Goal: Task Accomplishment & Management: Manage account settings

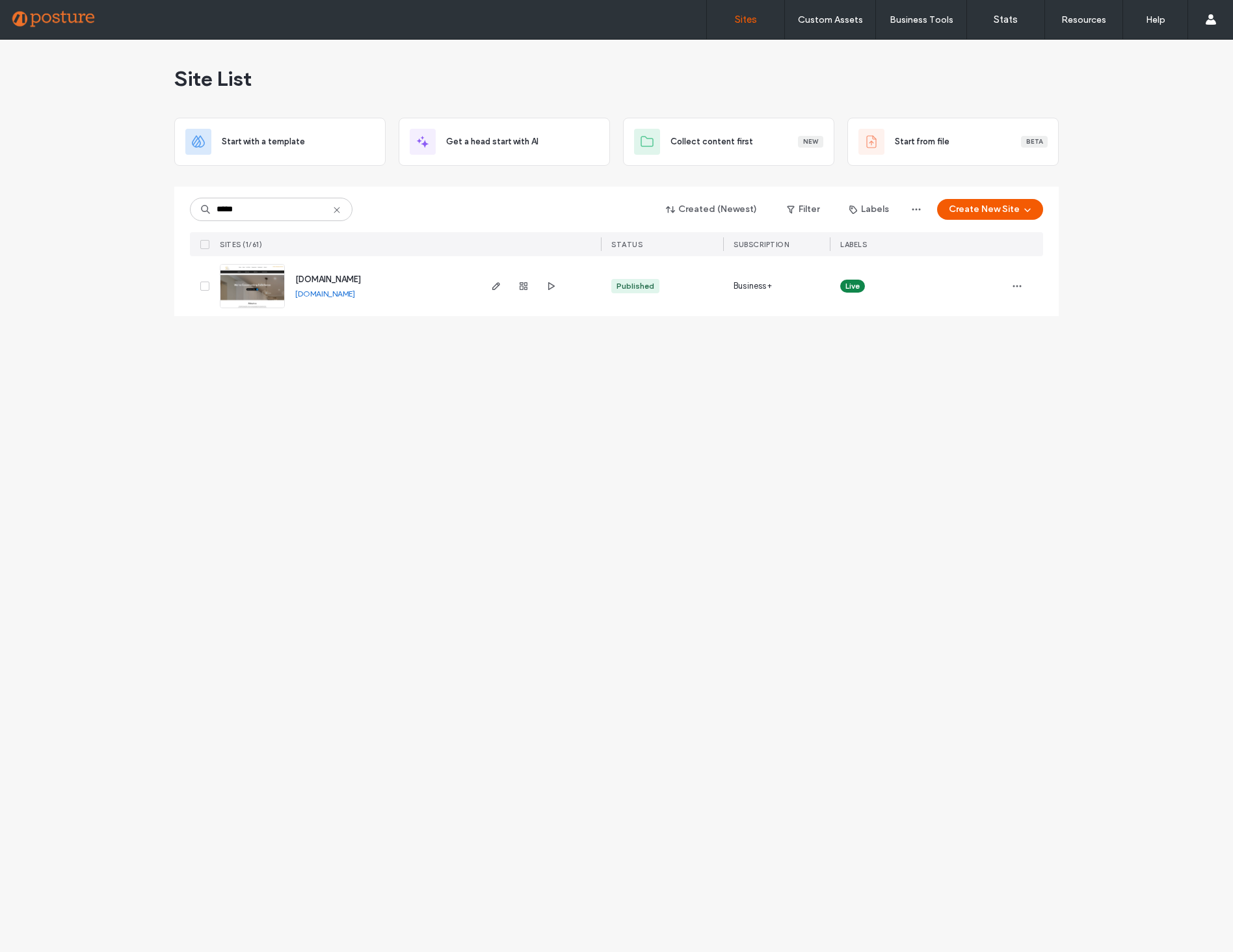
type input "*****"
click at [314, 278] on span "[DOMAIN_NAME]" at bounding box center [328, 279] width 66 height 10
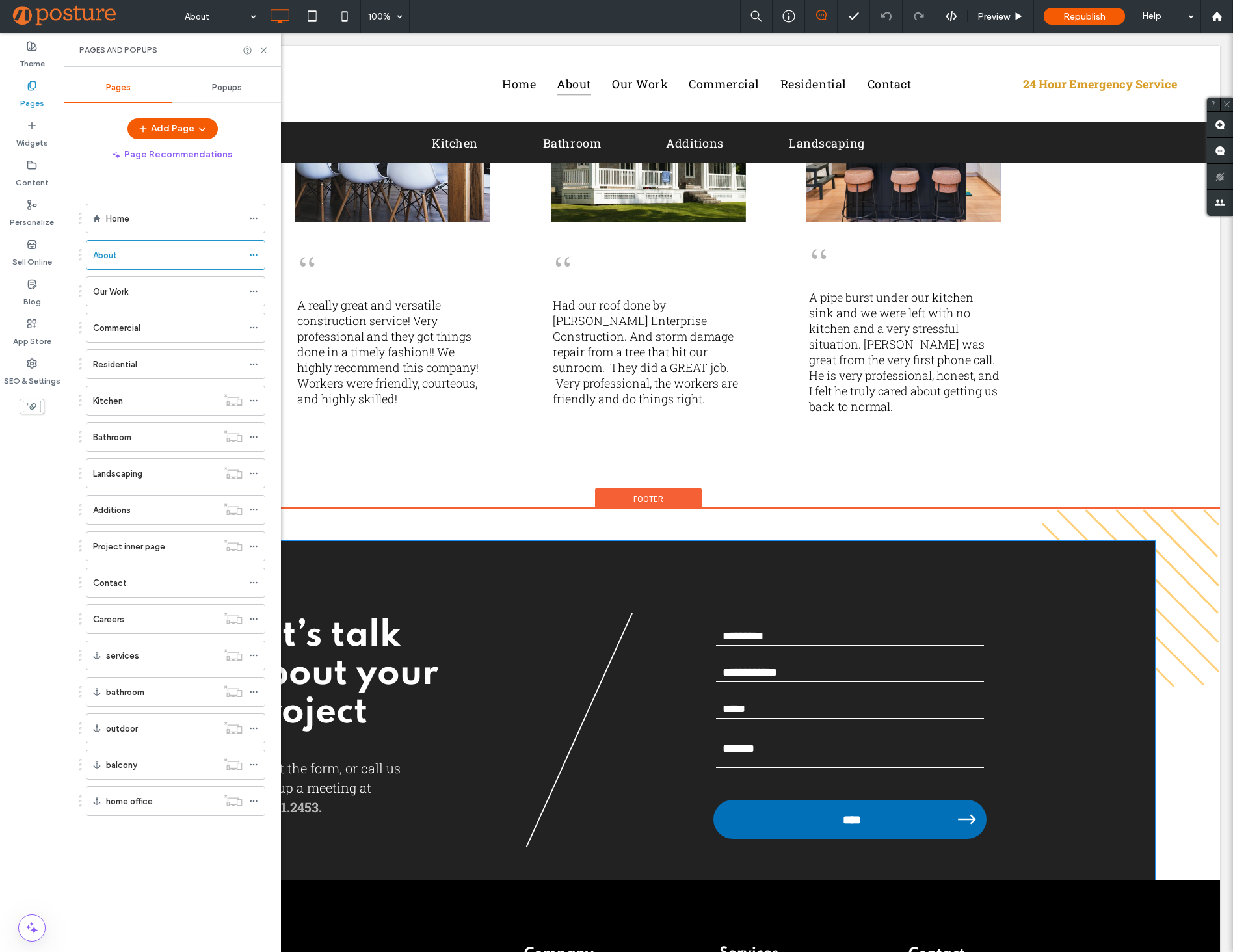
scroll to position [2789, 0]
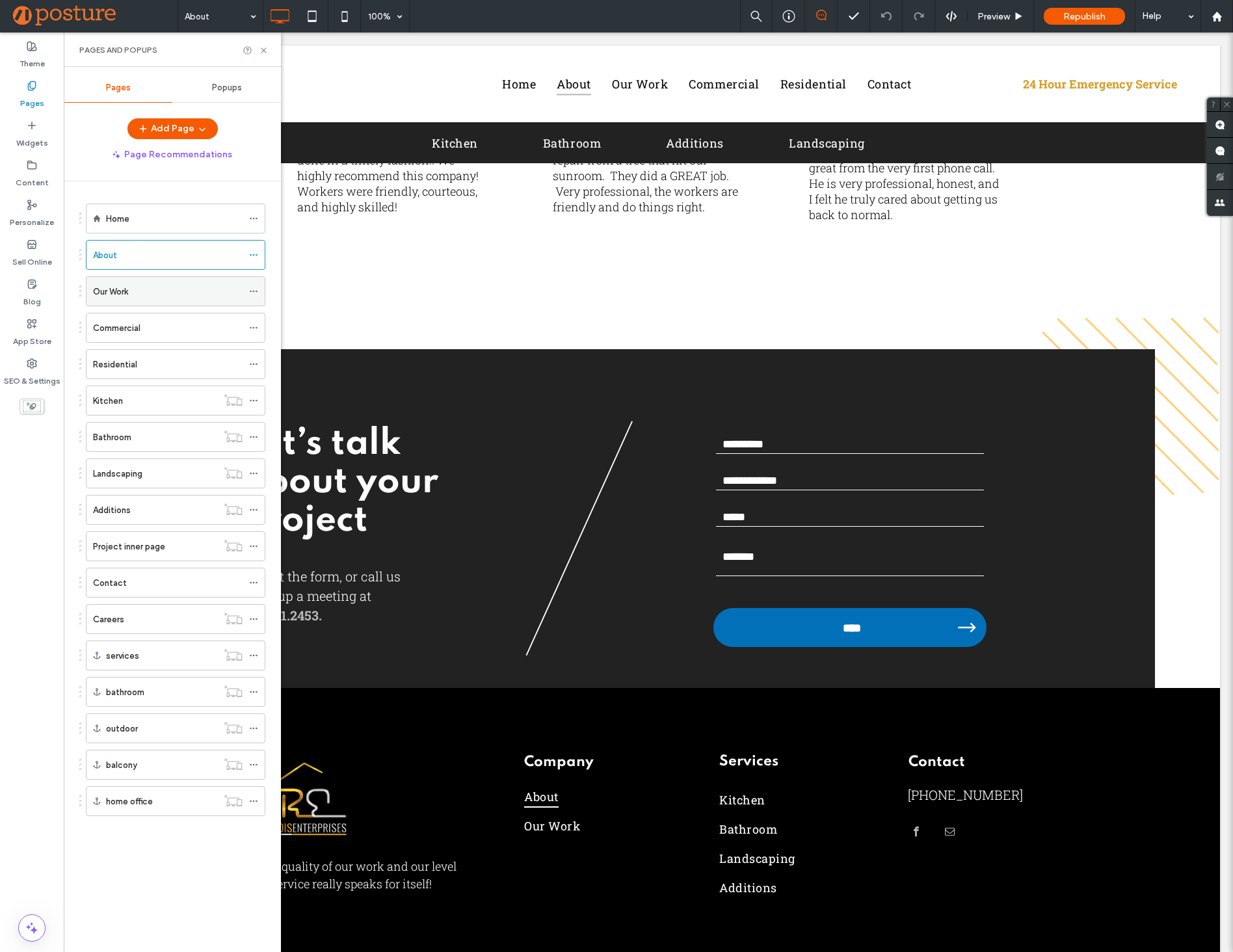
click at [170, 301] on div "Our Work" at bounding box center [167, 291] width 150 height 29
click at [164, 327] on div "Commercial" at bounding box center [167, 328] width 150 height 14
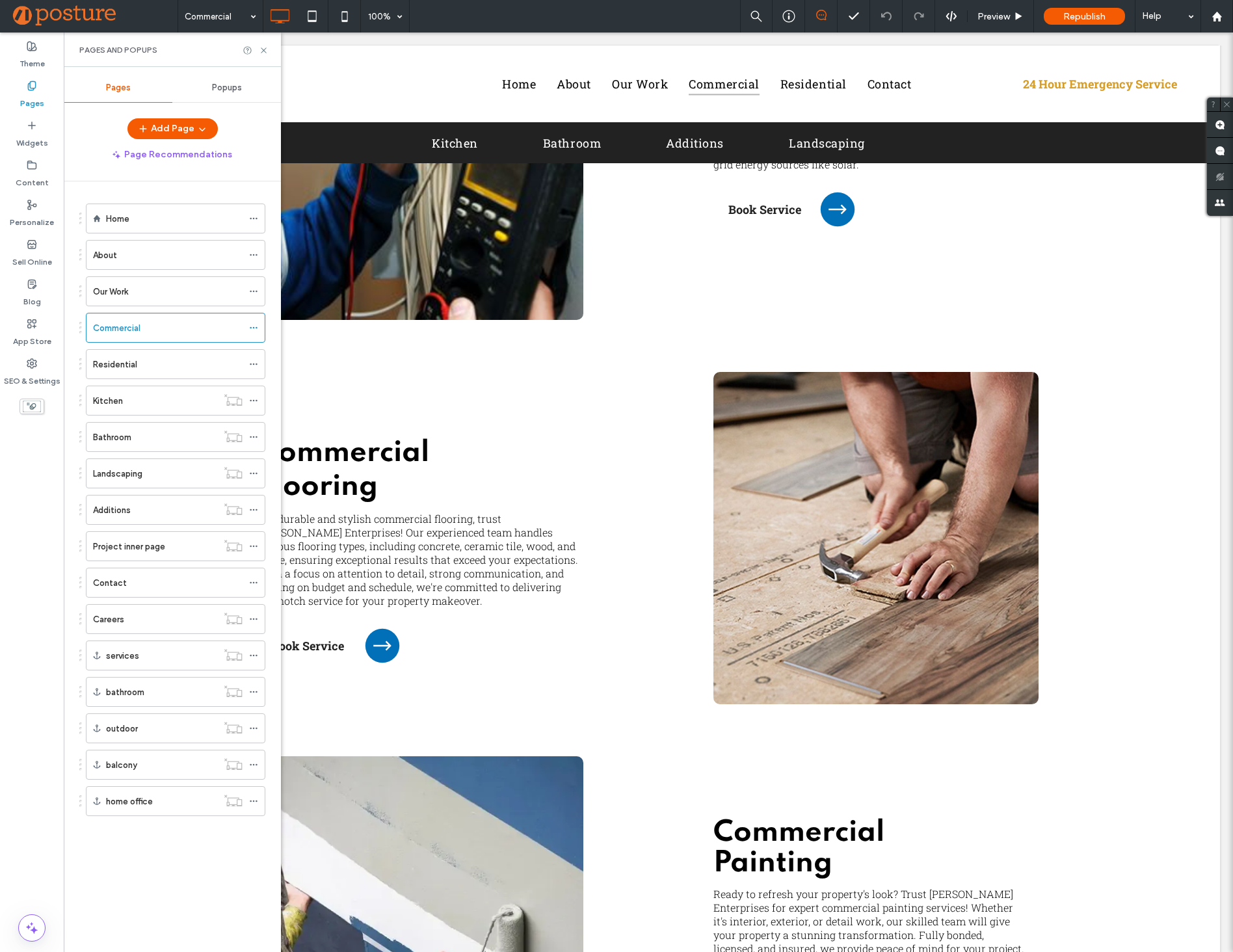
scroll to position [477, 0]
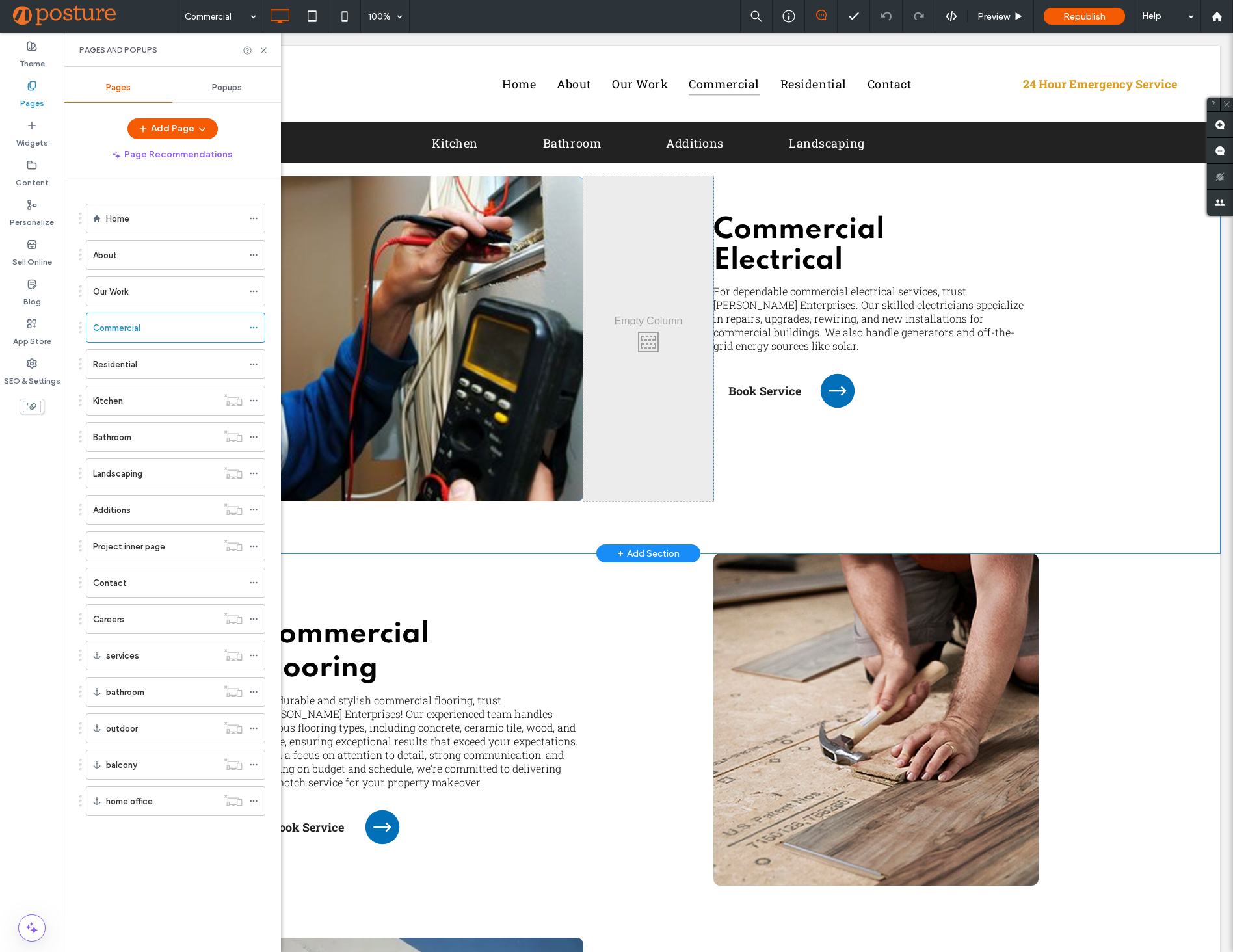
click at [620, 472] on div "Click To Paste" at bounding box center [648, 338] width 130 height 325
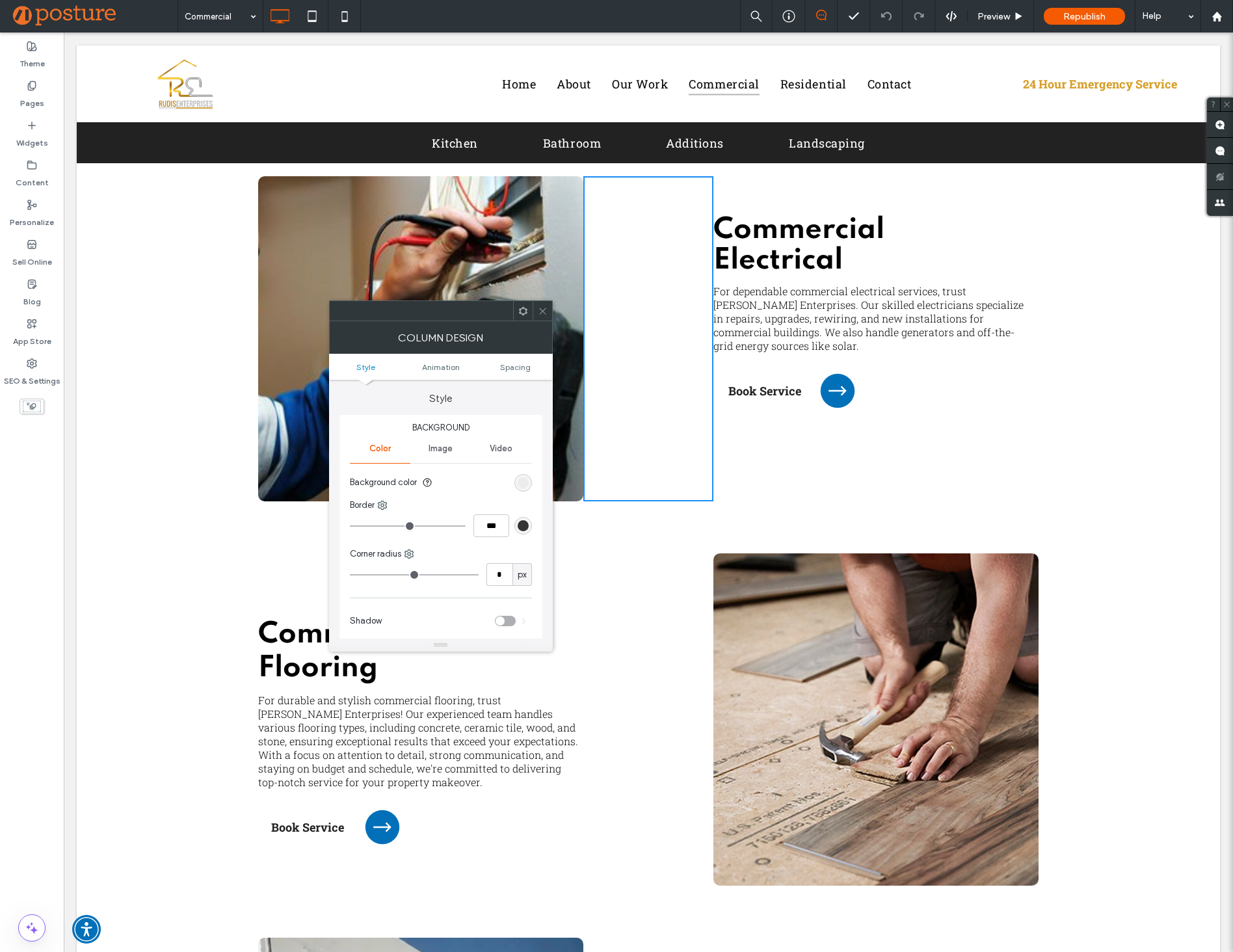
click at [541, 325] on div "Column Design" at bounding box center [440, 337] width 224 height 32
click at [545, 319] on span at bounding box center [542, 310] width 10 height 19
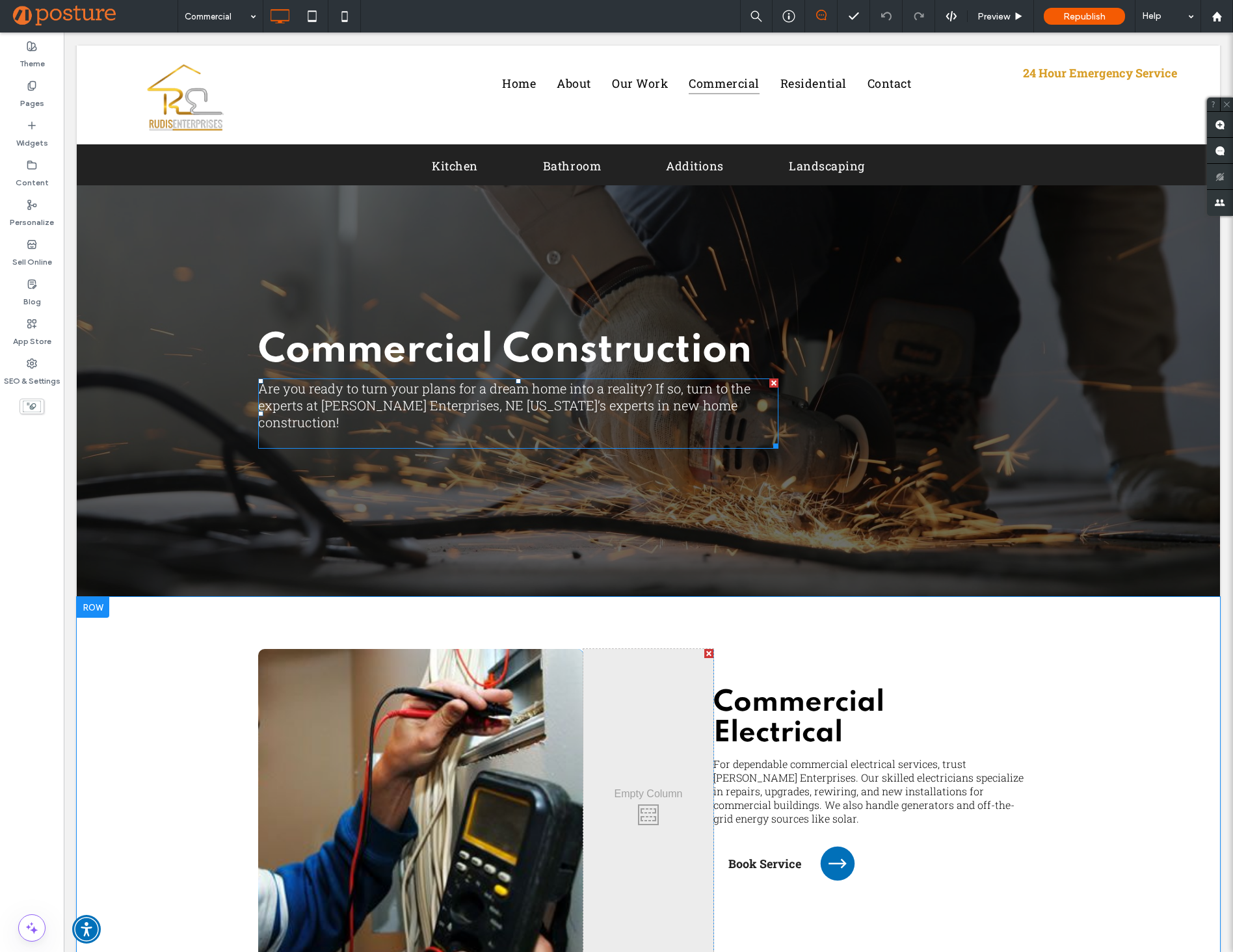
scroll to position [0, 0]
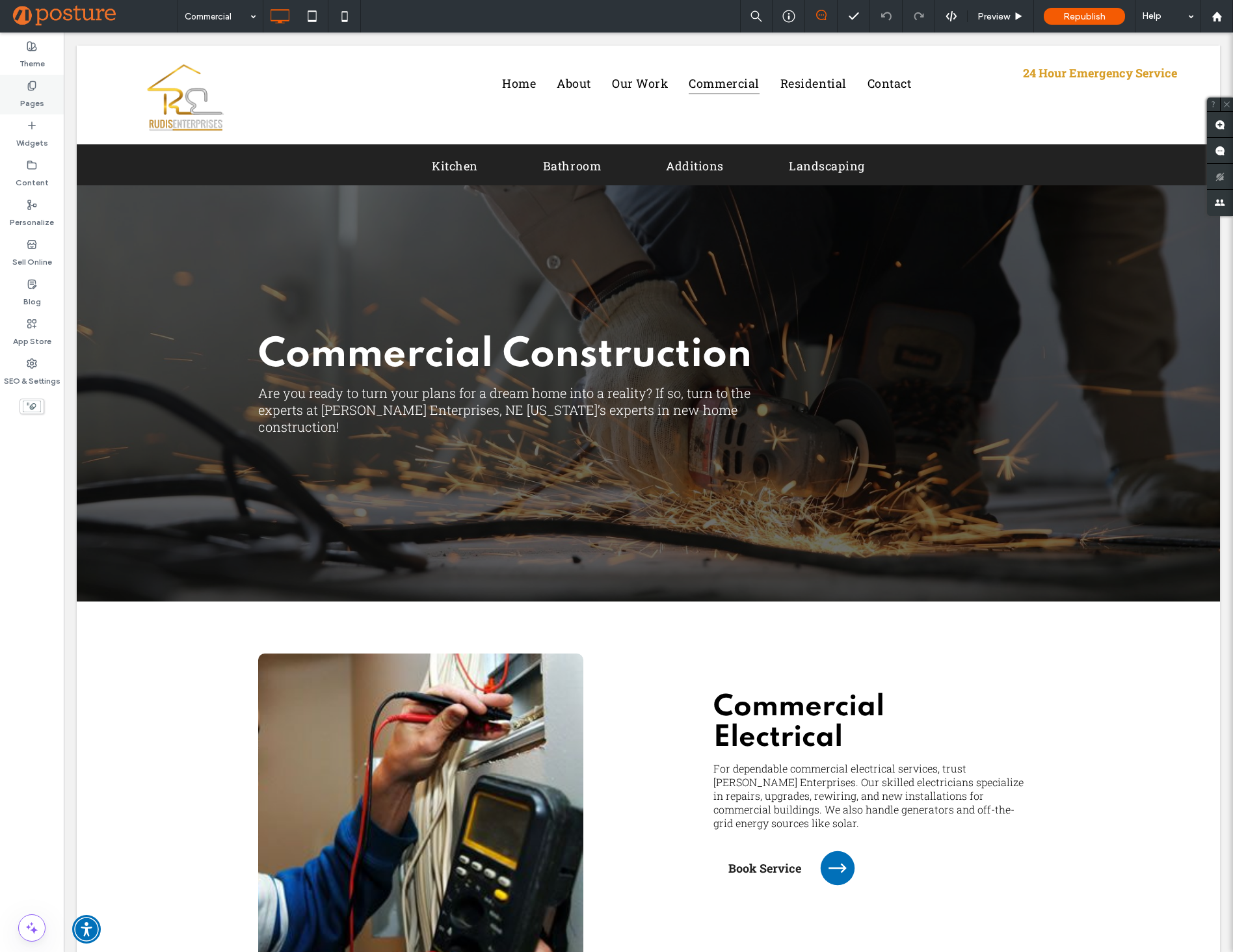
click at [50, 103] on div "Pages" at bounding box center [32, 94] width 64 height 39
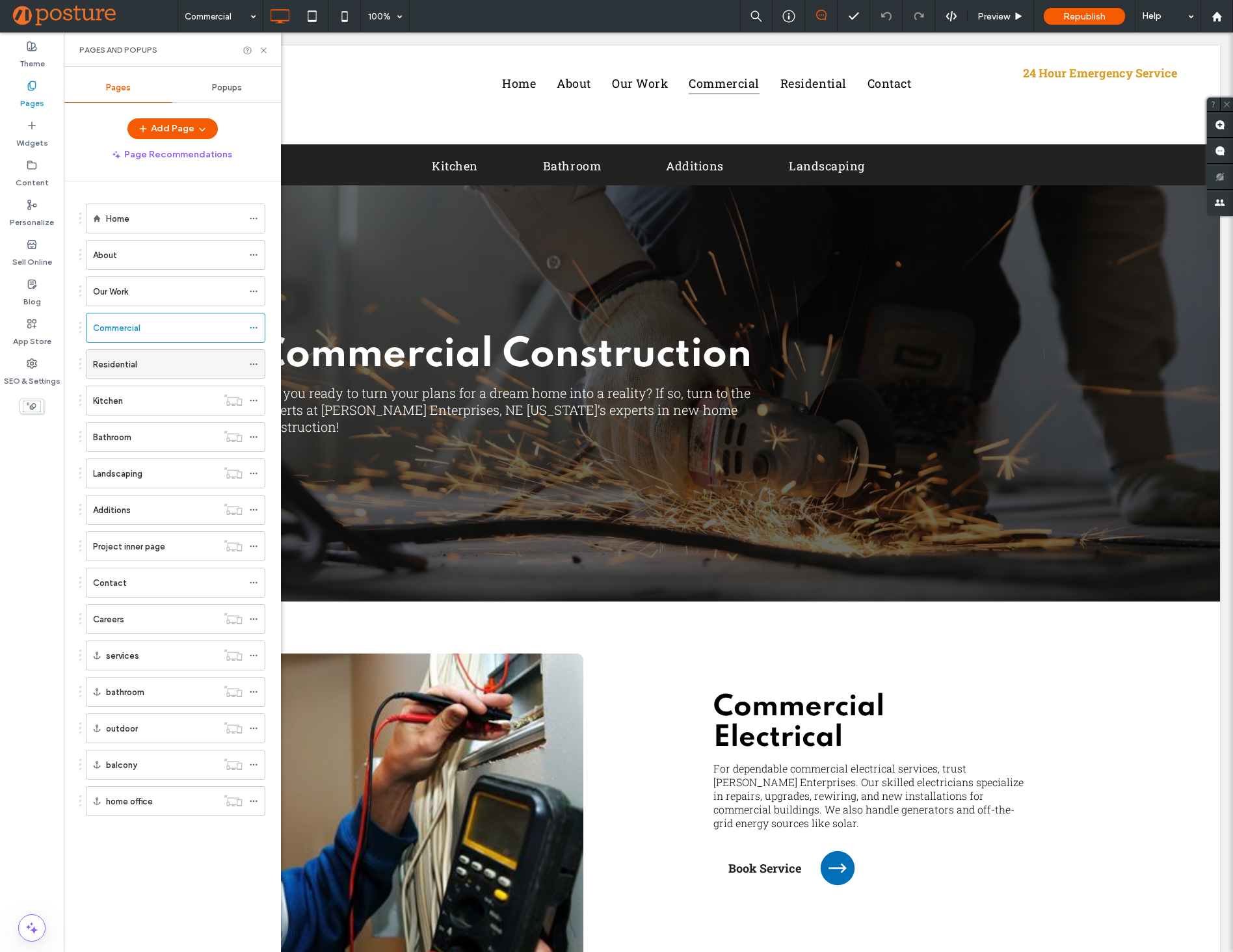
click at [134, 362] on label "Residential" at bounding box center [115, 365] width 44 height 23
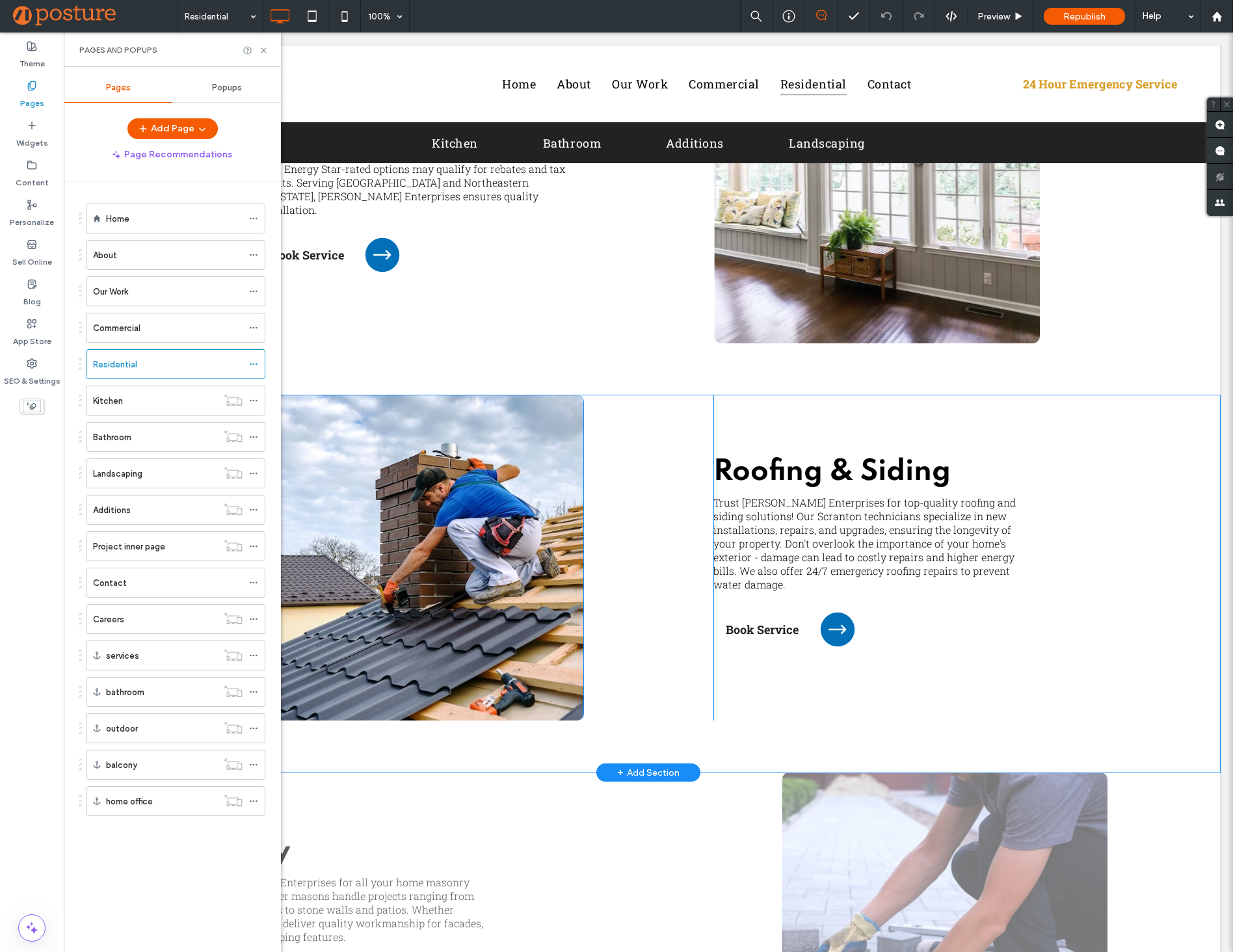
scroll to position [2516, 0]
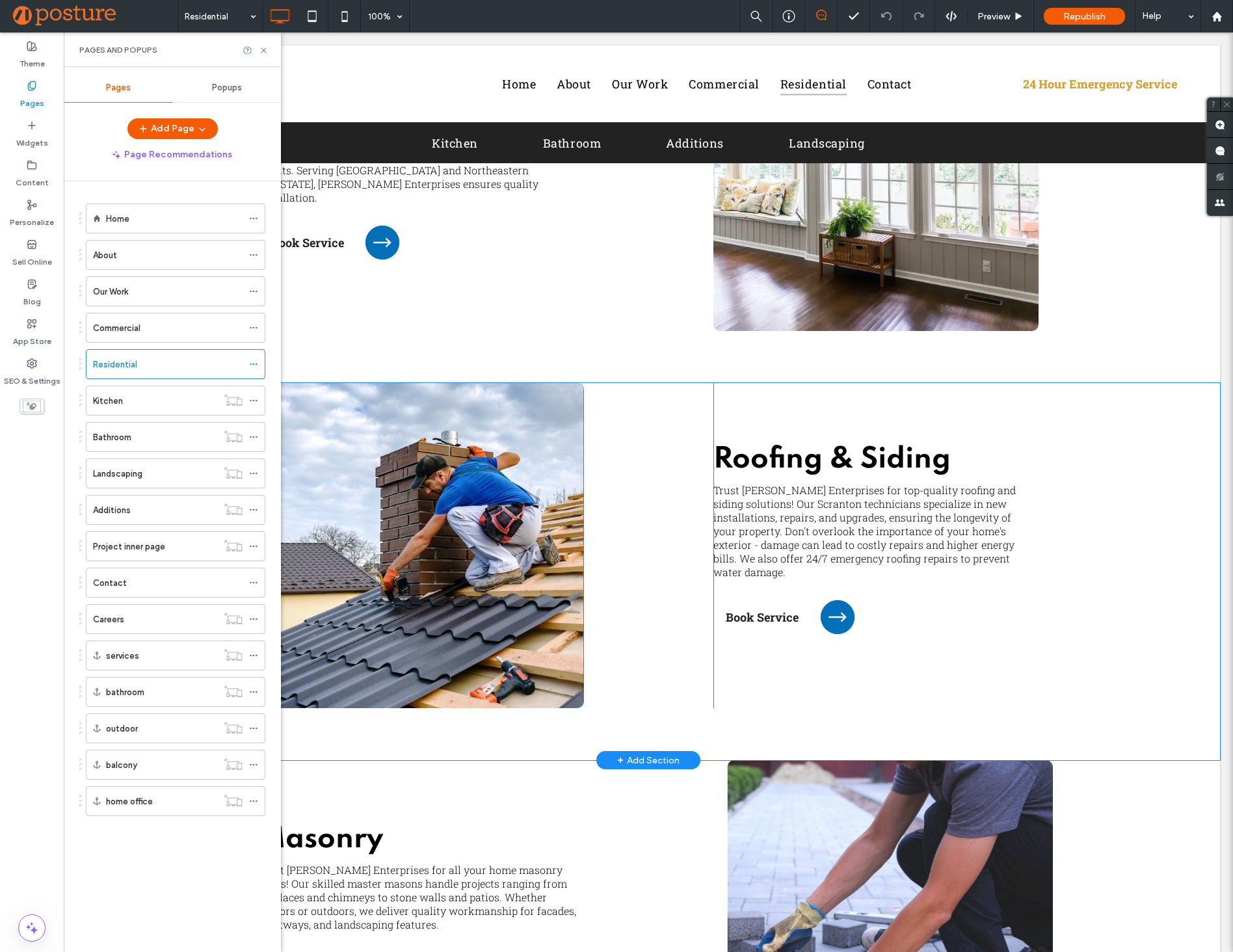
click at [1126, 409] on div "Click To Paste Click To Paste Roofing & Siding Trust [PERSON_NAME] Enterprises …" at bounding box center [648, 572] width 1144 height 377
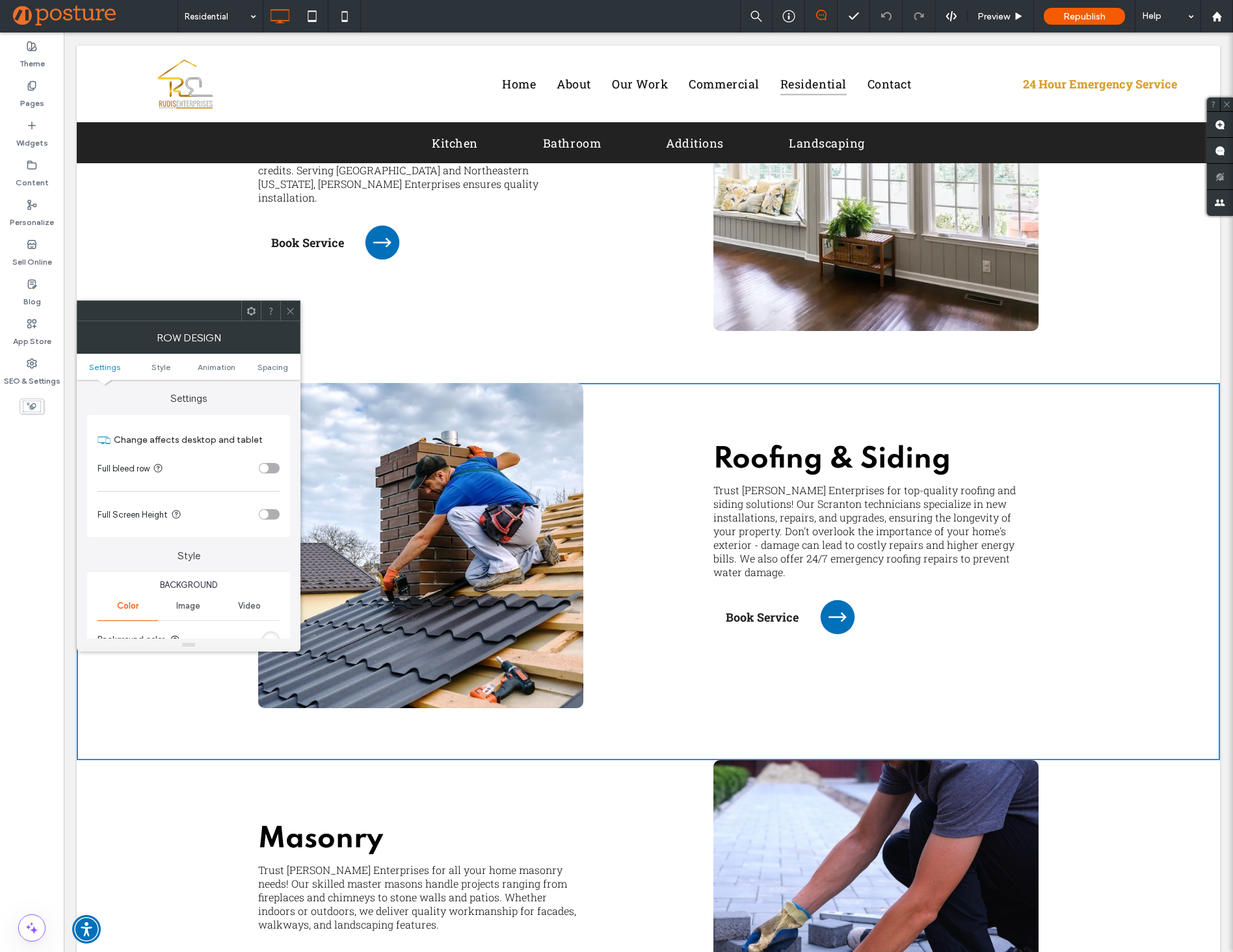
click at [289, 313] on icon at bounding box center [290, 310] width 10 height 10
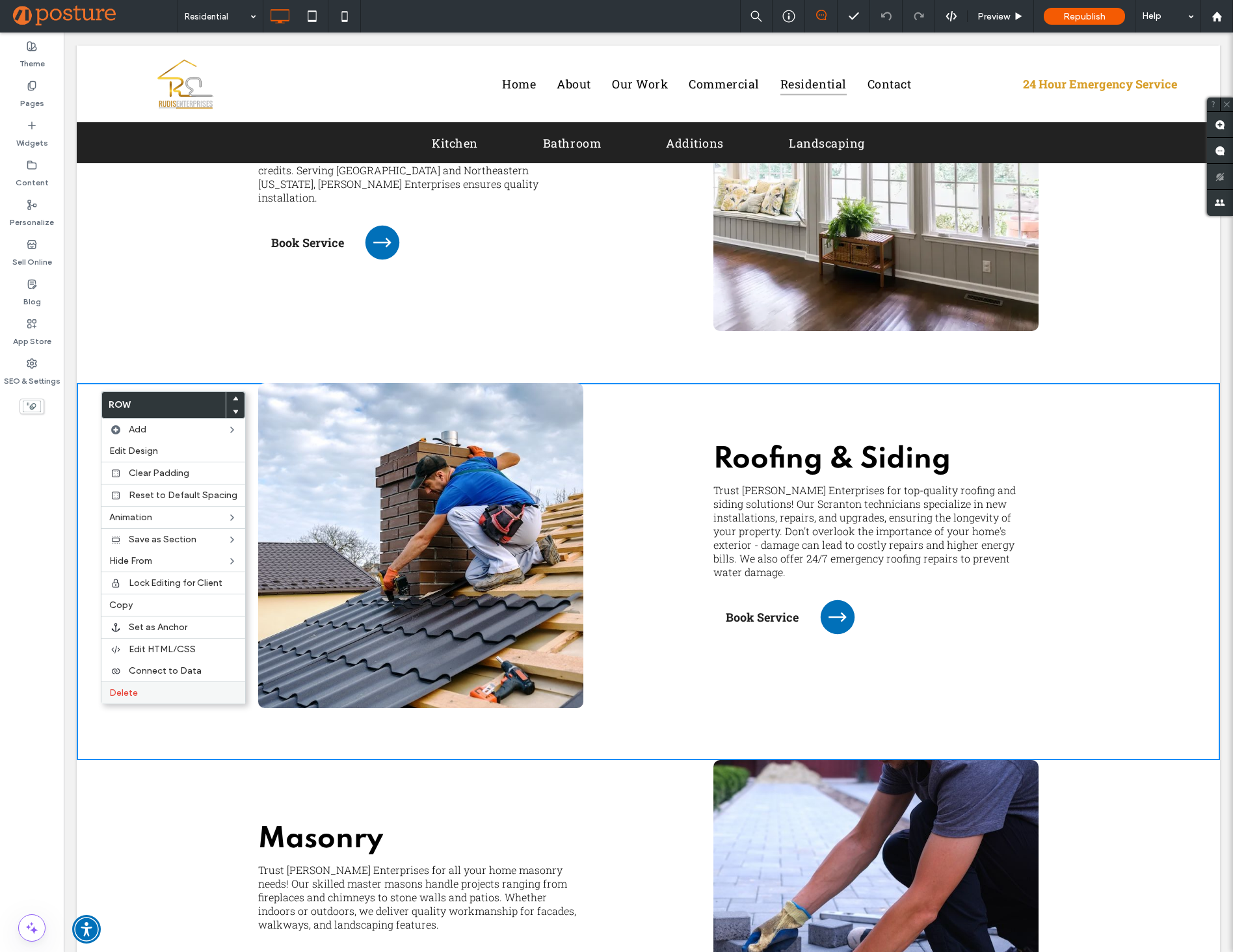
click at [157, 693] on label "Delete" at bounding box center [174, 693] width 128 height 11
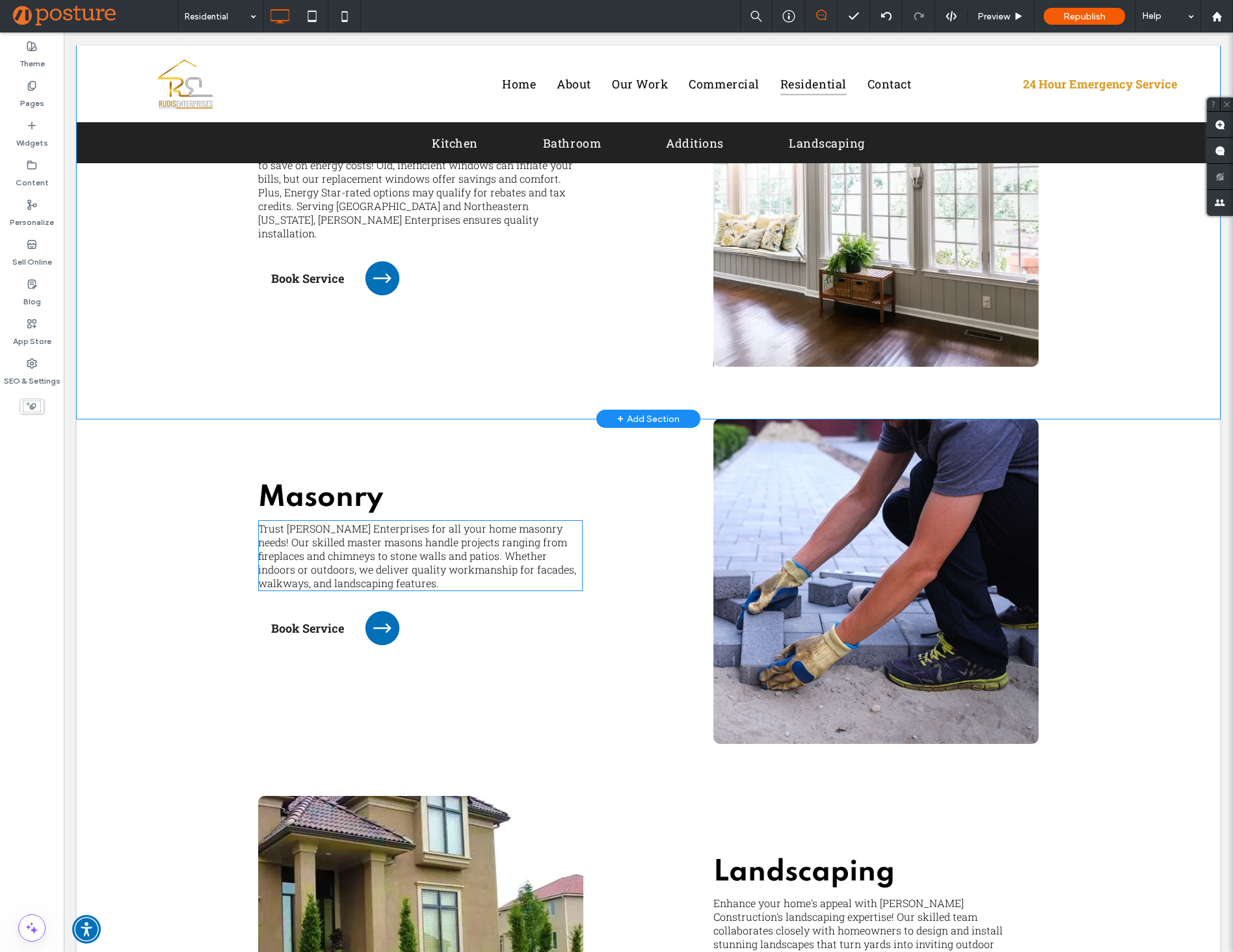
scroll to position [2805, 0]
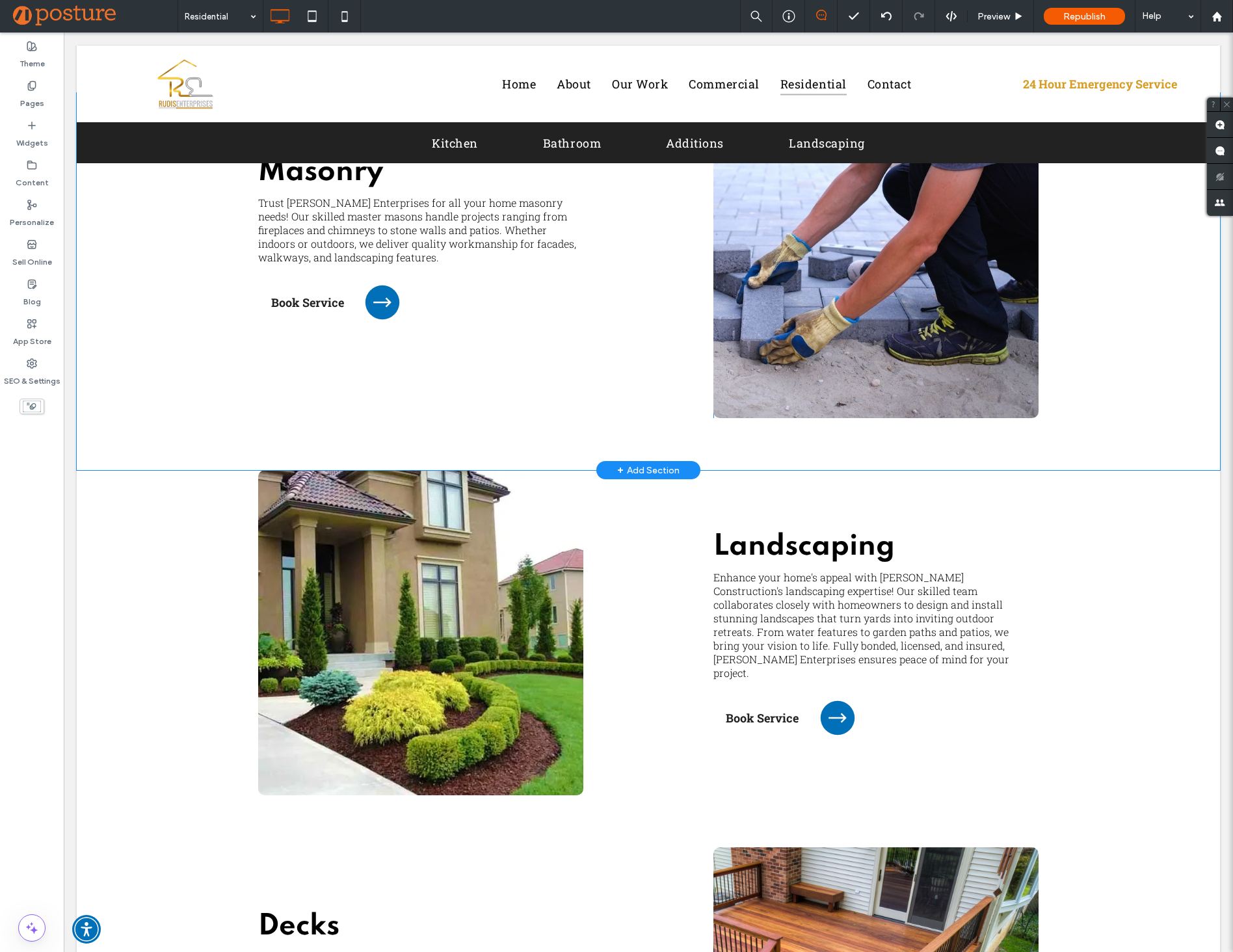
click at [530, 373] on div "Masonry Trust [PERSON_NAME] Enterprises for all your home masonry needs! Our sk…" at bounding box center [485, 255] width 455 height 325
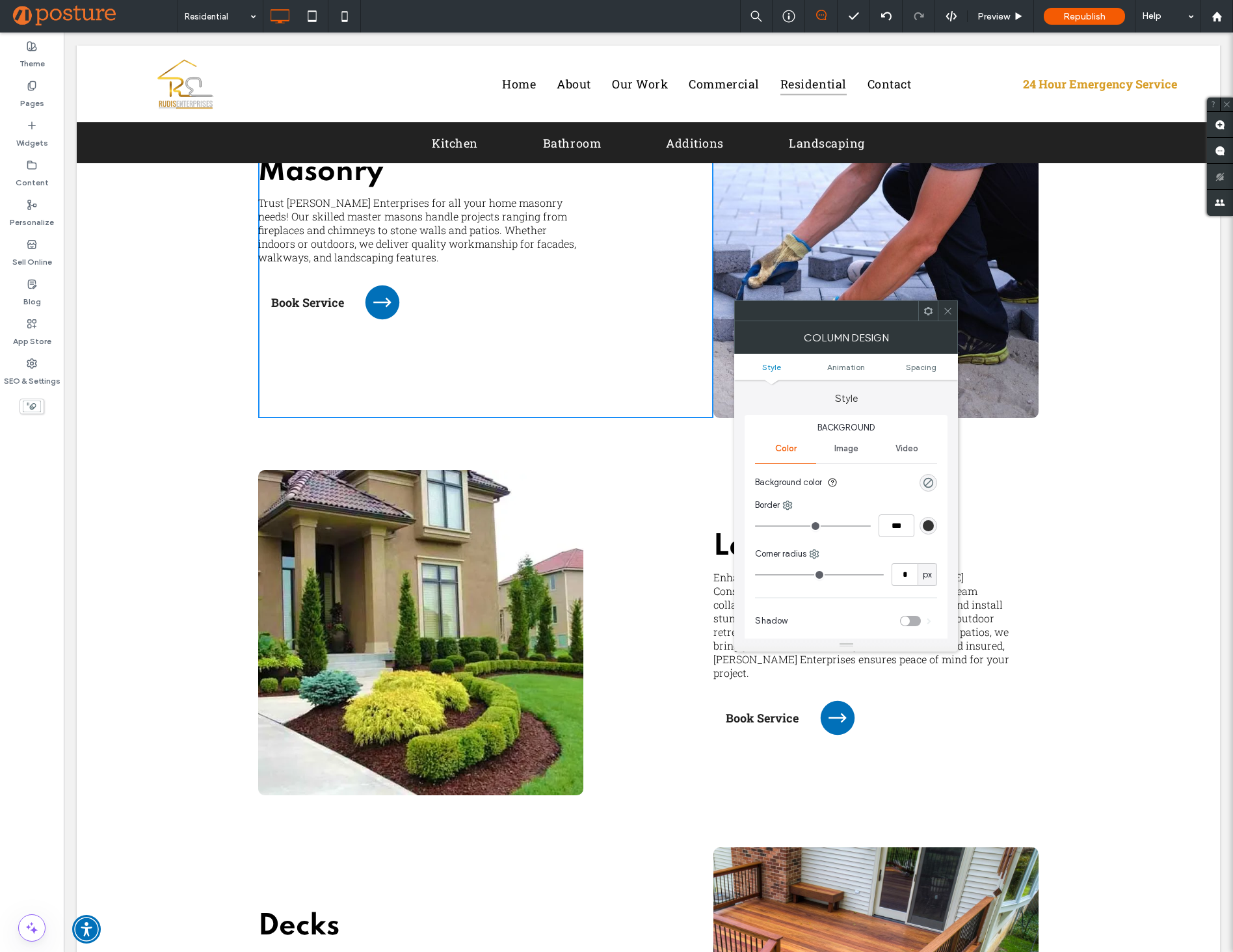
drag, startPoint x: 943, startPoint y: 308, endPoint x: 845, endPoint y: 276, distance: 103.1
click at [943, 308] on icon at bounding box center [947, 310] width 10 height 10
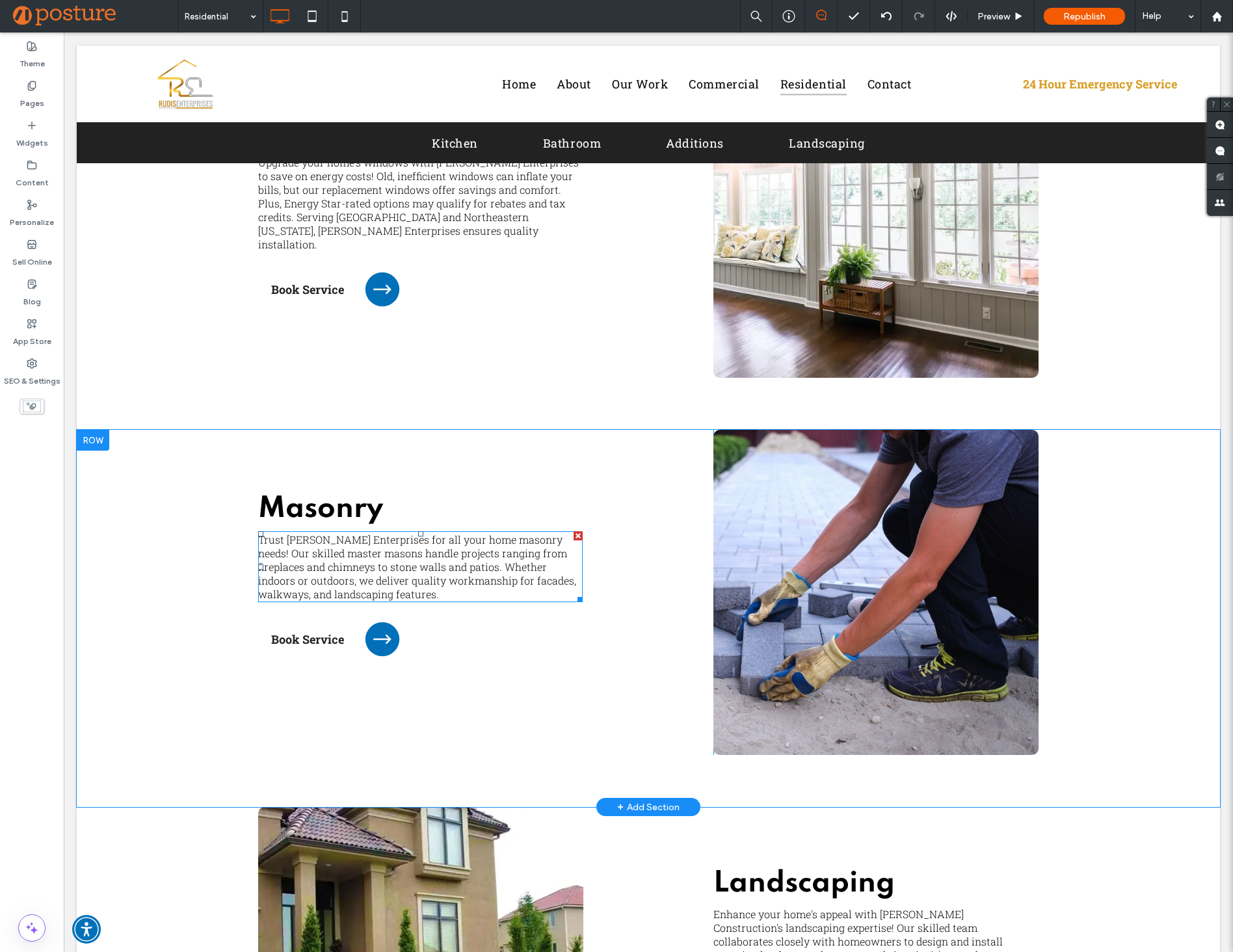
scroll to position [2458, 0]
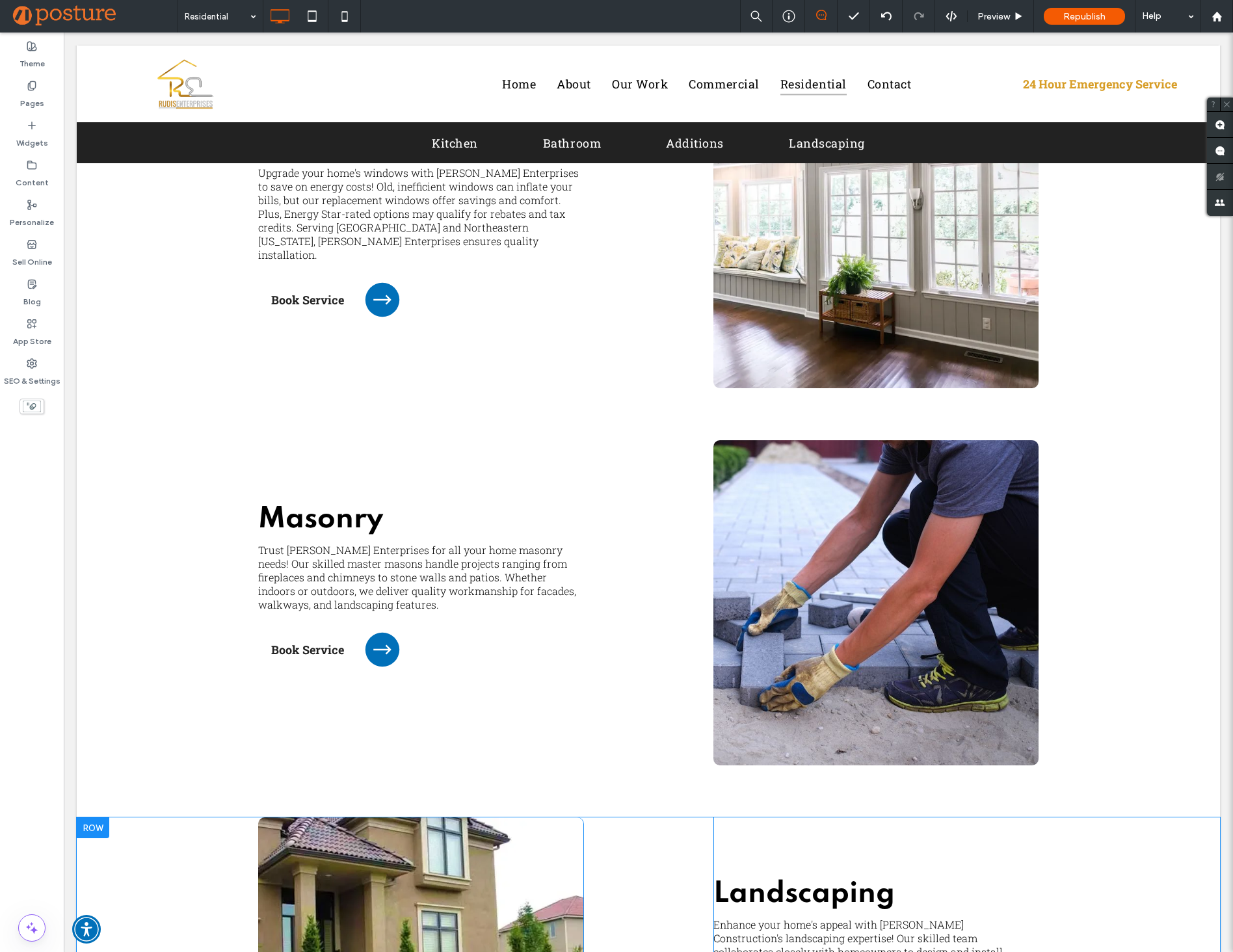
click at [103, 826] on div at bounding box center [92, 828] width 32 height 21
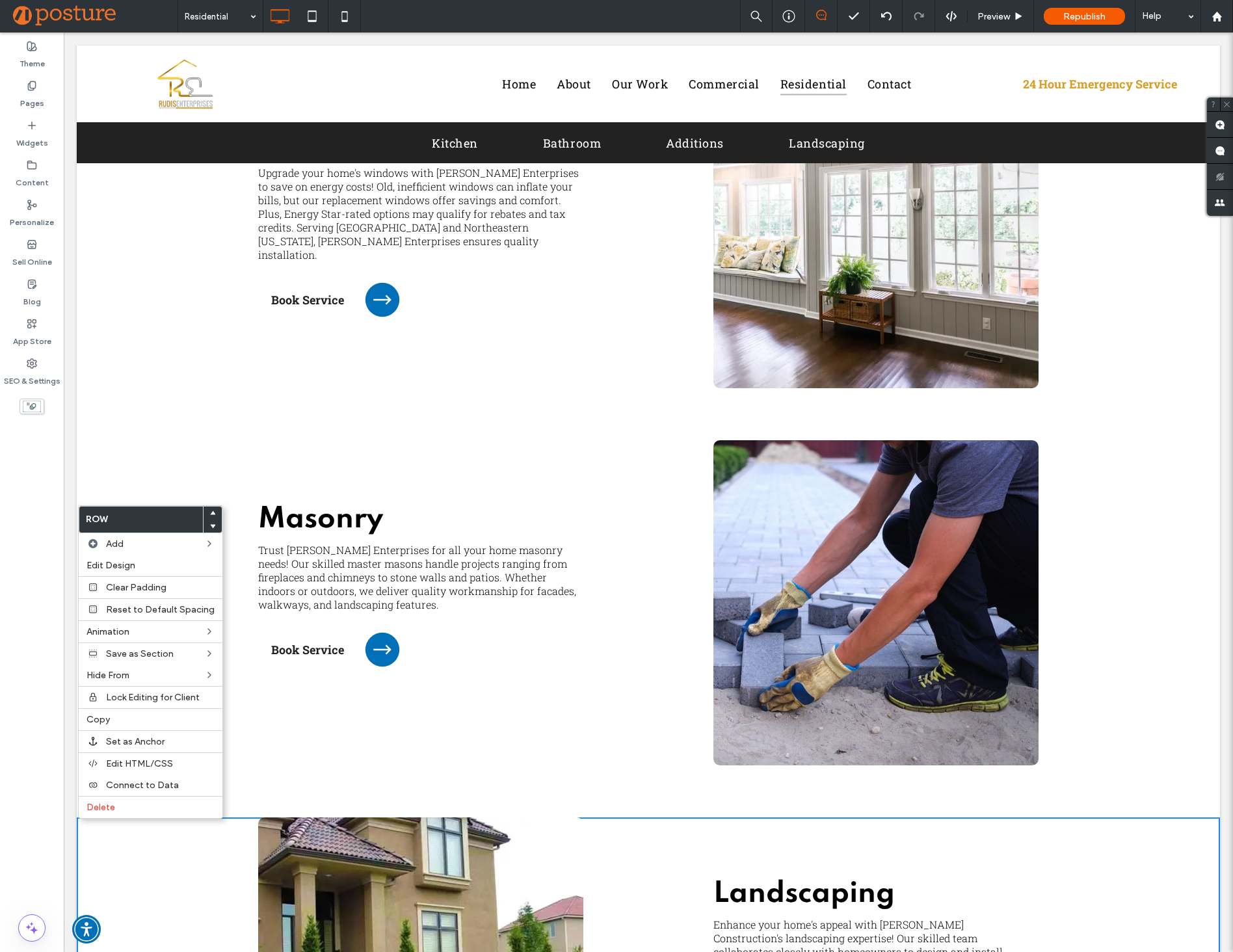
click at [211, 510] on div at bounding box center [212, 513] width 18 height 13
click at [212, 513] on div at bounding box center [212, 513] width 18 height 13
click at [210, 513] on div at bounding box center [212, 513] width 18 height 13
click at [210, 513] on icon at bounding box center [212, 513] width 5 height 5
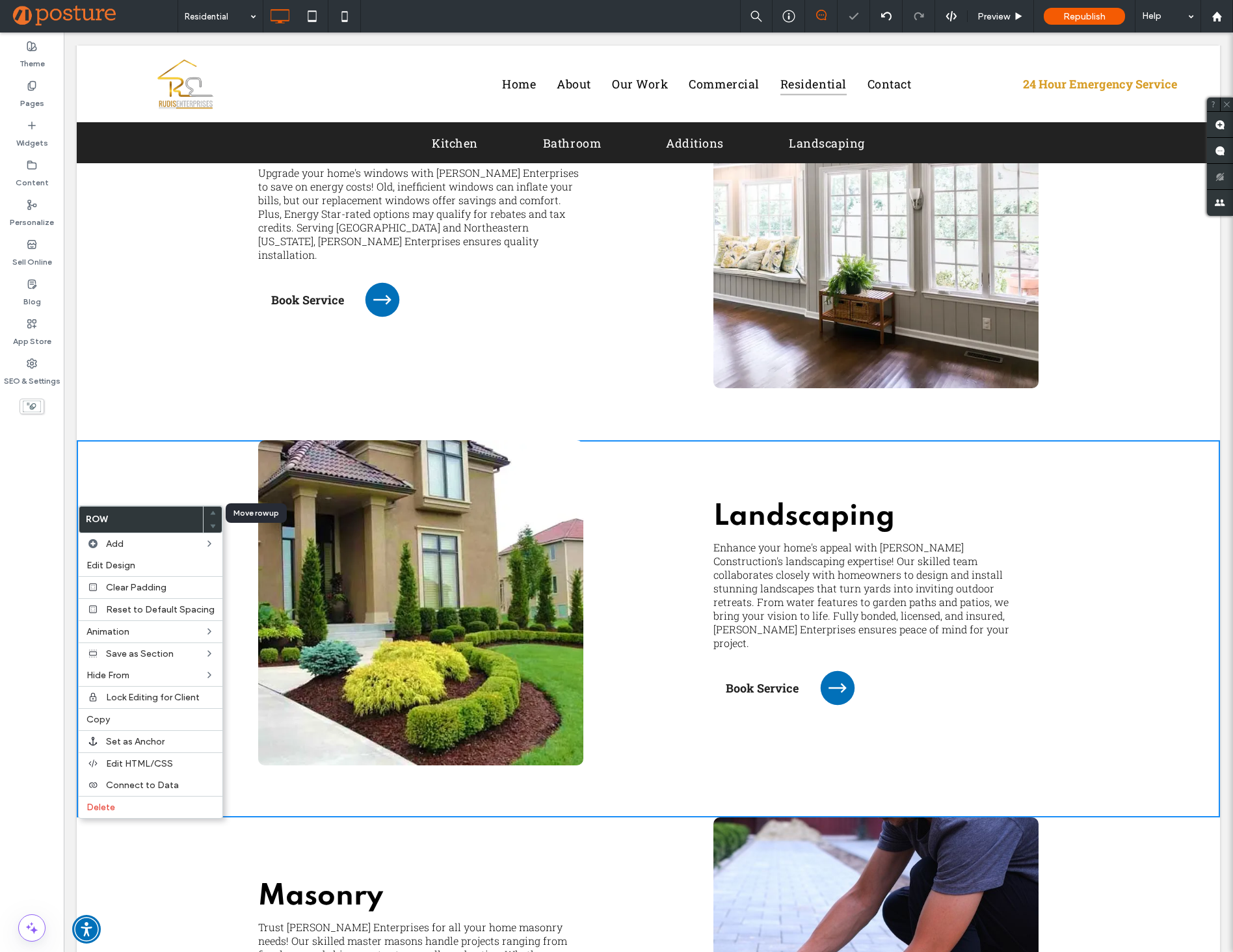
click at [210, 513] on icon at bounding box center [212, 513] width 5 height 5
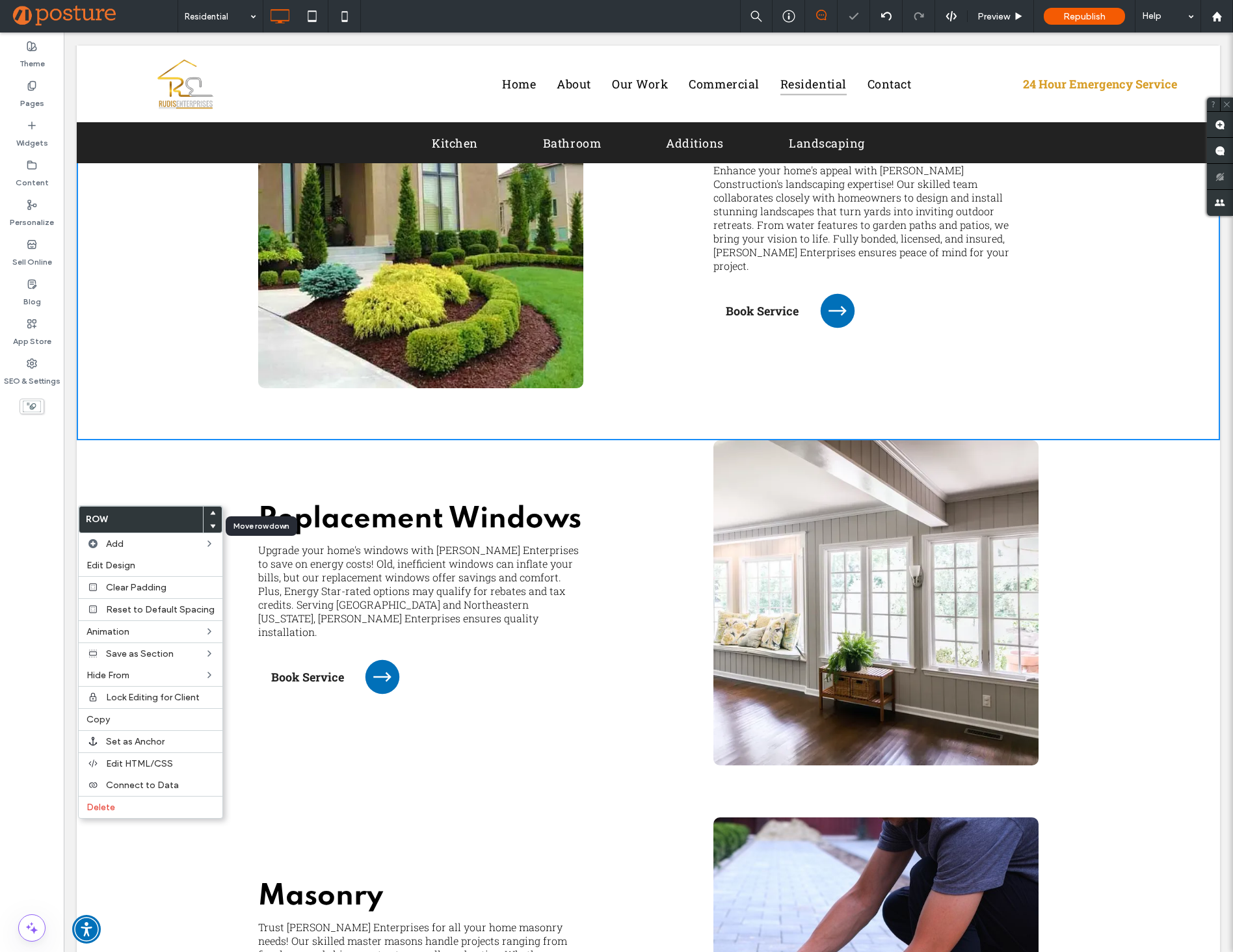
click at [210, 526] on use at bounding box center [212, 526] width 6 height 4
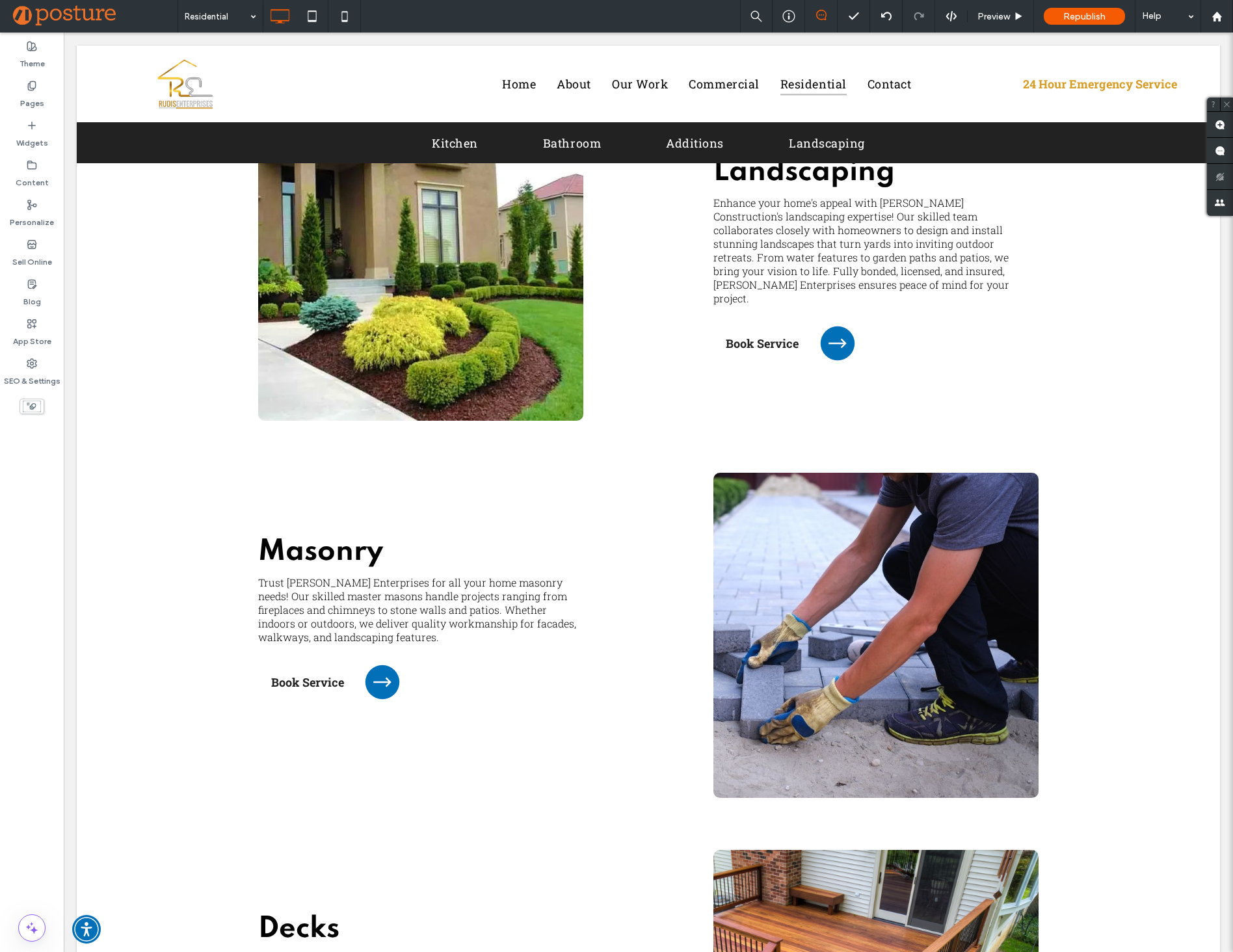
scroll to position [2583, 0]
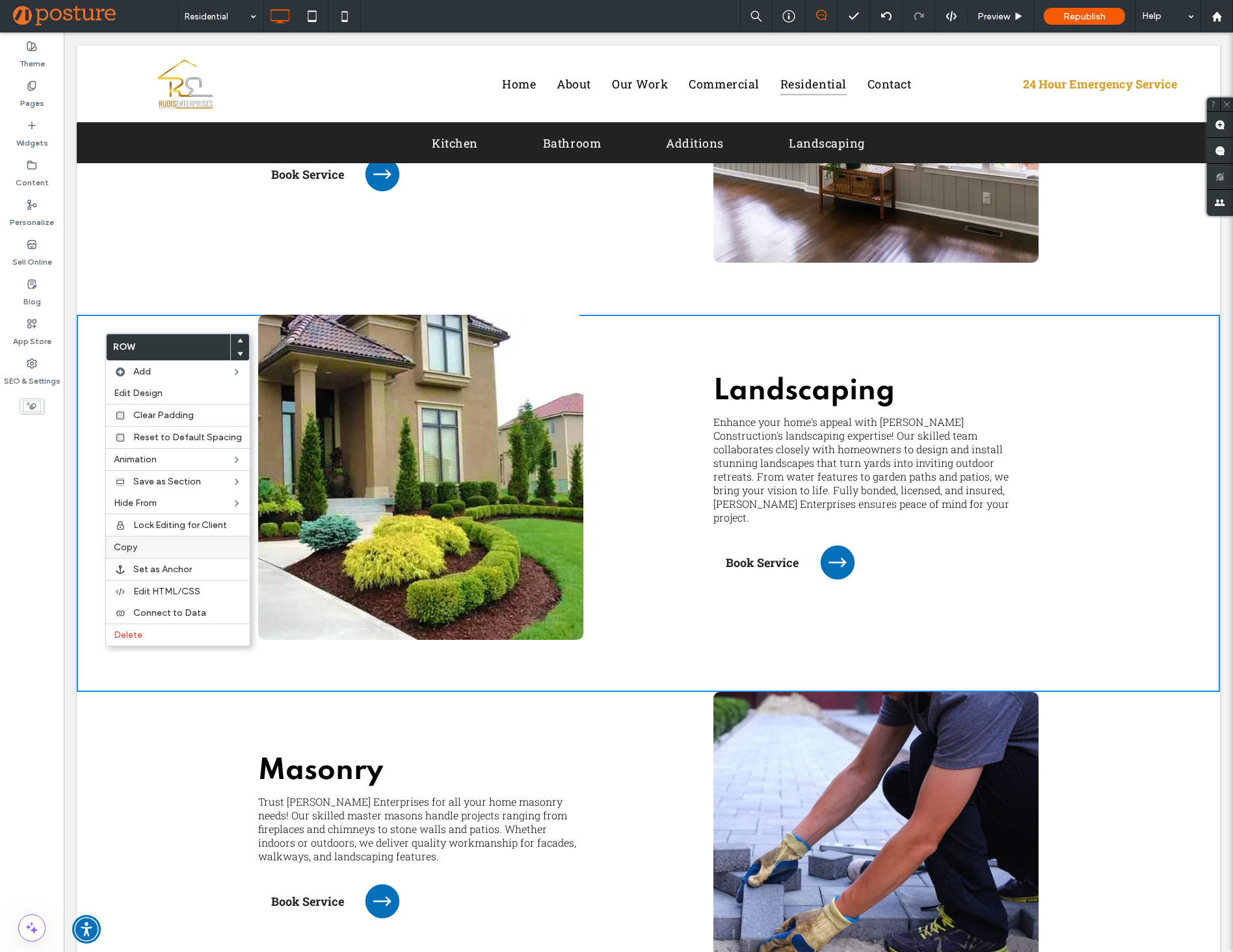
click at [136, 544] on span "Copy" at bounding box center [125, 547] width 24 height 11
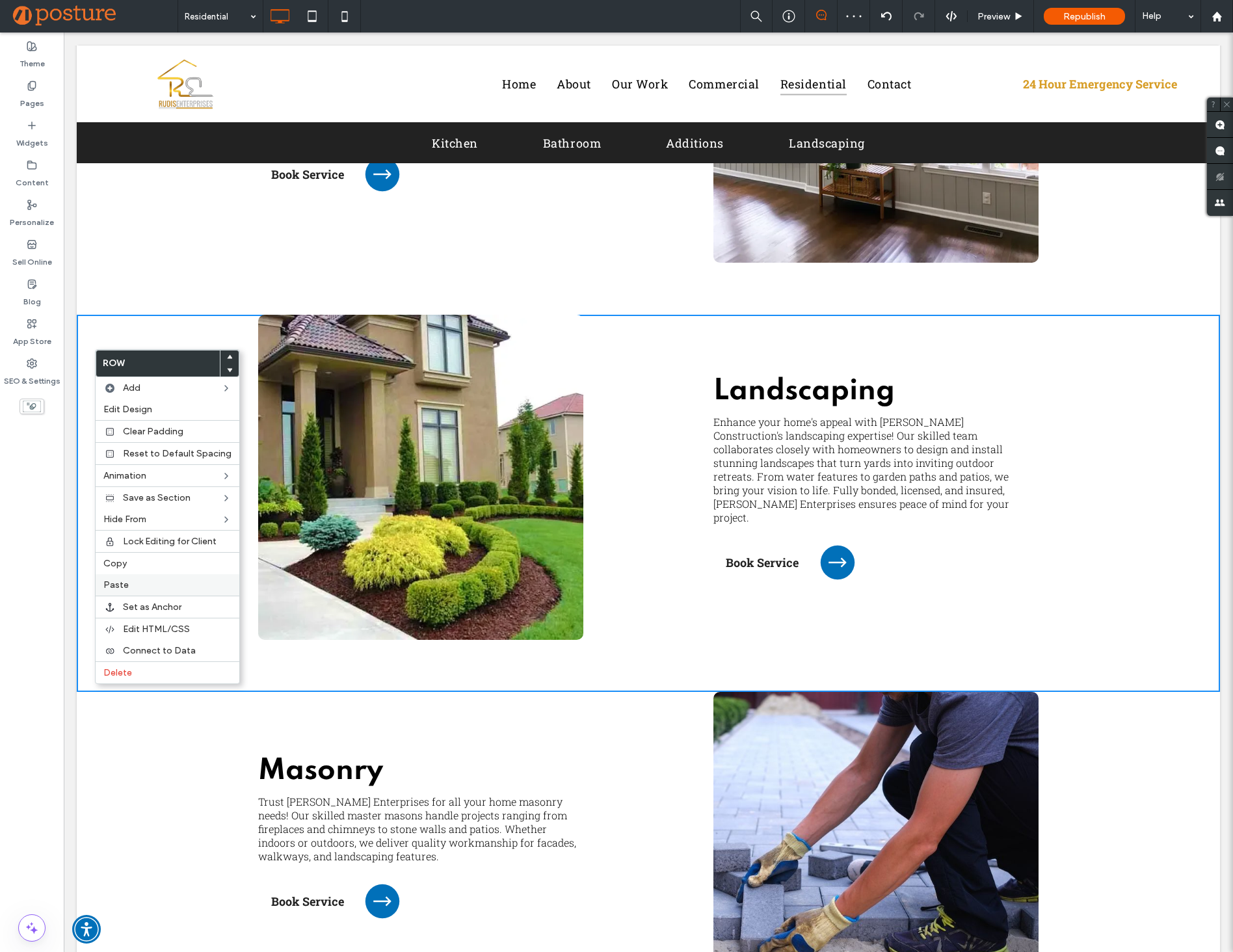
click at [145, 586] on label "Paste" at bounding box center [167, 585] width 128 height 11
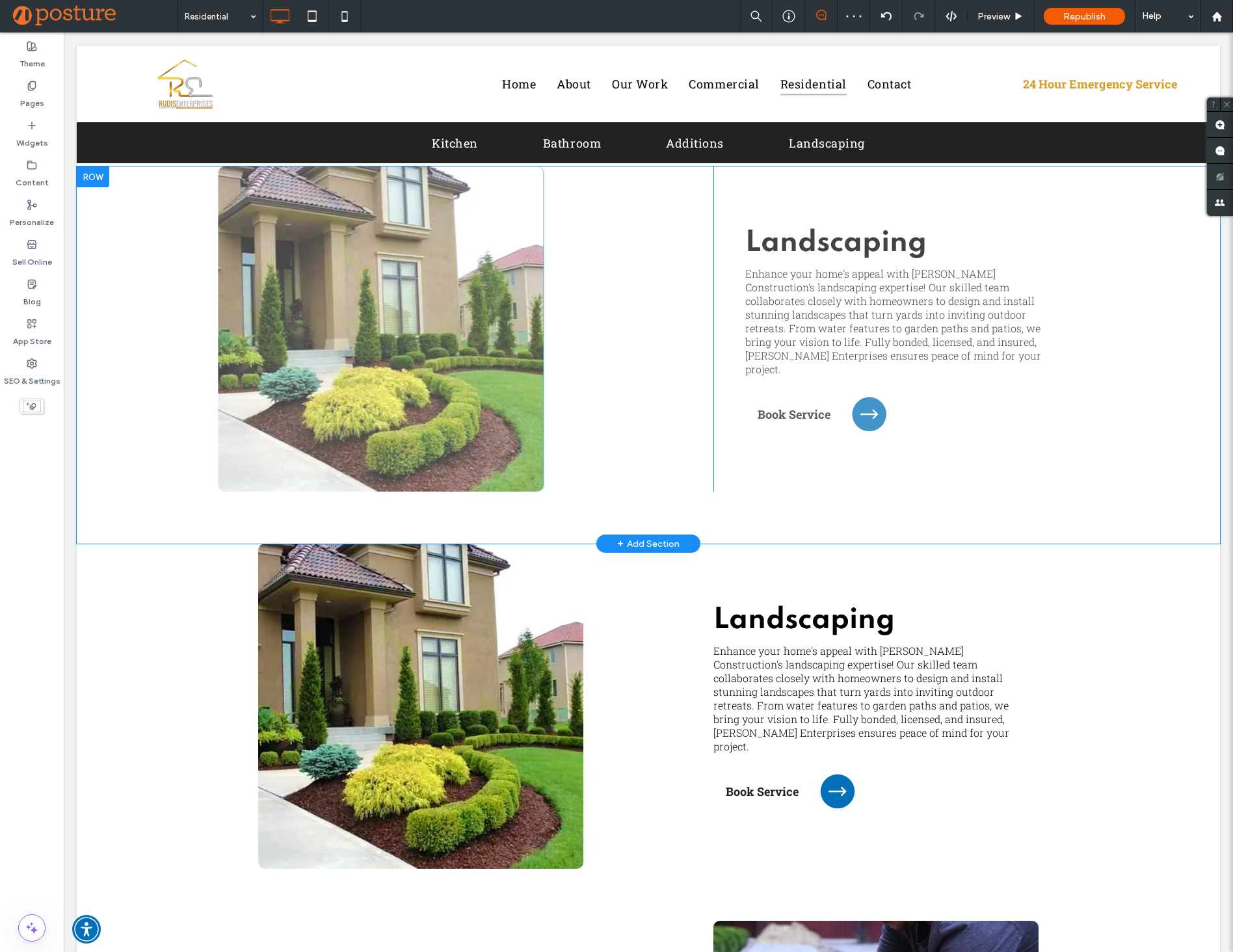
scroll to position [2900, 0]
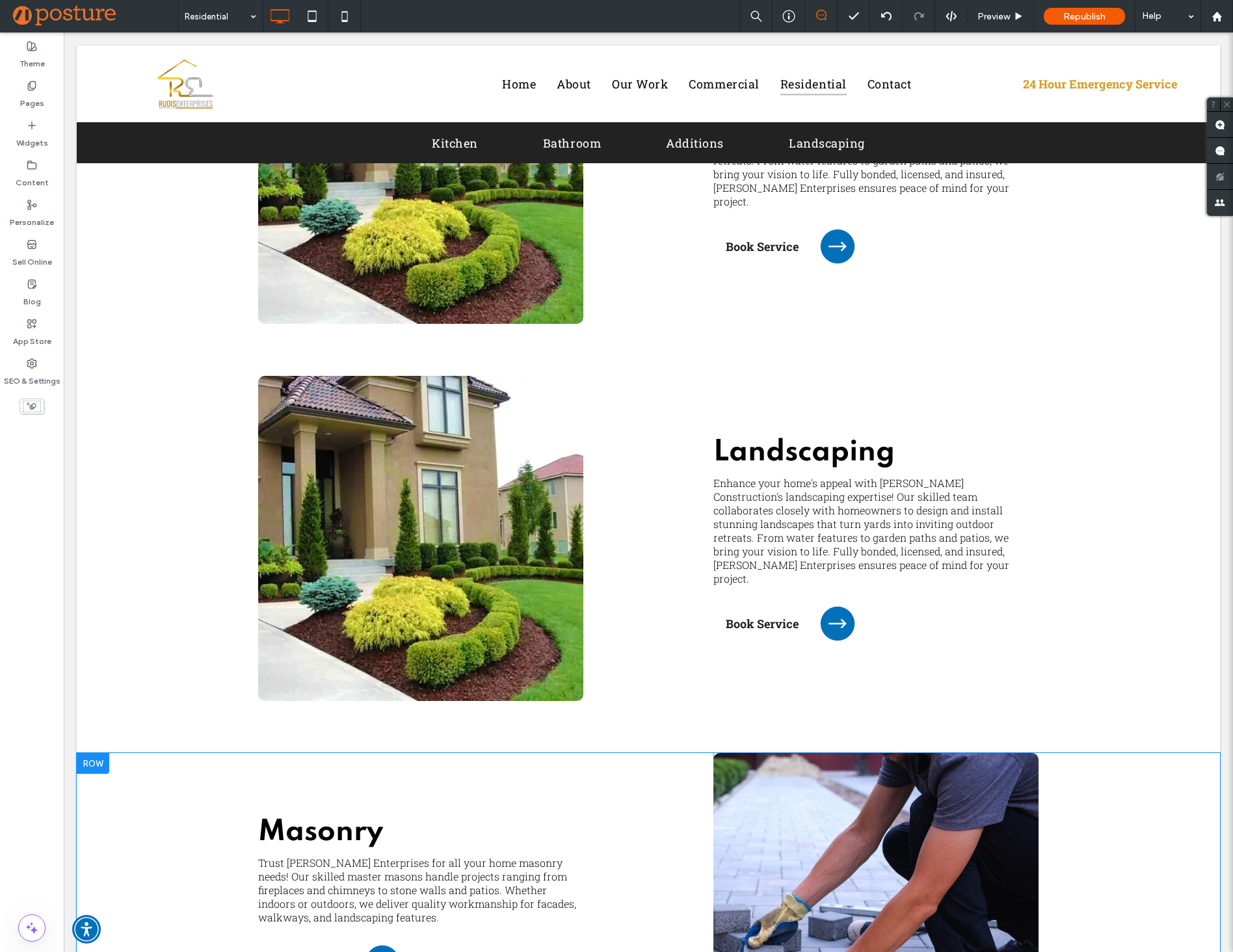
click at [960, 790] on div "Click To Paste" at bounding box center [875, 915] width 325 height 325
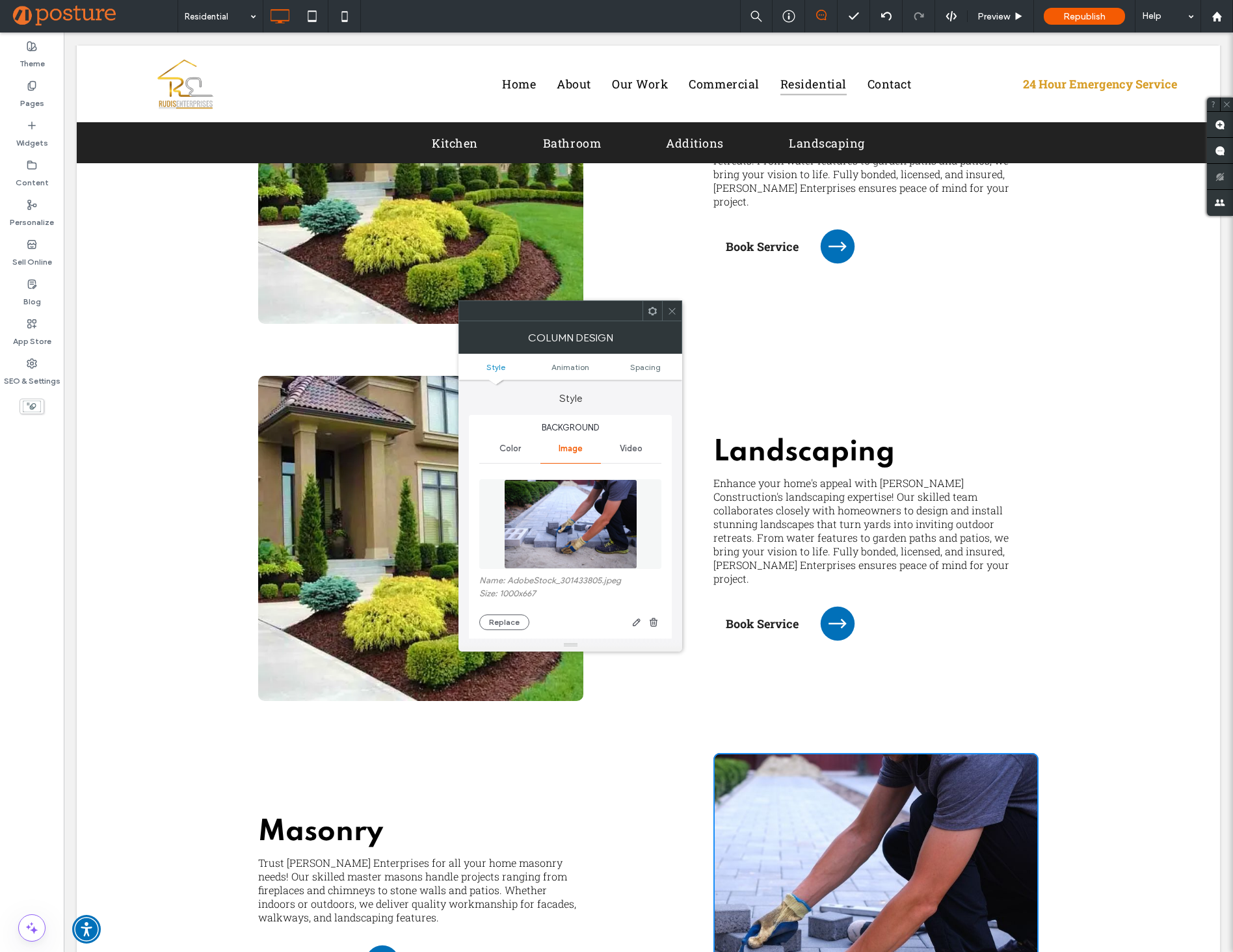
click at [566, 542] on img at bounding box center [571, 523] width 134 height 89
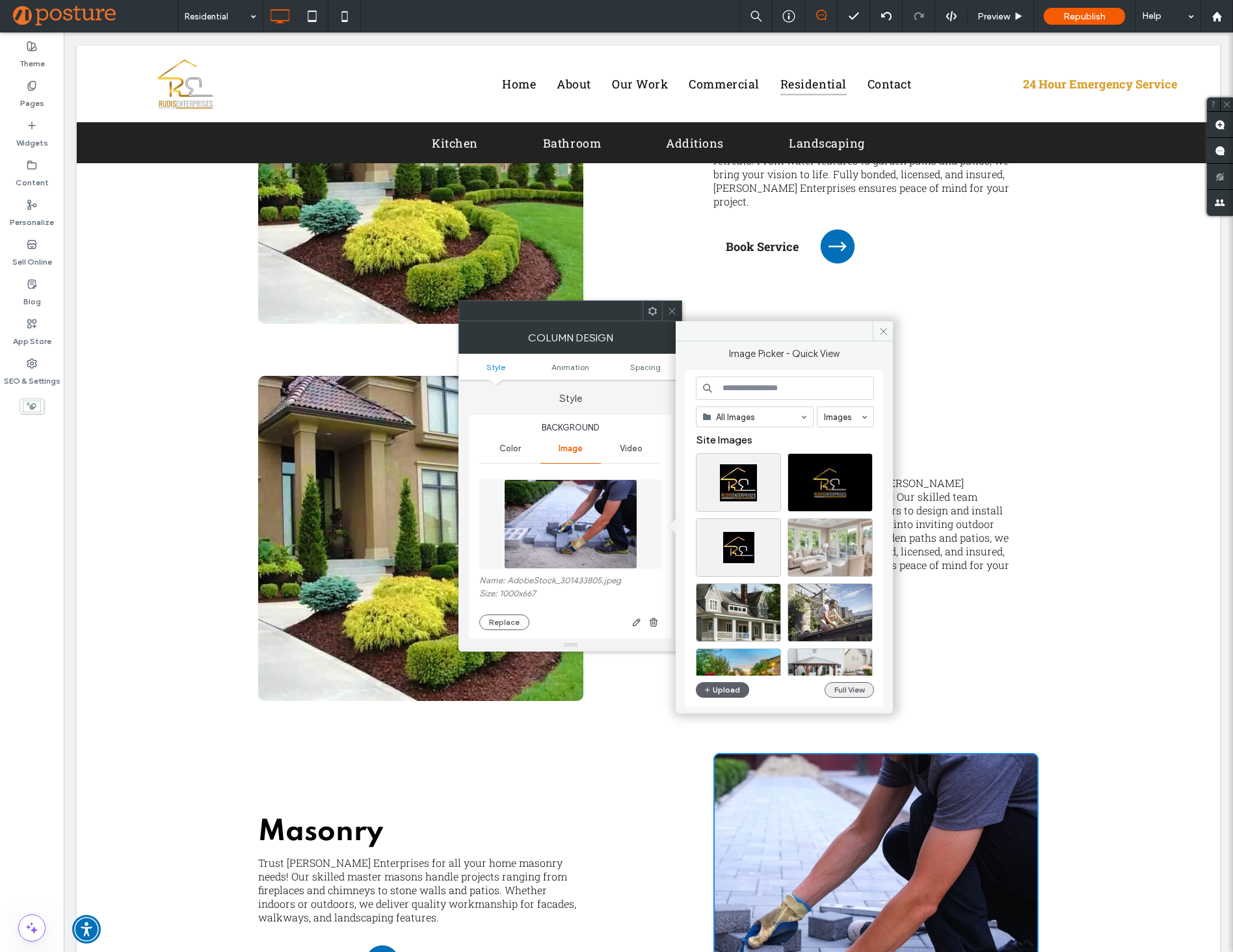
click at [847, 684] on button "Full View" at bounding box center [849, 690] width 49 height 16
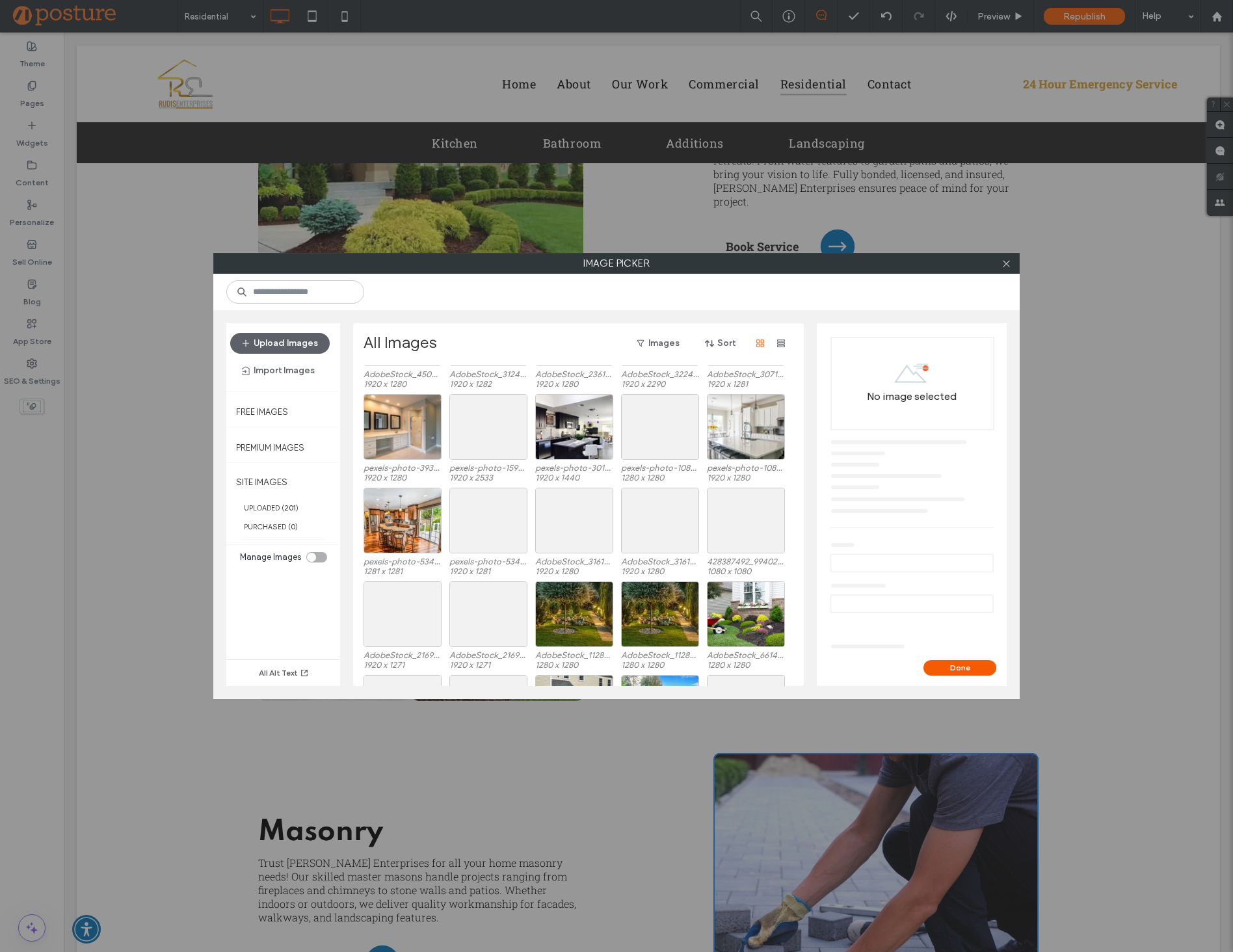
scroll to position [0, 0]
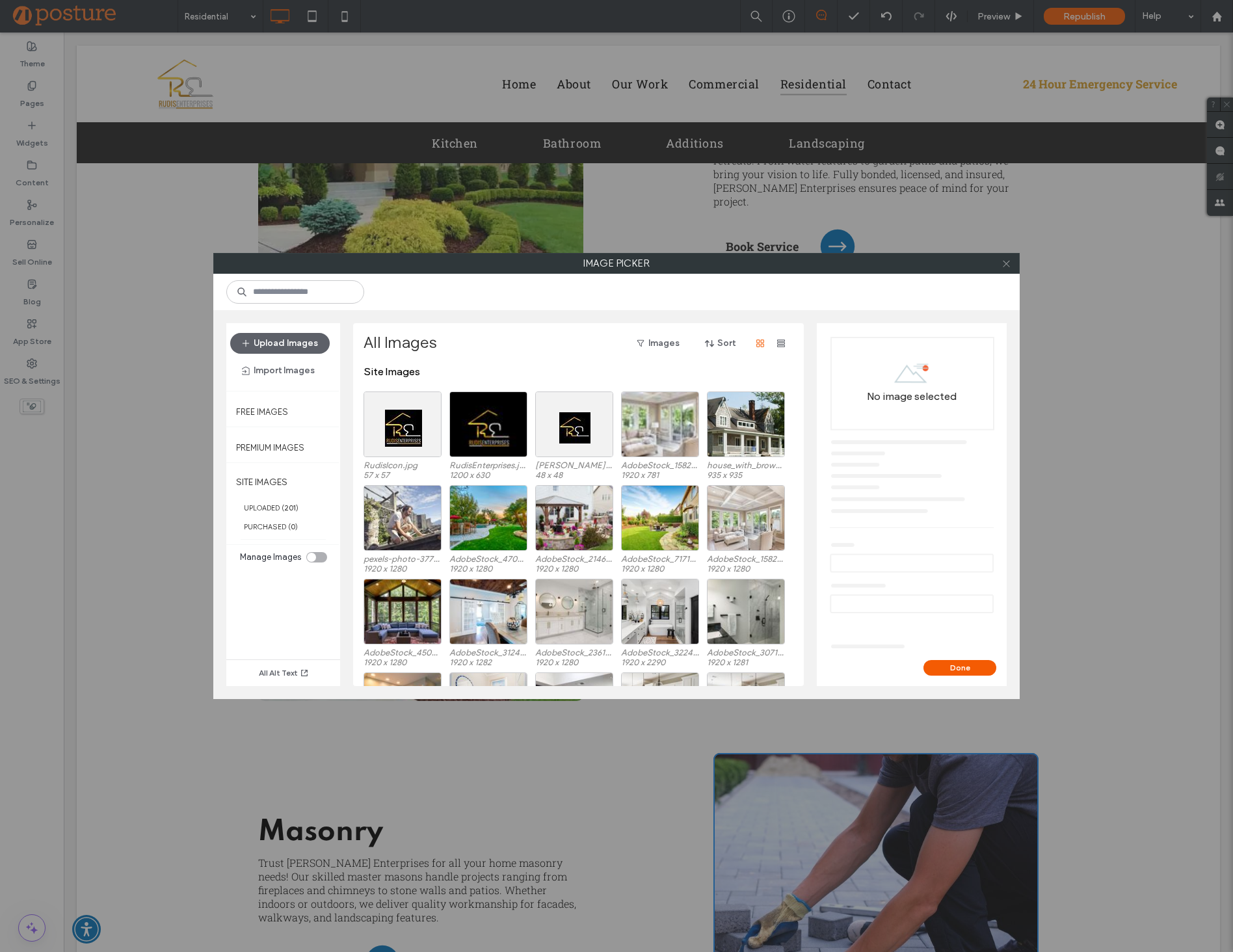
click at [1007, 266] on icon at bounding box center [1006, 263] width 10 height 10
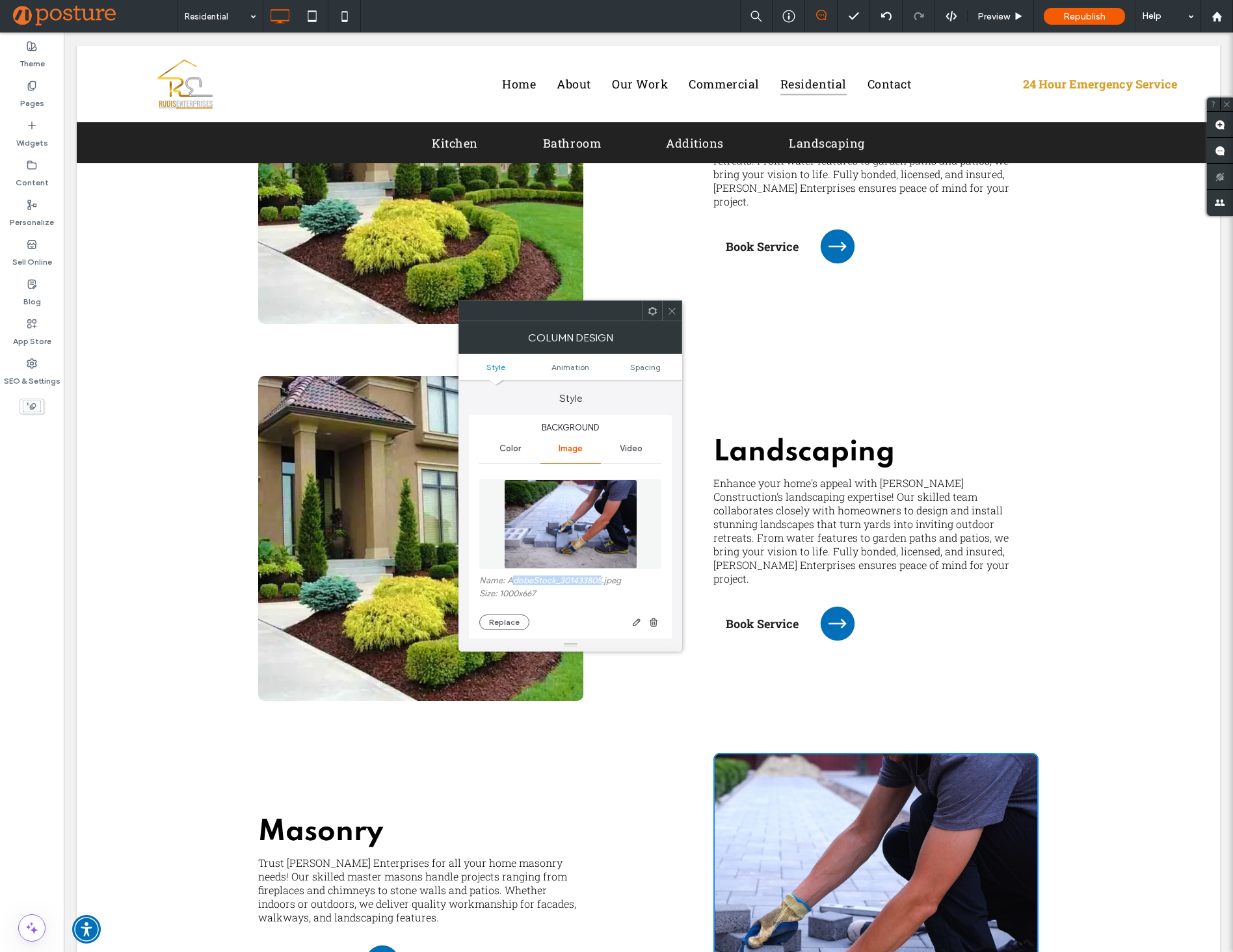
drag, startPoint x: 510, startPoint y: 582, endPoint x: 601, endPoint y: 581, distance: 91.0
click at [601, 581] on label "Name: AdobeStock_301433805.jpeg" at bounding box center [570, 581] width 182 height 13
copy label "dobeStock_301433805"
click at [674, 316] on span at bounding box center [672, 310] width 10 height 19
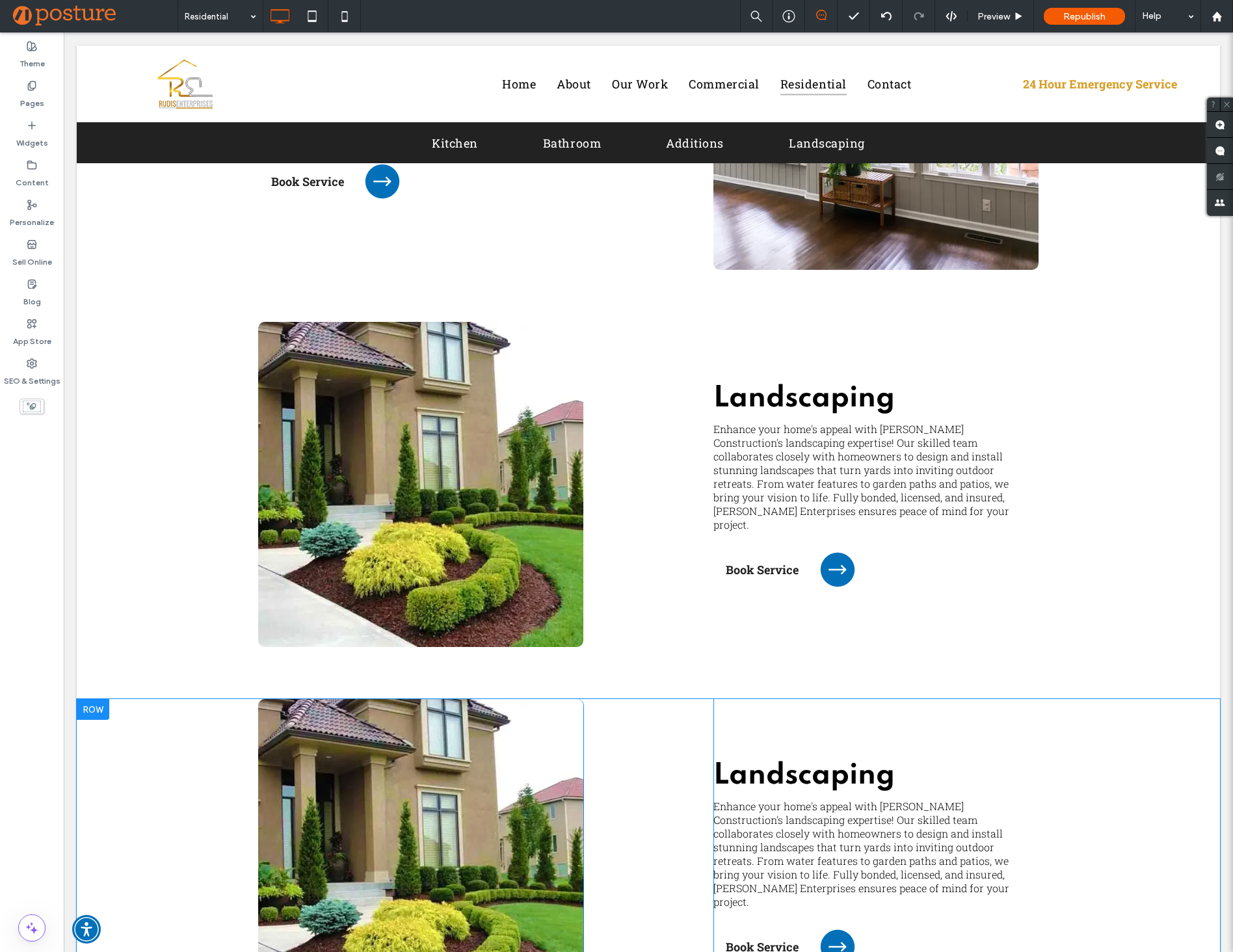
scroll to position [2464, 0]
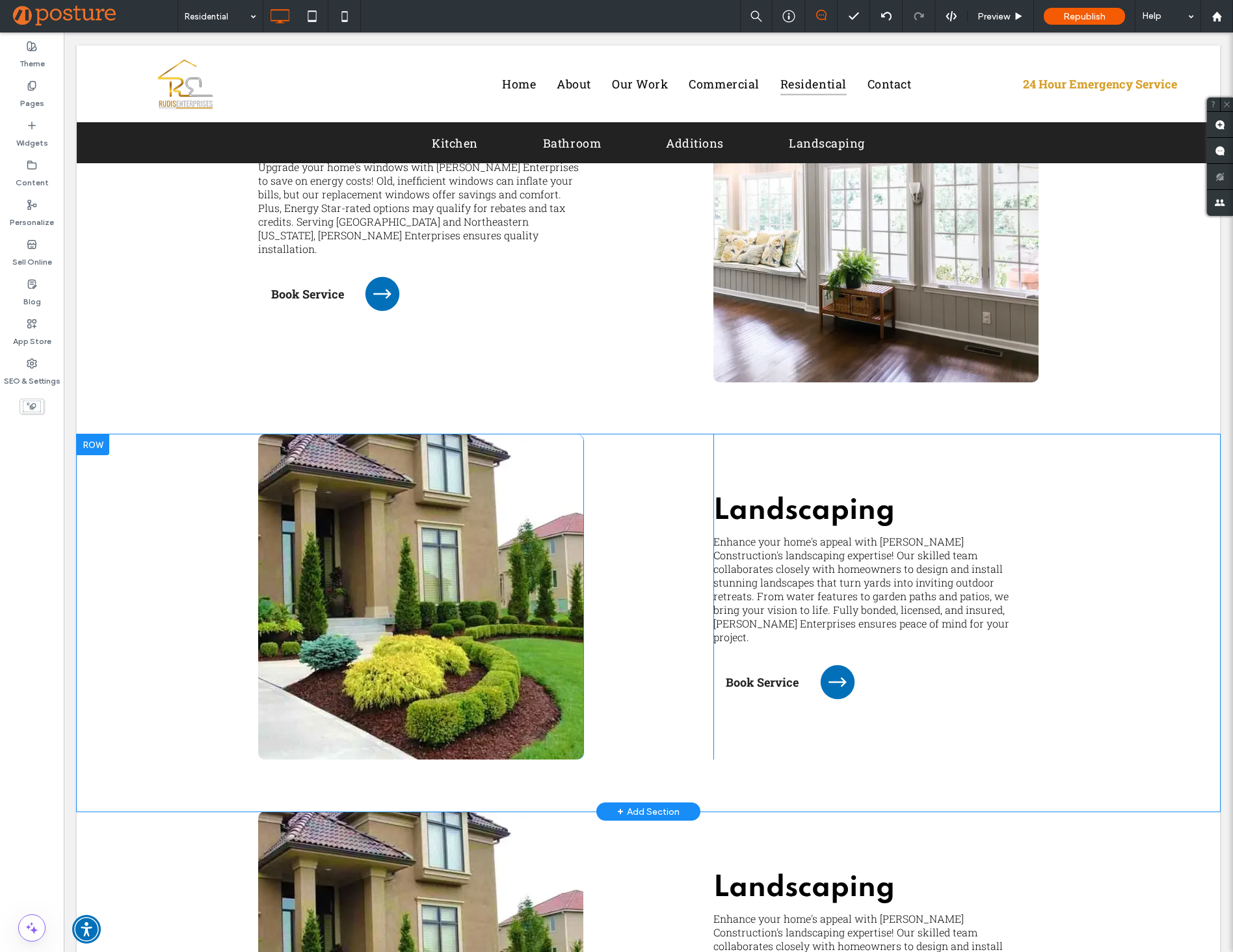
click at [542, 496] on div "Click To Paste Click To Paste" at bounding box center [420, 596] width 325 height 325
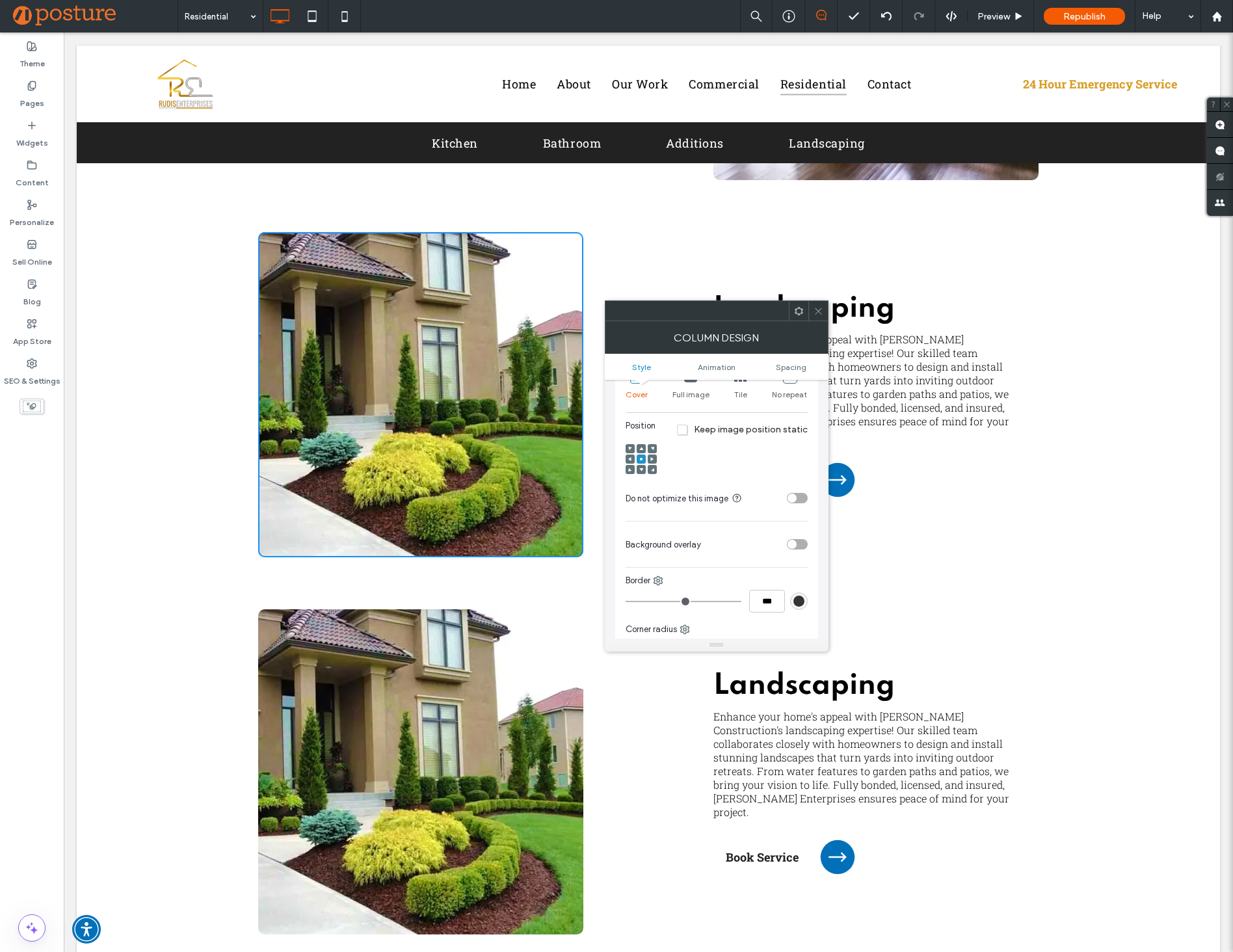
scroll to position [2850, 0]
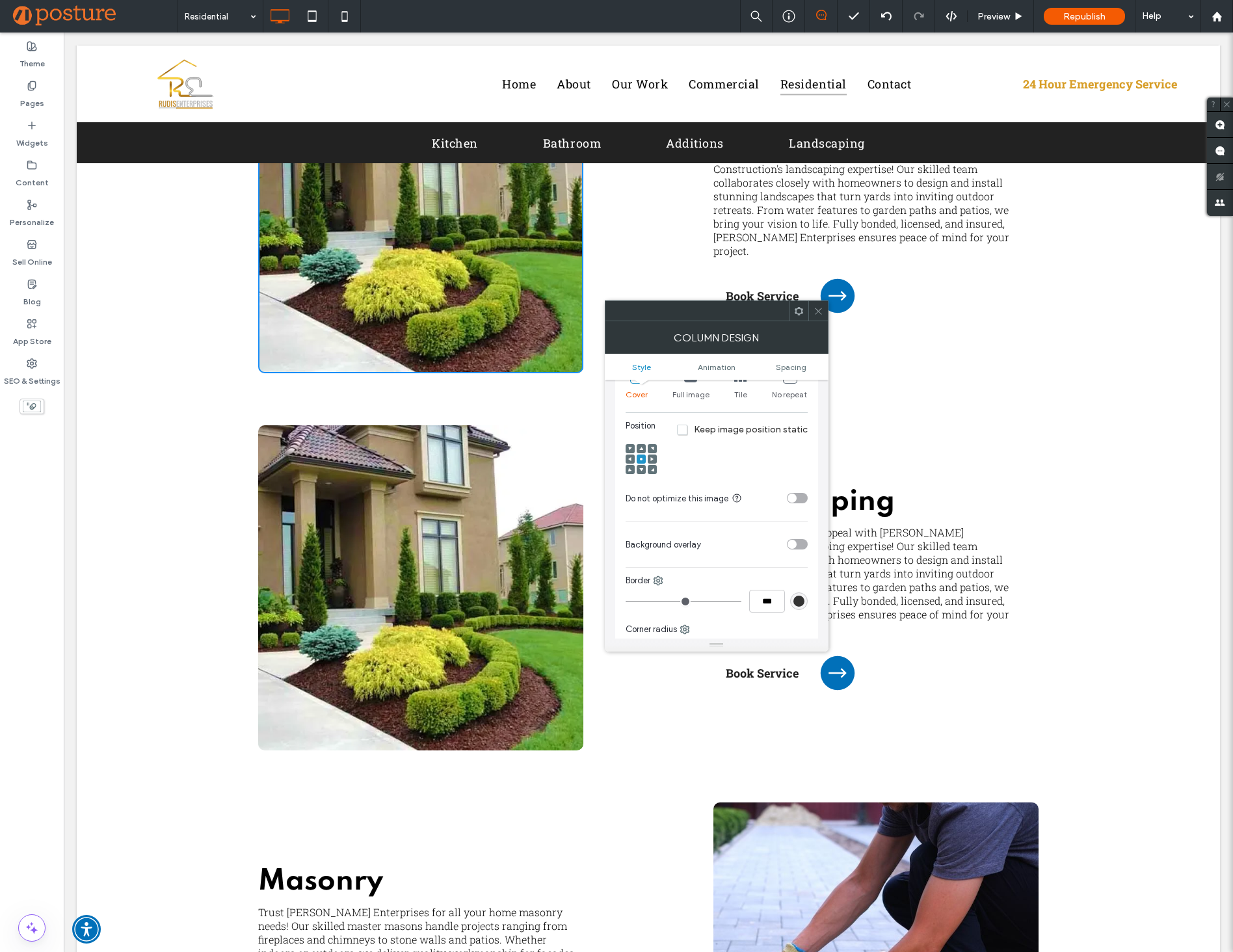
click at [962, 817] on div "Click To Paste" at bounding box center [875, 964] width 325 height 325
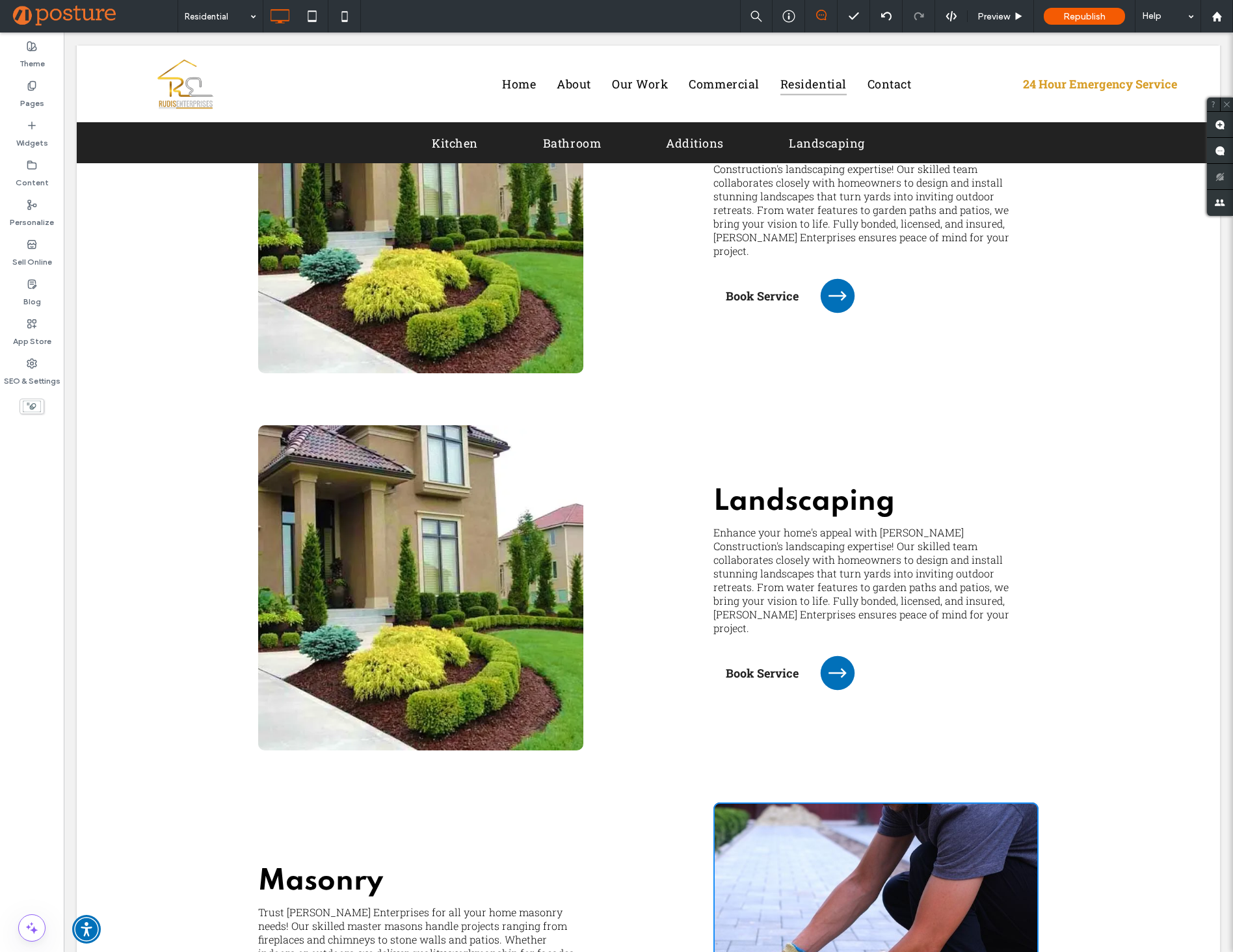
type input "**"
click at [977, 835] on div "Click To Paste" at bounding box center [875, 964] width 325 height 325
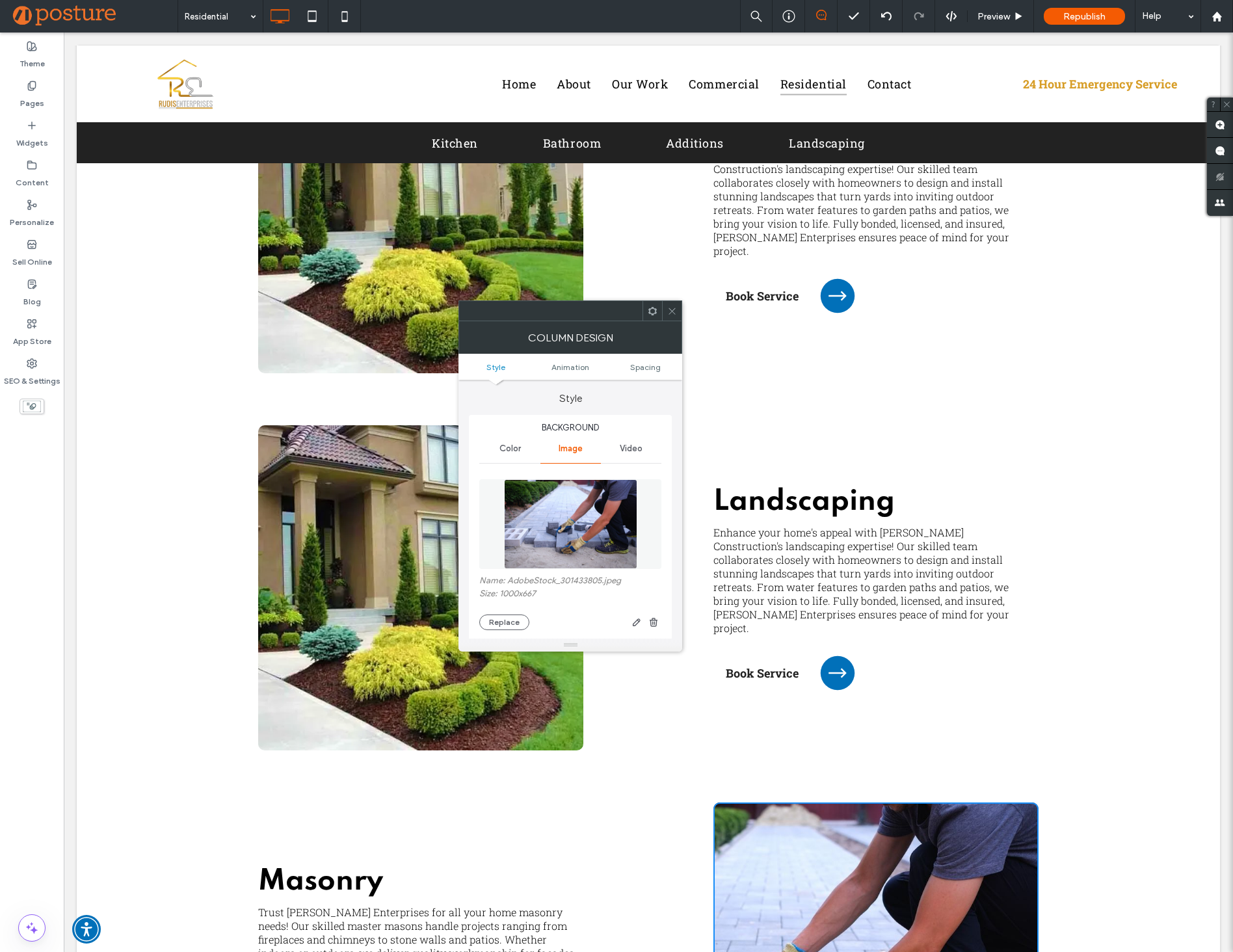
click at [600, 507] on img at bounding box center [571, 523] width 134 height 89
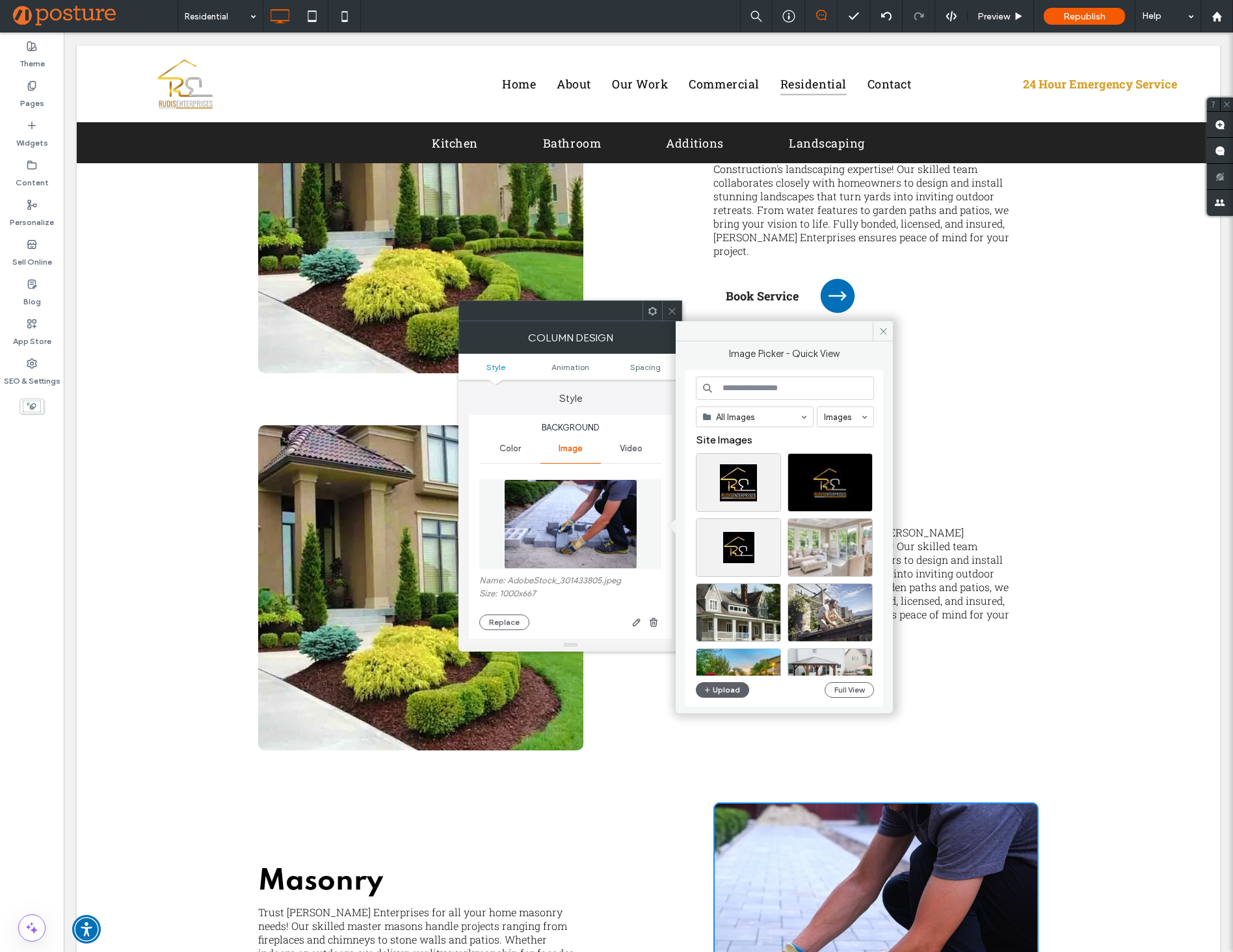
click at [572, 597] on label "Size: 1000x667" at bounding box center [570, 594] width 182 height 13
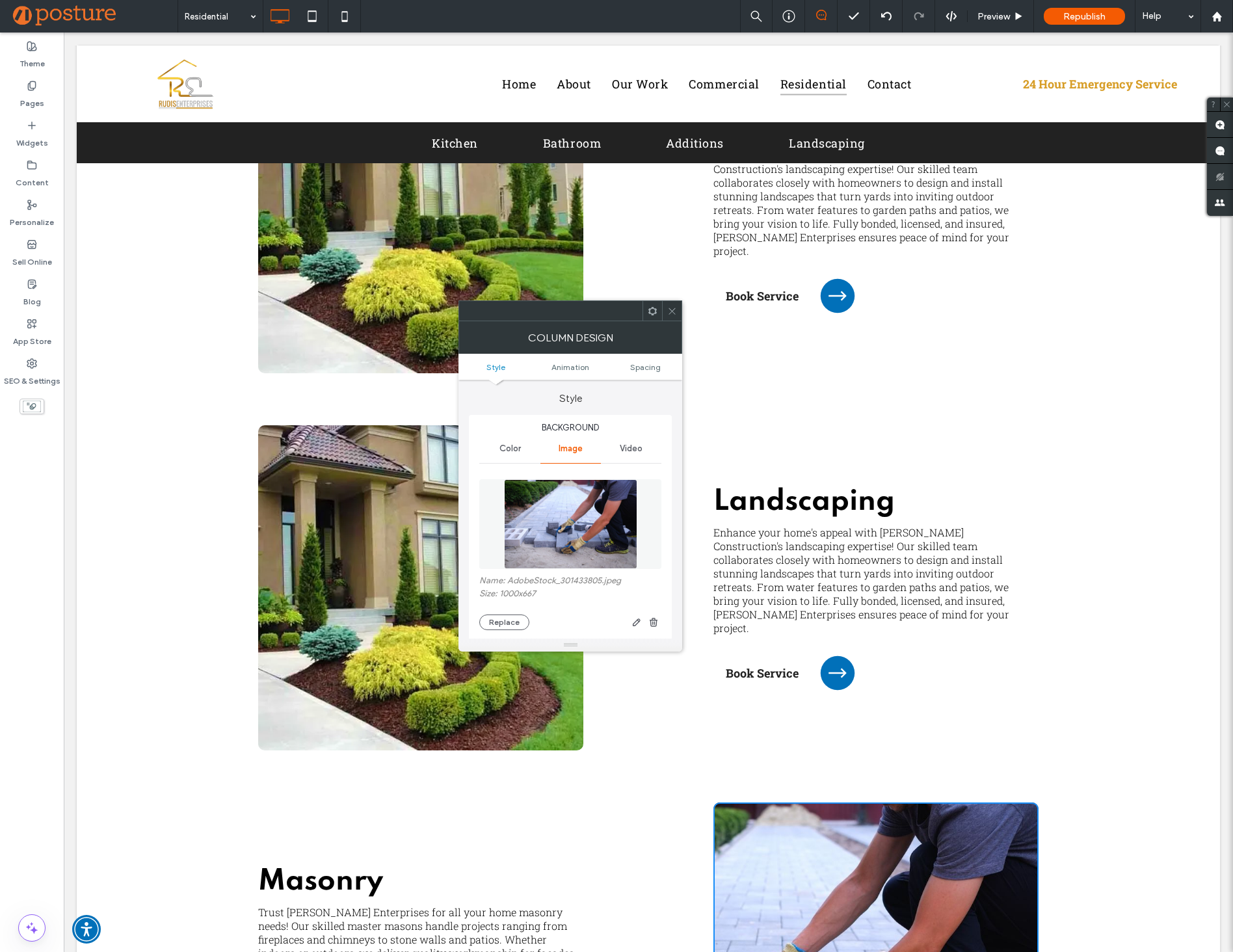
click at [571, 578] on label "Name: AdobeStock_301433805.jpeg" at bounding box center [570, 581] width 182 height 13
copy label "Name: AdobeStock_301433805.jpeg"
click at [511, 589] on label "Size: 1000x667" at bounding box center [570, 594] width 182 height 13
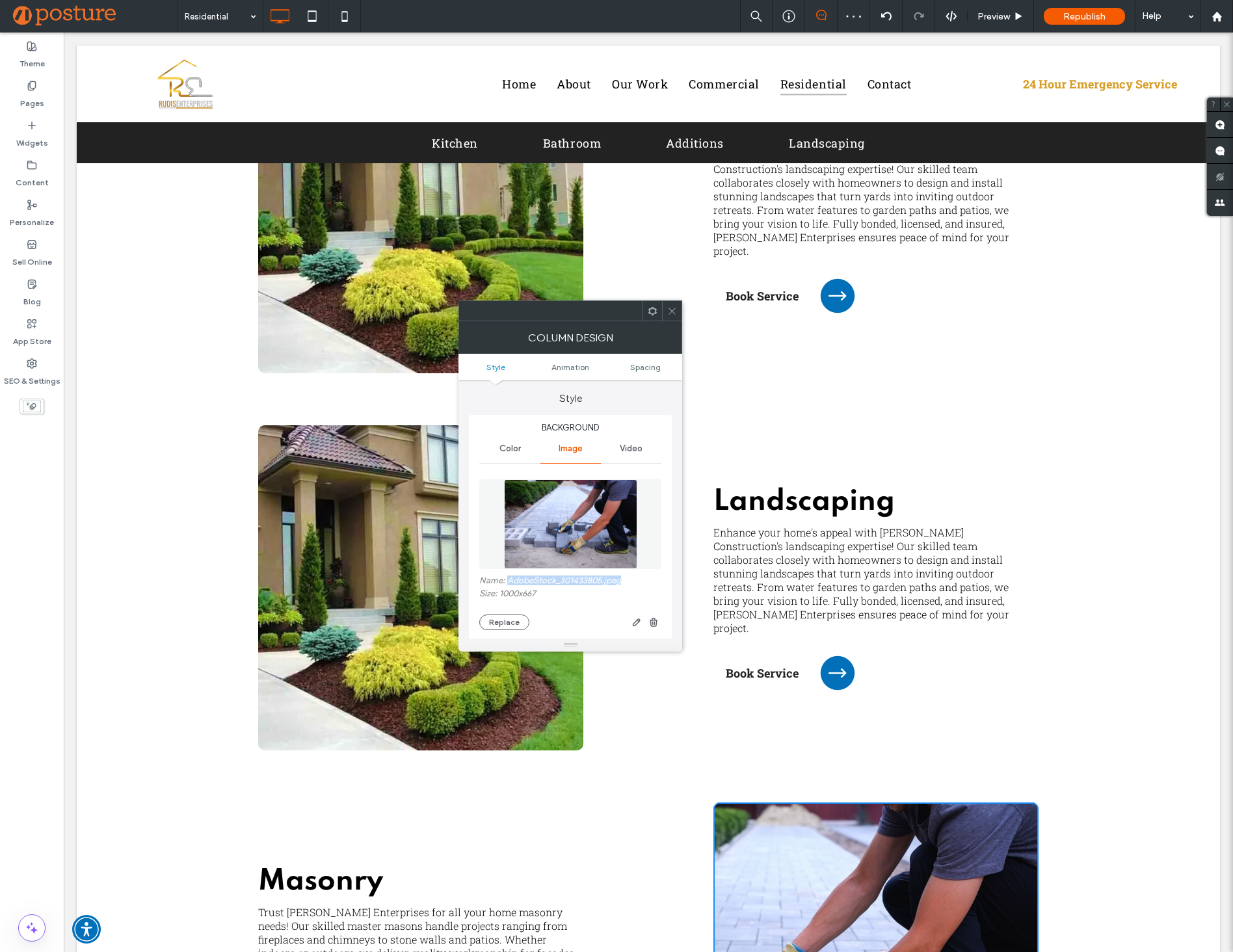
drag, startPoint x: 507, startPoint y: 579, endPoint x: 623, endPoint y: 585, distance: 116.2
click at [623, 585] on label "Name: AdobeStock_301433805.jpeg" at bounding box center [570, 581] width 182 height 13
copy label "AdobeStock_301433805.jpeg"
click at [675, 324] on div "Column Design" at bounding box center [570, 337] width 224 height 32
click at [678, 310] on div at bounding box center [672, 310] width 19 height 19
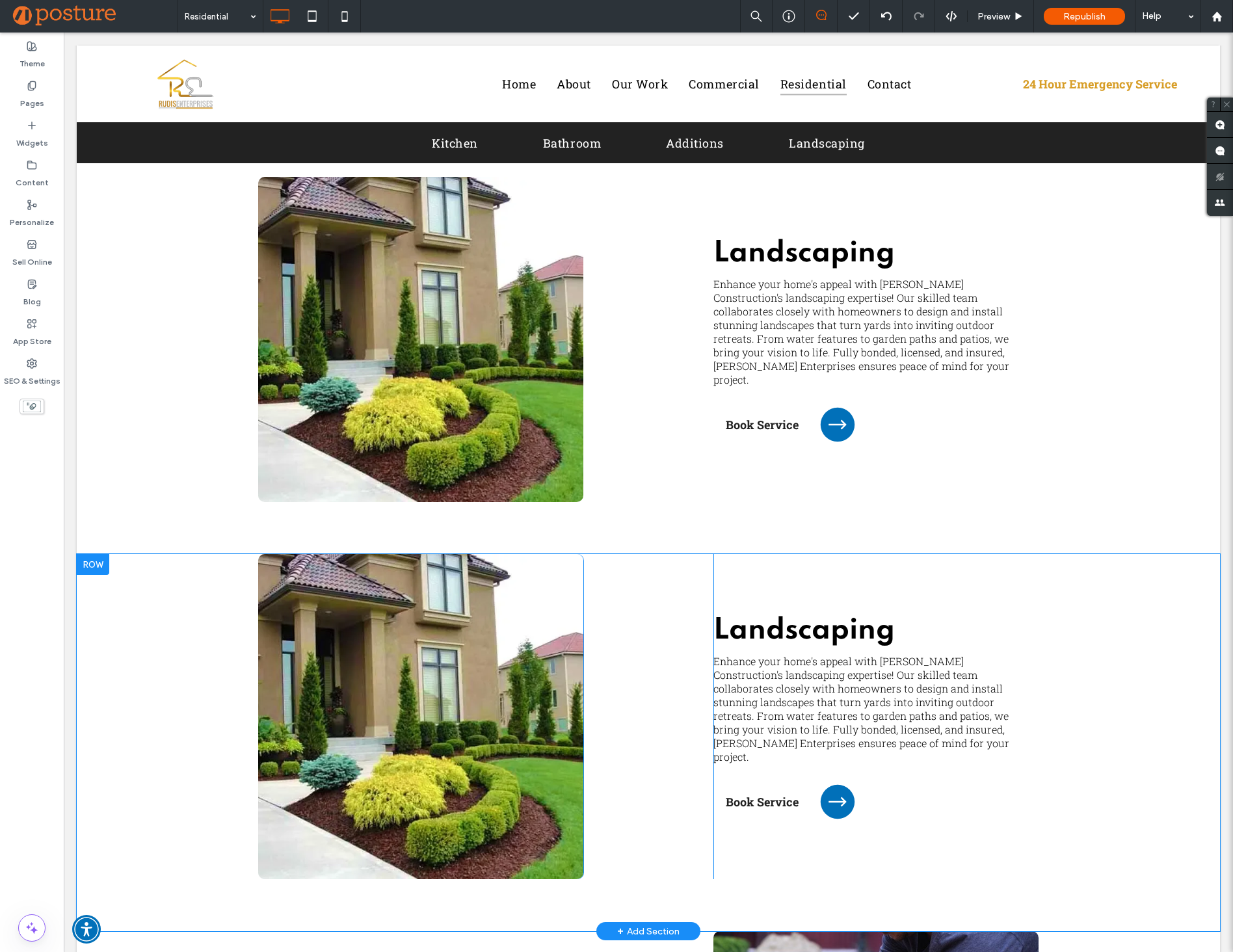
scroll to position [2627, 0]
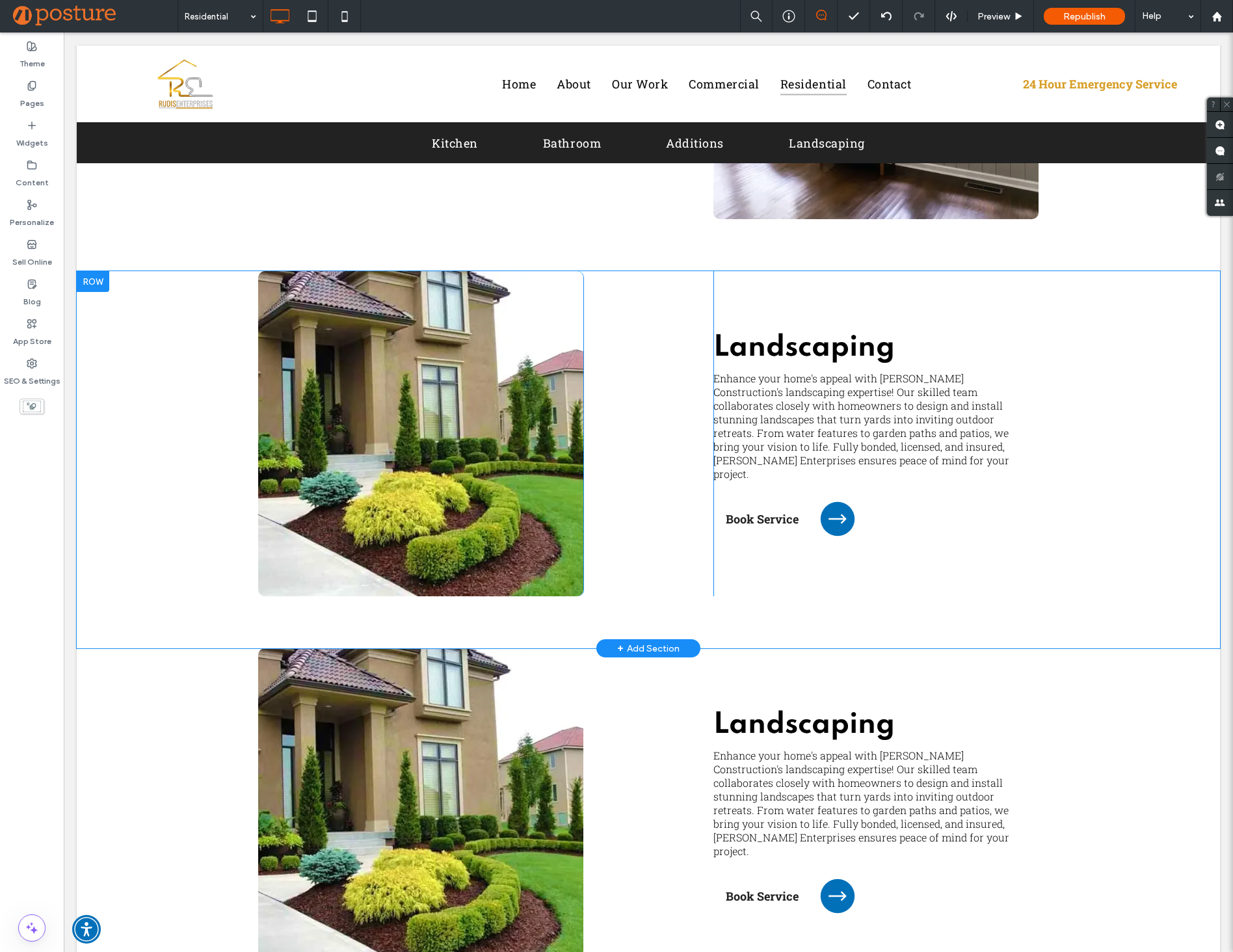
click at [505, 327] on div "Click To Paste Click To Paste" at bounding box center [420, 433] width 325 height 325
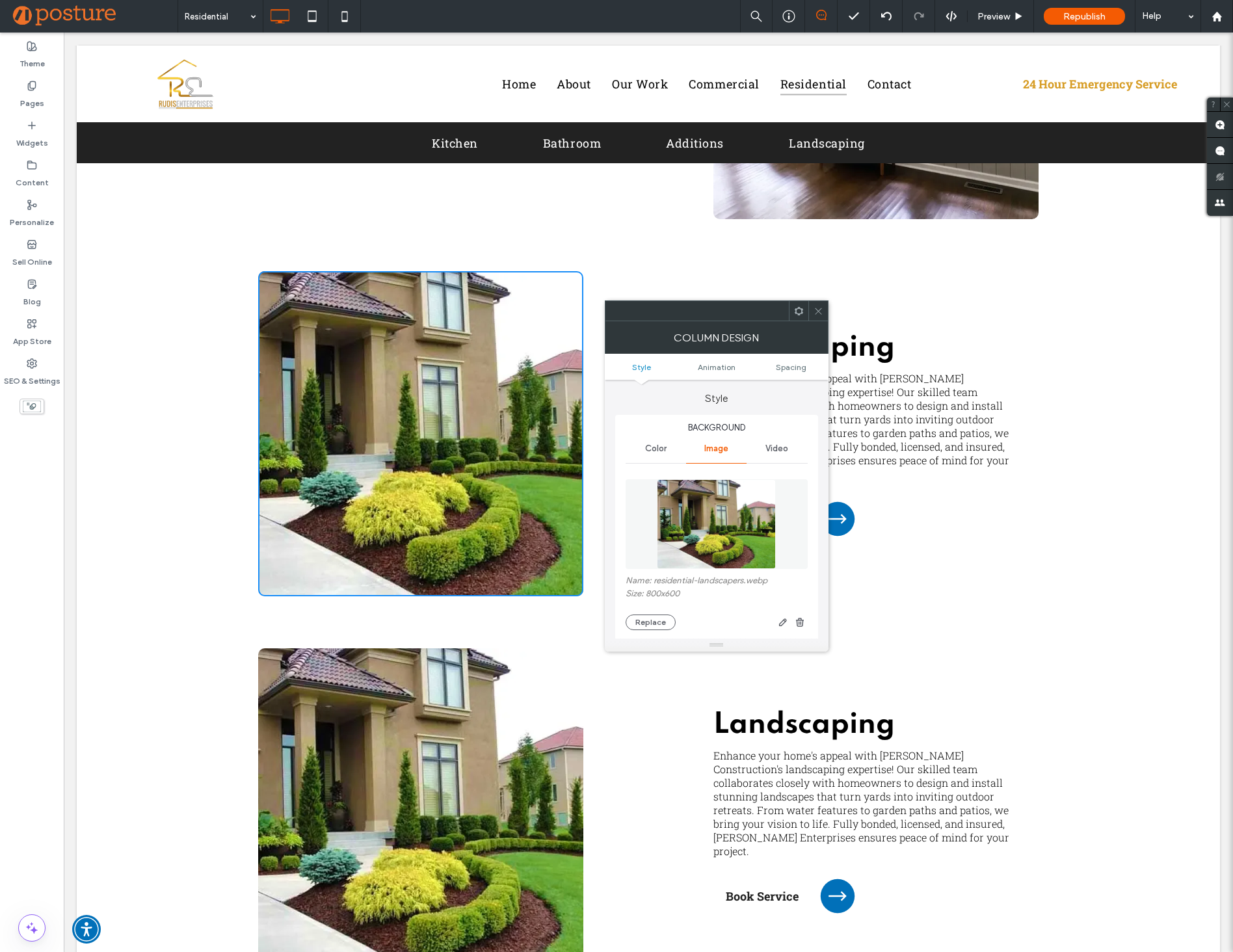
click at [726, 520] on img at bounding box center [716, 523] width 119 height 89
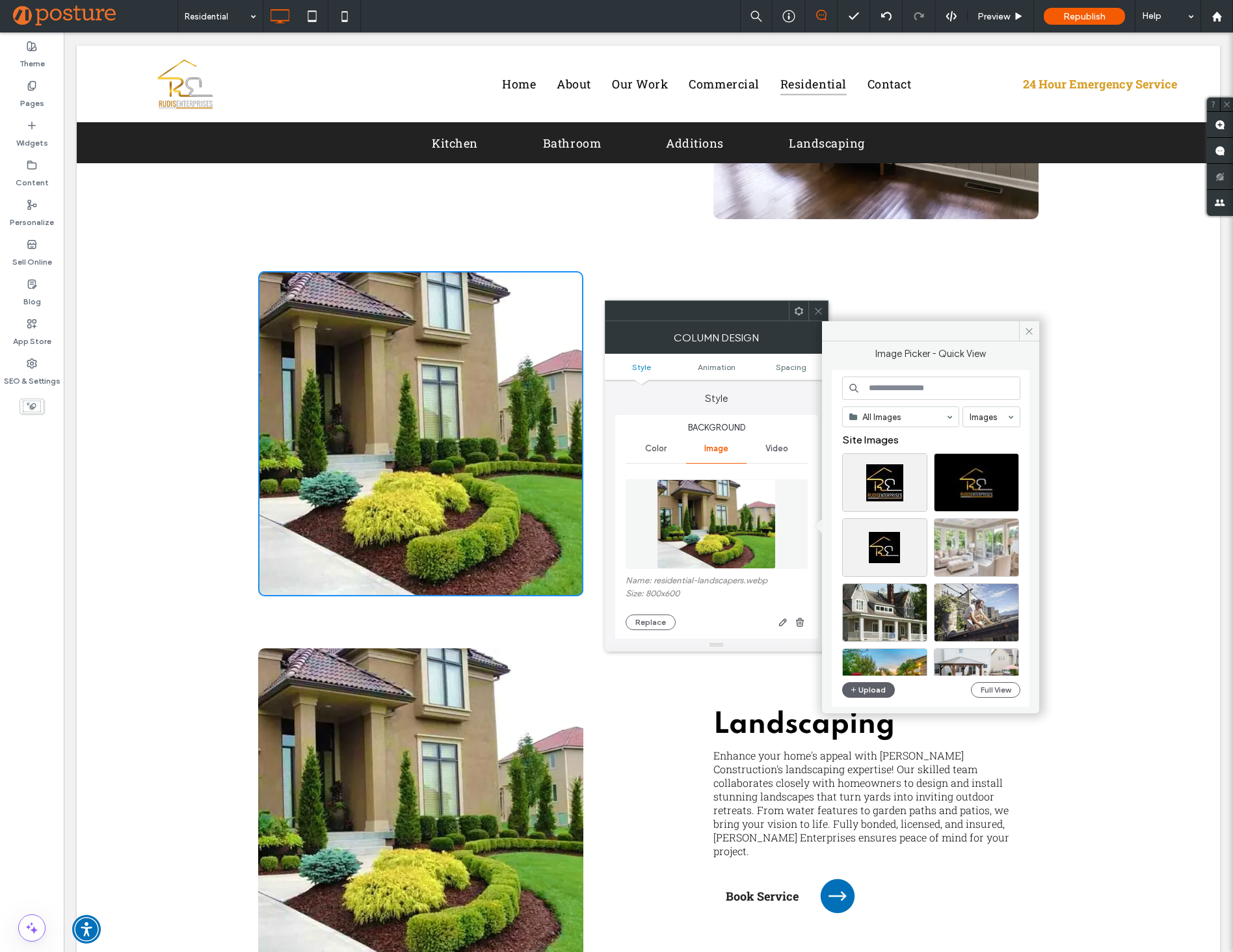
click at [912, 382] on input at bounding box center [930, 387] width 178 height 24
paste input "**********"
type input "**********"
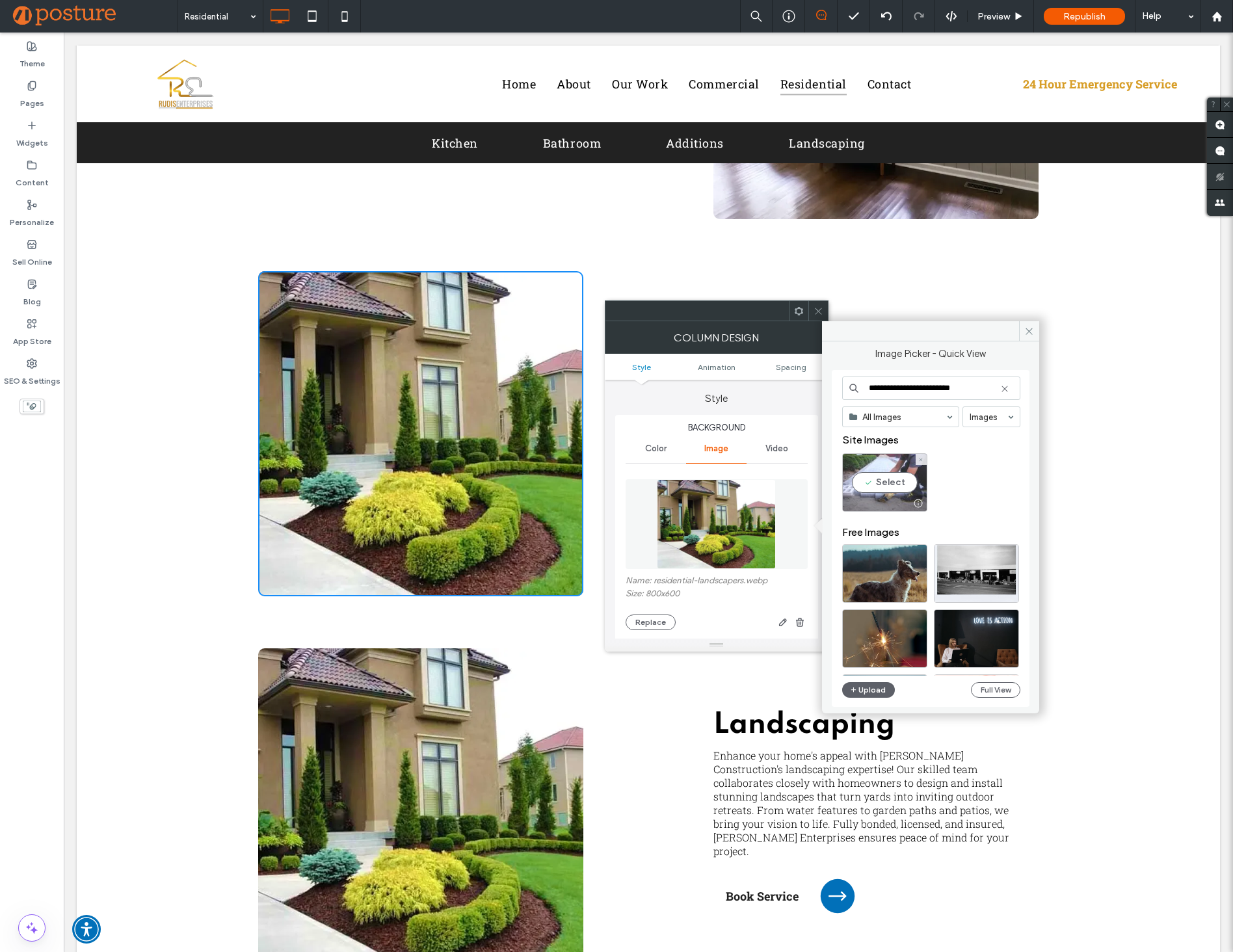
click at [902, 476] on div "Select" at bounding box center [884, 482] width 85 height 59
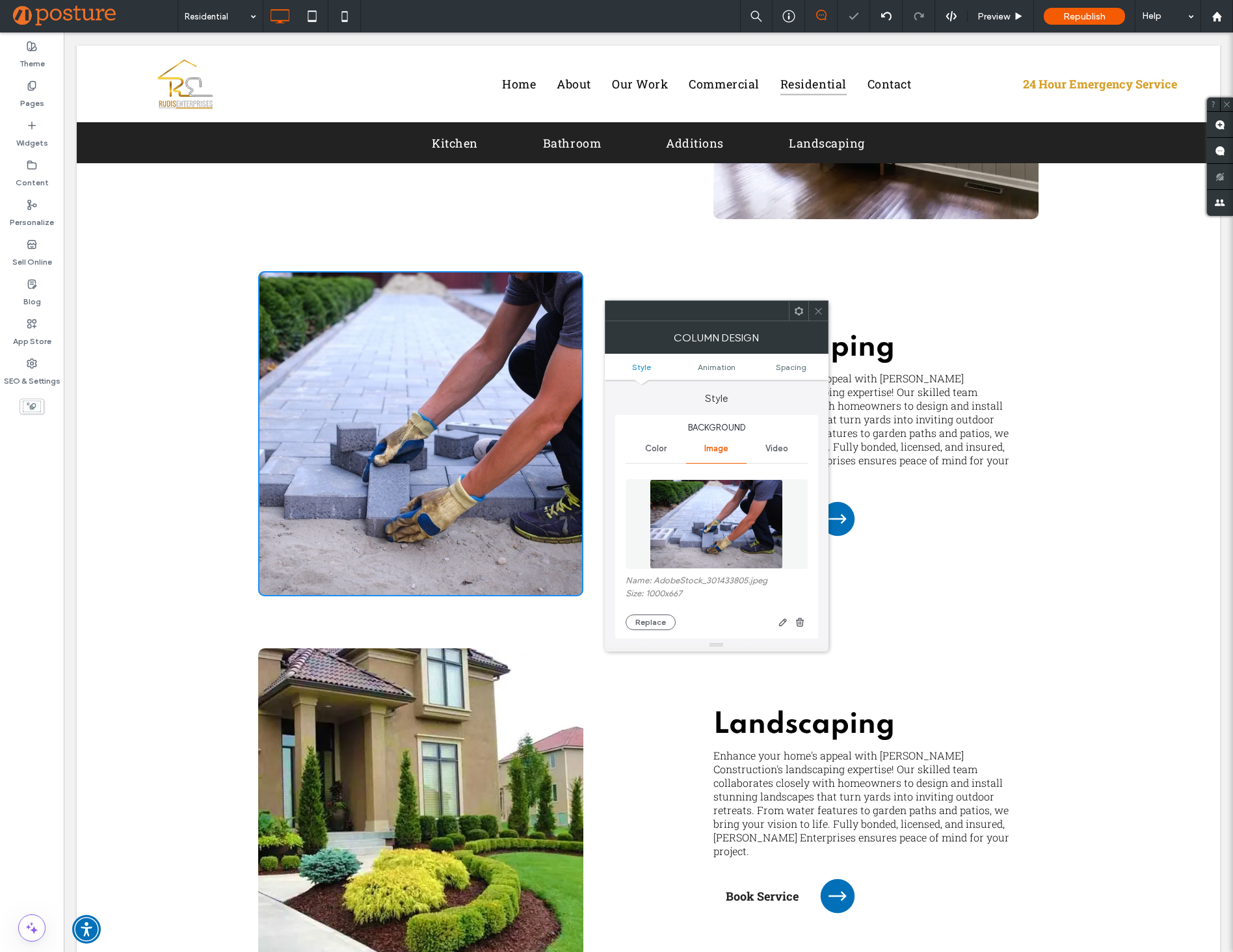
click at [818, 309] on use at bounding box center [817, 310] width 6 height 6
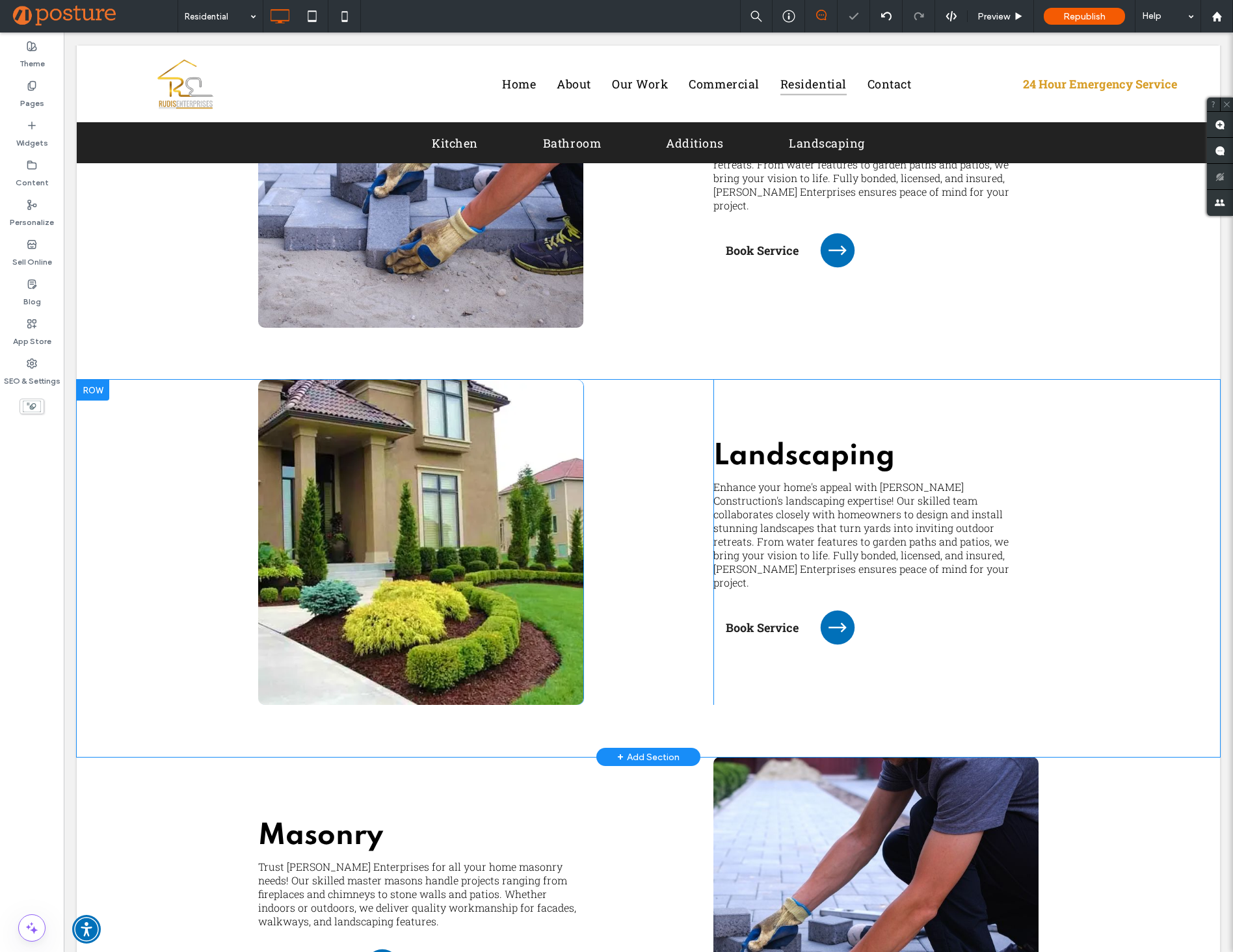
scroll to position [2921, 0]
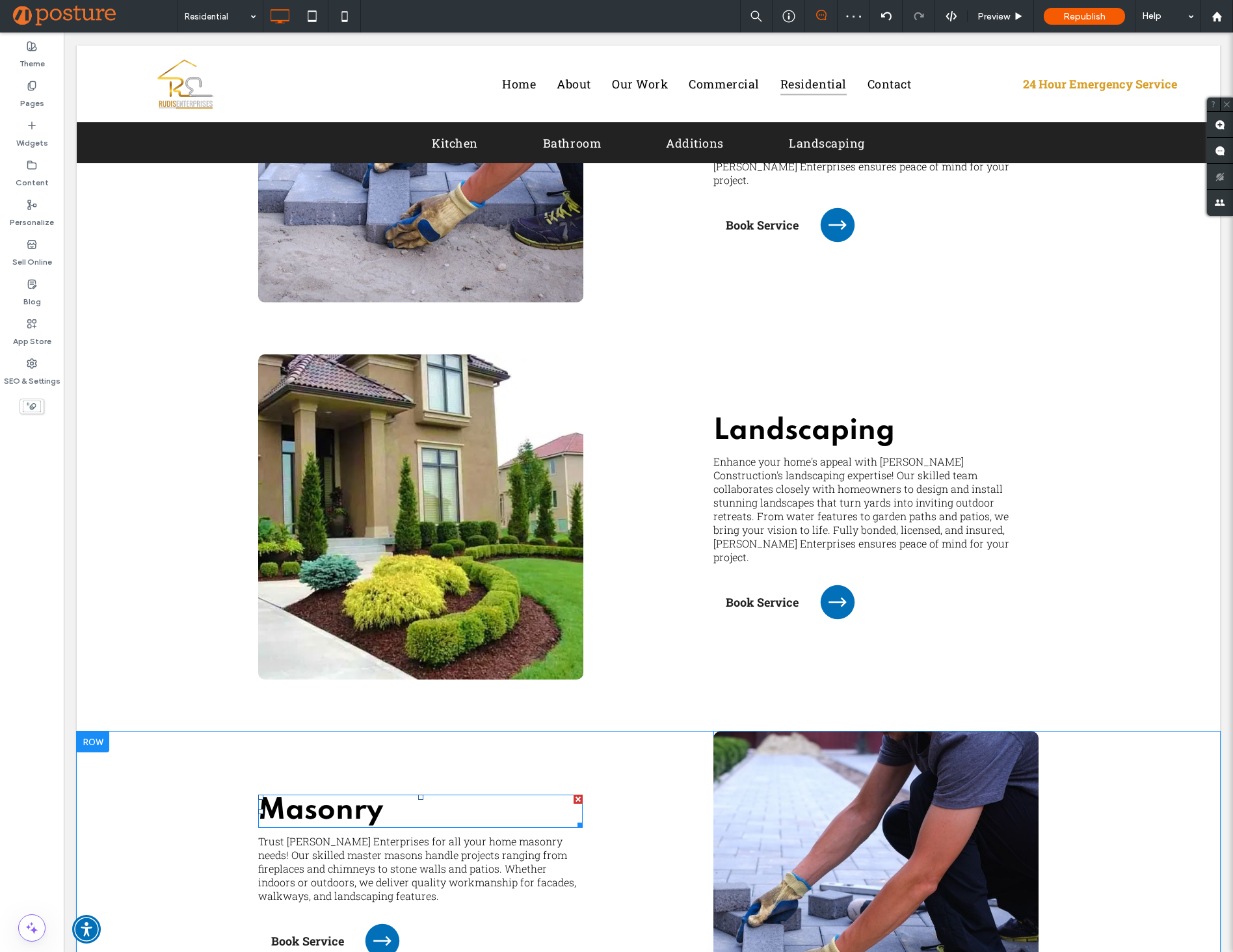
click at [374, 811] on span "Masonry" at bounding box center [320, 810] width 125 height 29
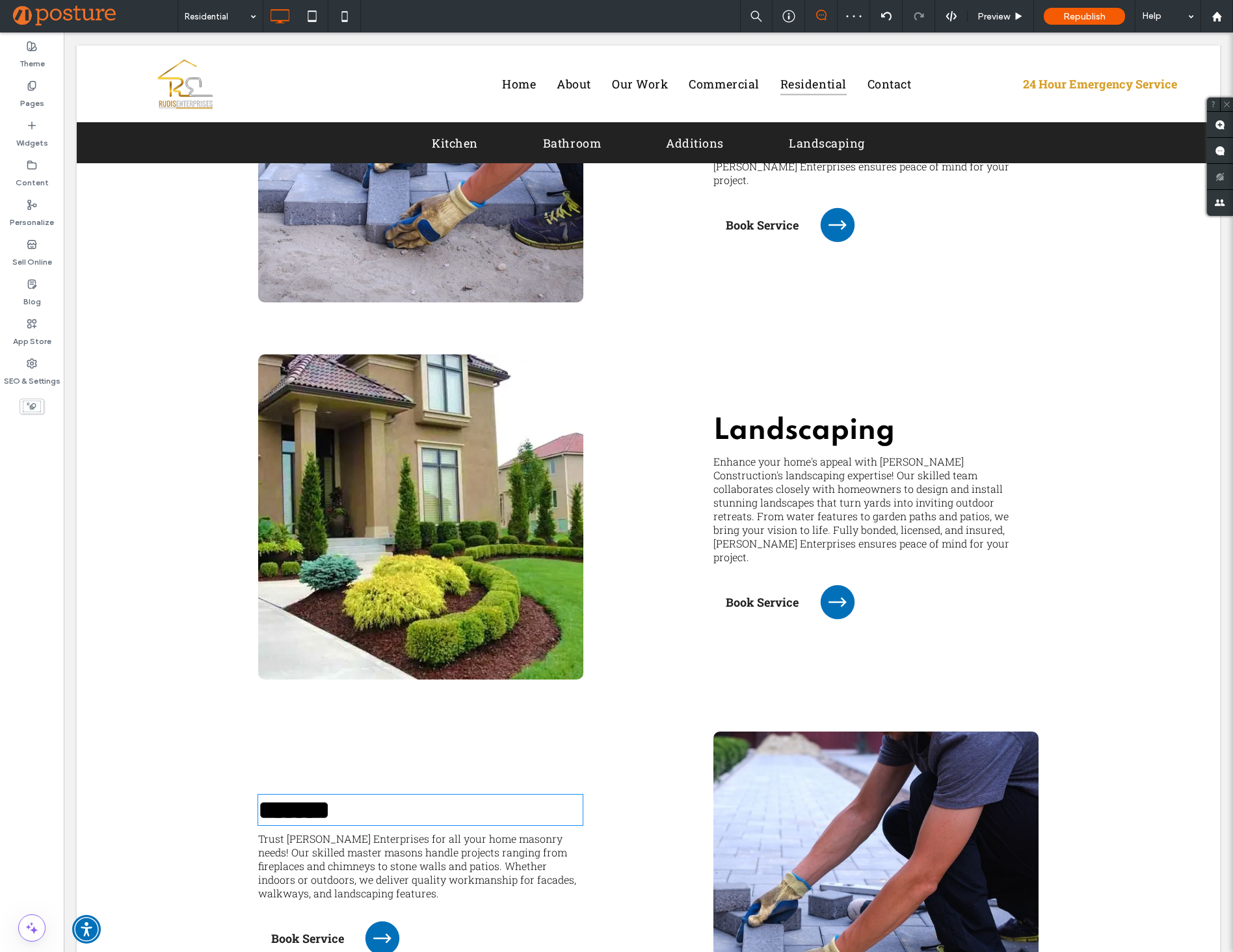
type input "*******"
type input "**"
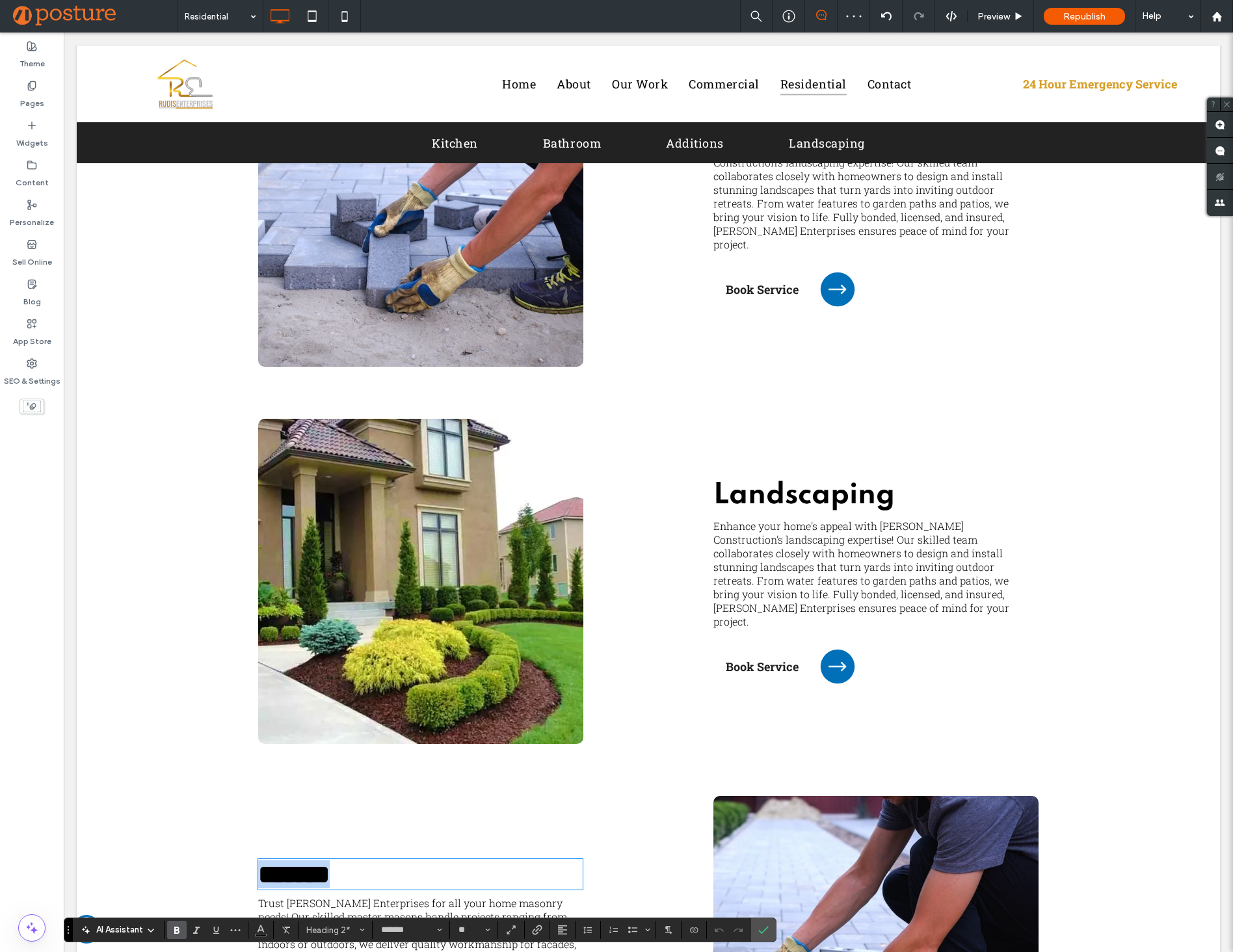
scroll to position [2685, 0]
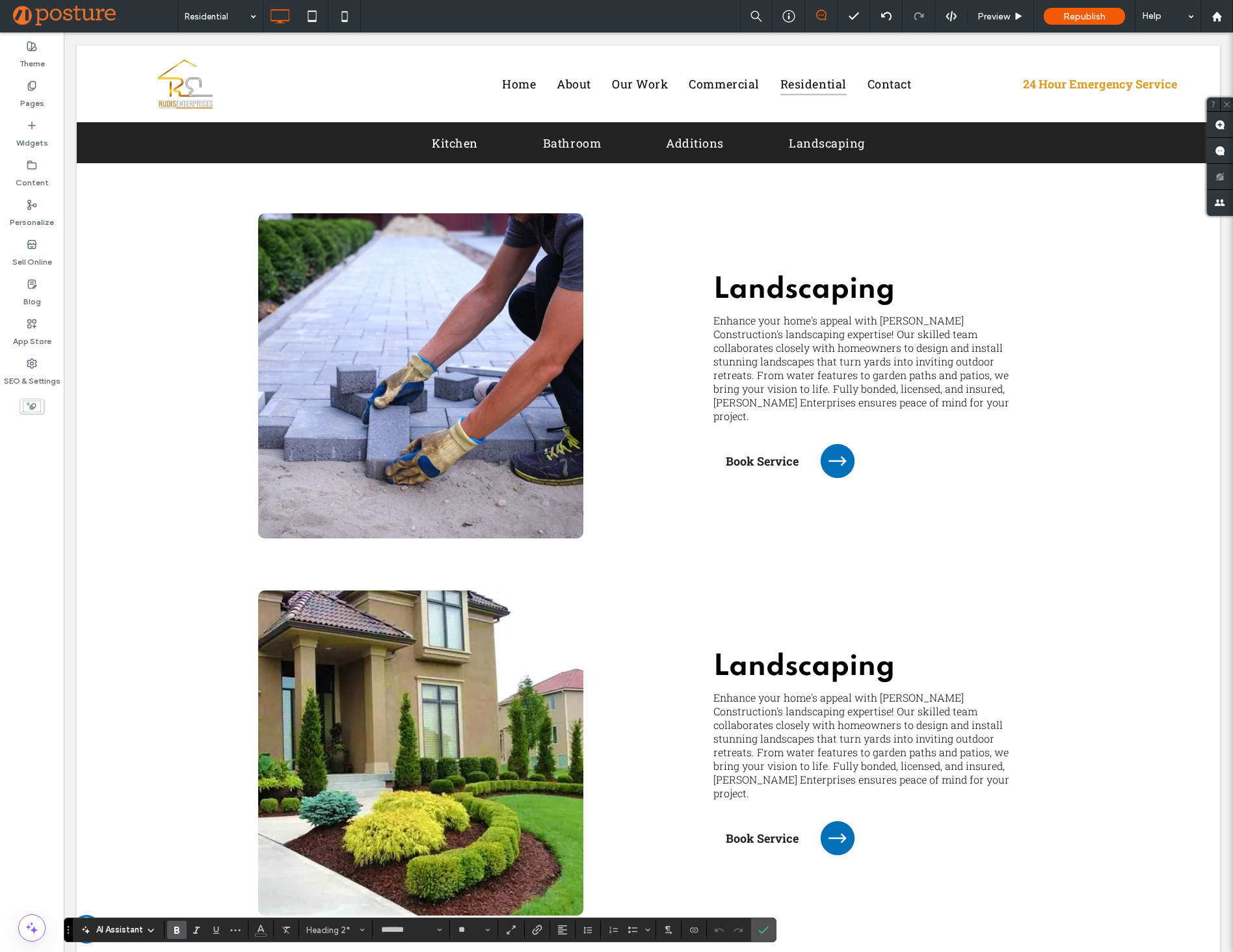
click at [807, 295] on span "Landscaping" at bounding box center [803, 289] width 182 height 29
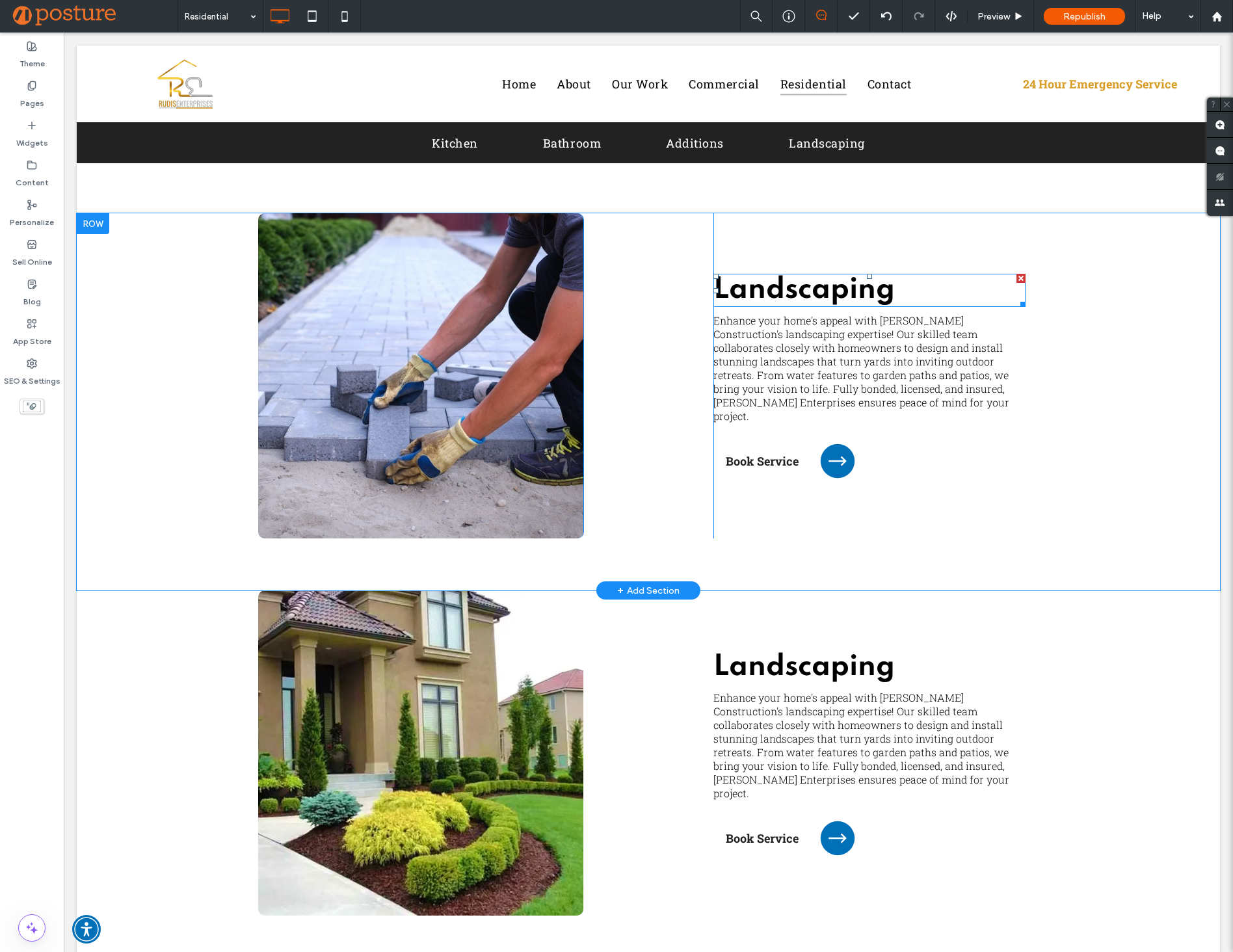
click at [807, 290] on span "Landscaping" at bounding box center [803, 289] width 182 height 29
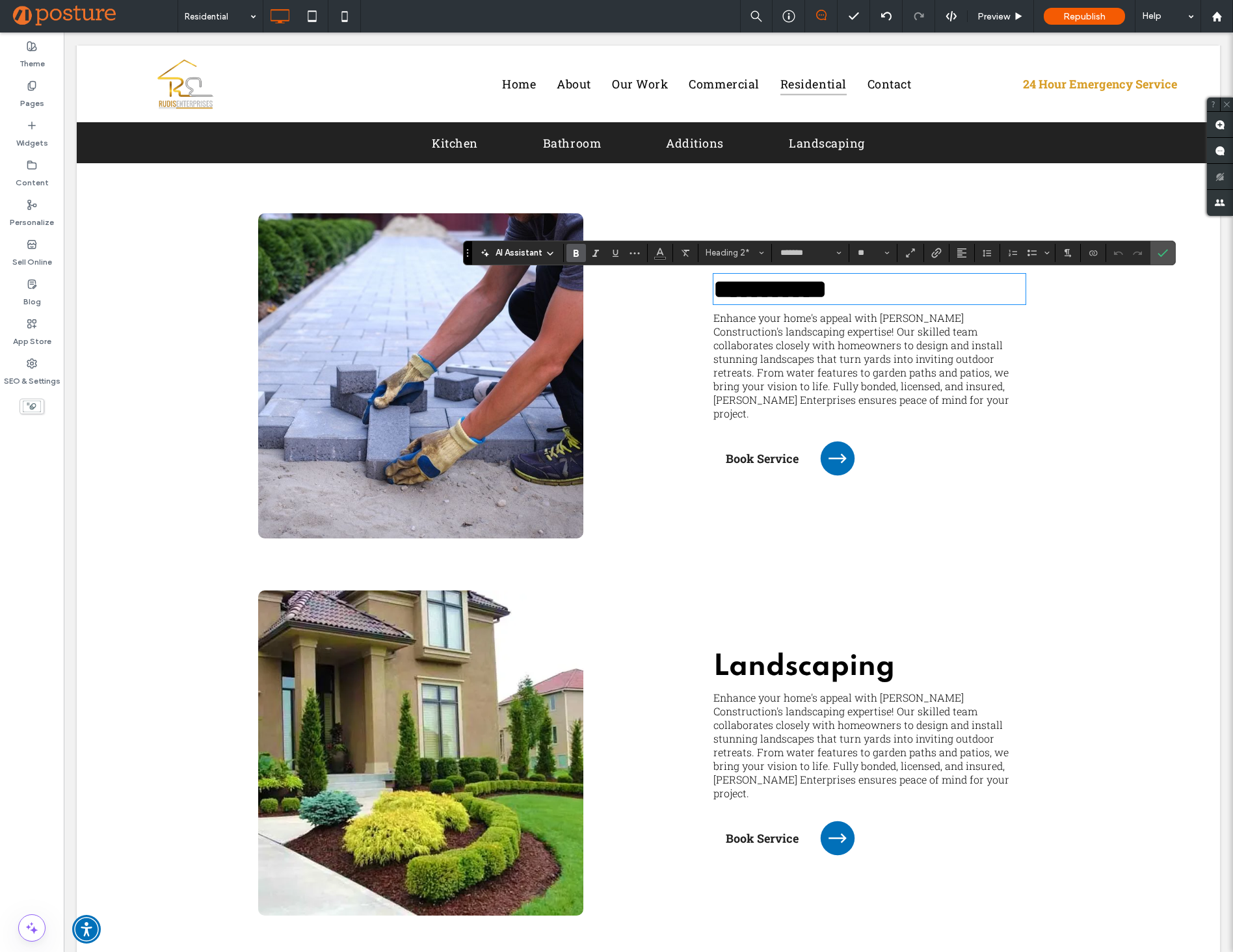
type input "**********"
type input "**"
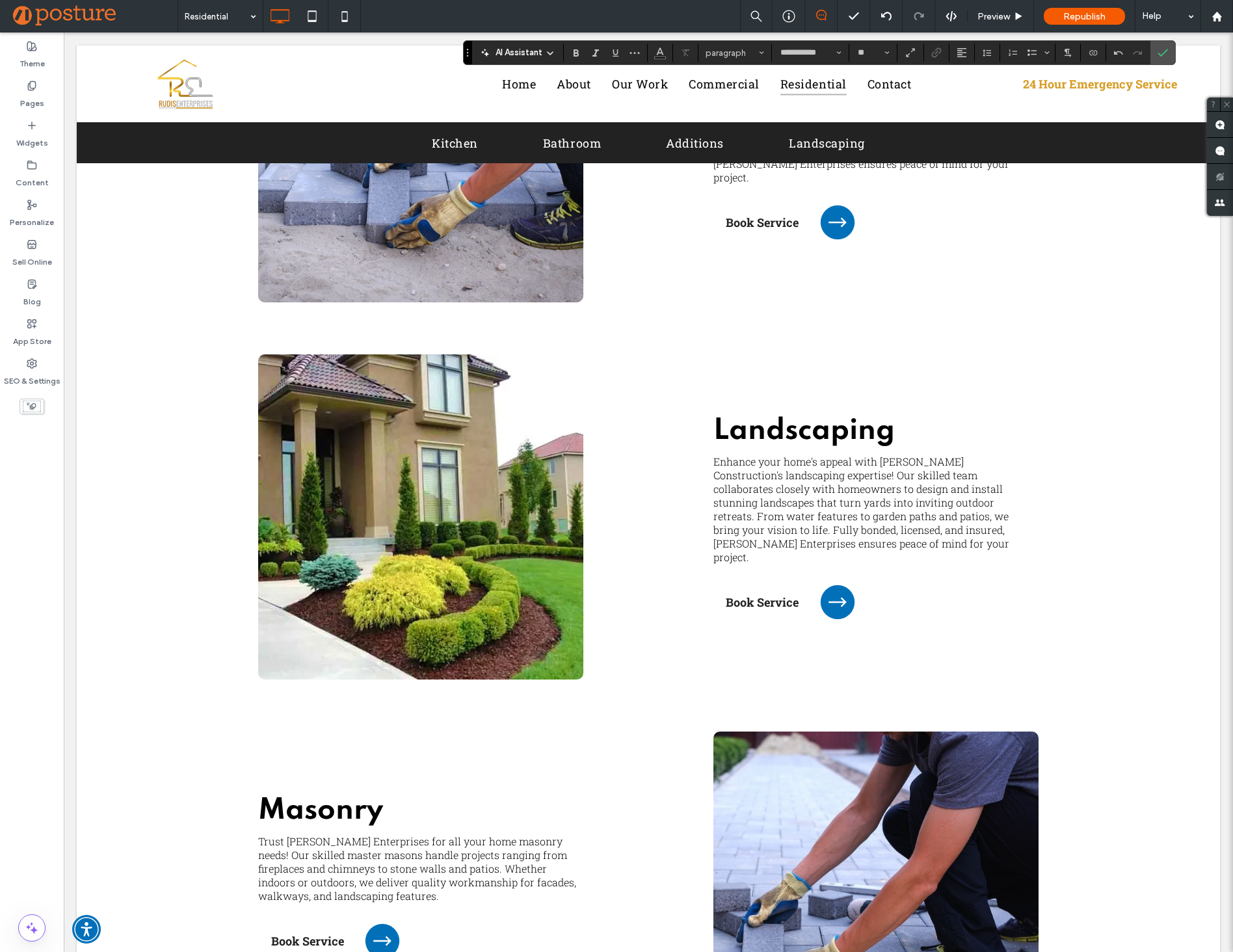
scroll to position [2976, 0]
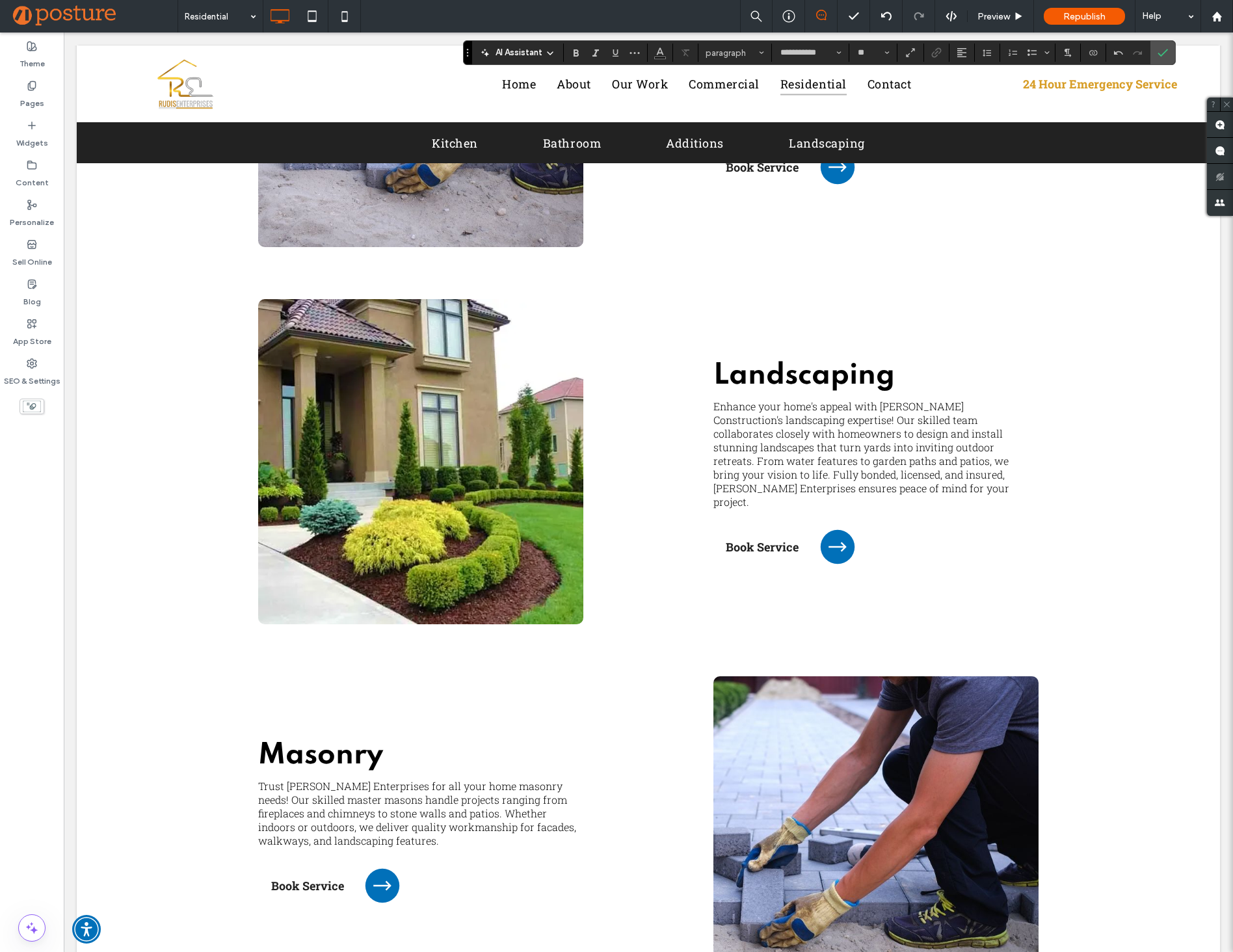
click at [359, 803] on span "Trust [PERSON_NAME] Enterprises for all your home masonry needs! Our skilled ma…" at bounding box center [417, 813] width 318 height 68
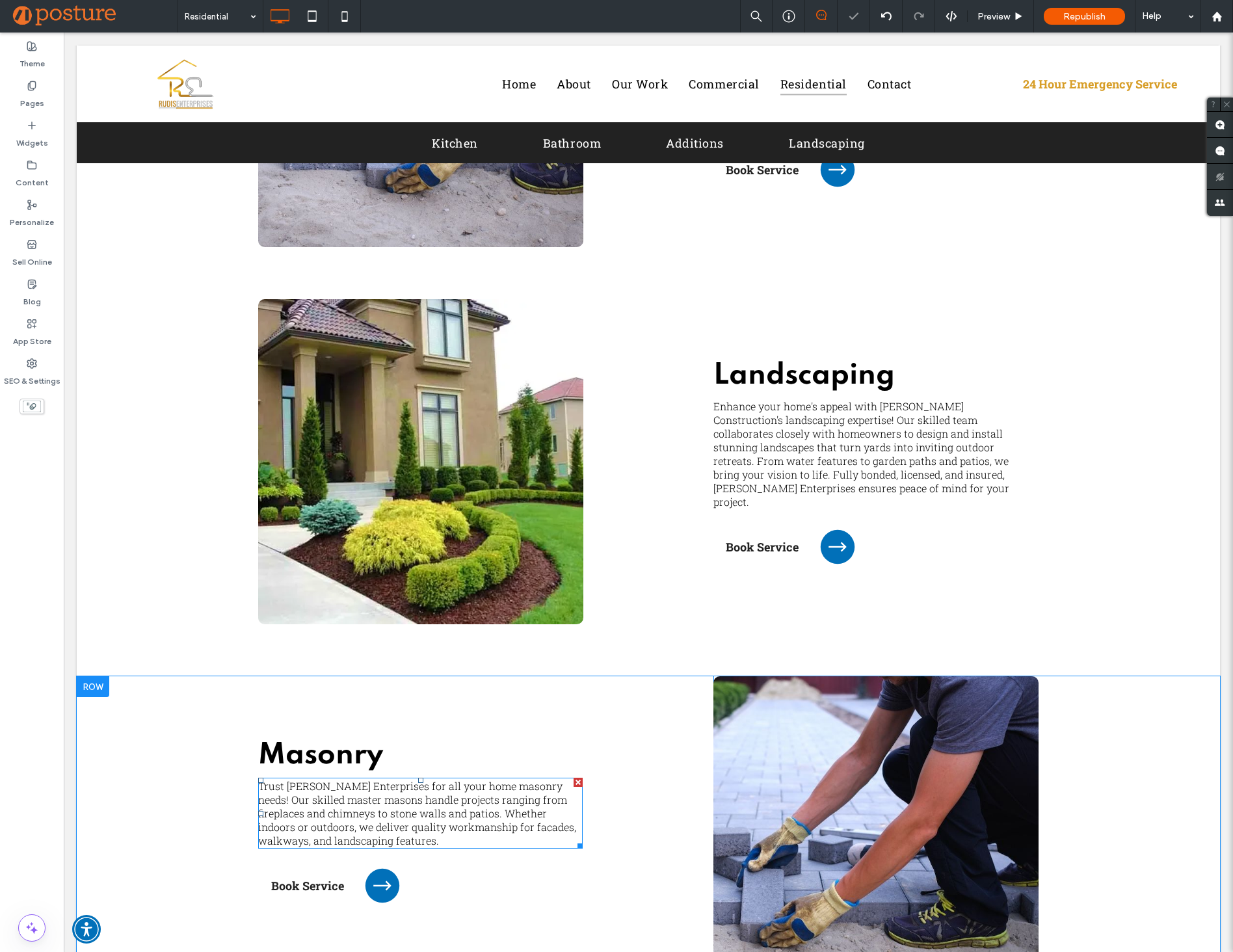
click at [359, 803] on span "Trust [PERSON_NAME] Enterprises for all your home masonry needs! Our skilled ma…" at bounding box center [417, 813] width 318 height 68
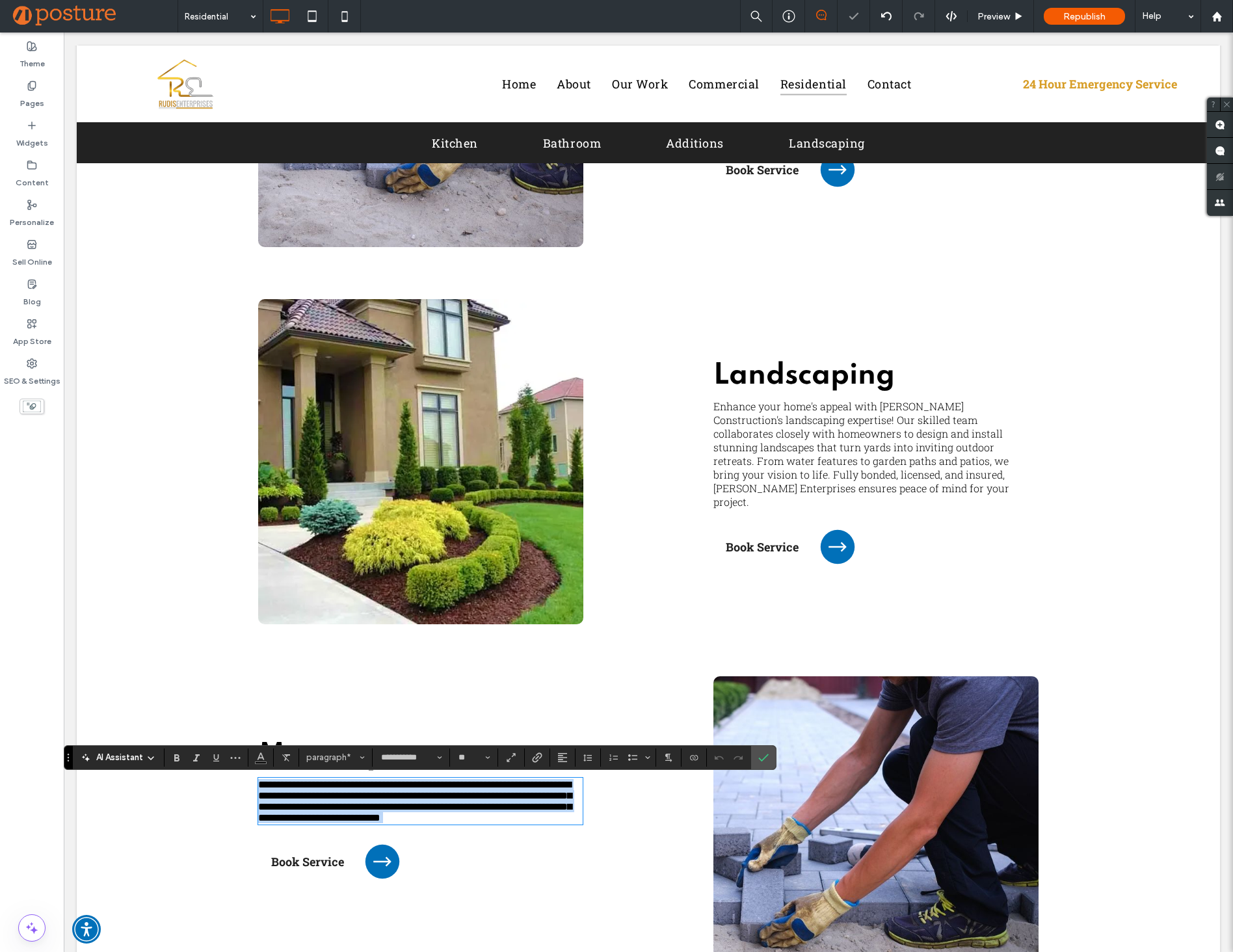
copy span "**********"
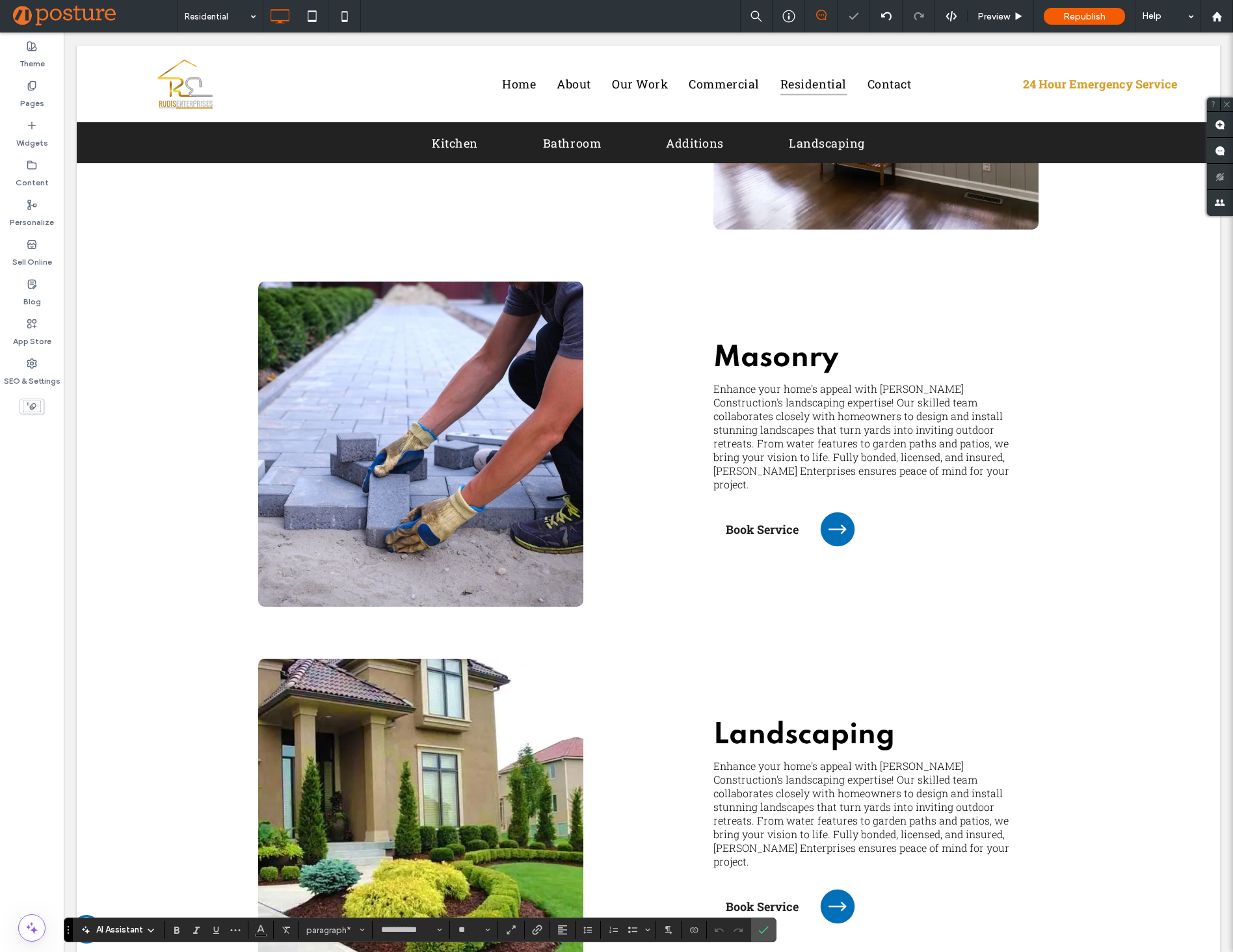
scroll to position [2616, 0]
click at [813, 419] on span "Enhance your home's appeal with [PERSON_NAME] Construction's landscaping expert…" at bounding box center [860, 437] width 296 height 110
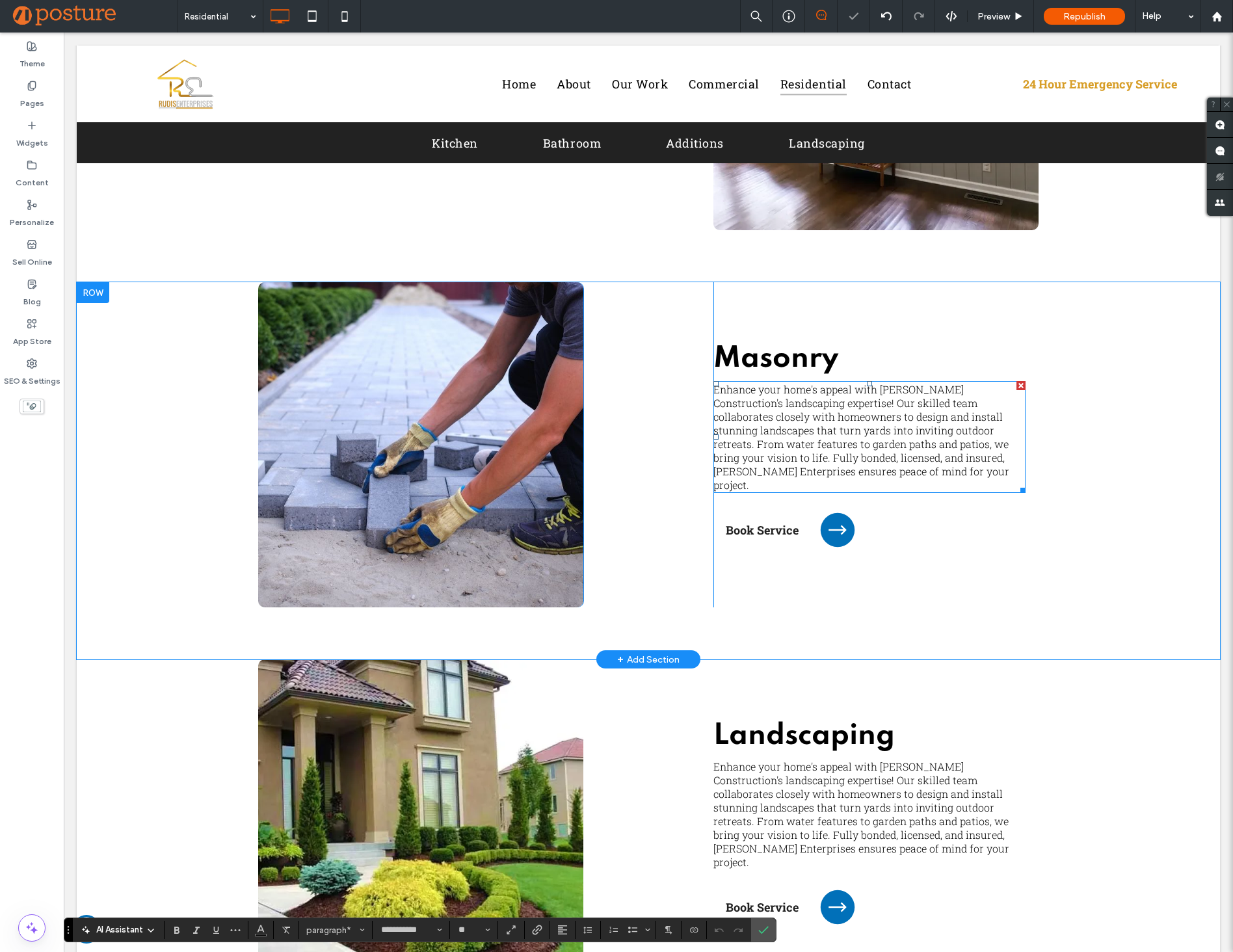
click at [813, 419] on span "Enhance your home's appeal with [PERSON_NAME] Construction's landscaping expert…" at bounding box center [860, 437] width 296 height 110
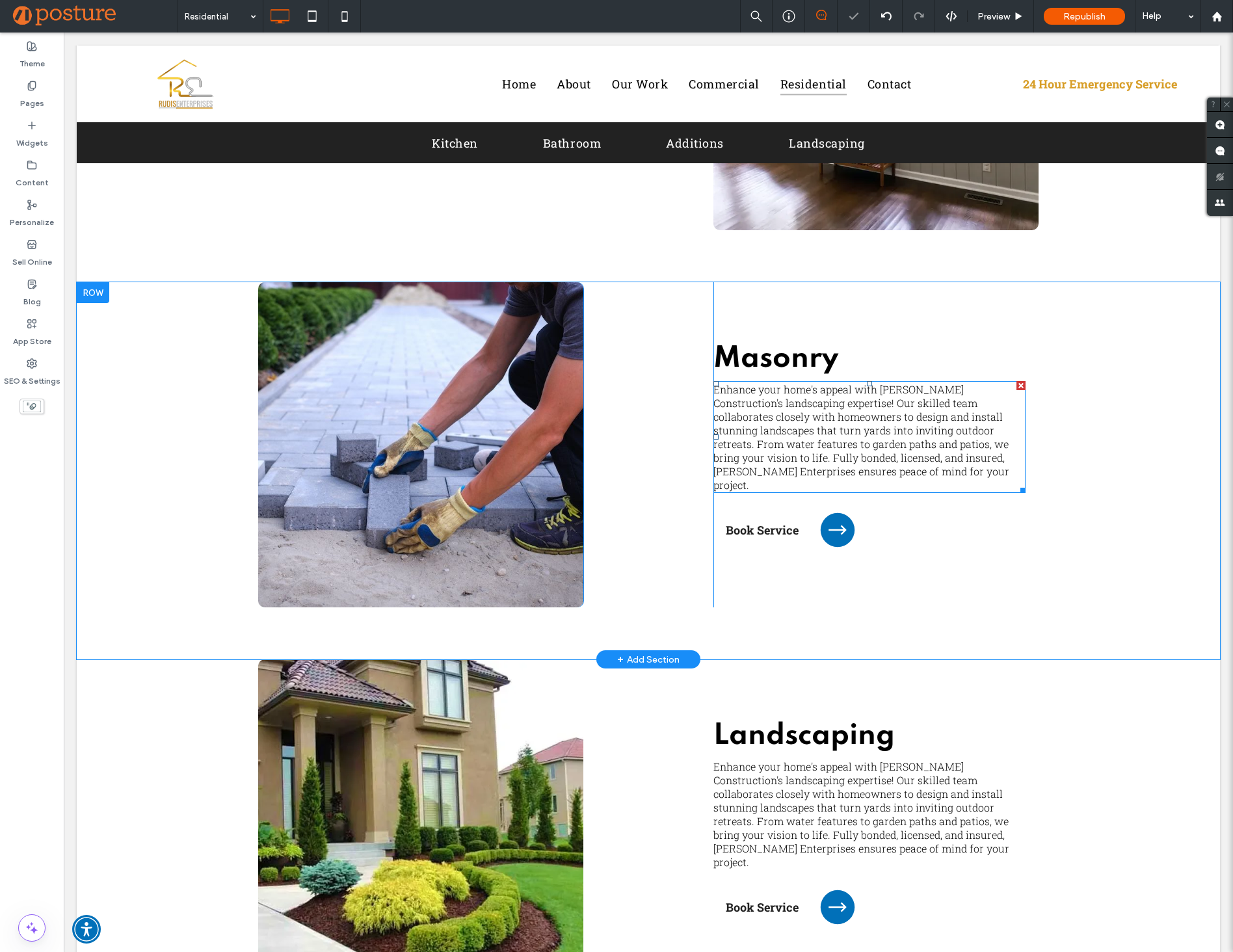
type input "**********"
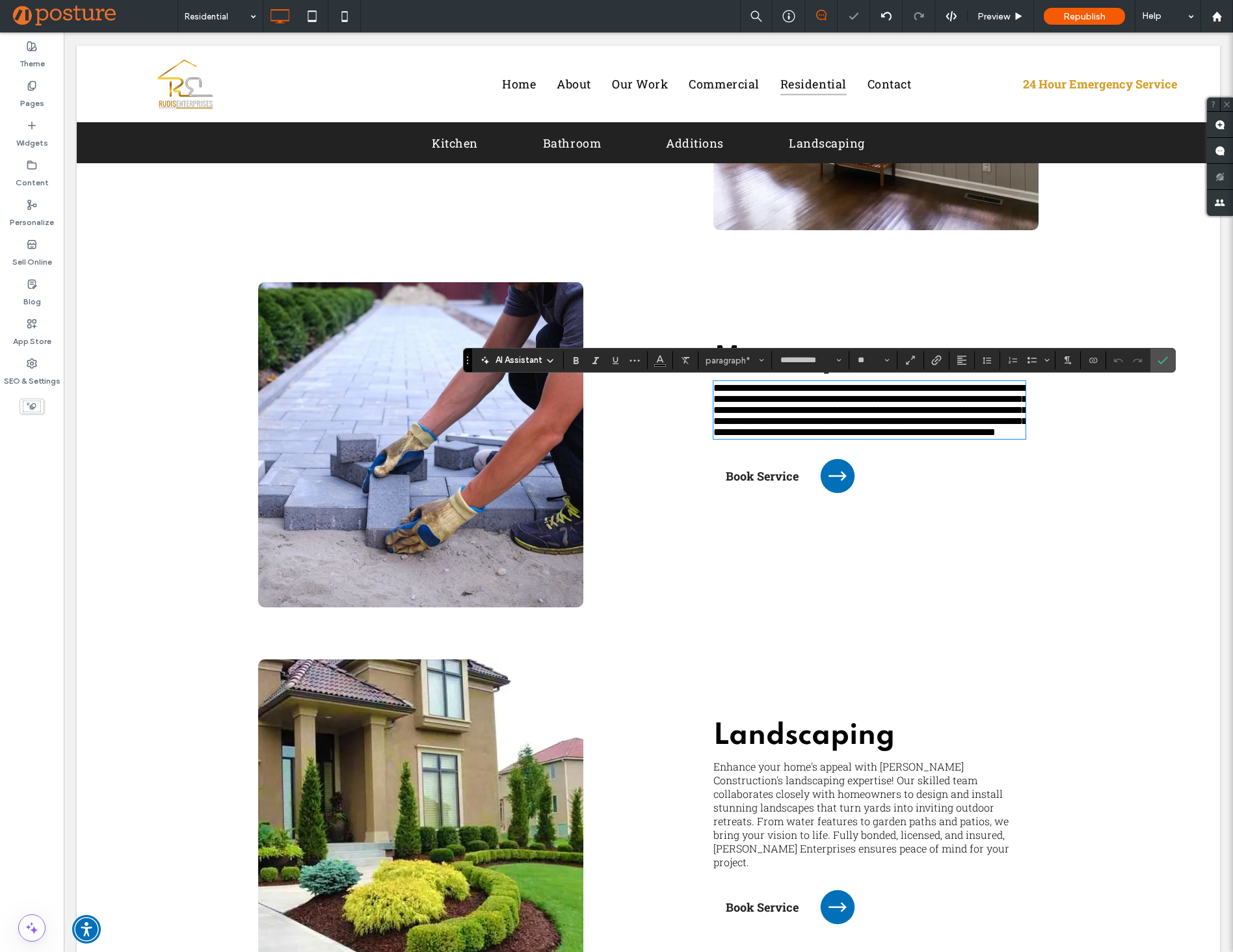
type input "**"
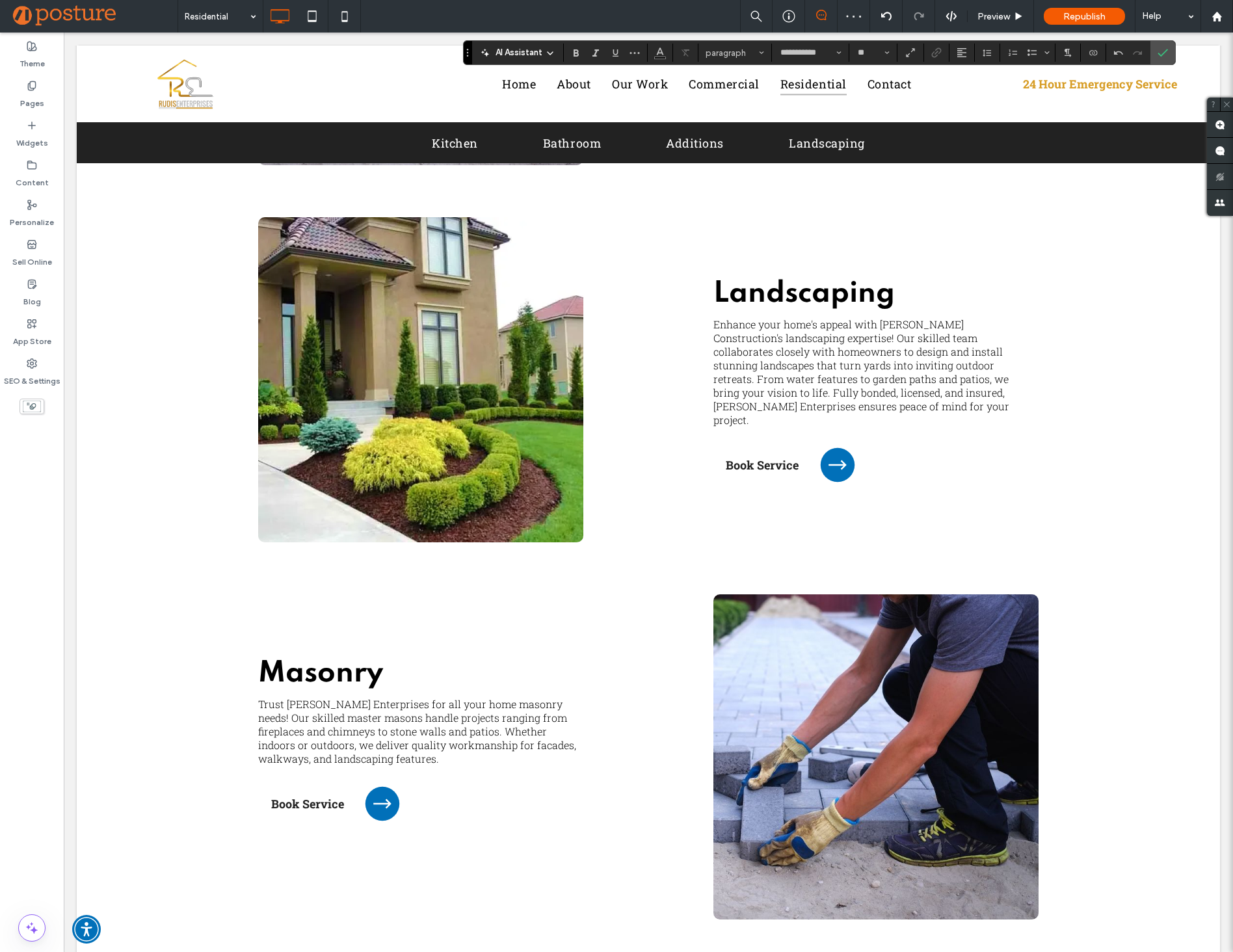
scroll to position [3064, 0]
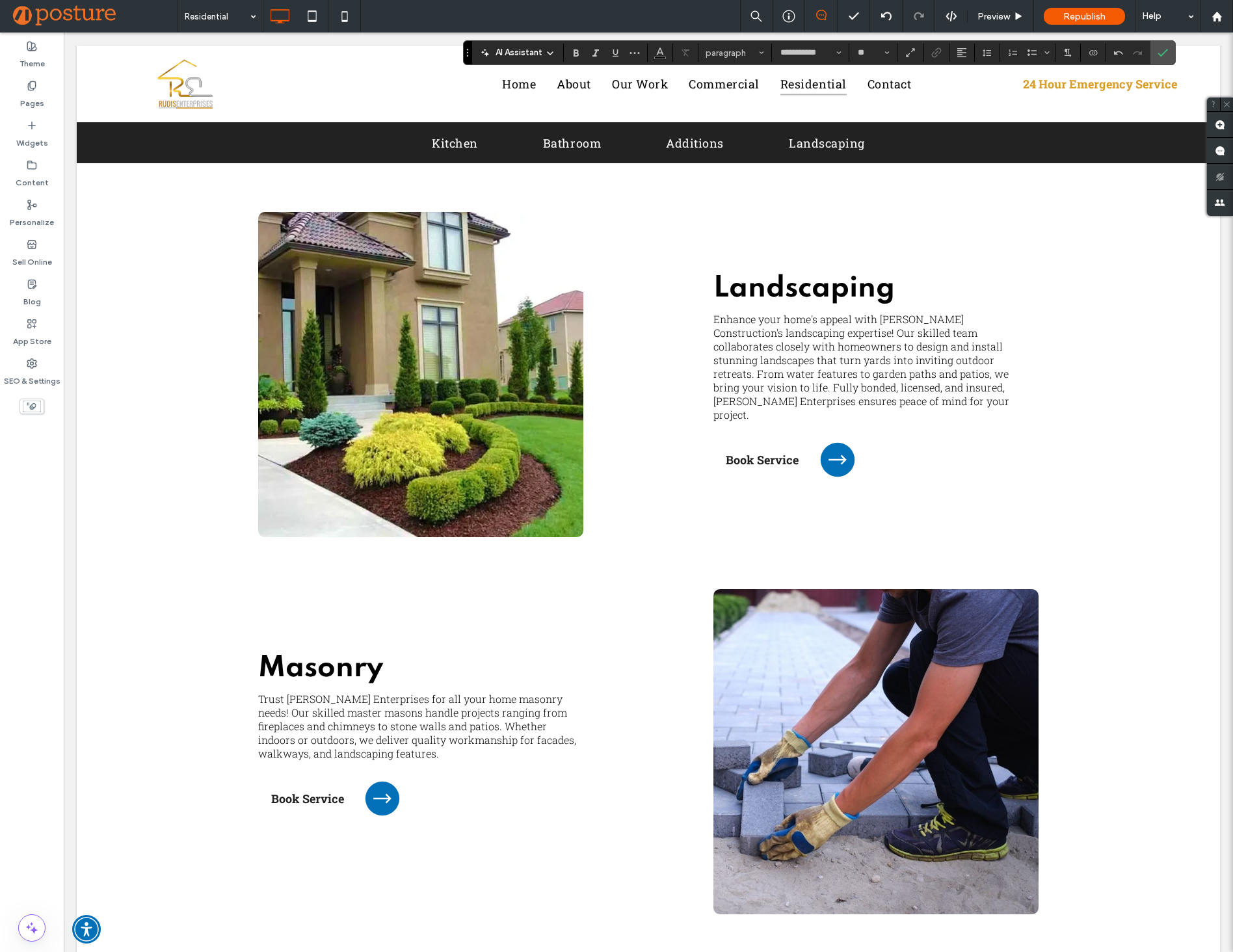
click at [315, 672] on strong "Masonry" at bounding box center [320, 668] width 125 height 29
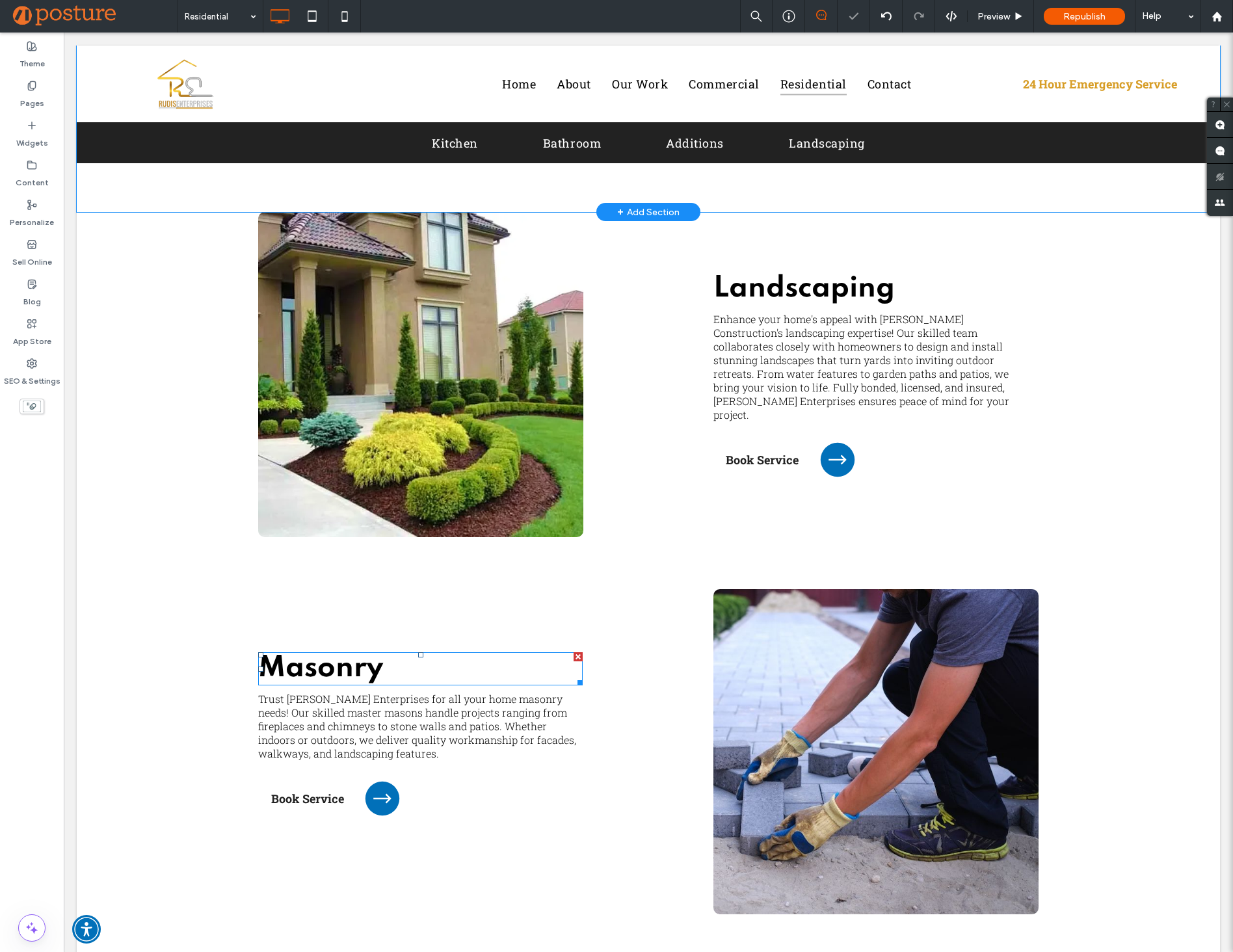
click at [315, 672] on strong "Masonry" at bounding box center [320, 668] width 125 height 29
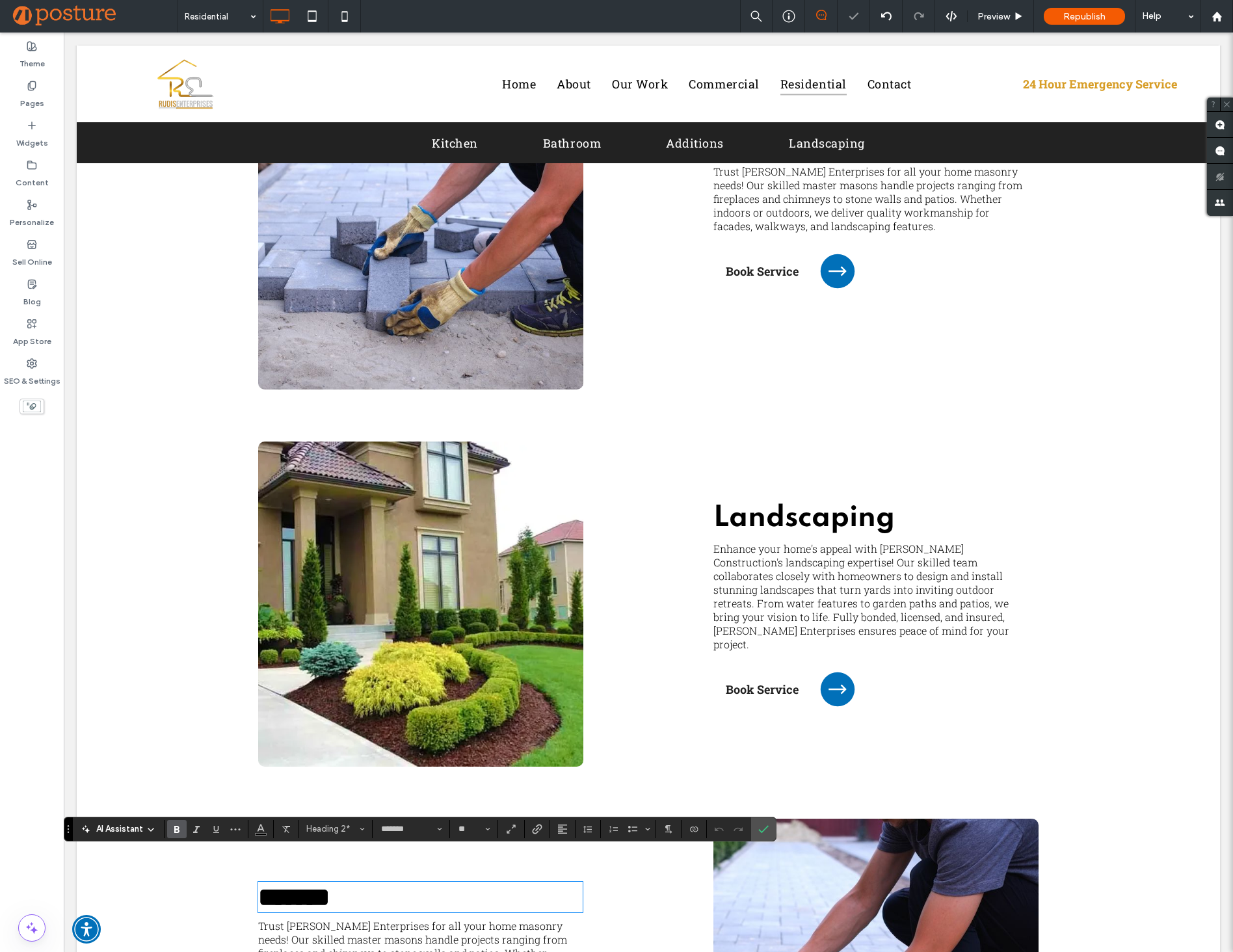
scroll to position [2798, 0]
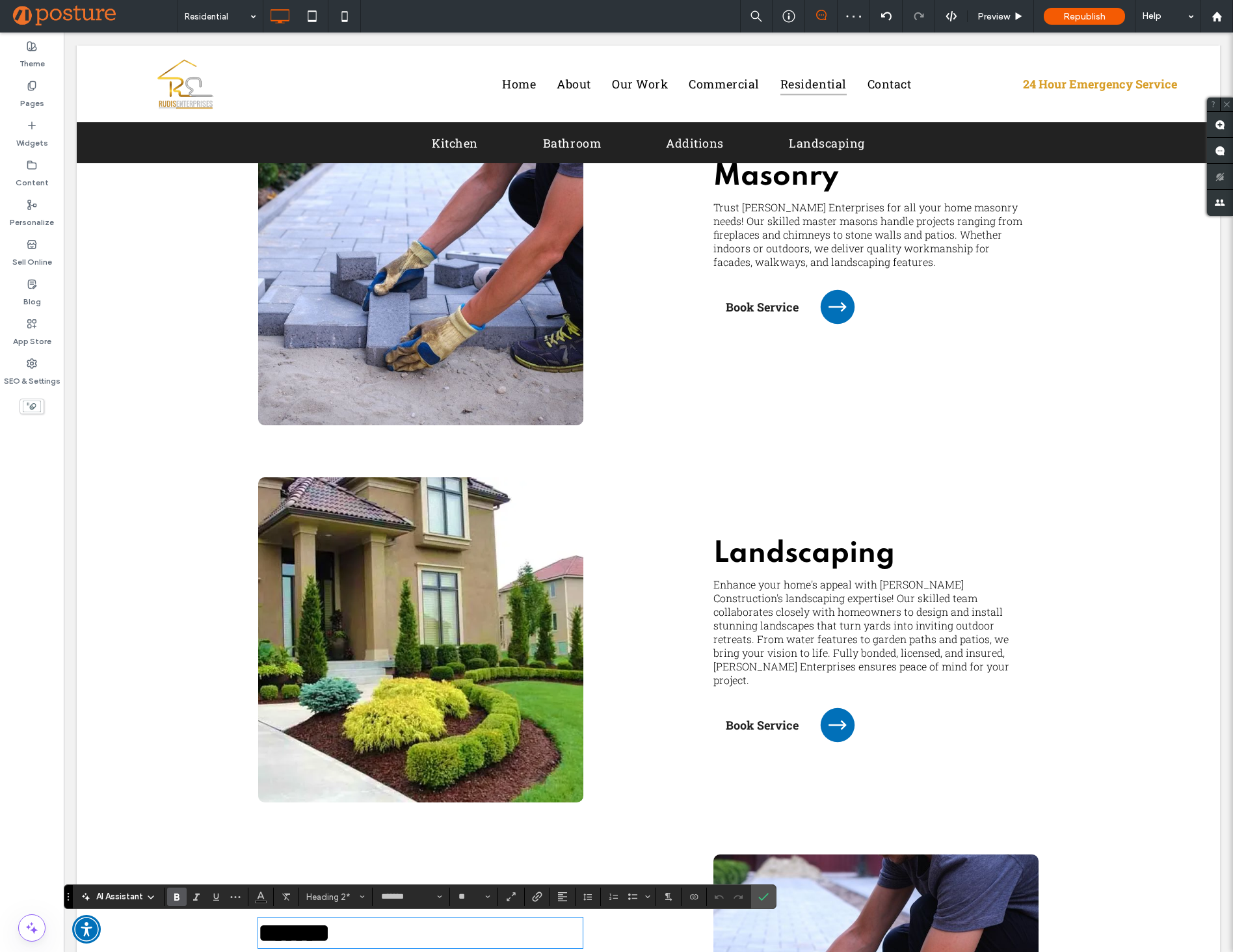
click at [583, 548] on div "Click To Paste" at bounding box center [648, 639] width 130 height 325
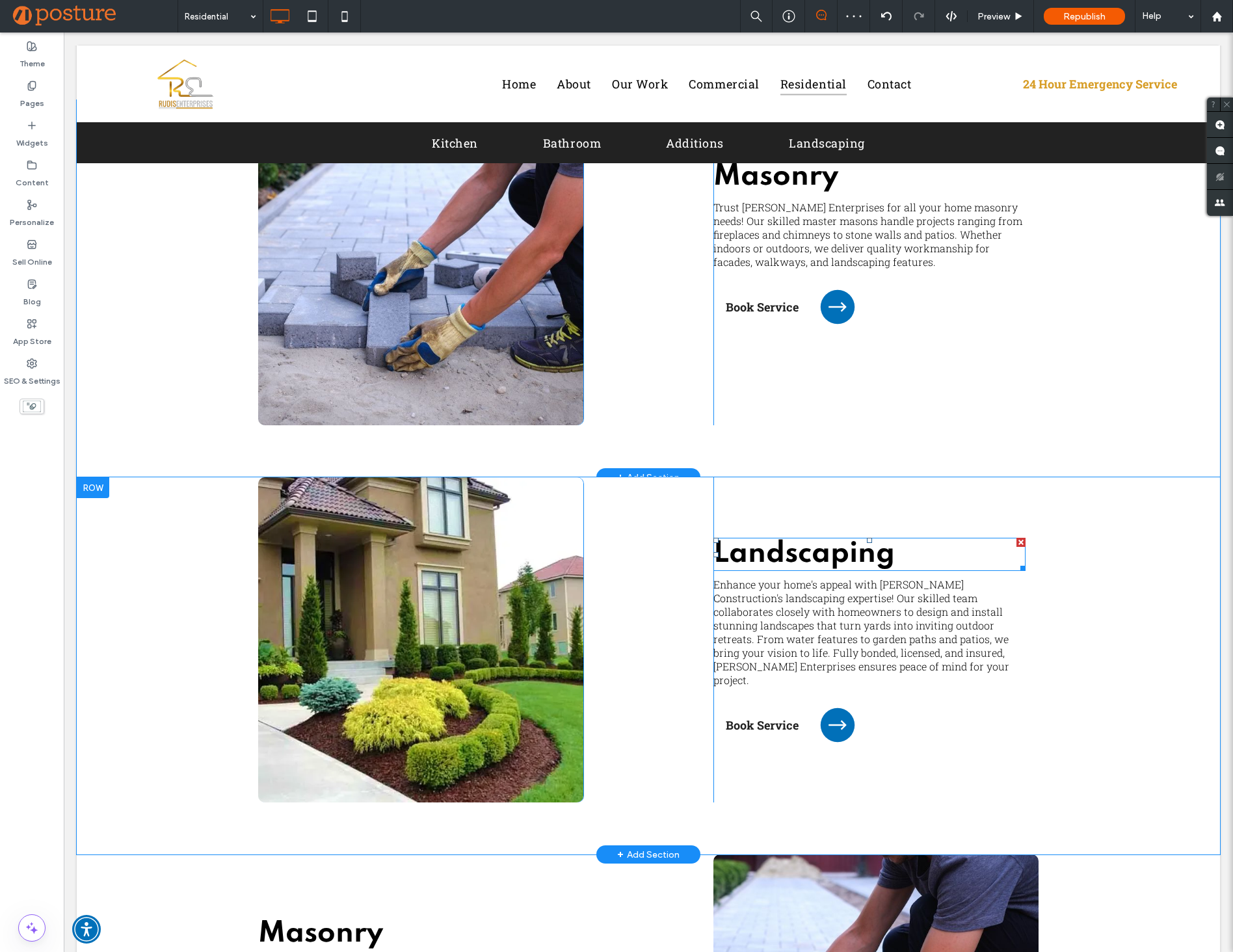
click at [745, 551] on span "Landscaping" at bounding box center [803, 553] width 182 height 29
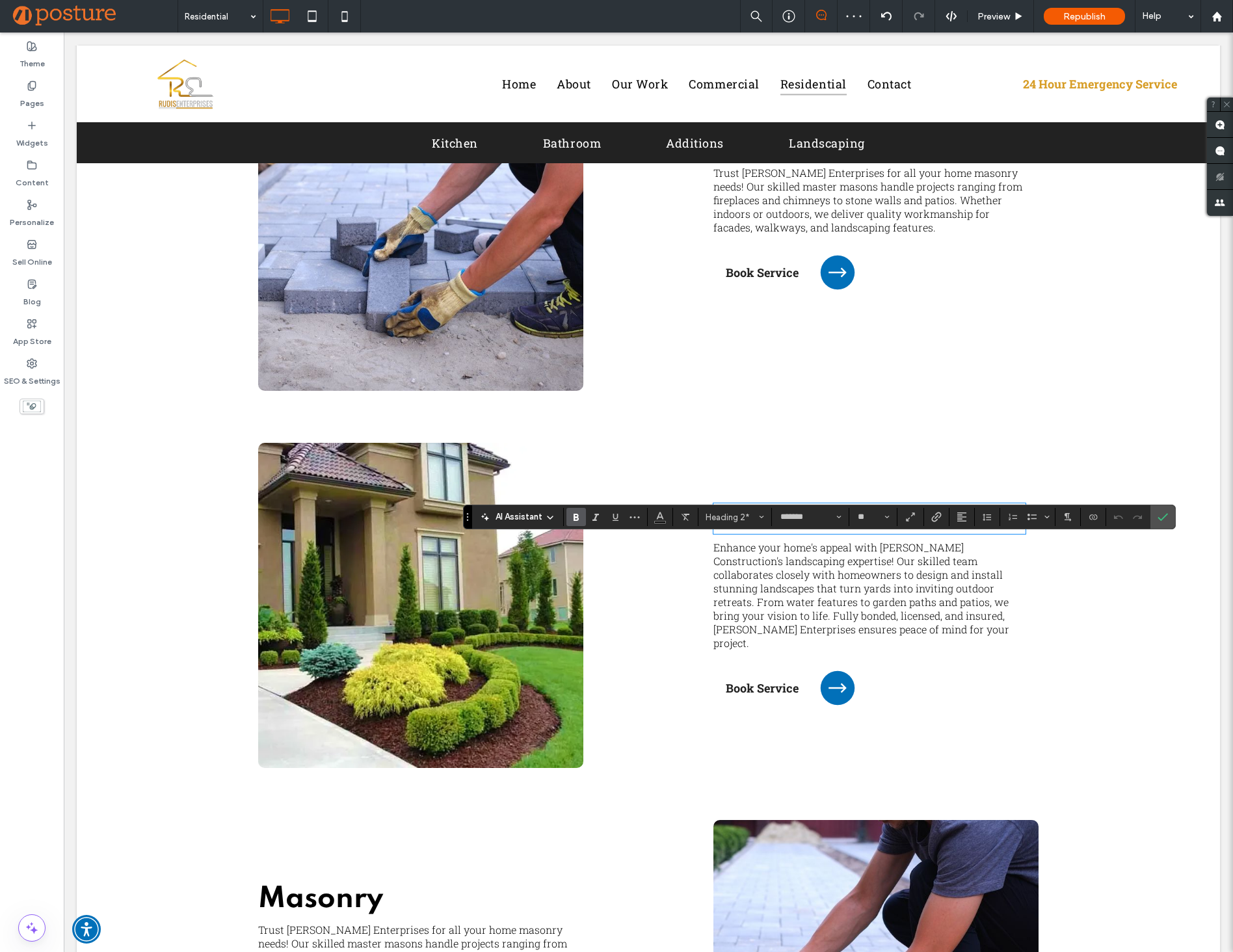
scroll to position [3175, 0]
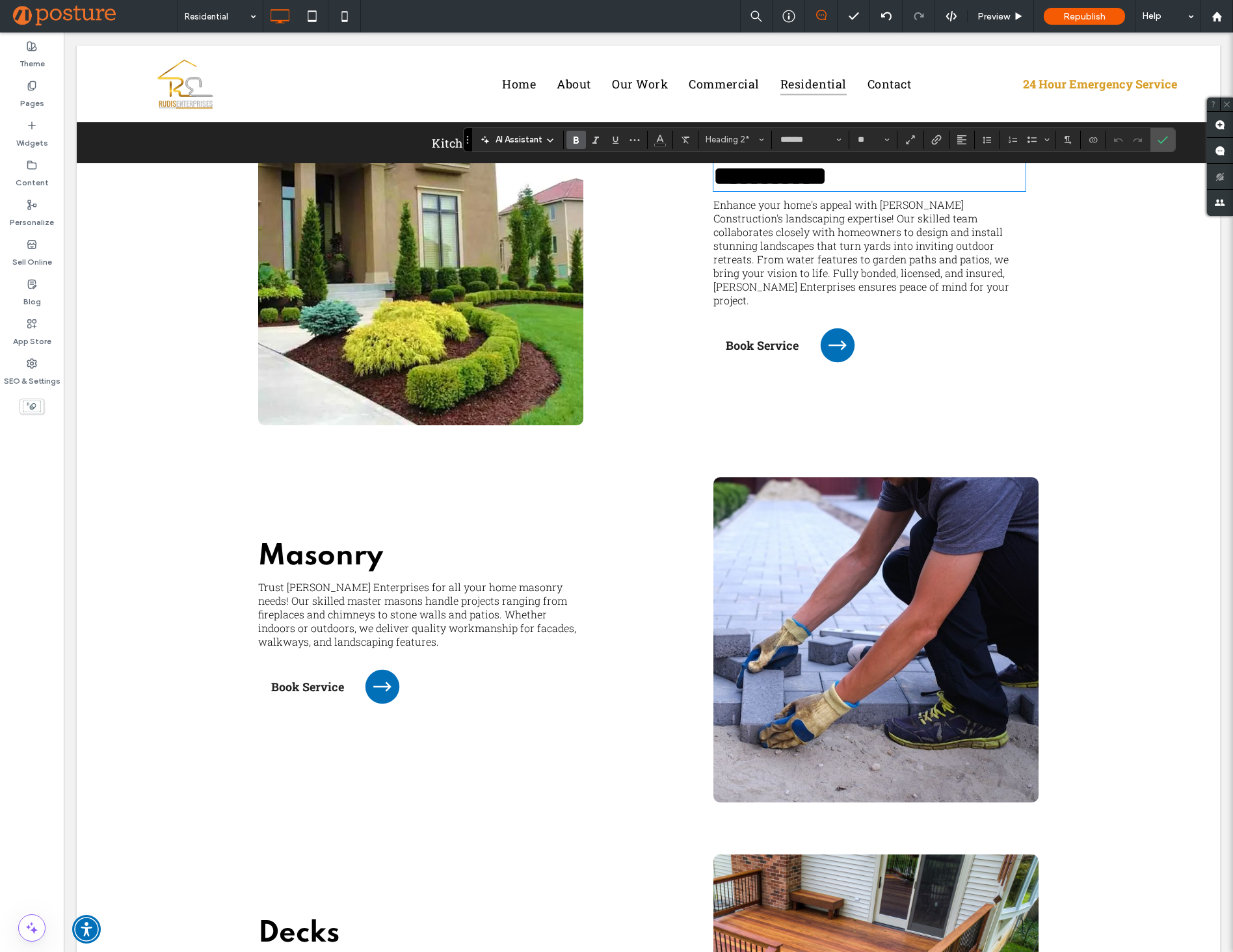
click at [311, 565] on strong "Masonry" at bounding box center [320, 556] width 125 height 29
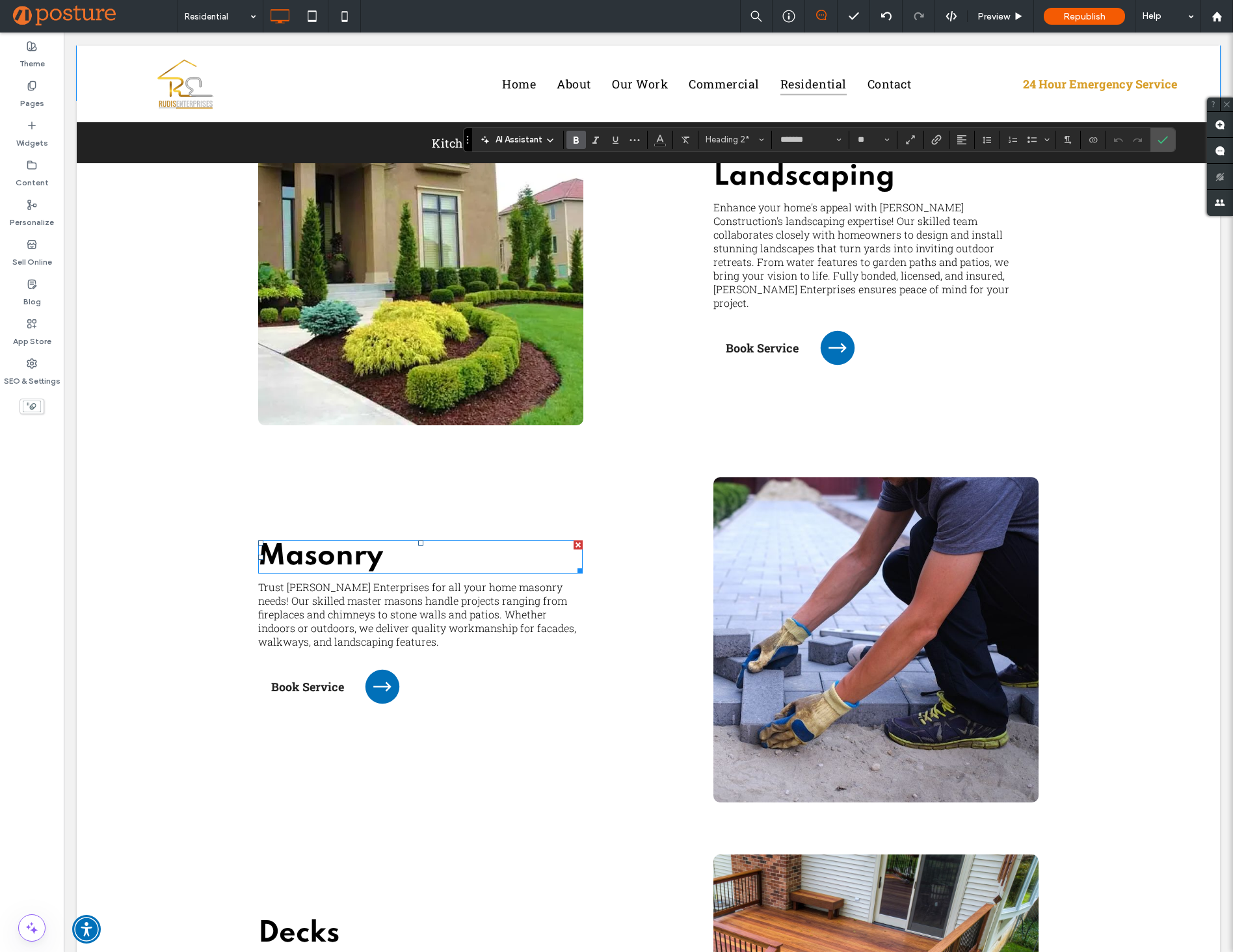
click at [311, 565] on strong "Masonry" at bounding box center [320, 556] width 125 height 29
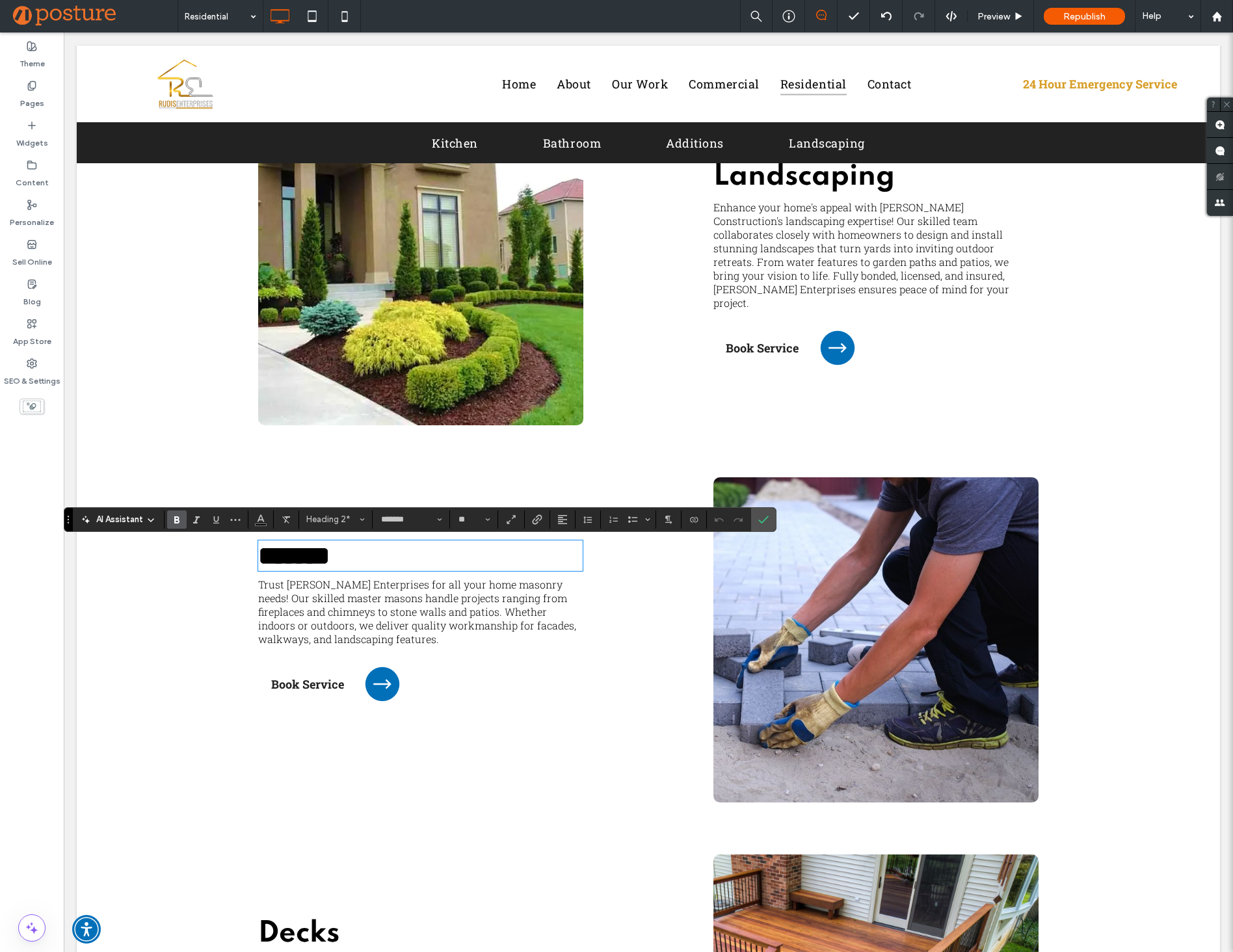
type input "**********"
type input "**"
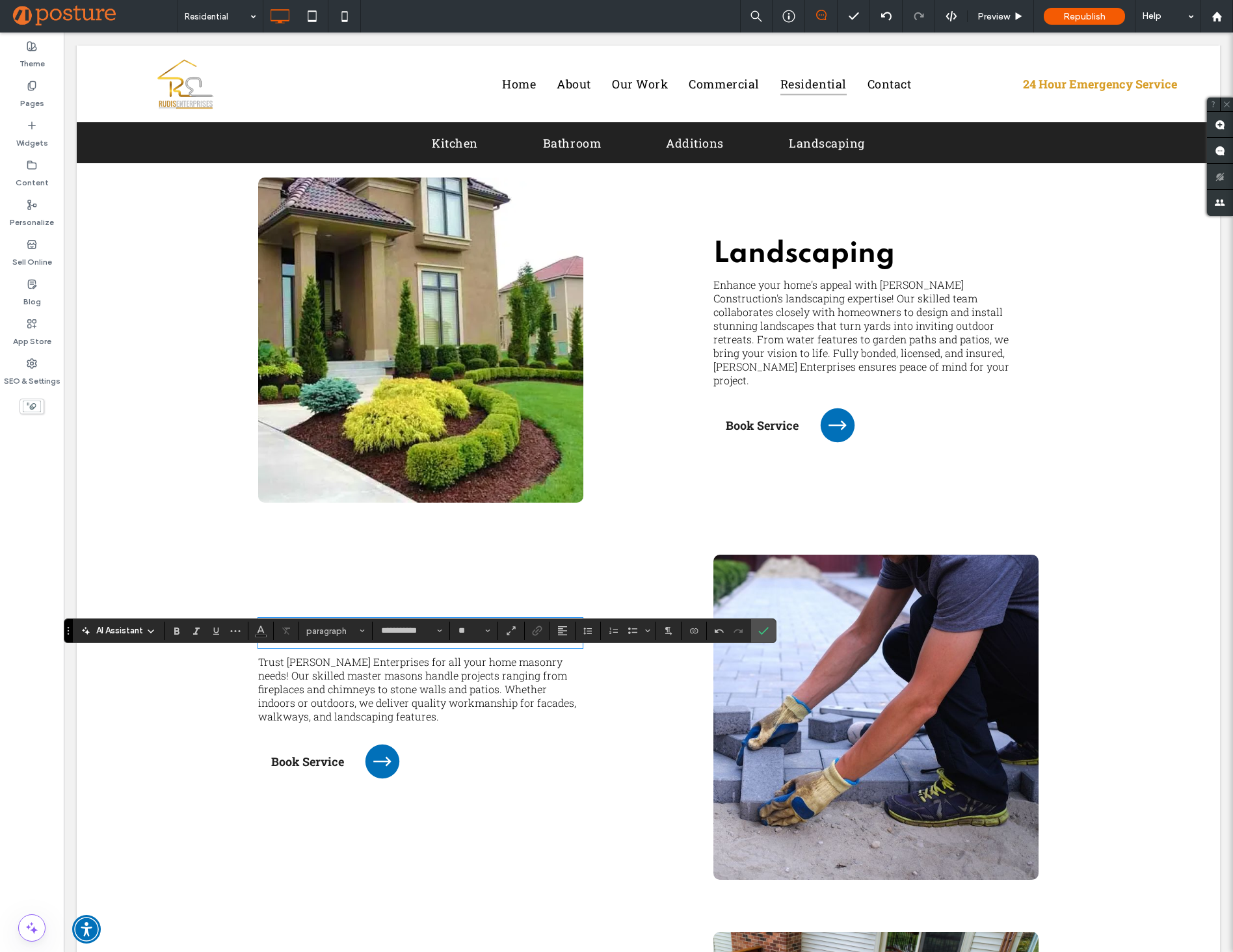
scroll to position [2968, 0]
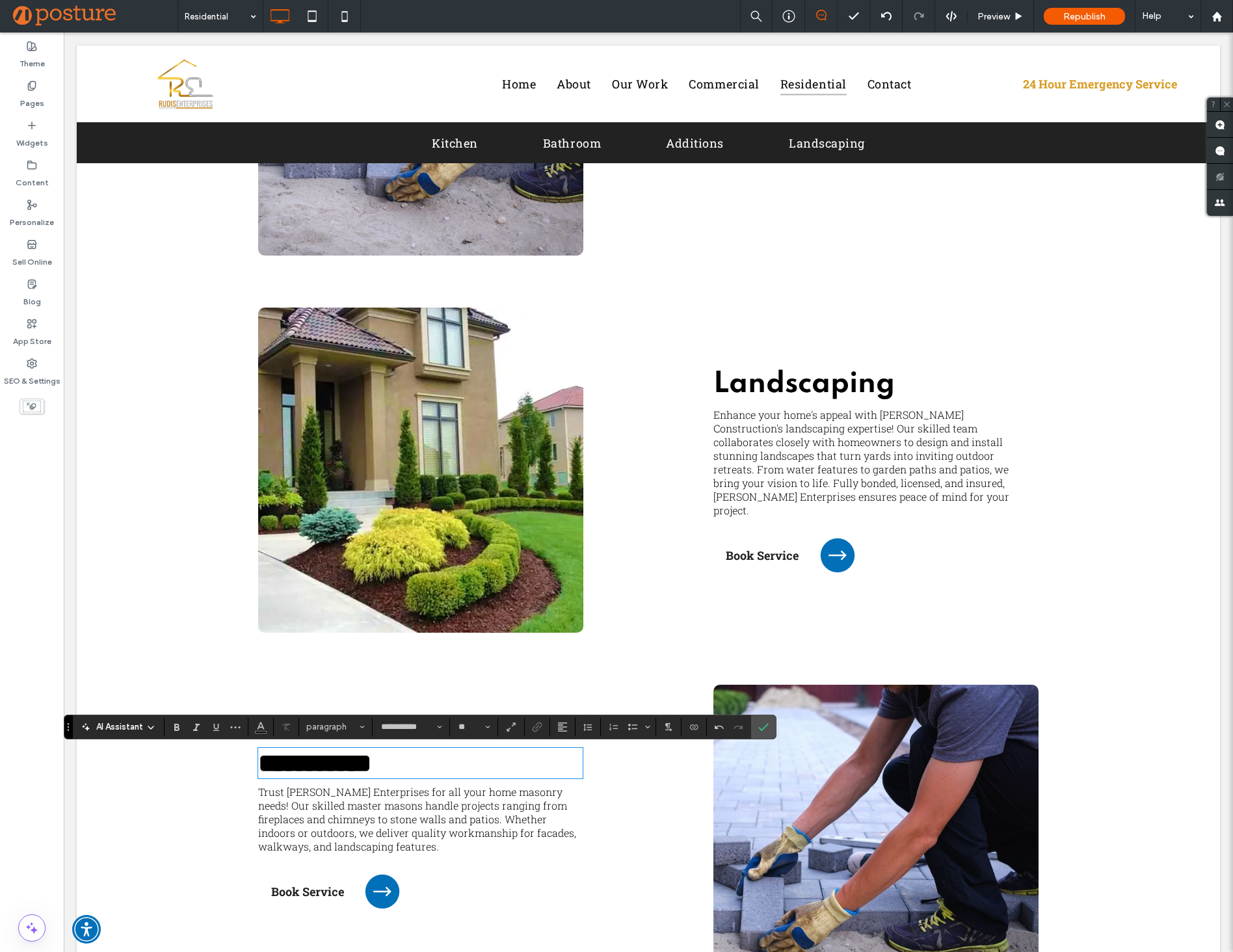
click at [759, 498] on span "Enhance your home's appeal with [PERSON_NAME] Construction's landscaping expert…" at bounding box center [860, 462] width 296 height 110
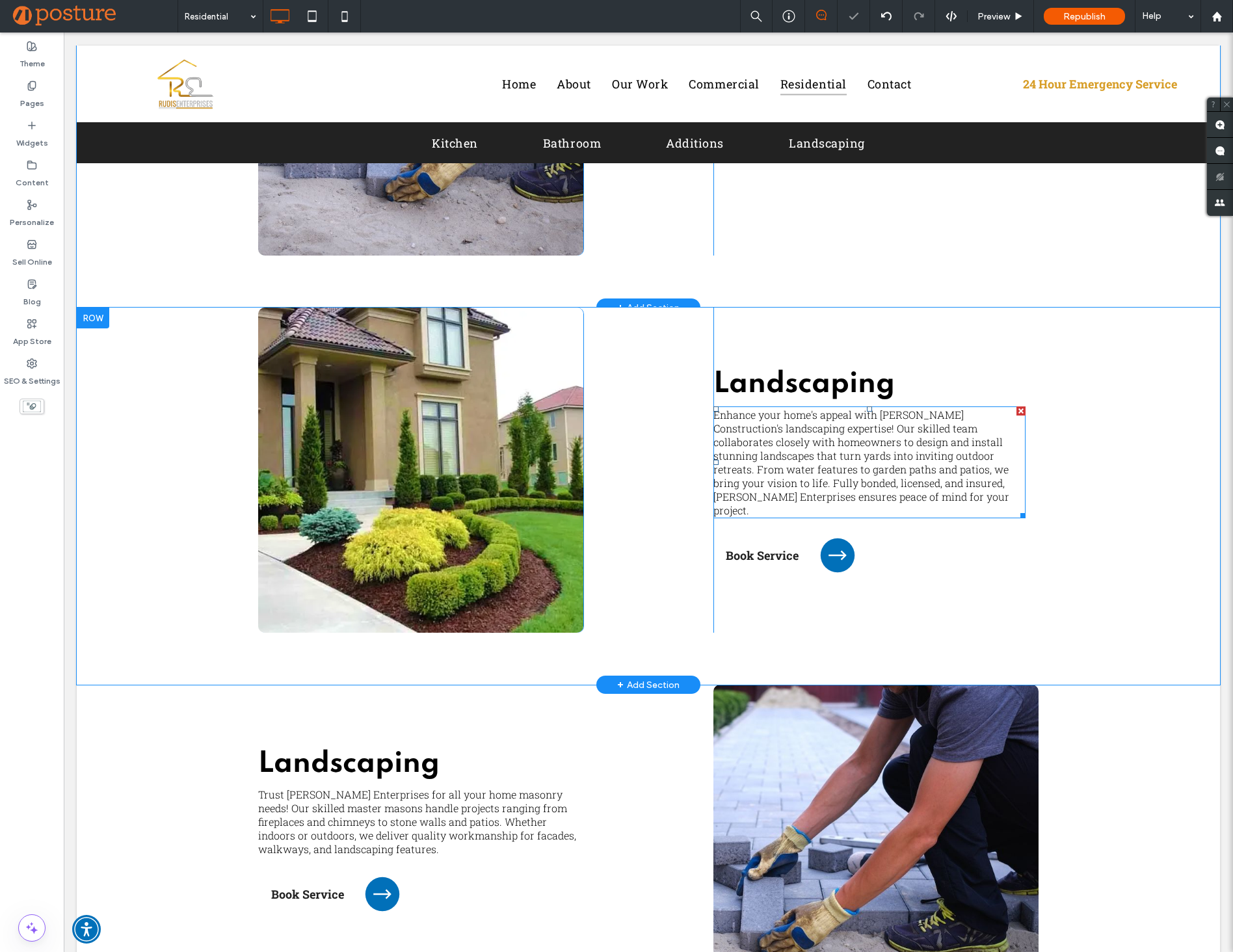
click at [768, 484] on span "Enhance your home's appeal with [PERSON_NAME] Construction's landscaping expert…" at bounding box center [860, 462] width 296 height 110
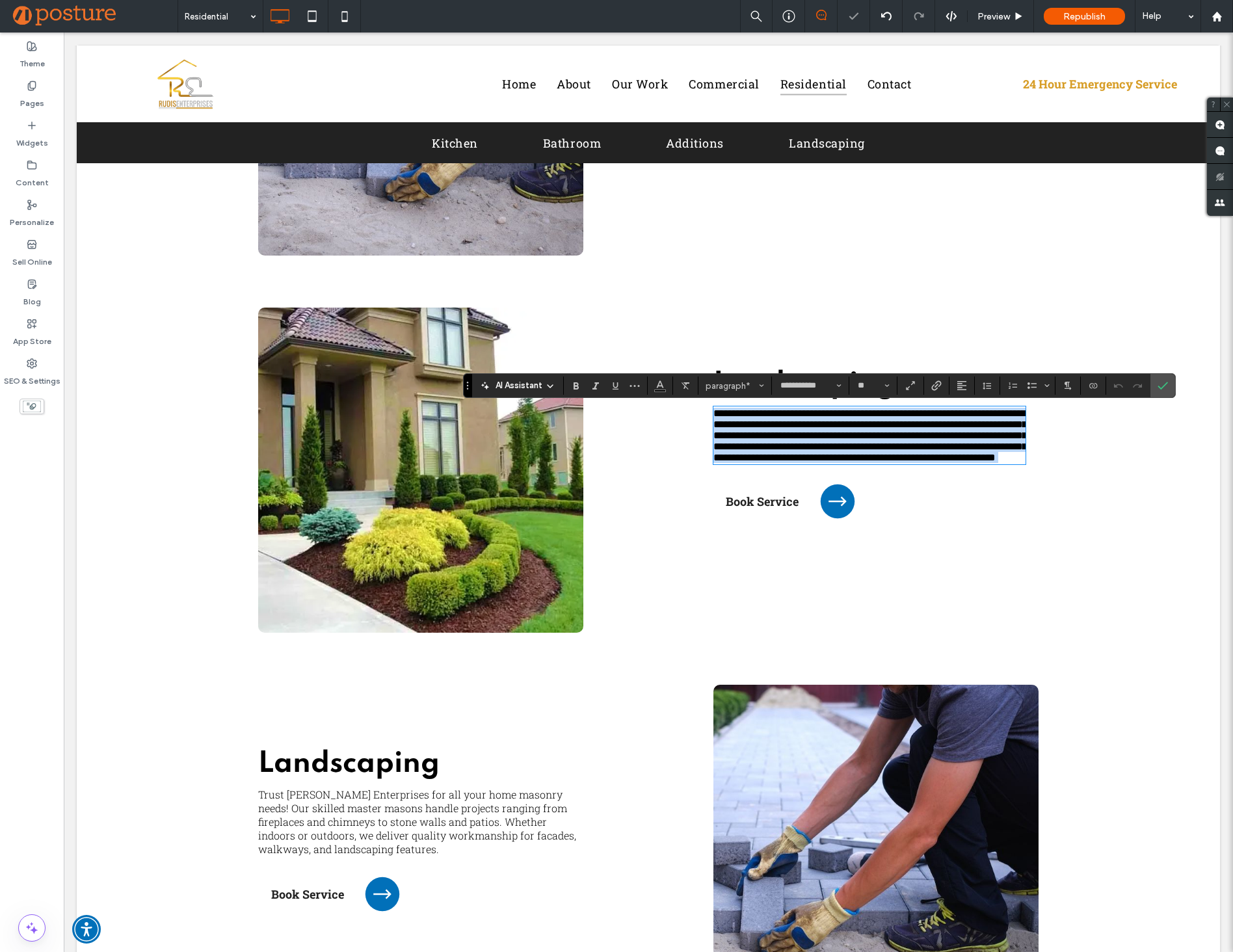
copy span "**********"
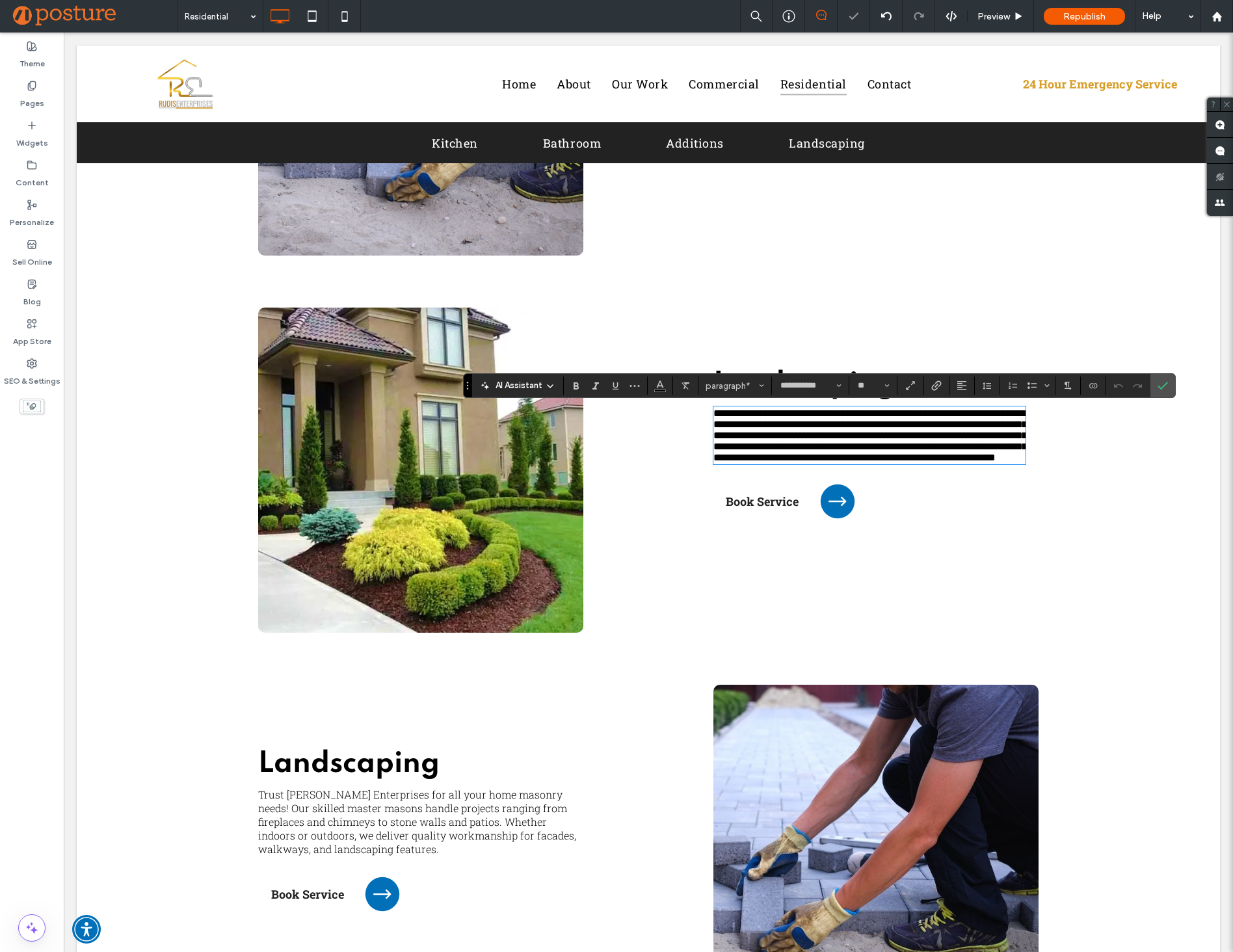
click at [386, 795] on span "Trust [PERSON_NAME] Enterprises for all your home masonry needs! Our skilled ma…" at bounding box center [417, 821] width 318 height 68
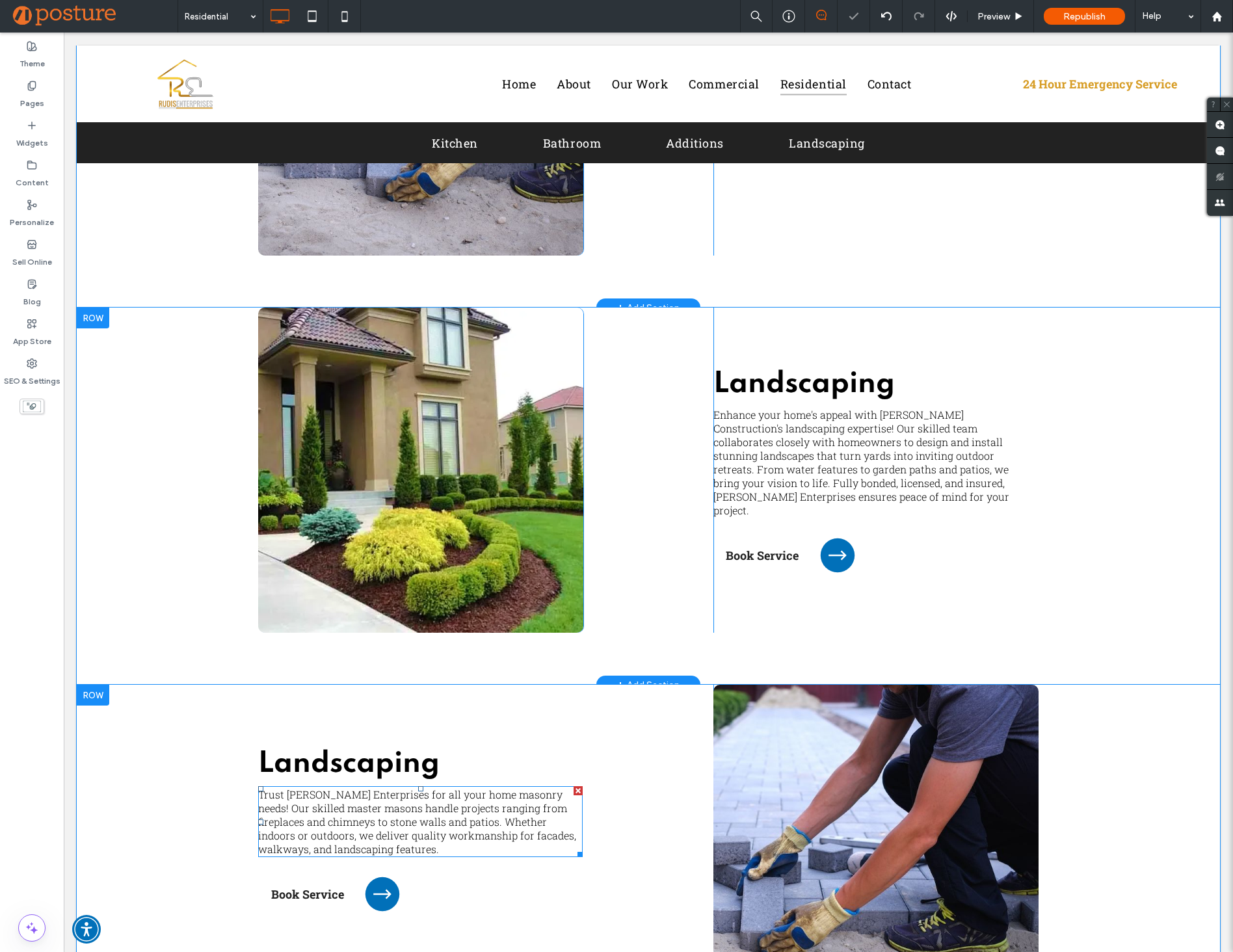
click at [358, 819] on span "Trust [PERSON_NAME] Enterprises for all your home masonry needs! Our skilled ma…" at bounding box center [417, 821] width 318 height 68
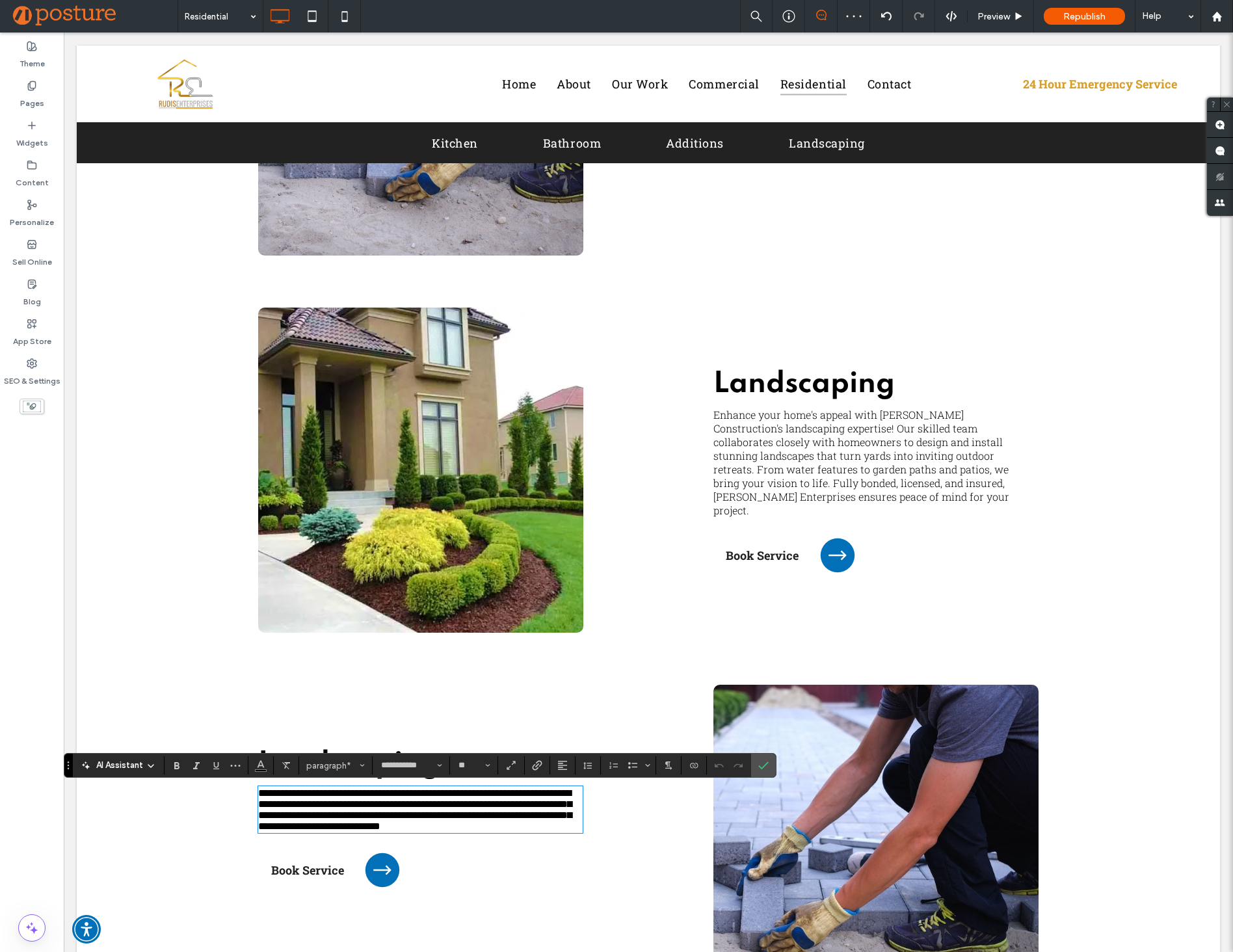
paste div
type input "**"
click at [508, 619] on div "Click To Paste" at bounding box center [420, 470] width 325 height 325
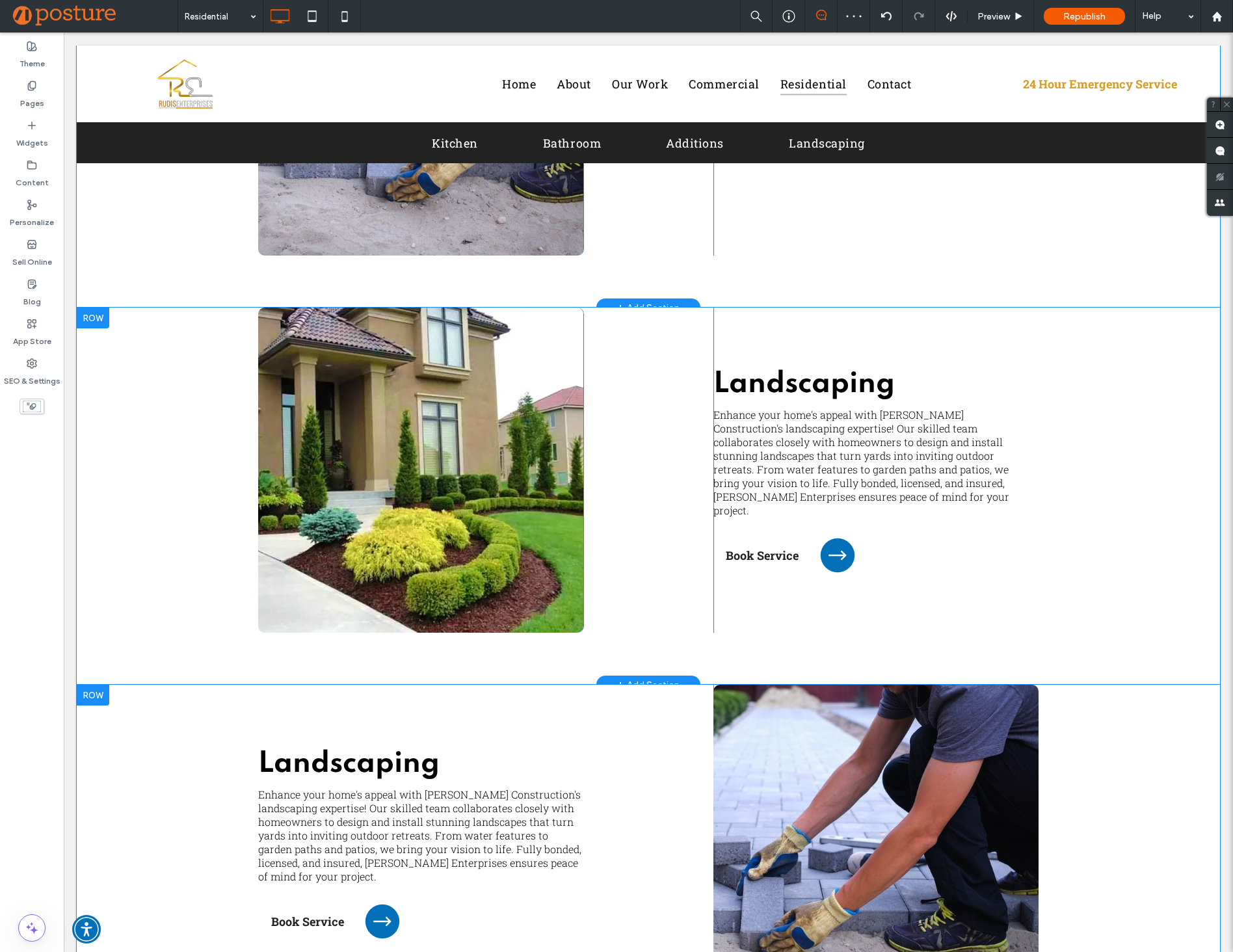
click at [530, 463] on div "Click To Paste" at bounding box center [420, 470] width 325 height 325
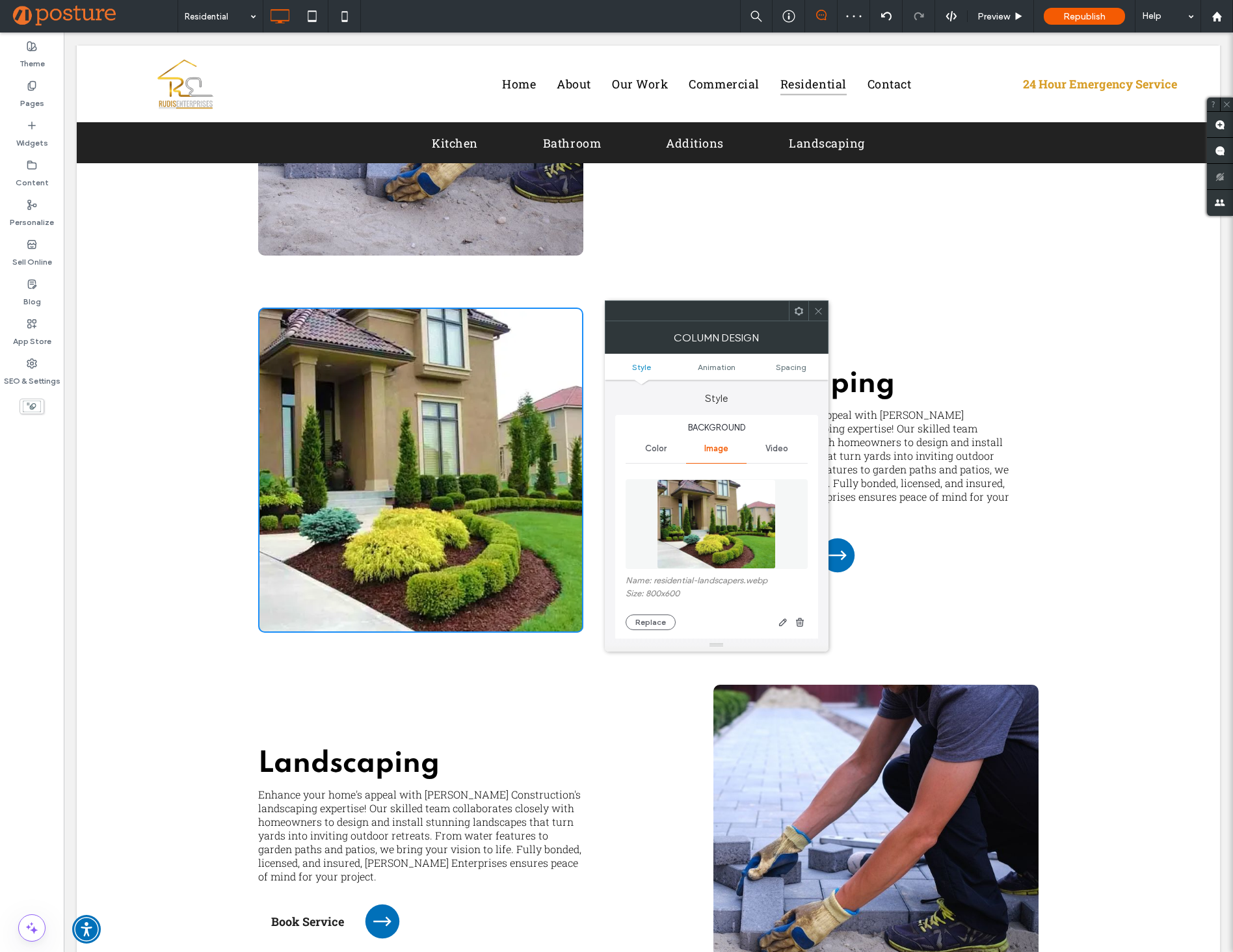
click at [670, 579] on label "Name: residential-landscapers.webp" at bounding box center [716, 581] width 182 height 13
click at [665, 581] on label "Name: residential-landscapers.webp" at bounding box center [716, 581] width 182 height 13
drag, startPoint x: 654, startPoint y: 581, endPoint x: 770, endPoint y: 586, distance: 116.1
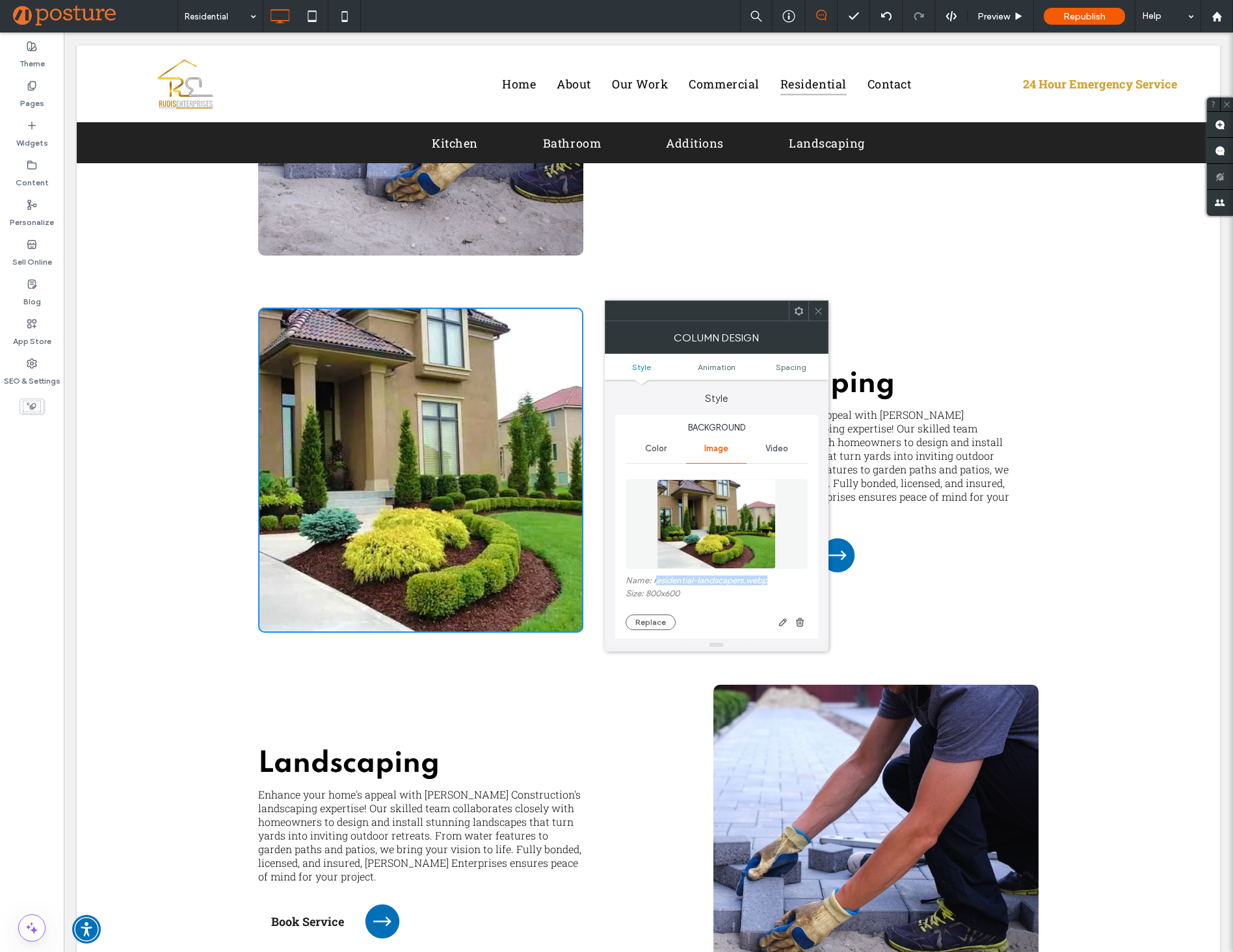
click at [770, 586] on label "Name: residential-landscapers.webp" at bounding box center [716, 581] width 182 height 13
copy label "esidential-landscapers.webp"
click at [823, 319] on div at bounding box center [818, 310] width 19 height 19
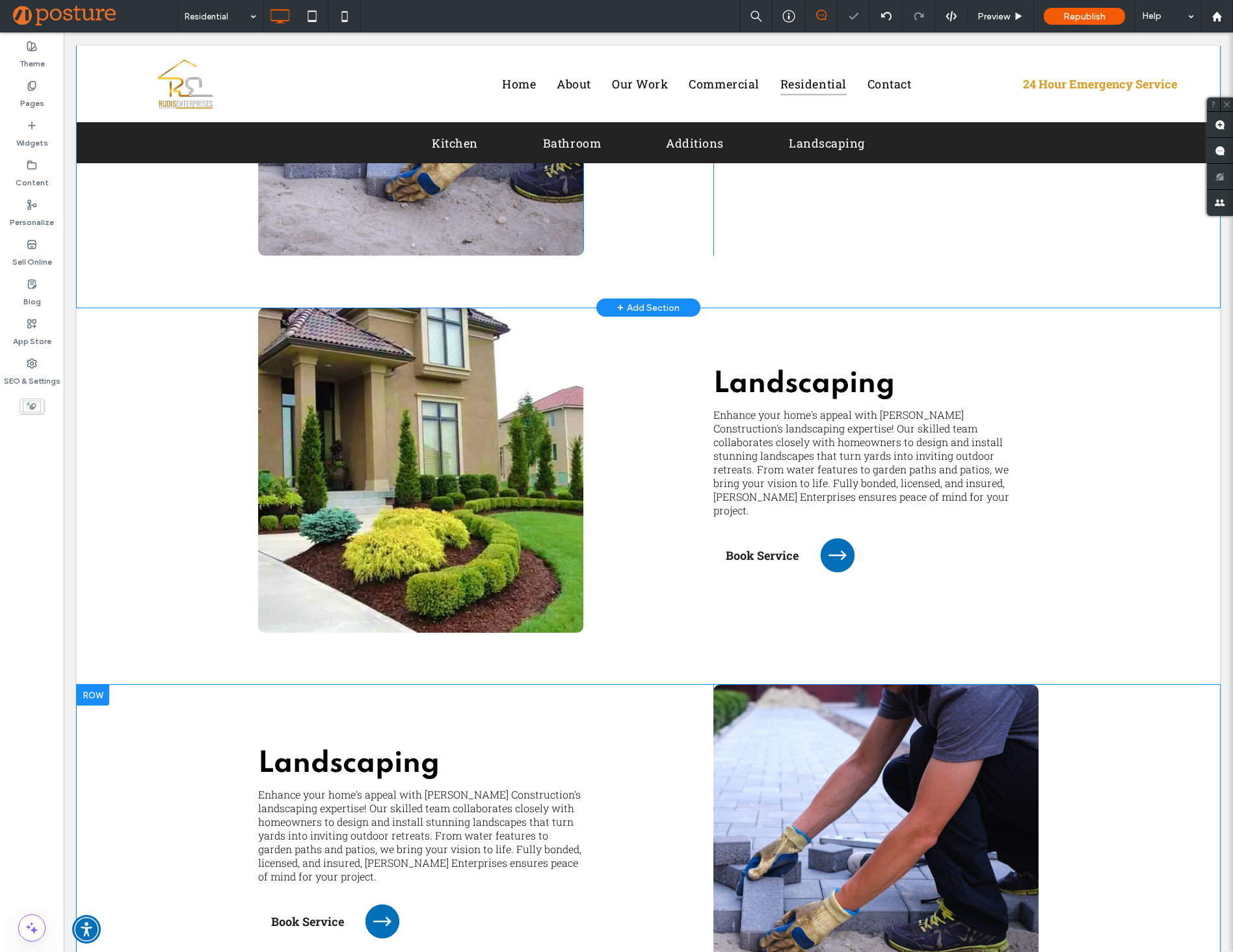
click at [1003, 781] on div "Click To Paste" at bounding box center [875, 847] width 325 height 325
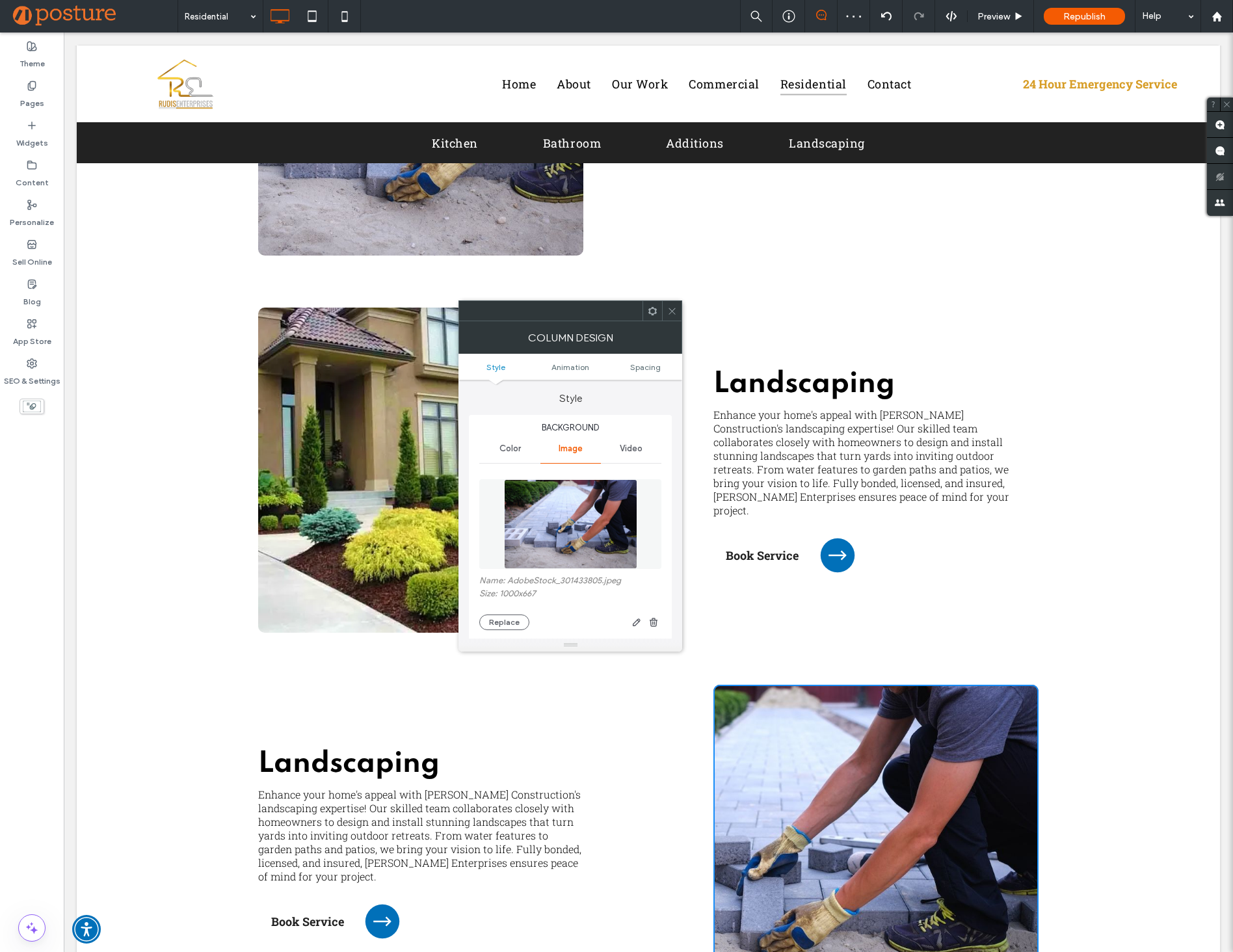
click at [567, 548] on img at bounding box center [571, 523] width 134 height 89
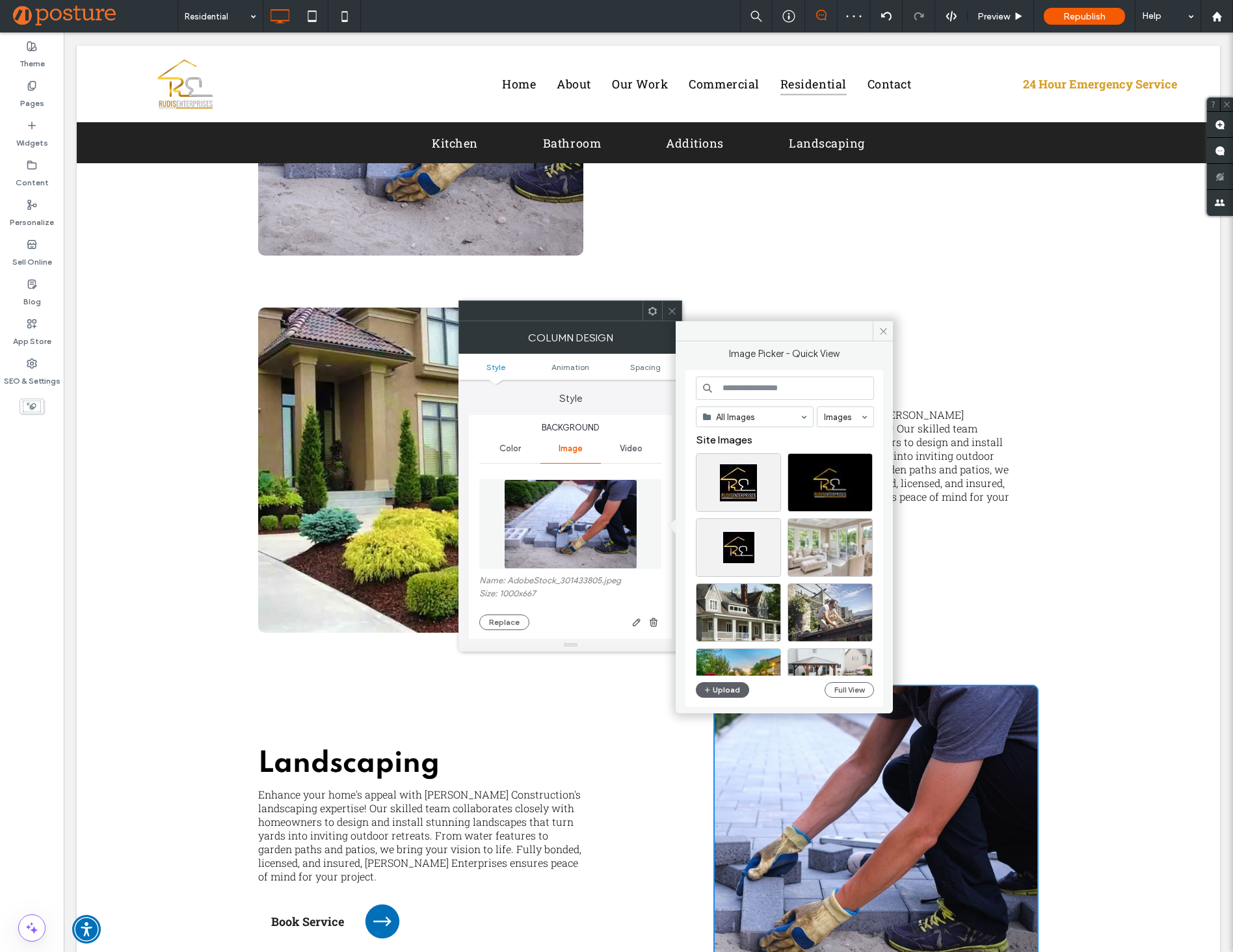
click at [755, 397] on input at bounding box center [784, 387] width 178 height 24
paste input "**********"
type input "**********"
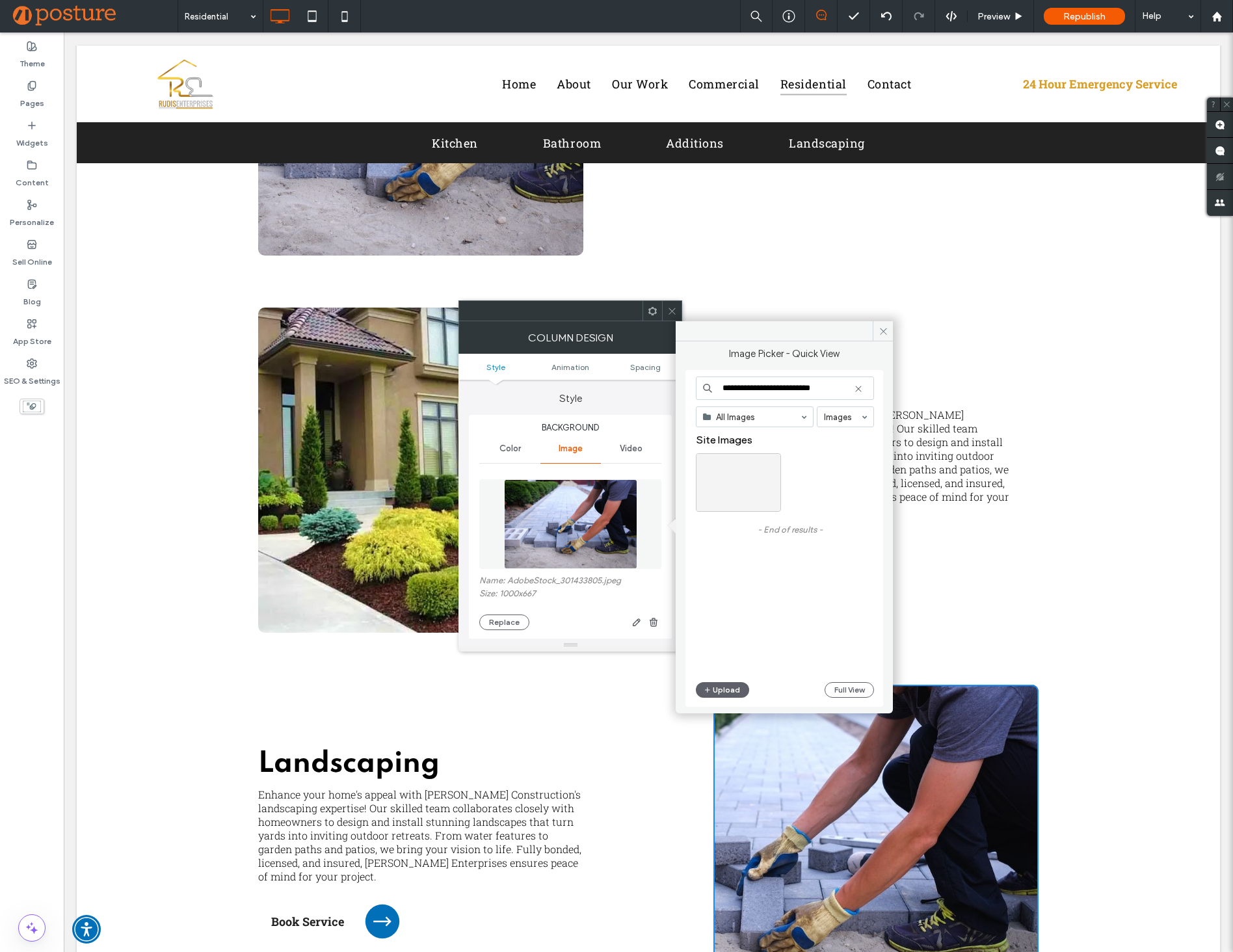
click at [765, 458] on div at bounding box center [738, 482] width 85 height 59
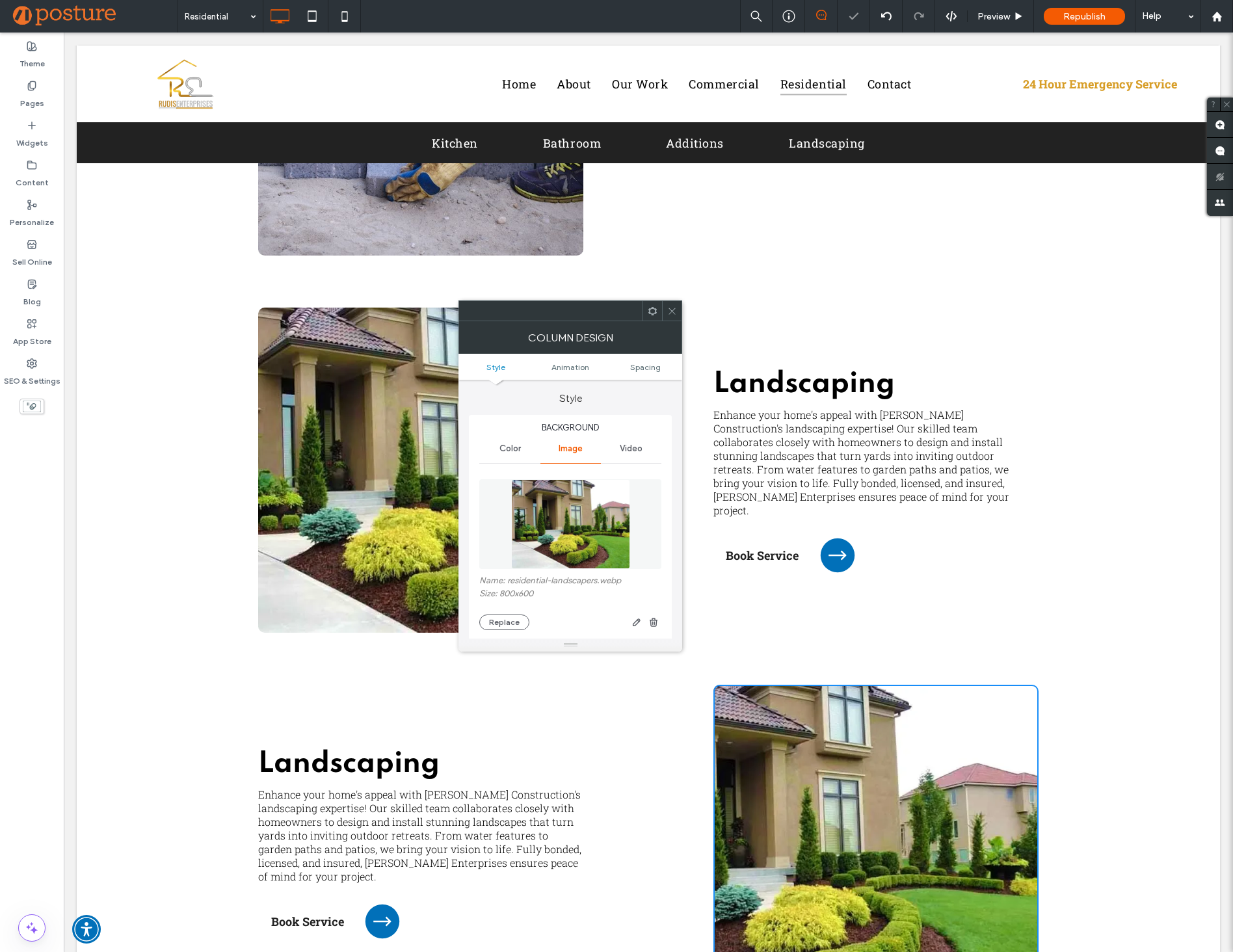
click at [678, 309] on div at bounding box center [672, 310] width 19 height 19
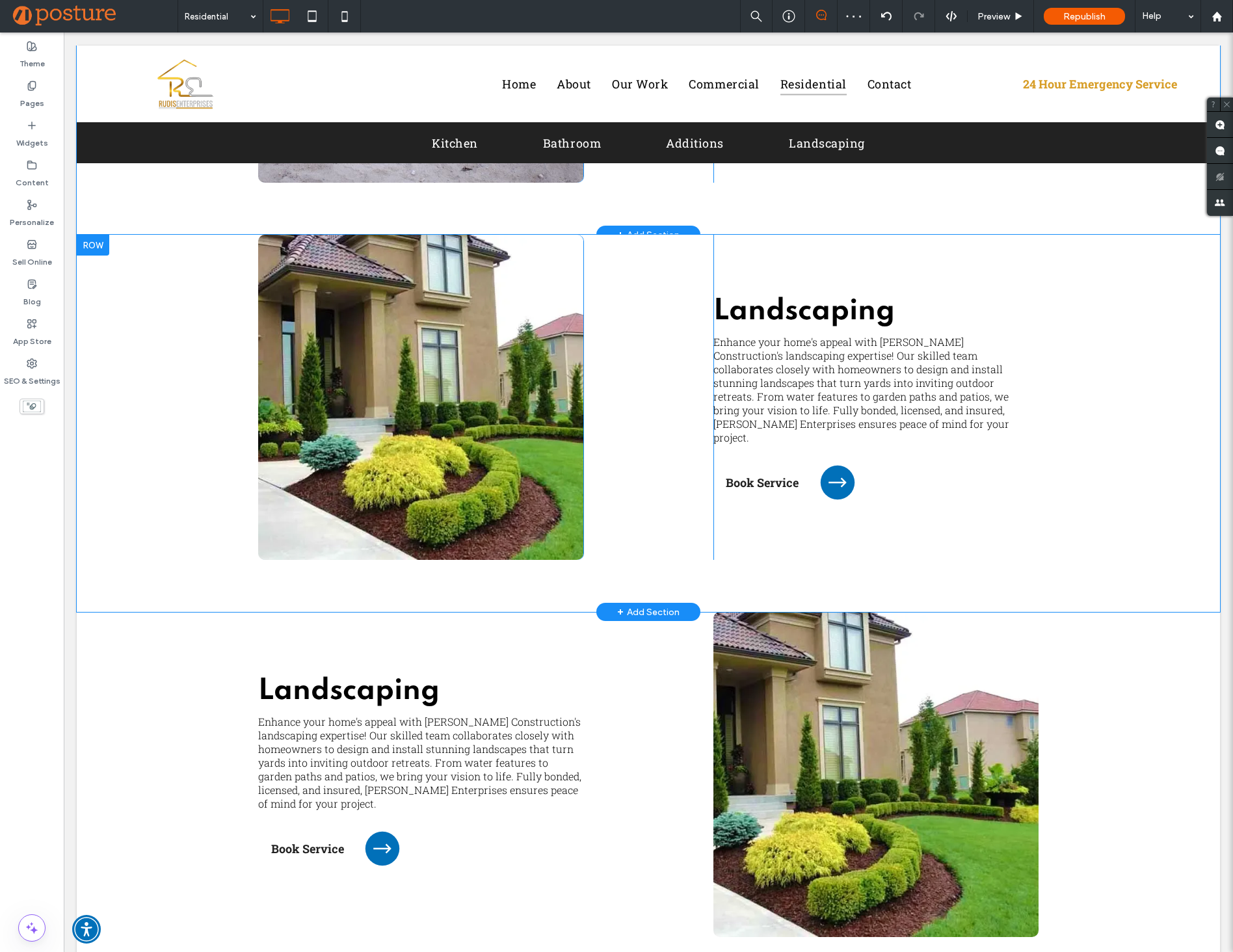
scroll to position [3041, 0]
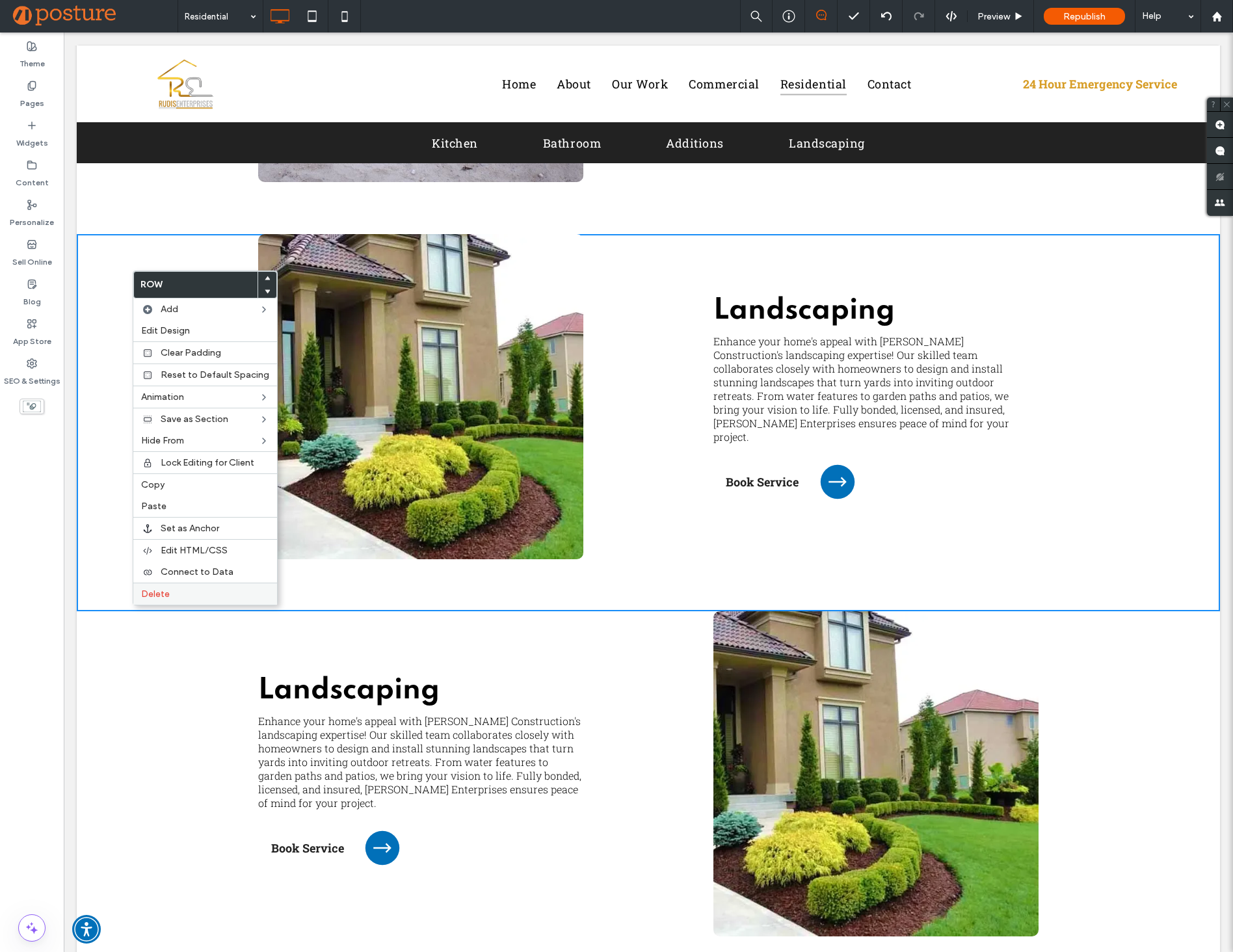
click at [177, 592] on label "Delete" at bounding box center [205, 593] width 128 height 11
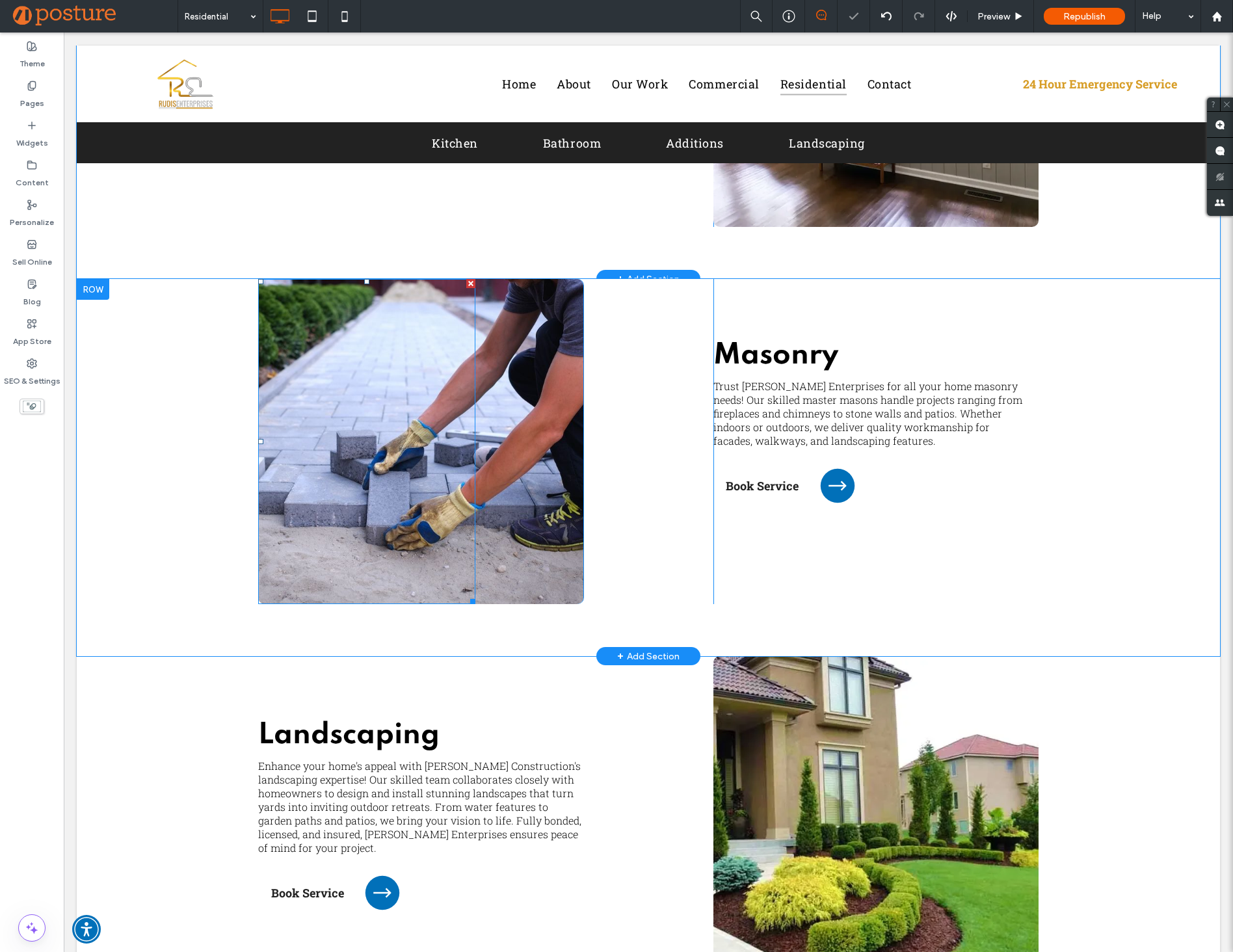
scroll to position [2618, 0]
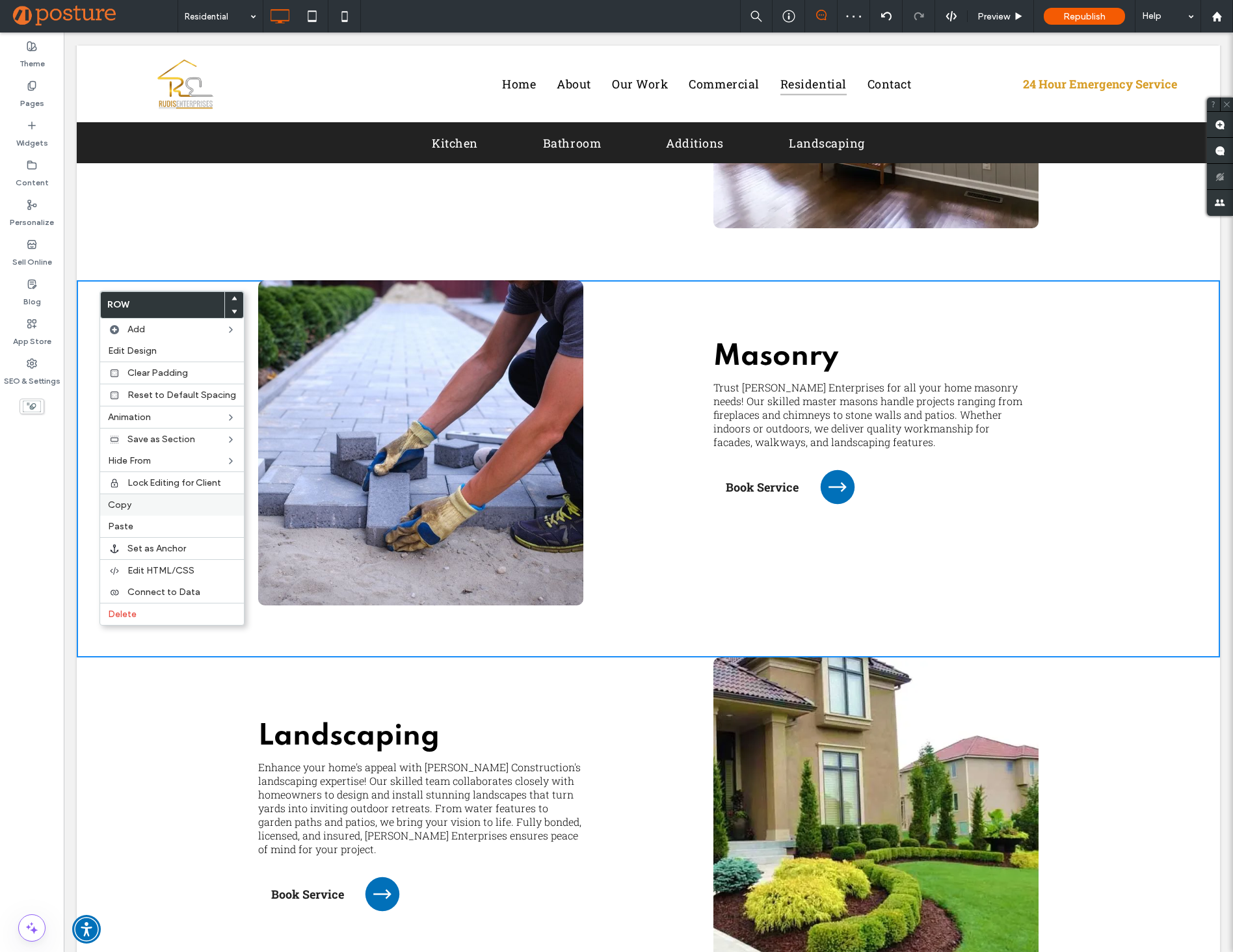
click at [172, 501] on label "Copy" at bounding box center [172, 504] width 128 height 11
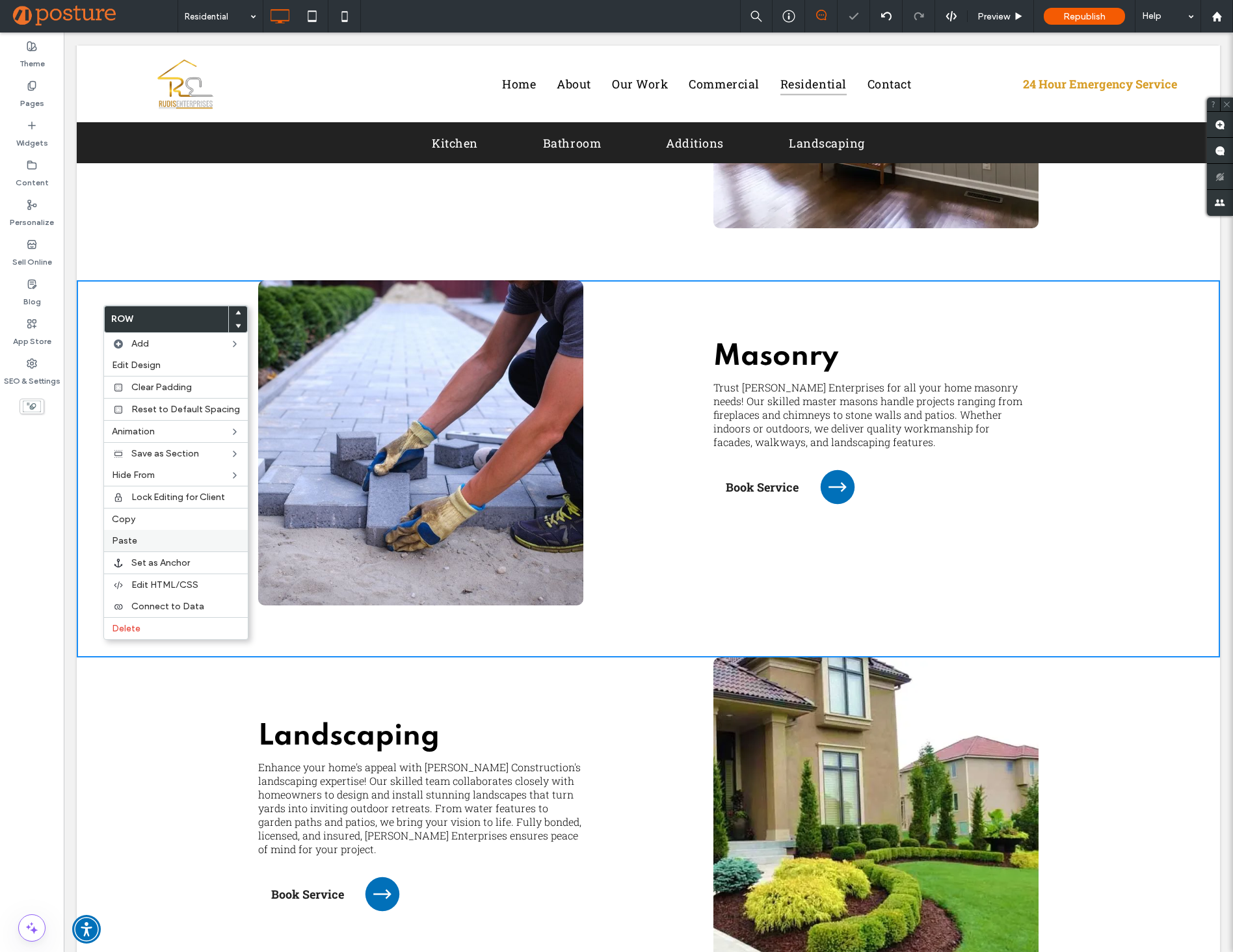
click at [160, 545] on label "Paste" at bounding box center [176, 540] width 128 height 11
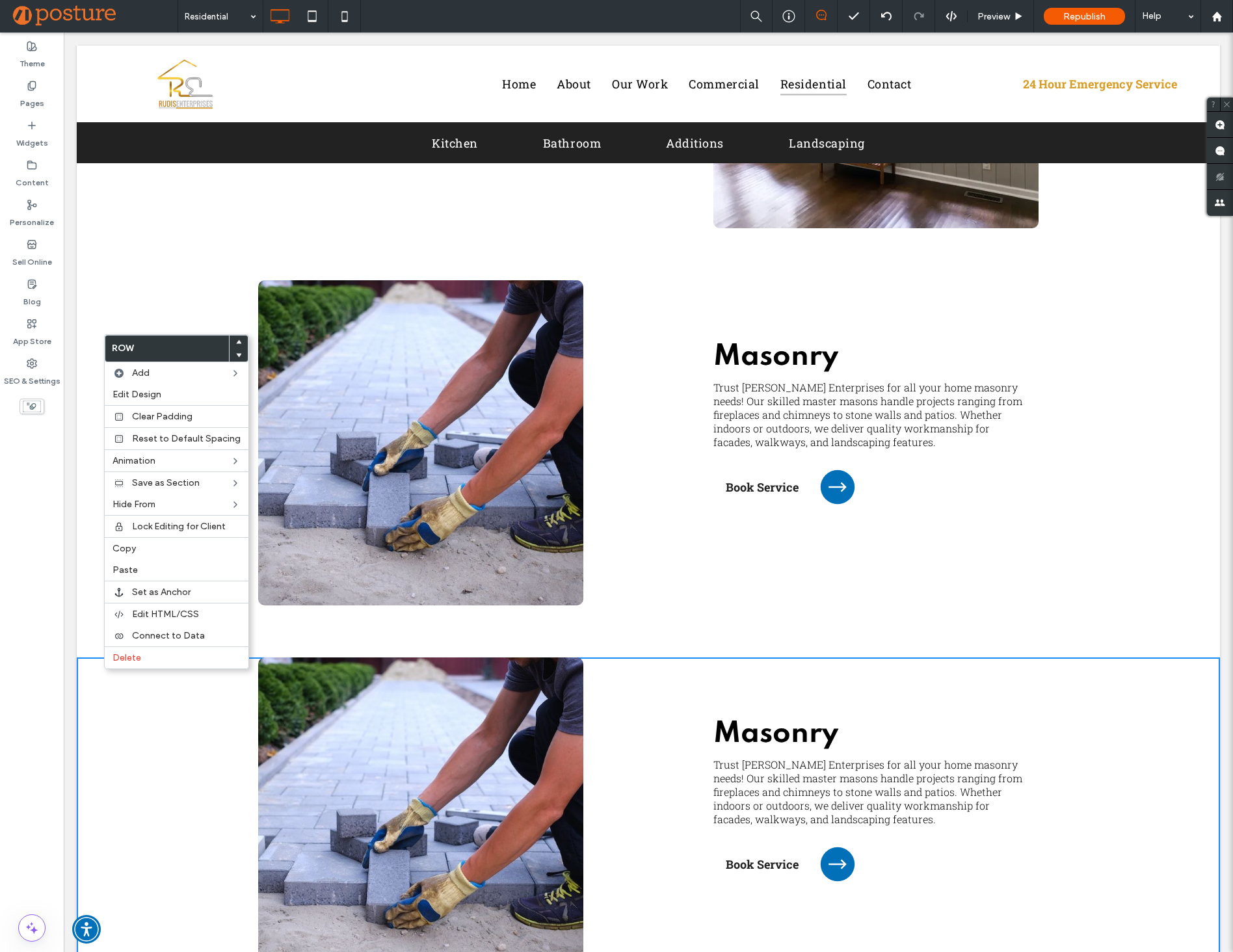
click at [236, 353] on icon at bounding box center [239, 355] width 5 height 5
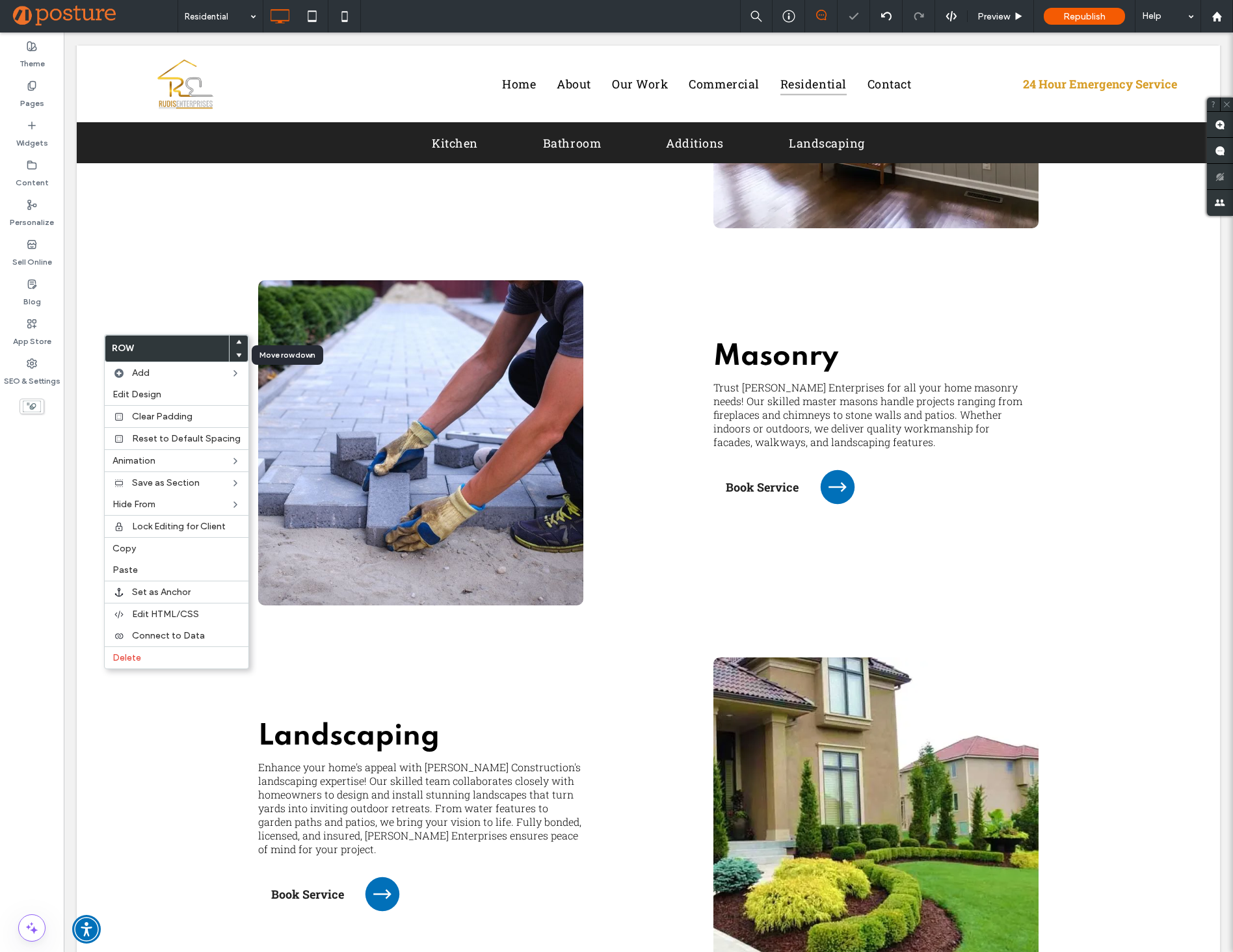
click at [236, 353] on icon at bounding box center [239, 355] width 5 height 5
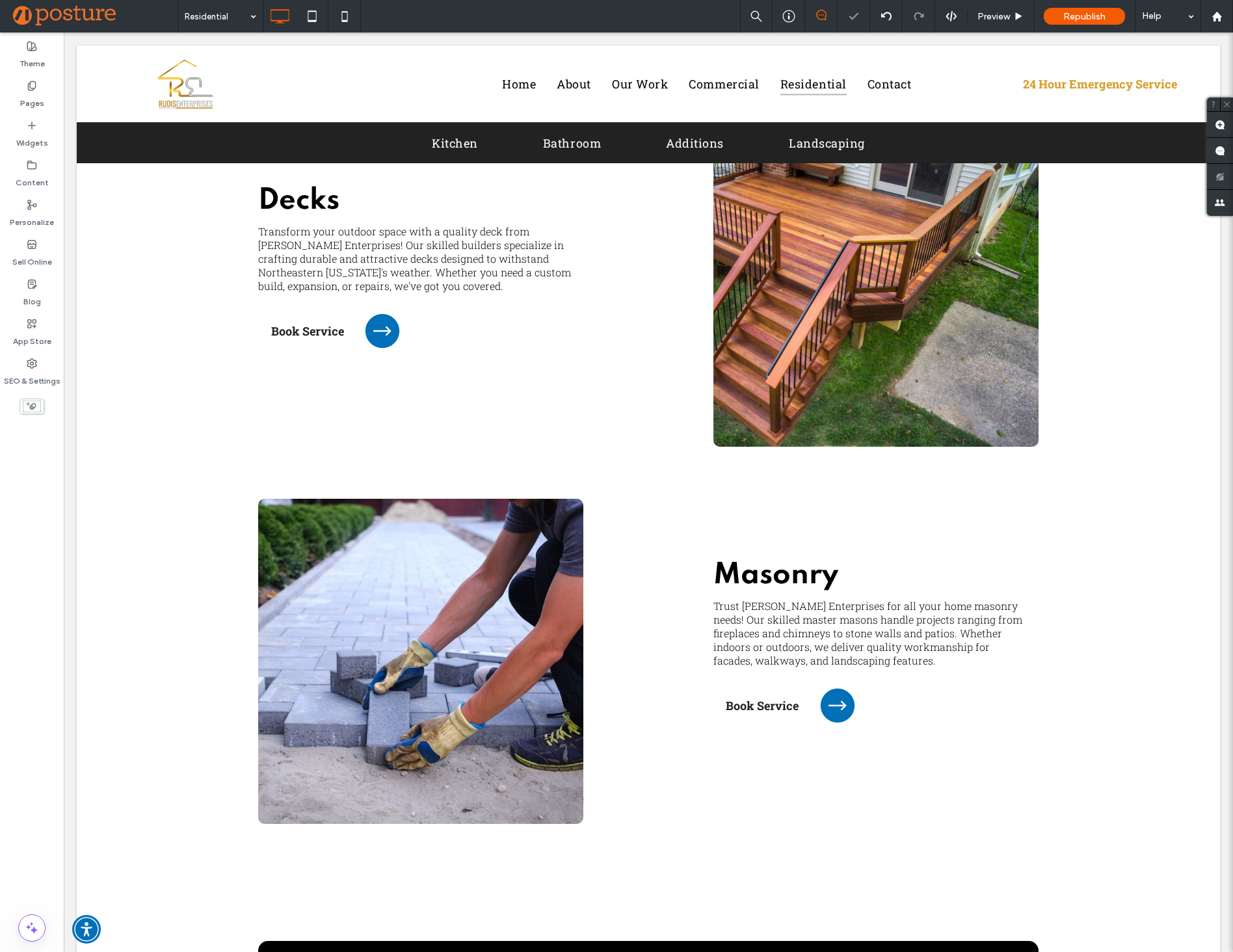
scroll to position [3534, 0]
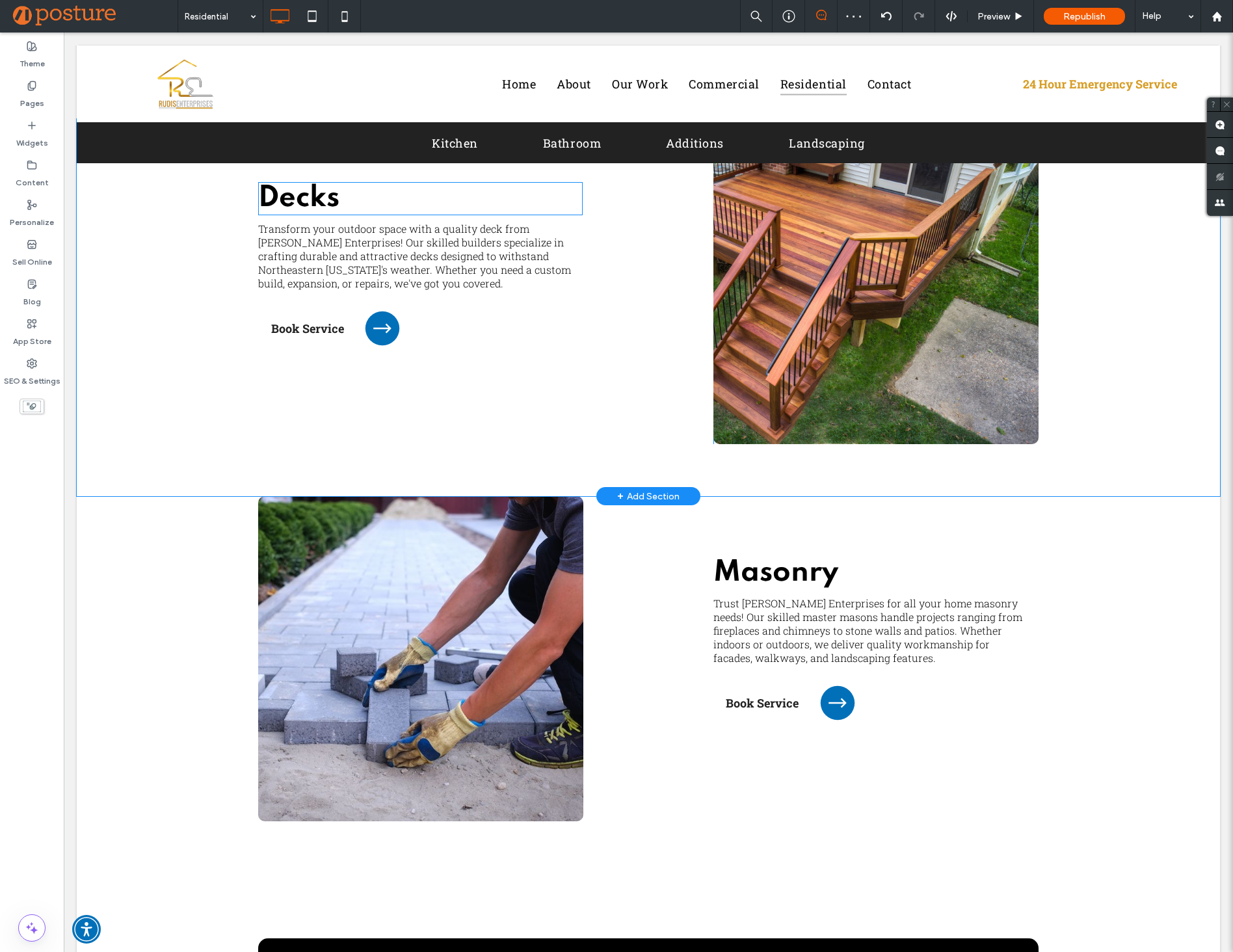
click at [330, 207] on span "Decks" at bounding box center [298, 198] width 82 height 29
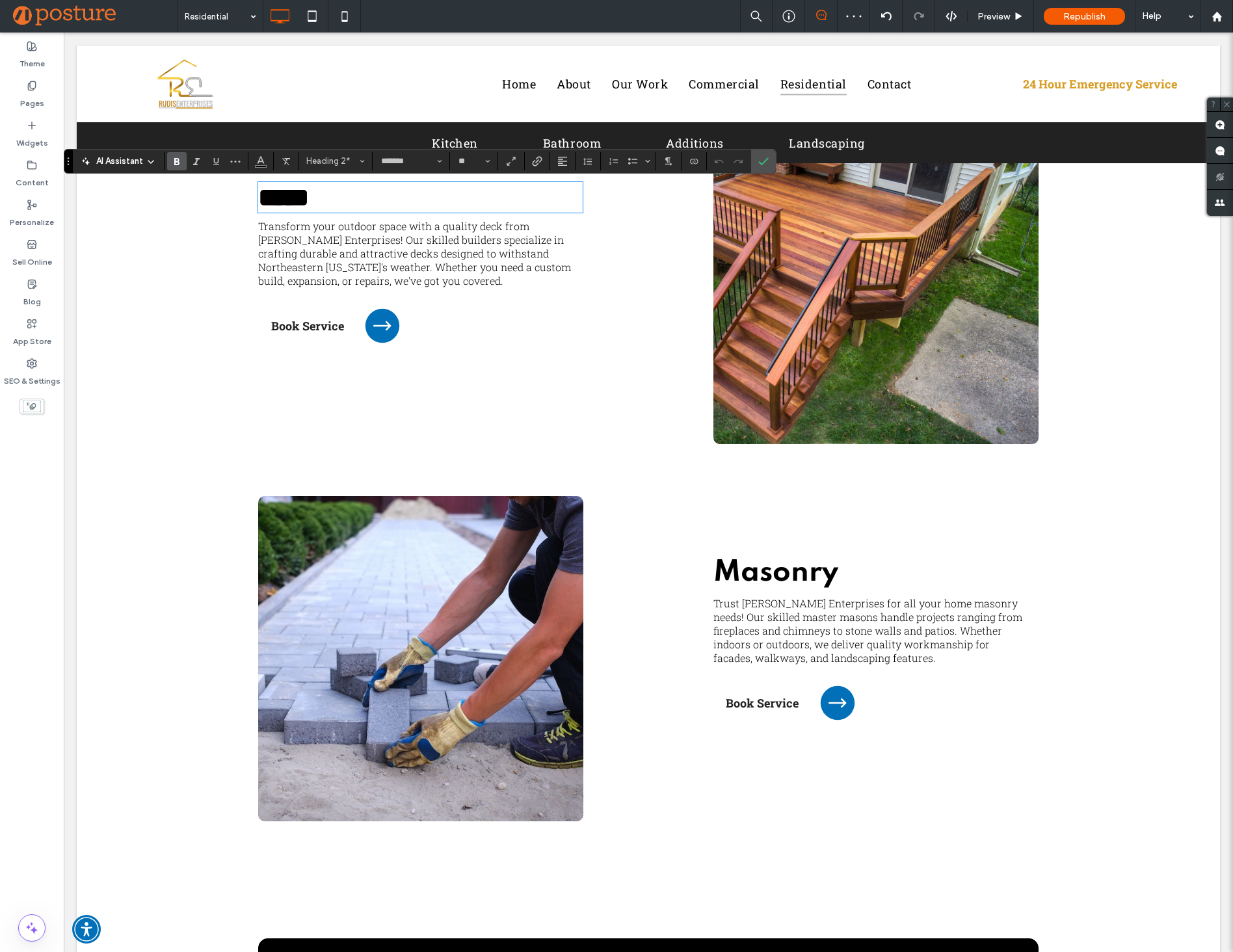
click at [804, 580] on strong "Masonry" at bounding box center [775, 572] width 125 height 29
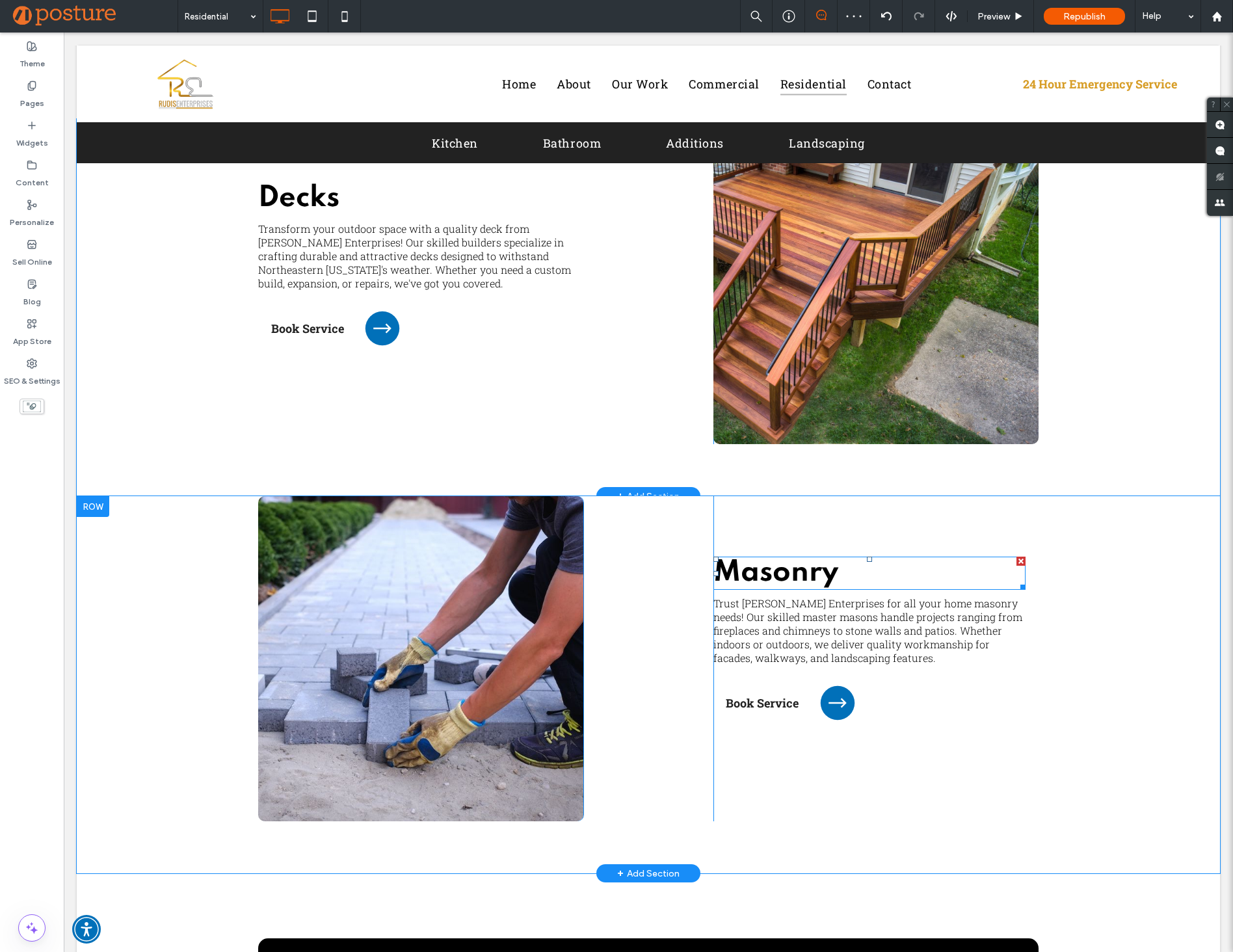
click at [804, 580] on strong "Masonry" at bounding box center [775, 572] width 125 height 29
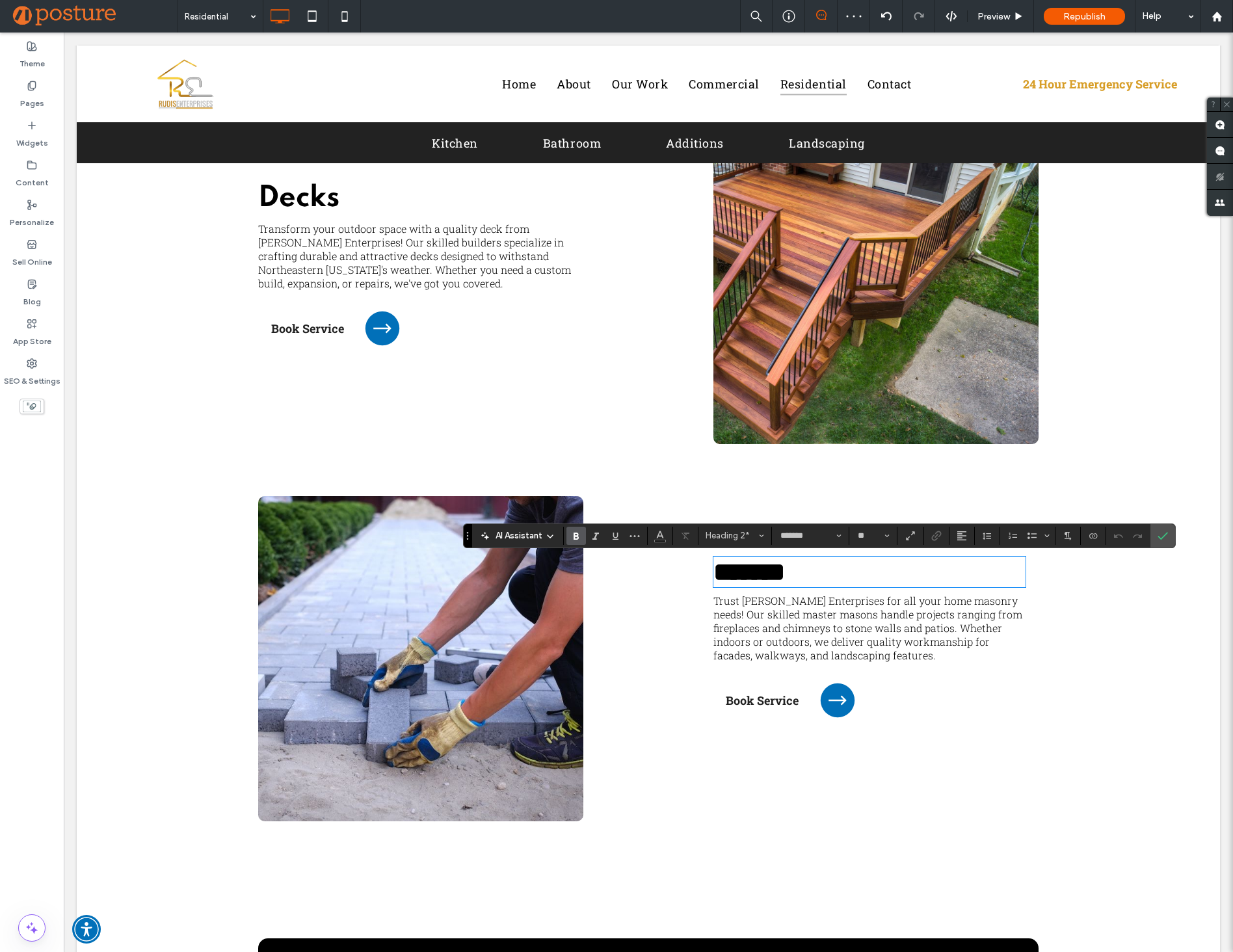
paste div
type input "**********"
type input "**"
type input "*******"
type input "**"
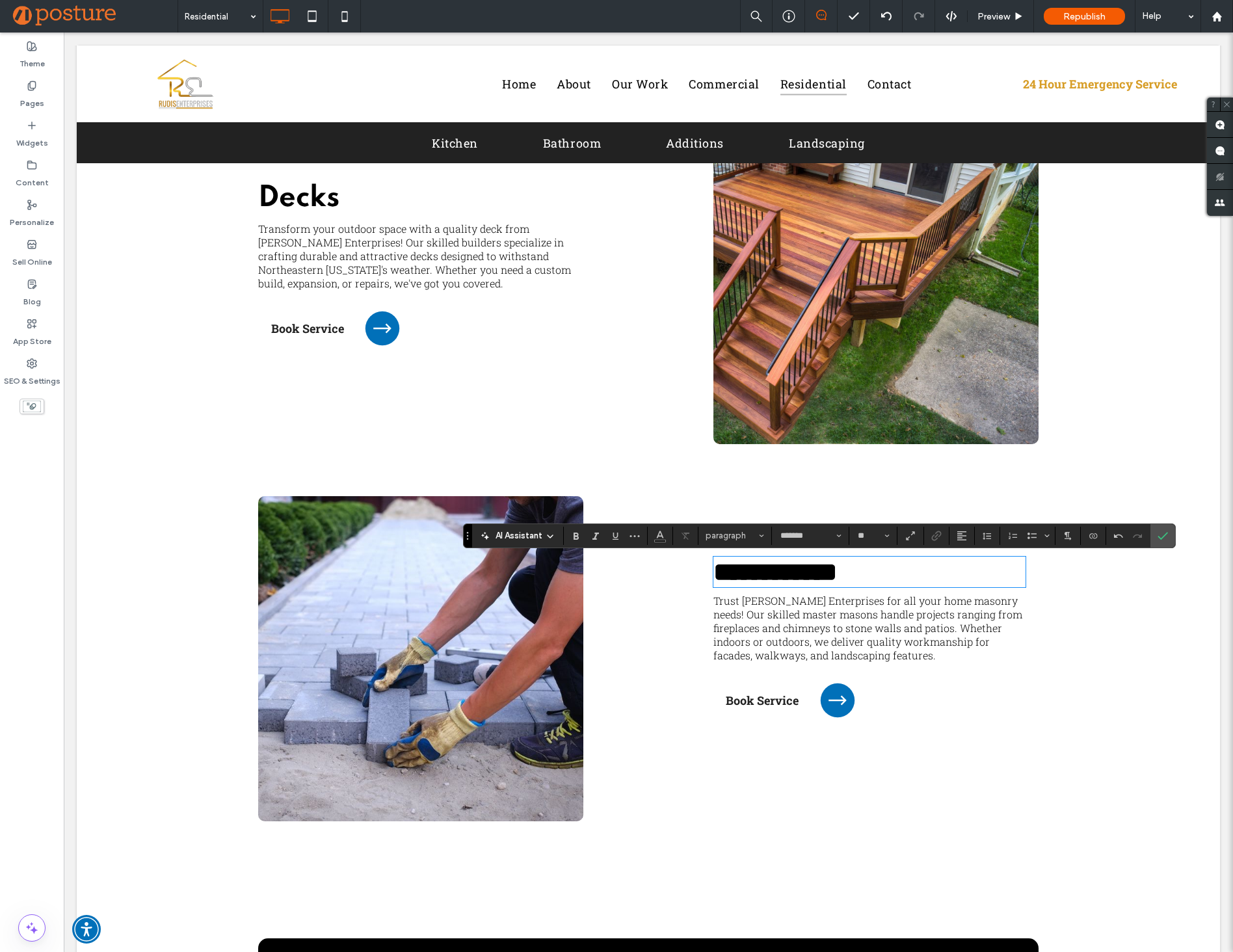
click at [794, 567] on strong "**********" at bounding box center [774, 572] width 124 height 25
type input "**********"
type input "**"
click at [347, 249] on span "Transform your outdoor space with a quality deck from [PERSON_NAME] Enterprises…" at bounding box center [414, 256] width 313 height 68
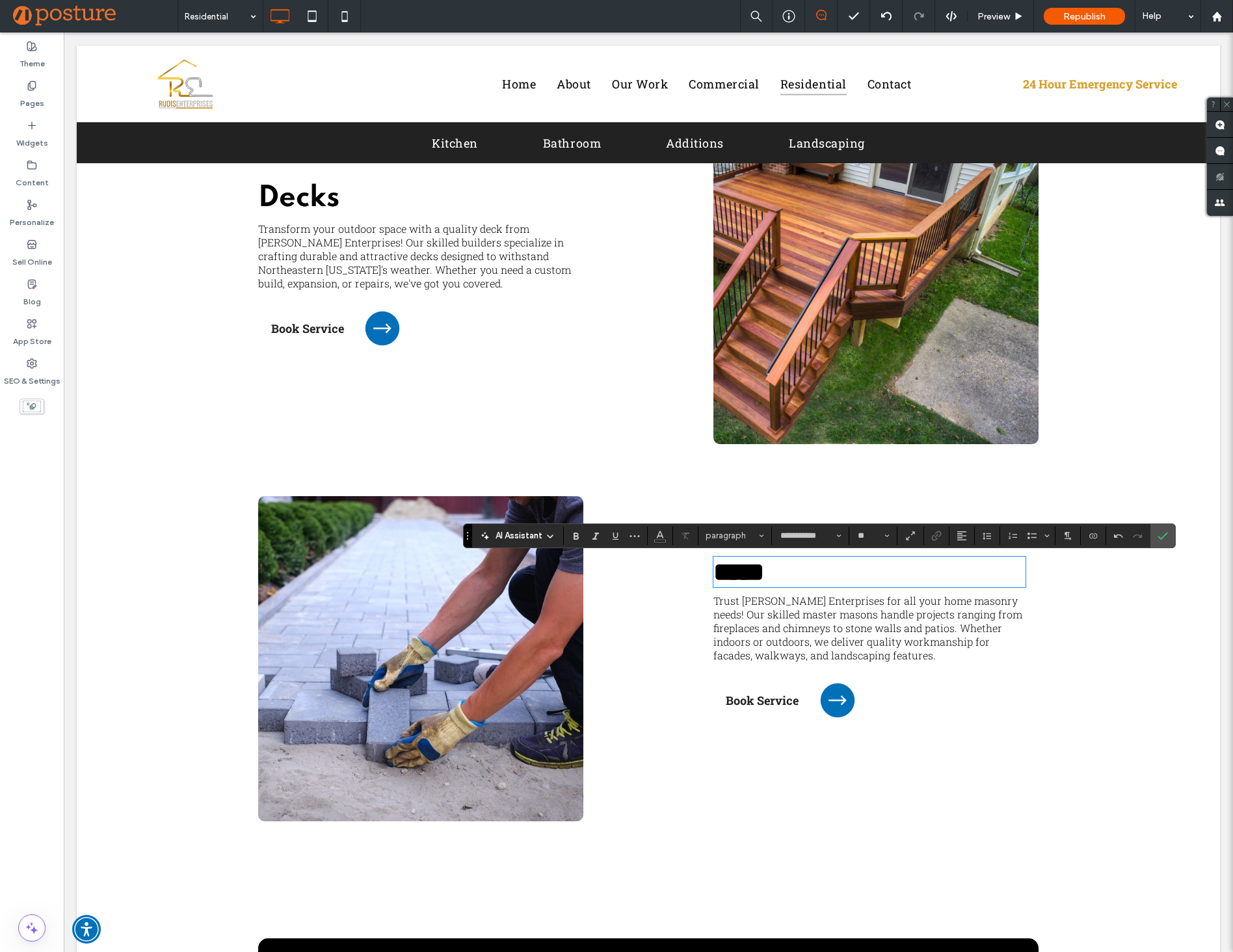
click at [347, 249] on span "Transform your outdoor space with a quality deck from [PERSON_NAME] Enterprises…" at bounding box center [414, 256] width 313 height 68
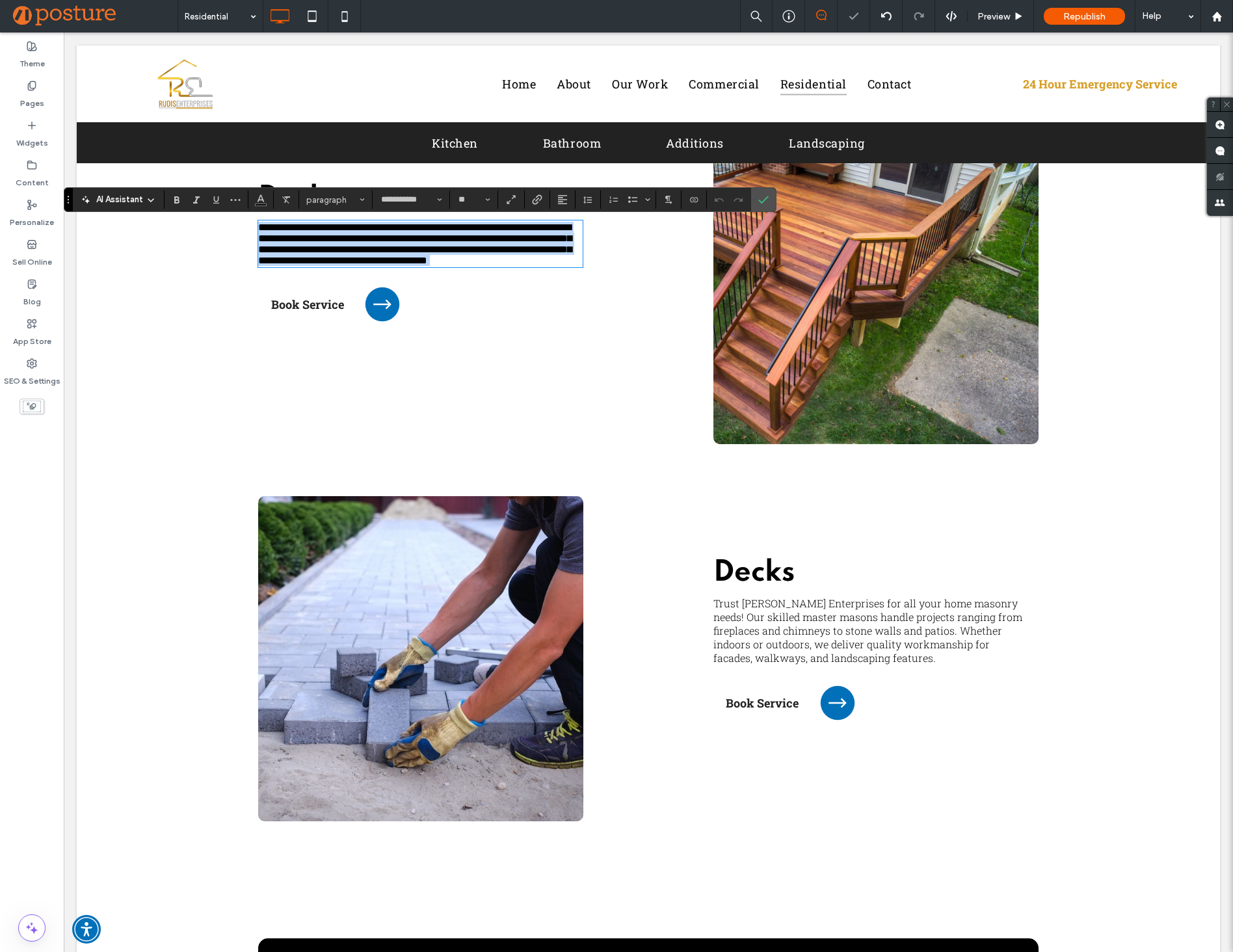
click at [347, 249] on span "**********" at bounding box center [414, 244] width 313 height 43
copy span "**********"
click at [816, 627] on span "Trust [PERSON_NAME] Enterprises for all your home masonry needs! Our skilled ma…" at bounding box center [867, 630] width 309 height 68
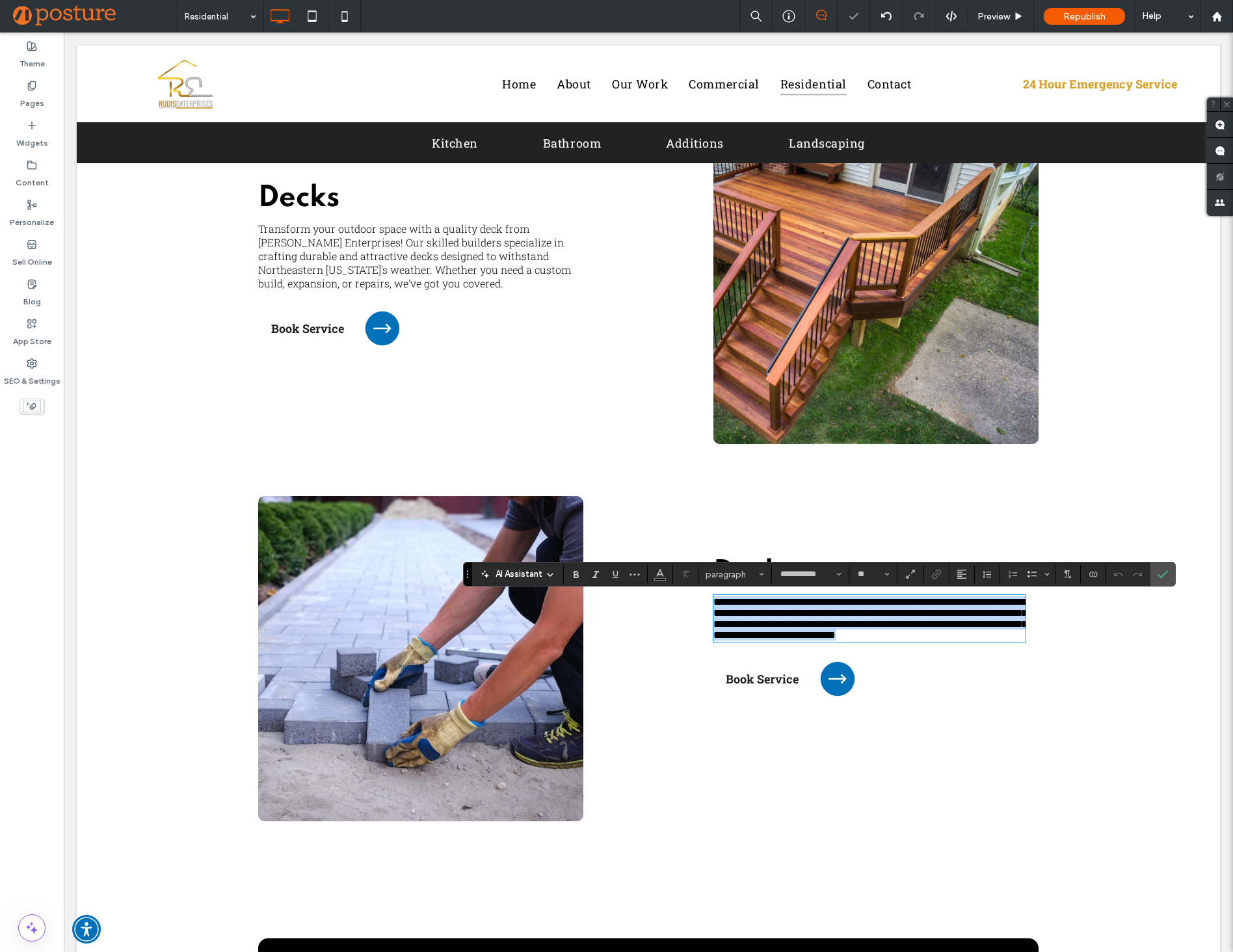
click at [816, 627] on span "**********" at bounding box center [869, 618] width 313 height 43
type input "**"
click at [759, 329] on div at bounding box center [831, 281] width 212 height 325
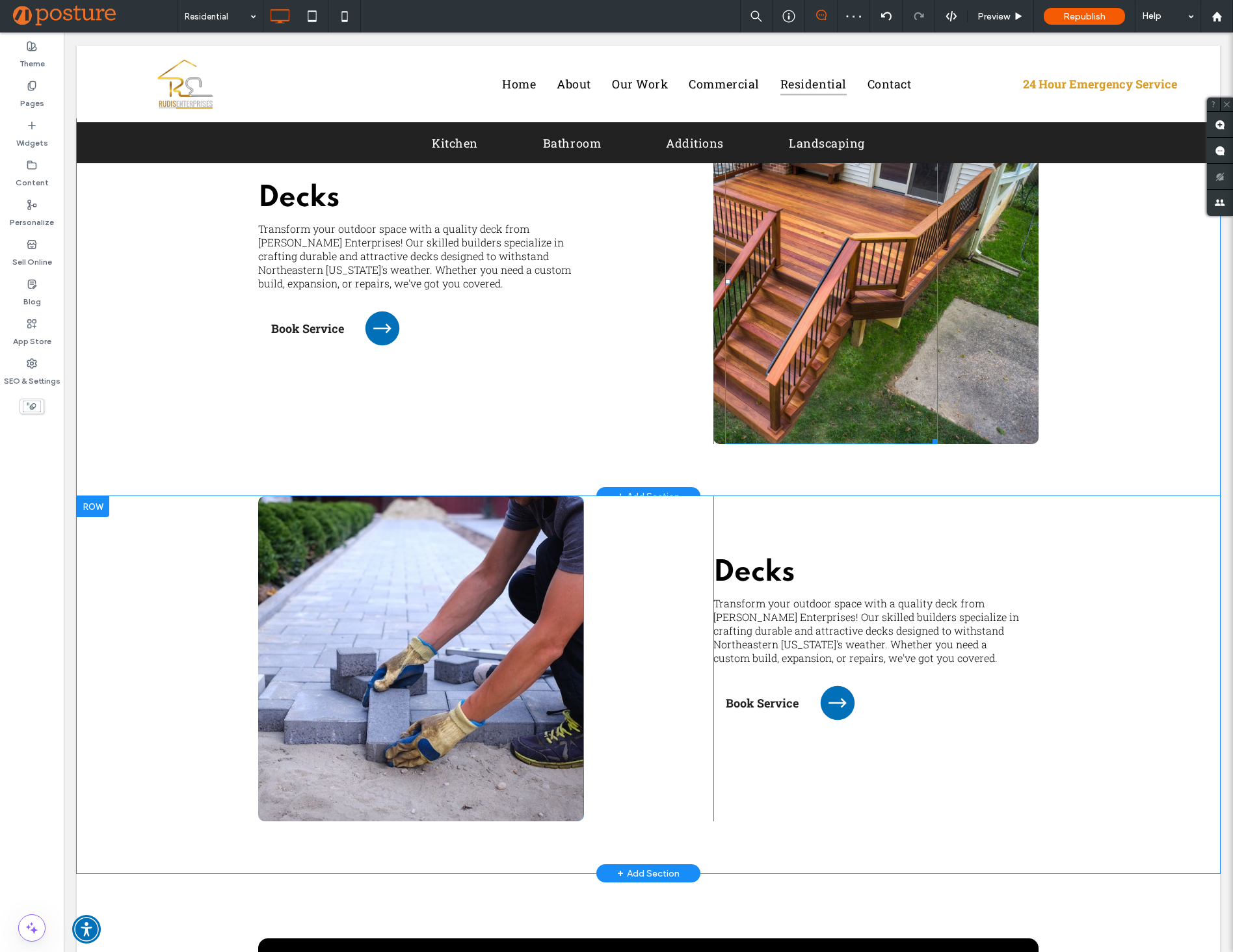
click at [982, 319] on div "Click To Paste" at bounding box center [875, 281] width 325 height 325
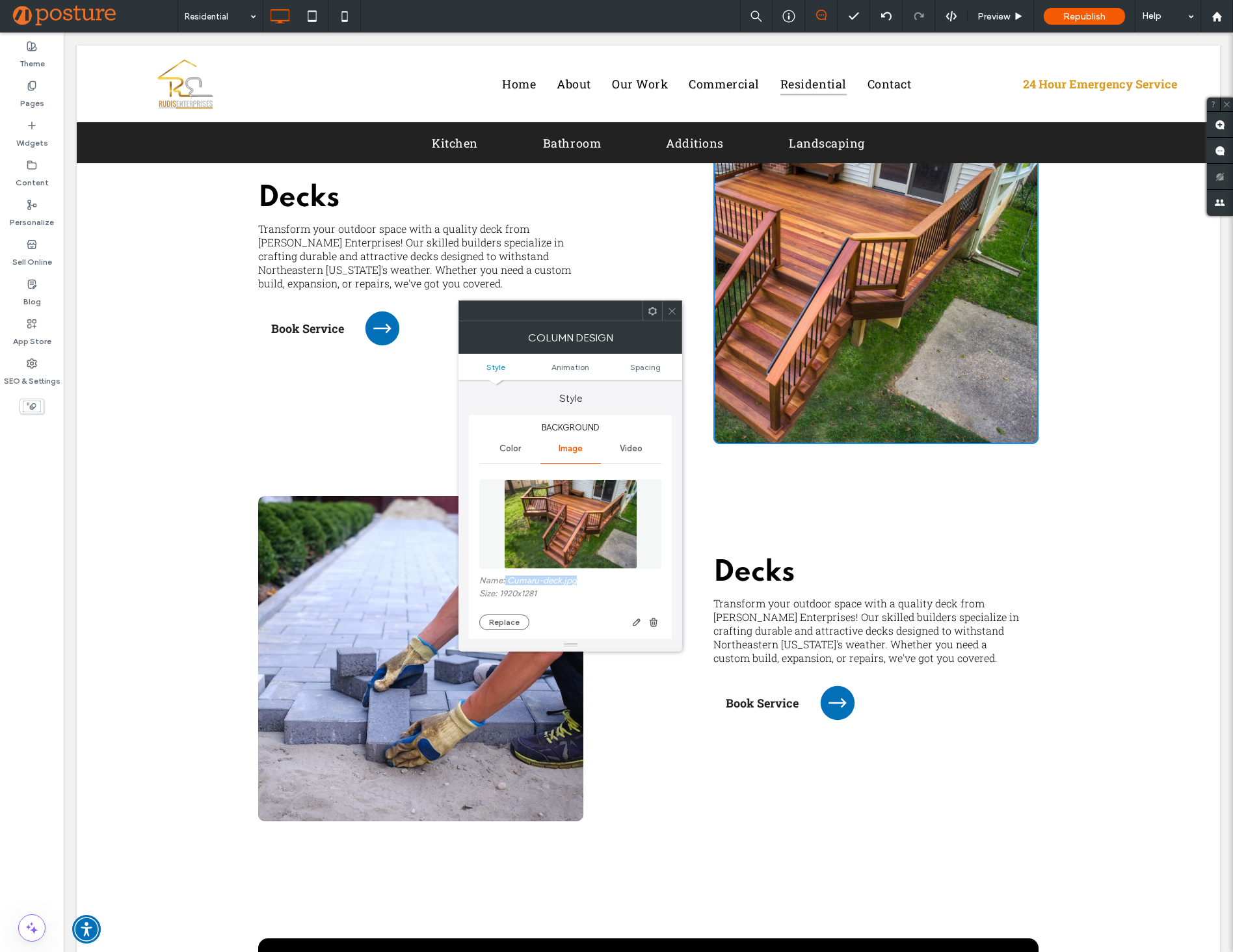
drag, startPoint x: 505, startPoint y: 583, endPoint x: 588, endPoint y: 588, distance: 83.2
click at [588, 588] on label "Name: Cumaru-deck.jpg" at bounding box center [570, 581] width 182 height 13
copy label "Cumaru-deck.jpg"
click at [459, 677] on div at bounding box center [367, 658] width 217 height 325
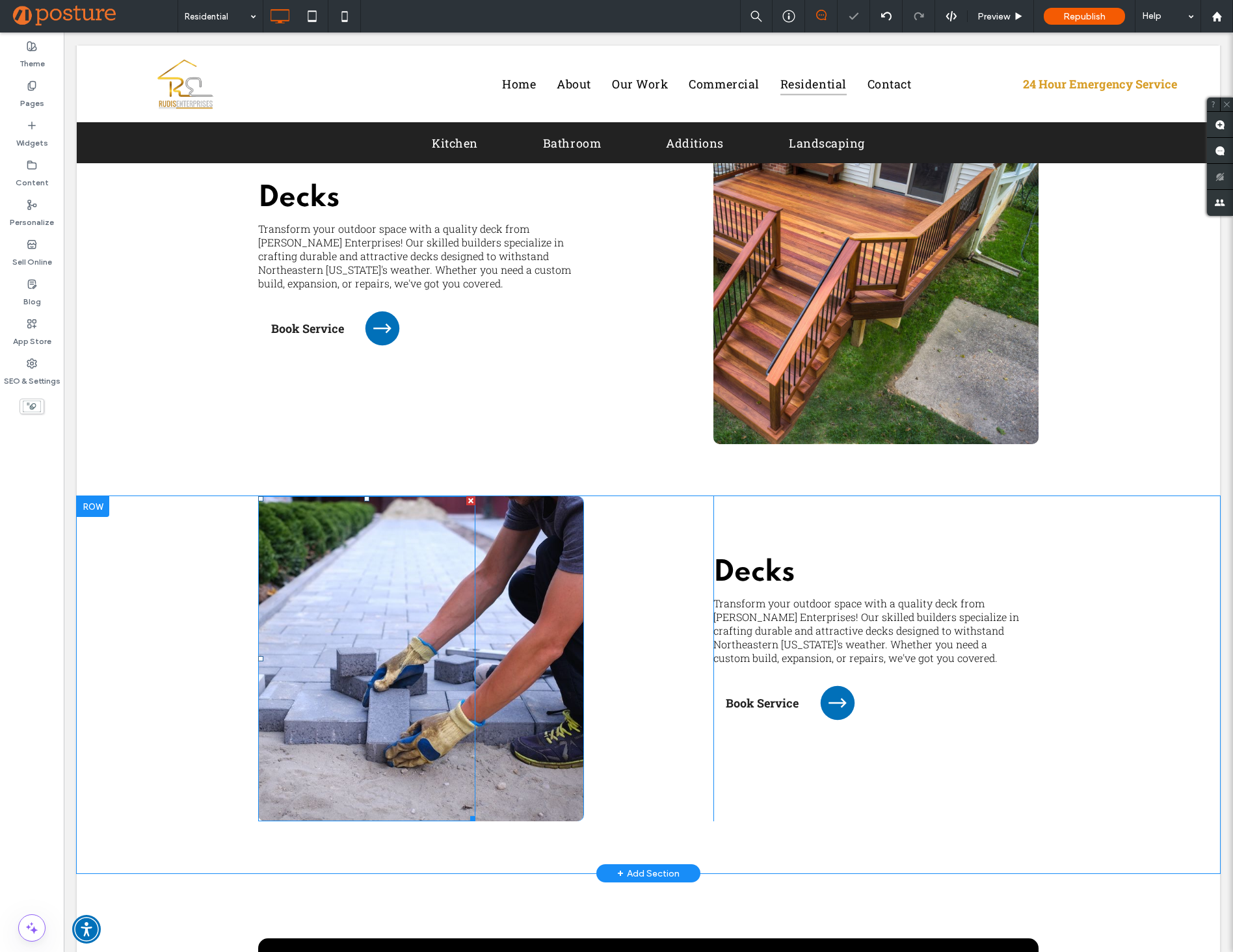
click at [470, 683] on div at bounding box center [367, 658] width 217 height 325
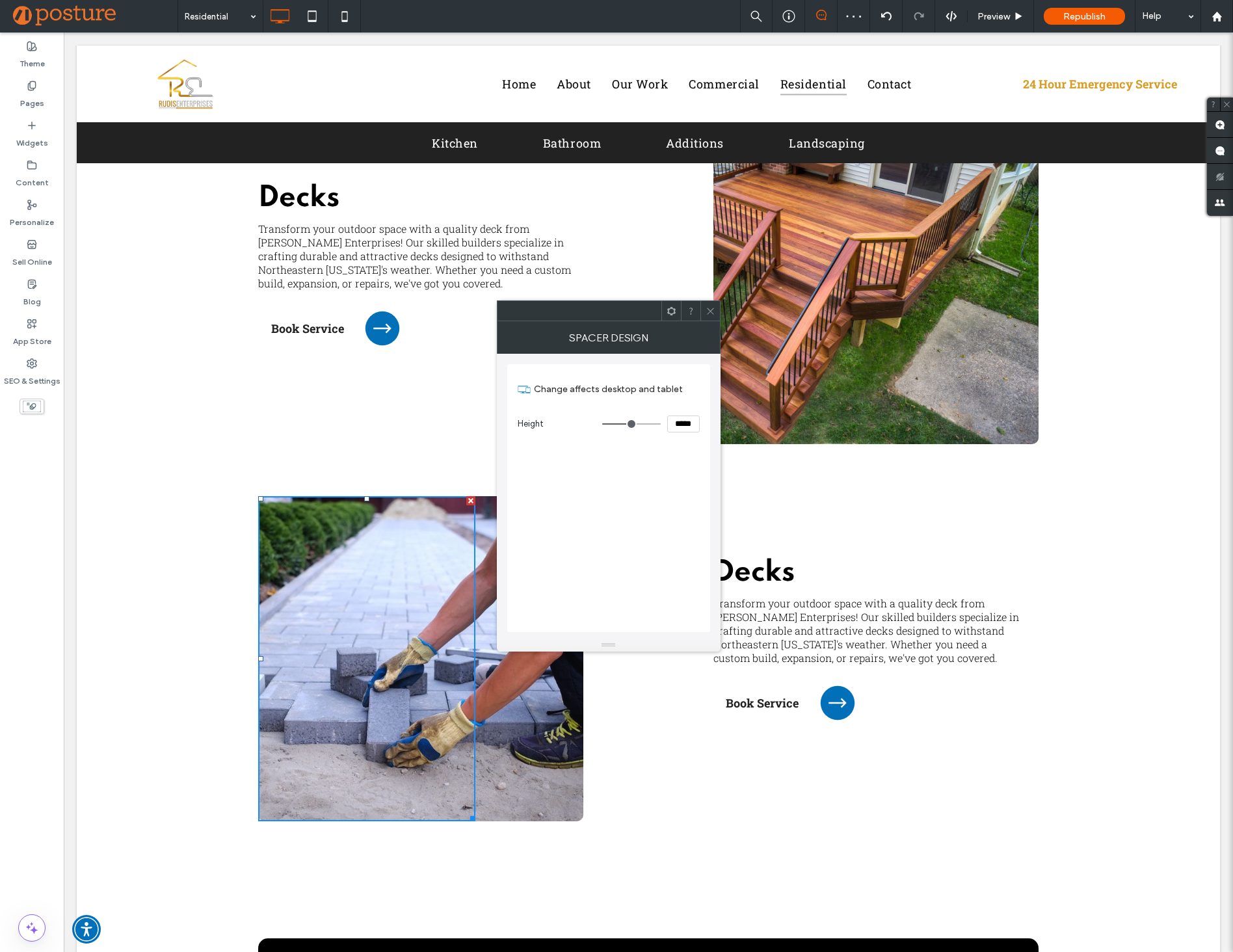
click at [716, 308] on div at bounding box center [710, 310] width 19 height 19
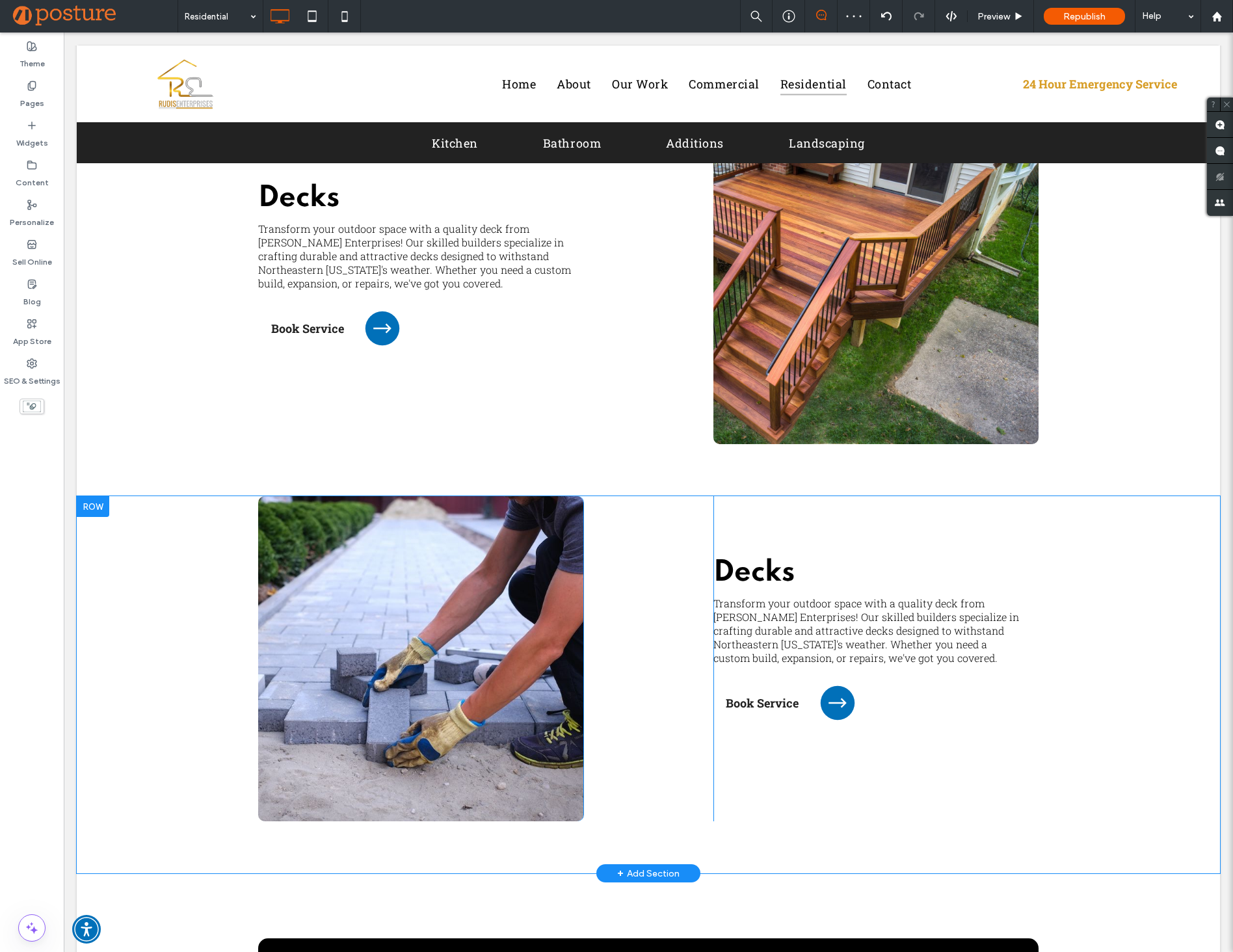
click at [527, 570] on div "Click To Paste Click To Paste" at bounding box center [420, 658] width 325 height 325
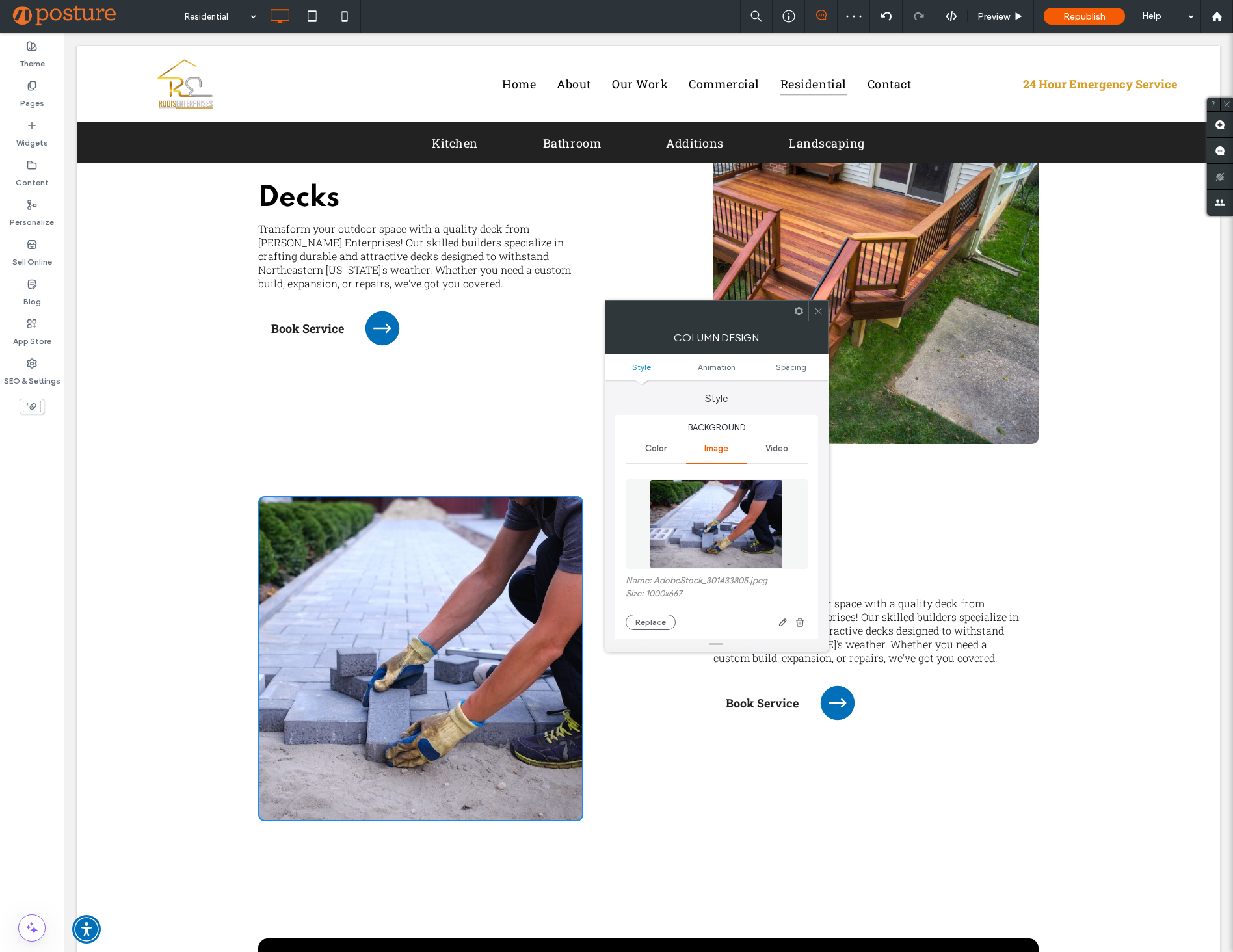
click at [772, 507] on img at bounding box center [716, 523] width 134 height 89
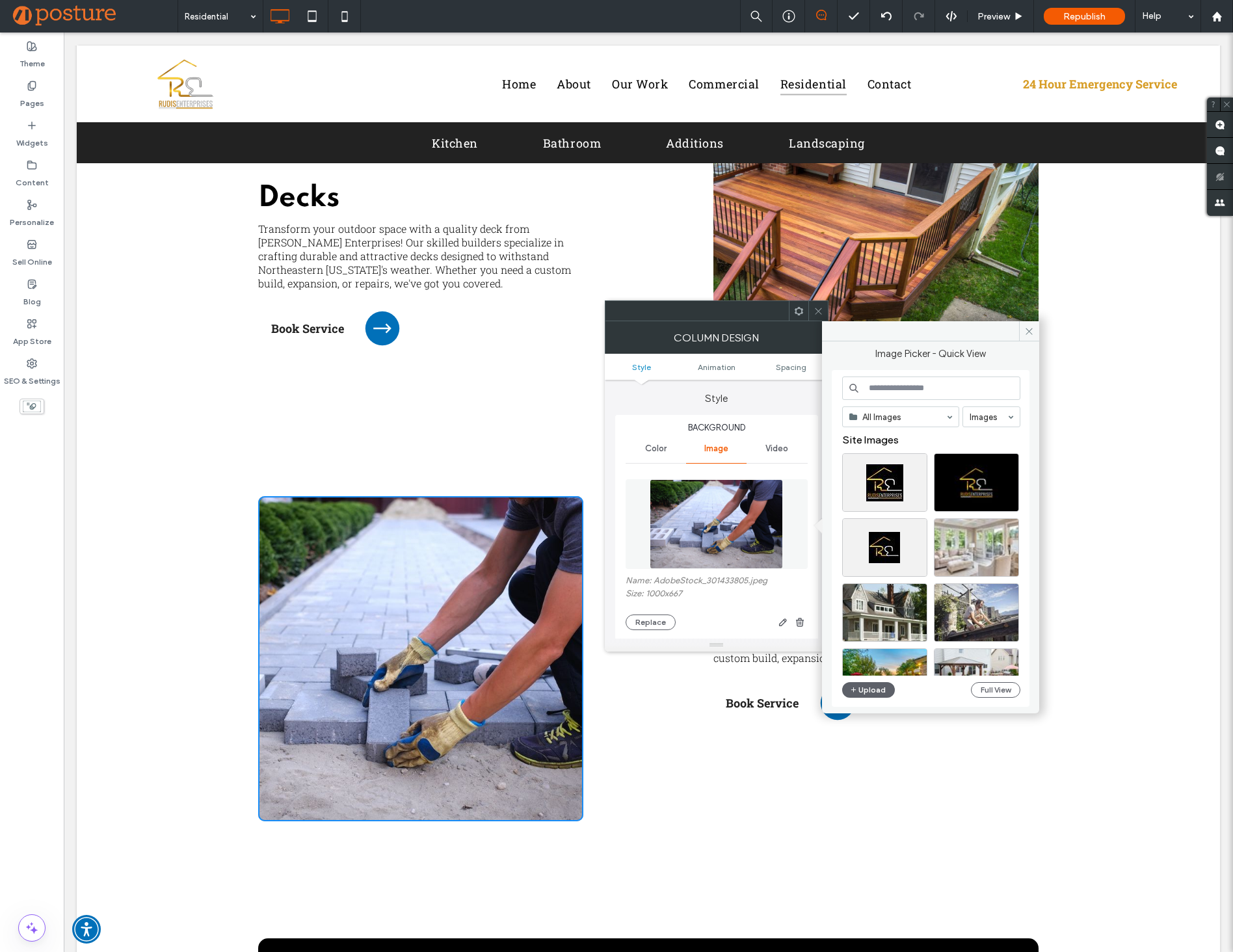
click at [892, 388] on input at bounding box center [930, 387] width 178 height 24
paste input "**********"
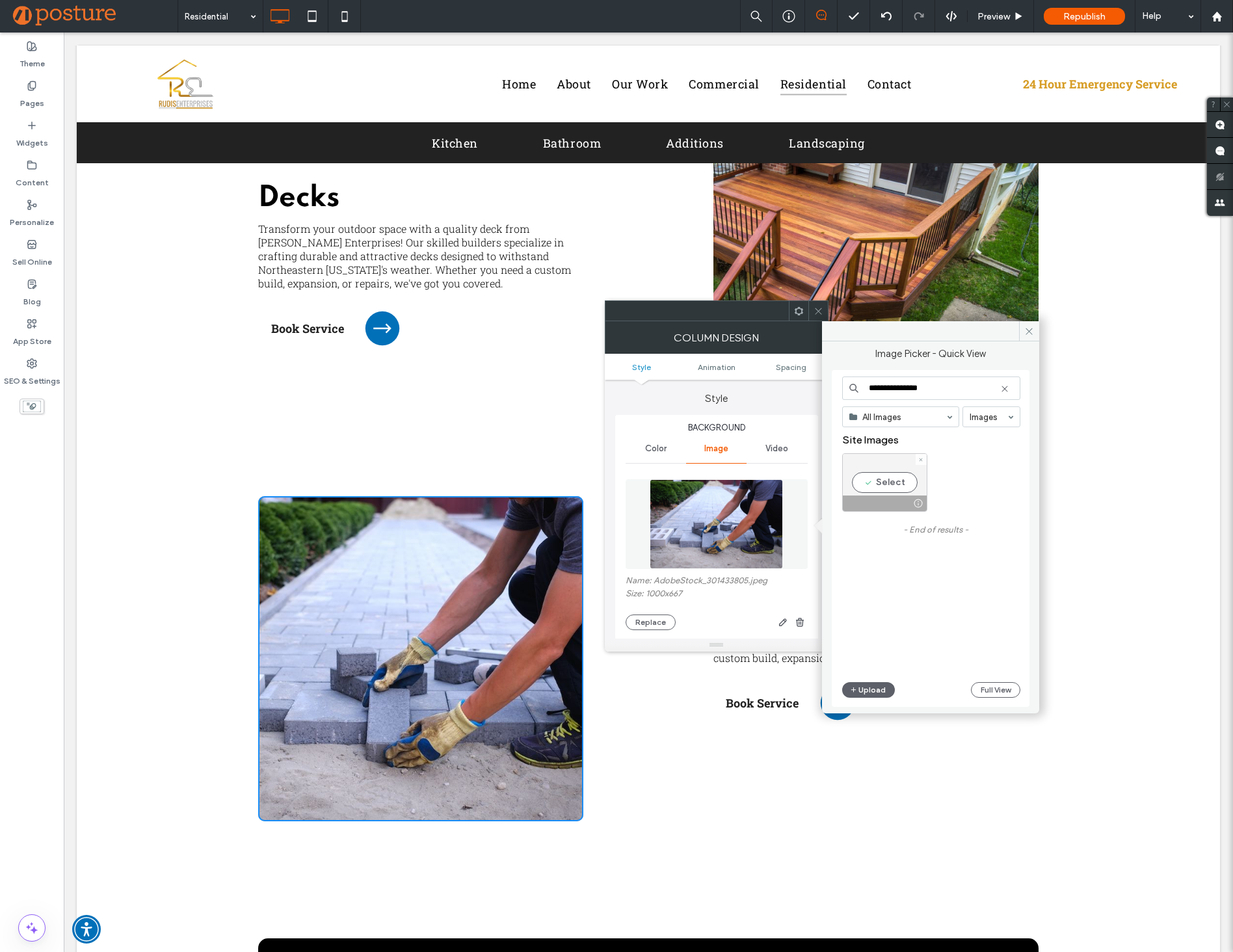
type input "**********"
drag, startPoint x: 878, startPoint y: 470, endPoint x: 827, endPoint y: 459, distance: 52.2
click at [878, 470] on div "Select" at bounding box center [884, 482] width 85 height 59
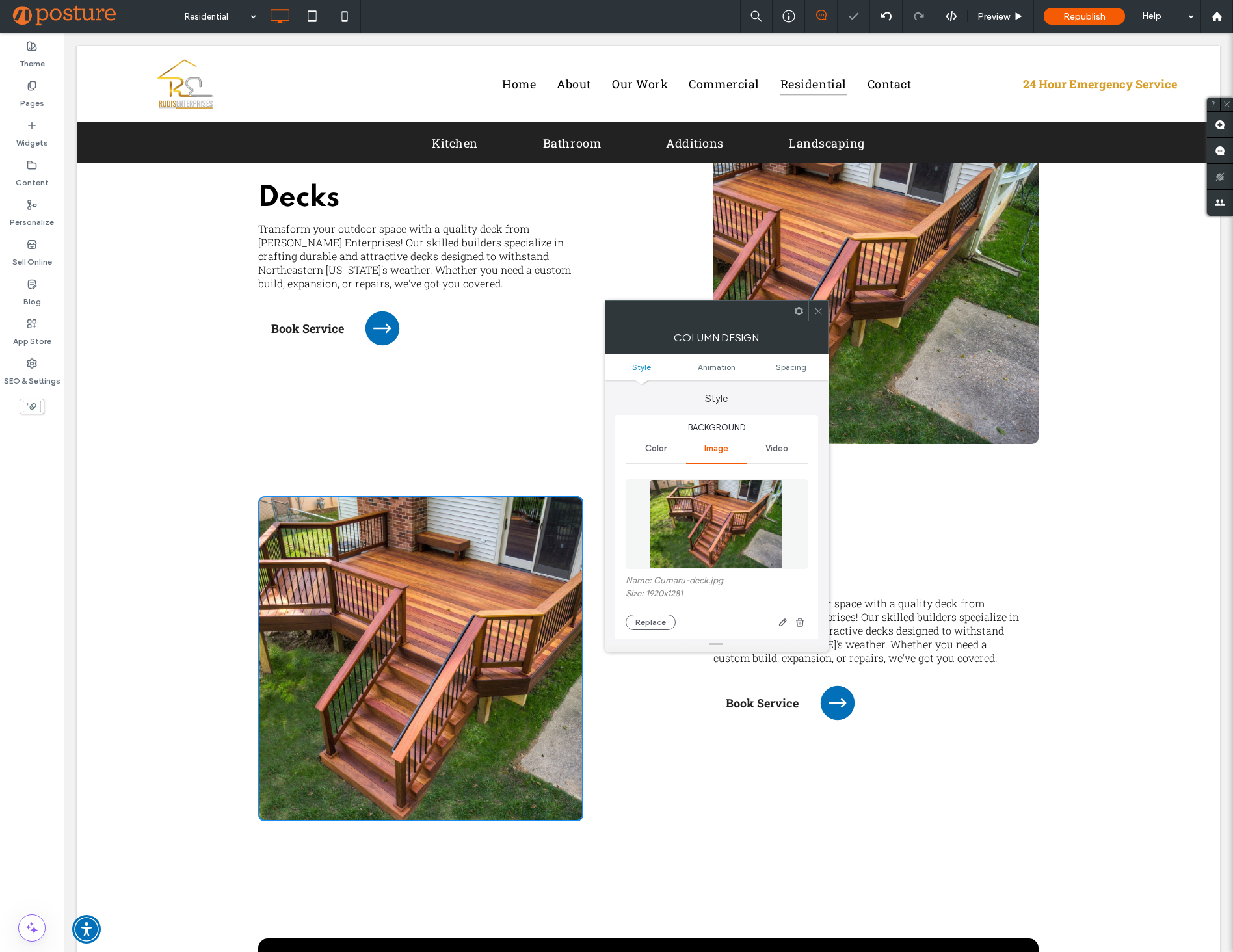
click at [816, 318] on span at bounding box center [818, 310] width 10 height 19
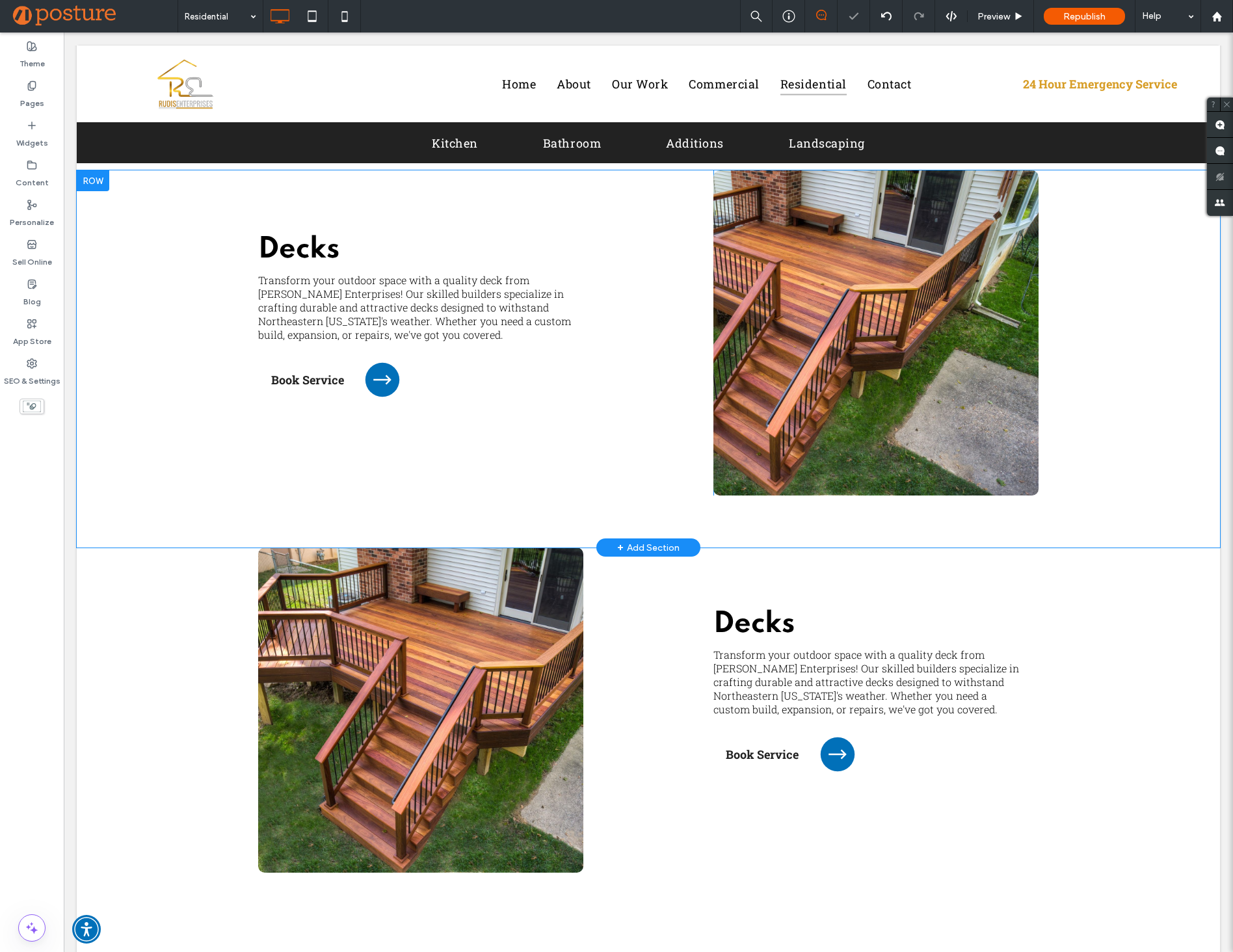
scroll to position [3219, 0]
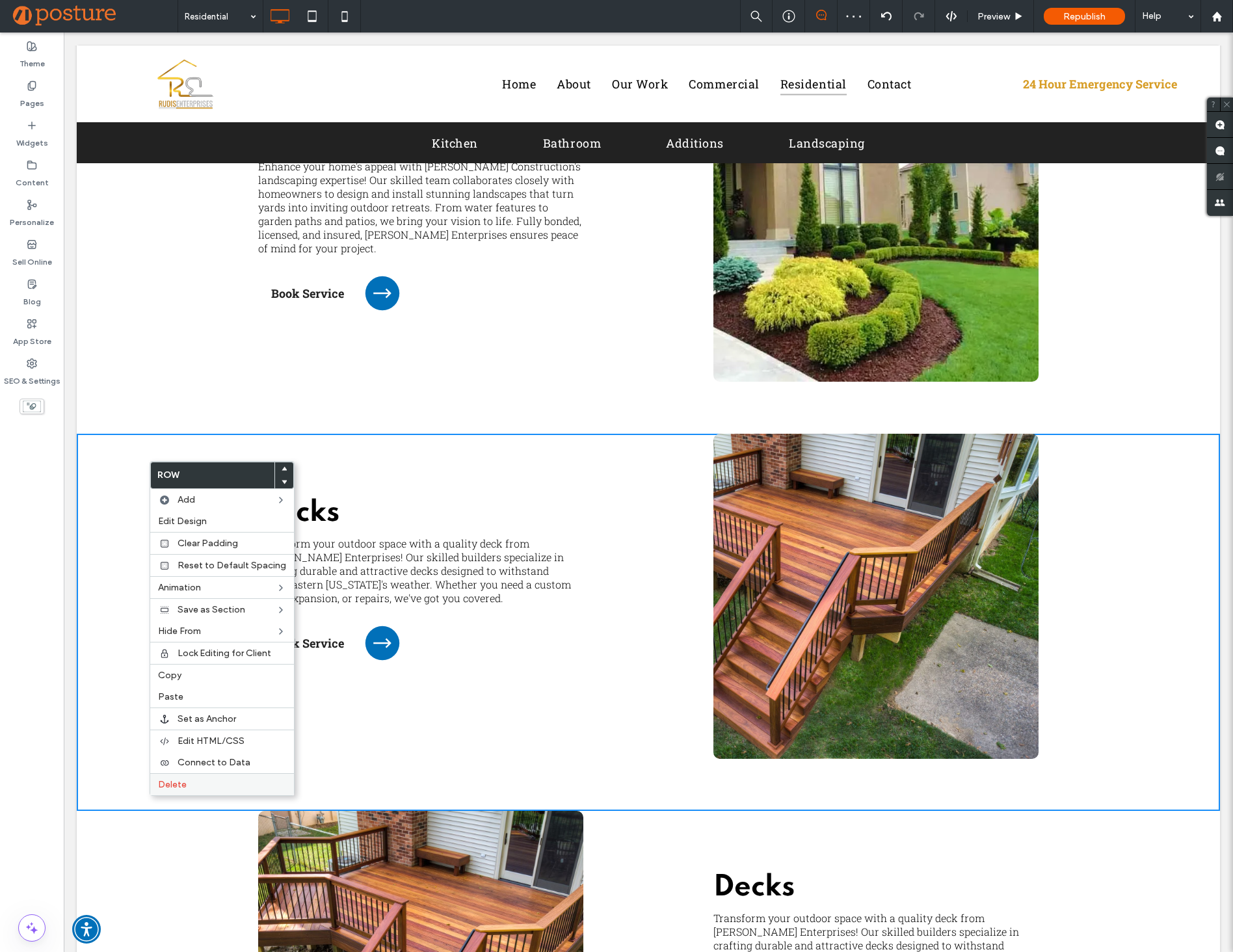
click at [198, 787] on label "Delete" at bounding box center [222, 784] width 128 height 11
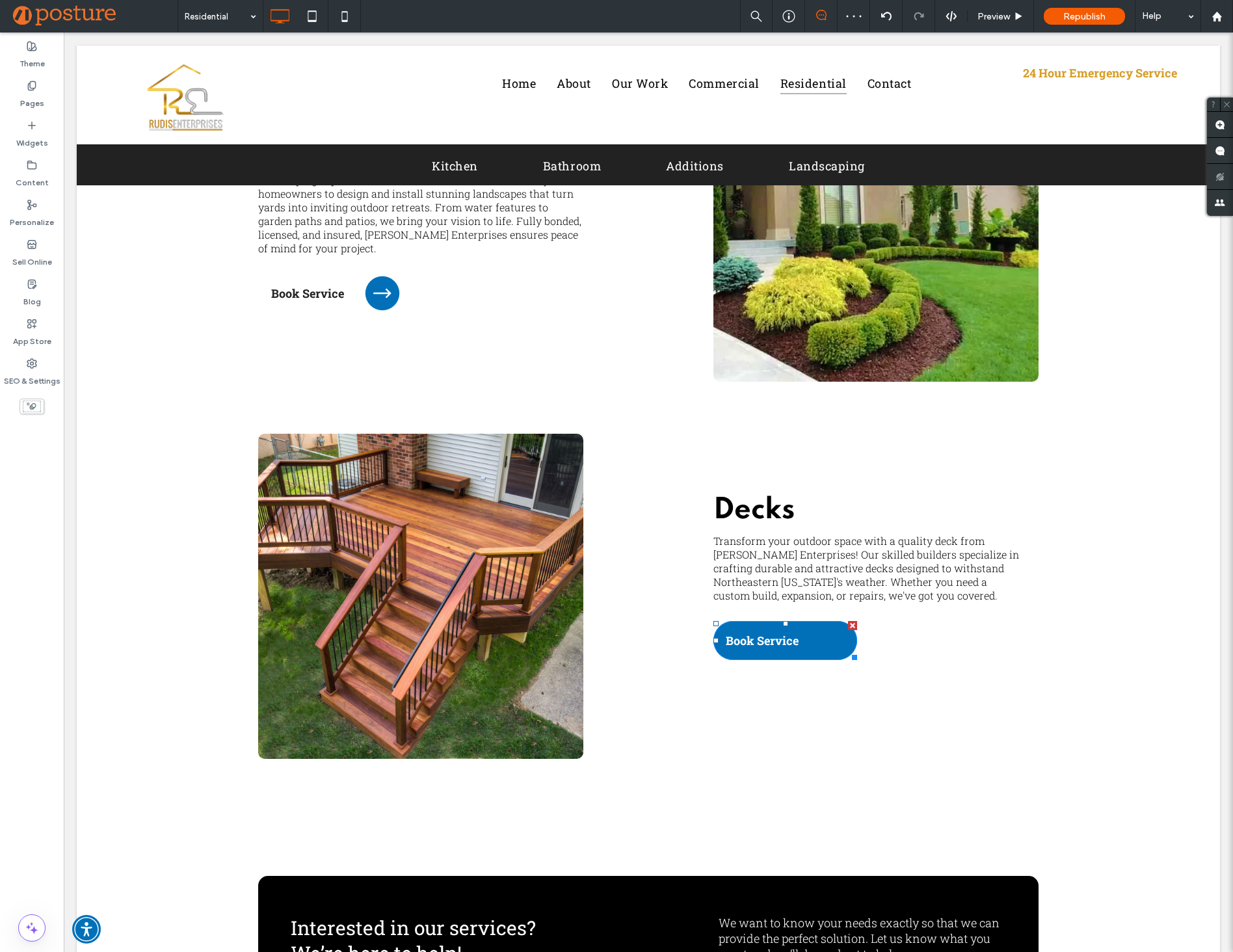
click at [780, 637] on span "Book Service" at bounding box center [761, 640] width 73 height 29
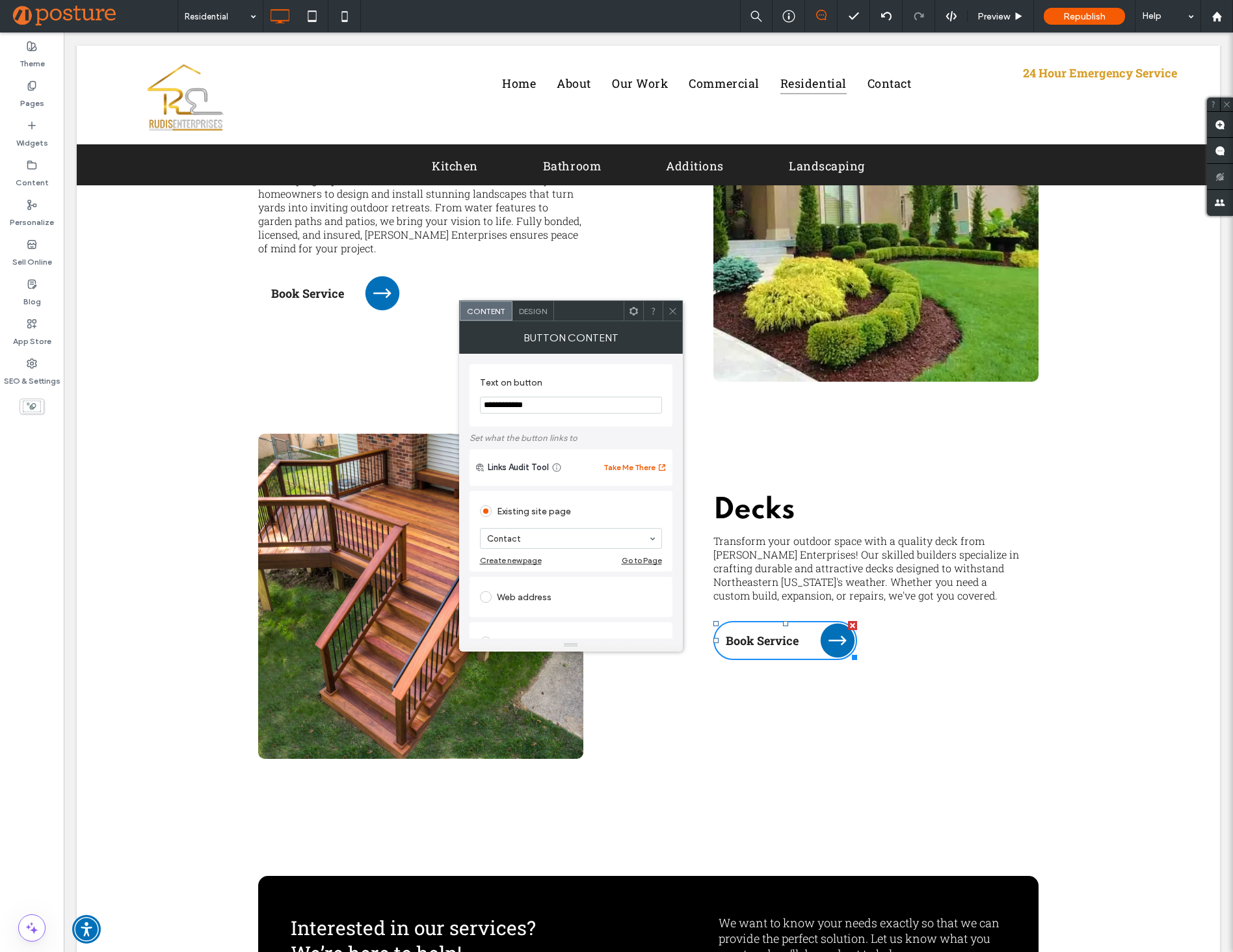
click at [676, 314] on icon at bounding box center [673, 310] width 10 height 10
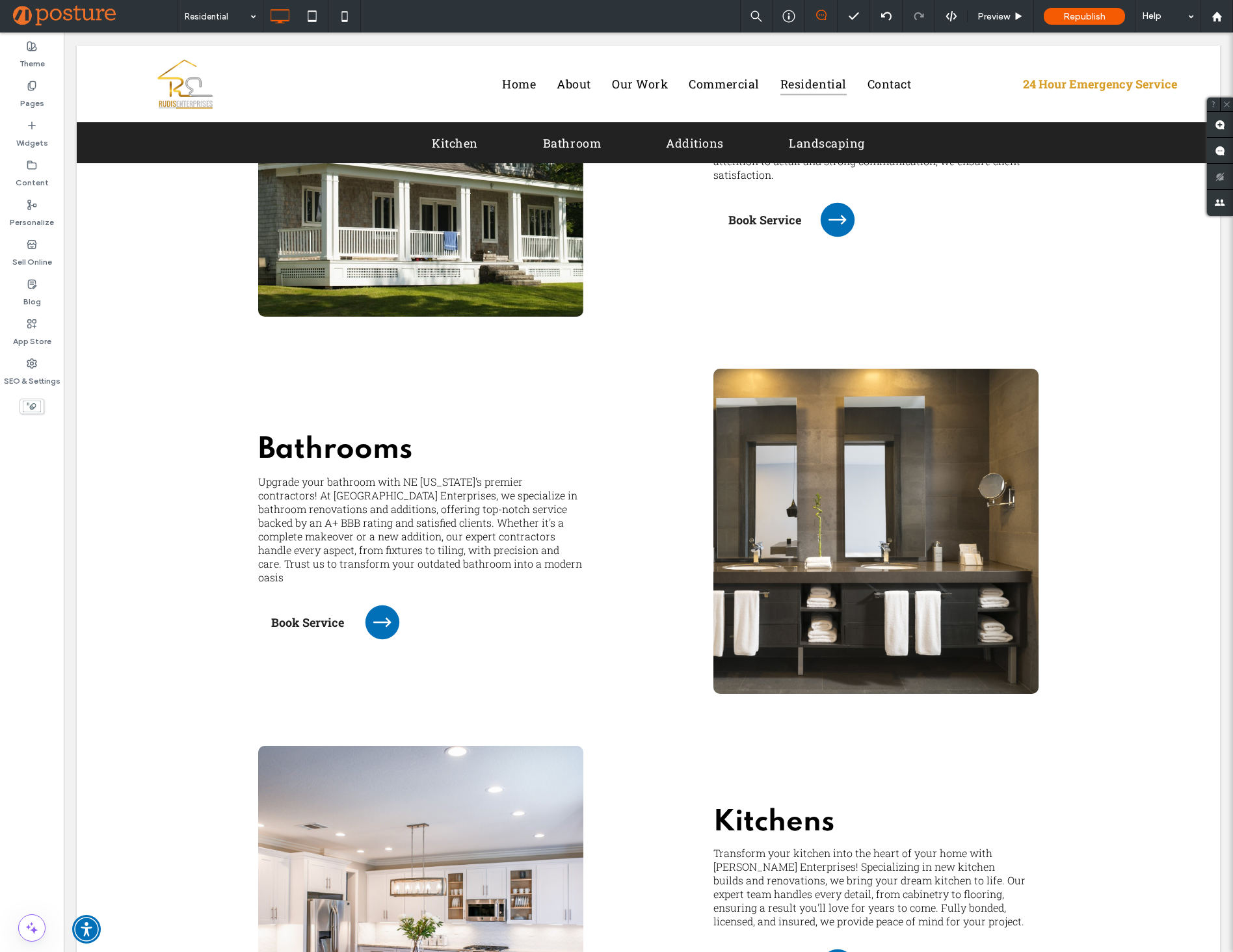
scroll to position [643, 0]
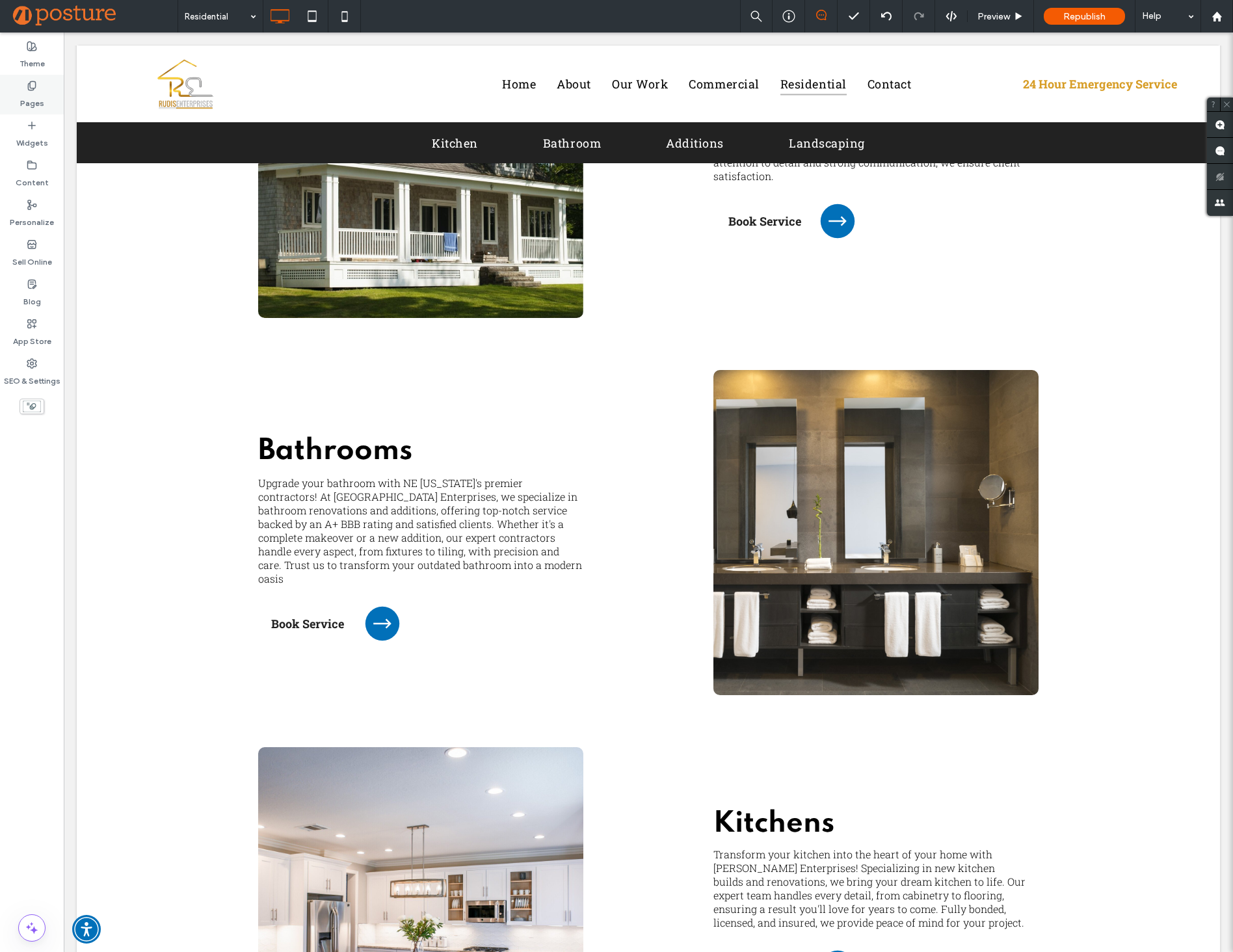
click at [45, 84] on div "Pages" at bounding box center [32, 94] width 64 height 39
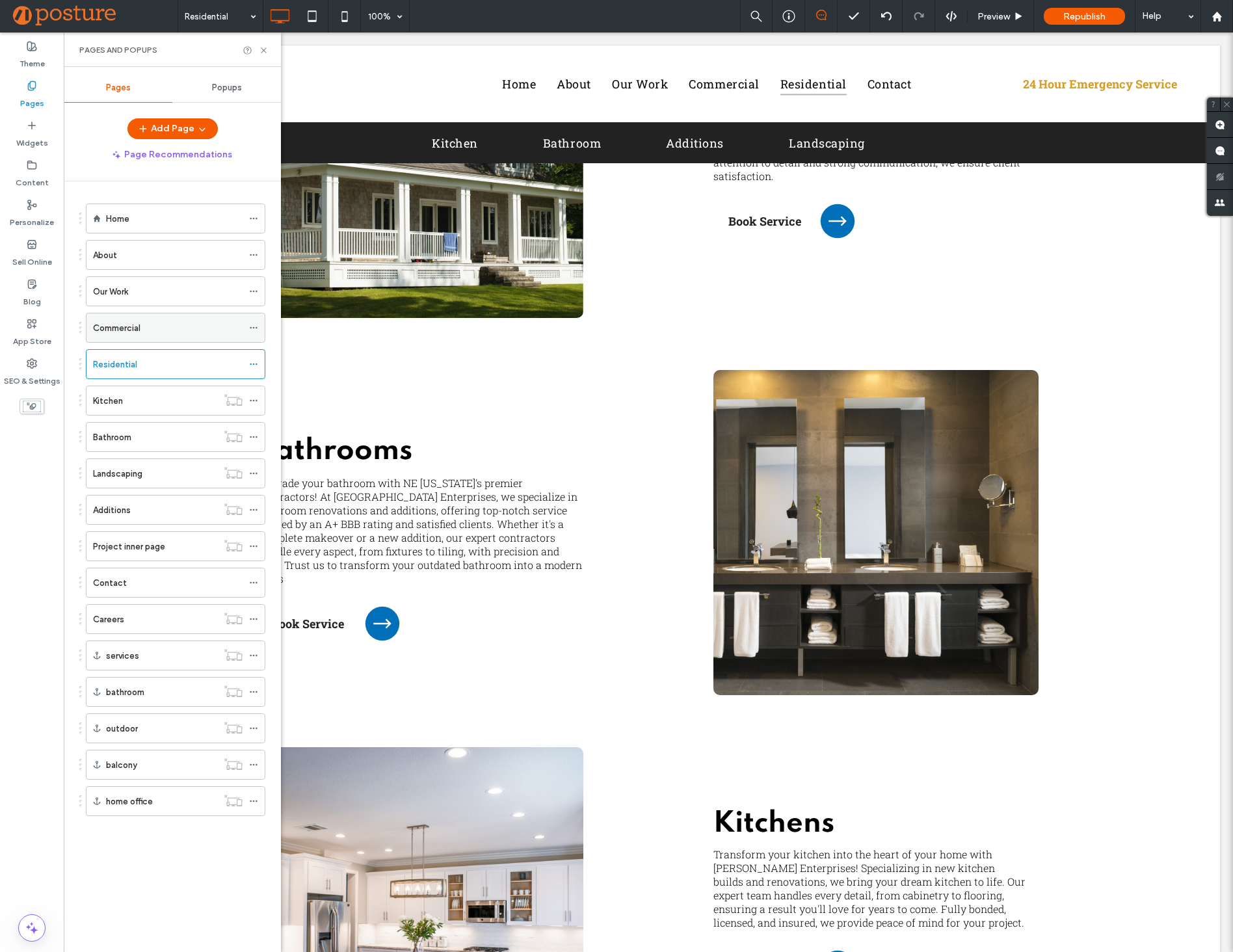
click at [159, 325] on div "Commercial" at bounding box center [167, 328] width 150 height 14
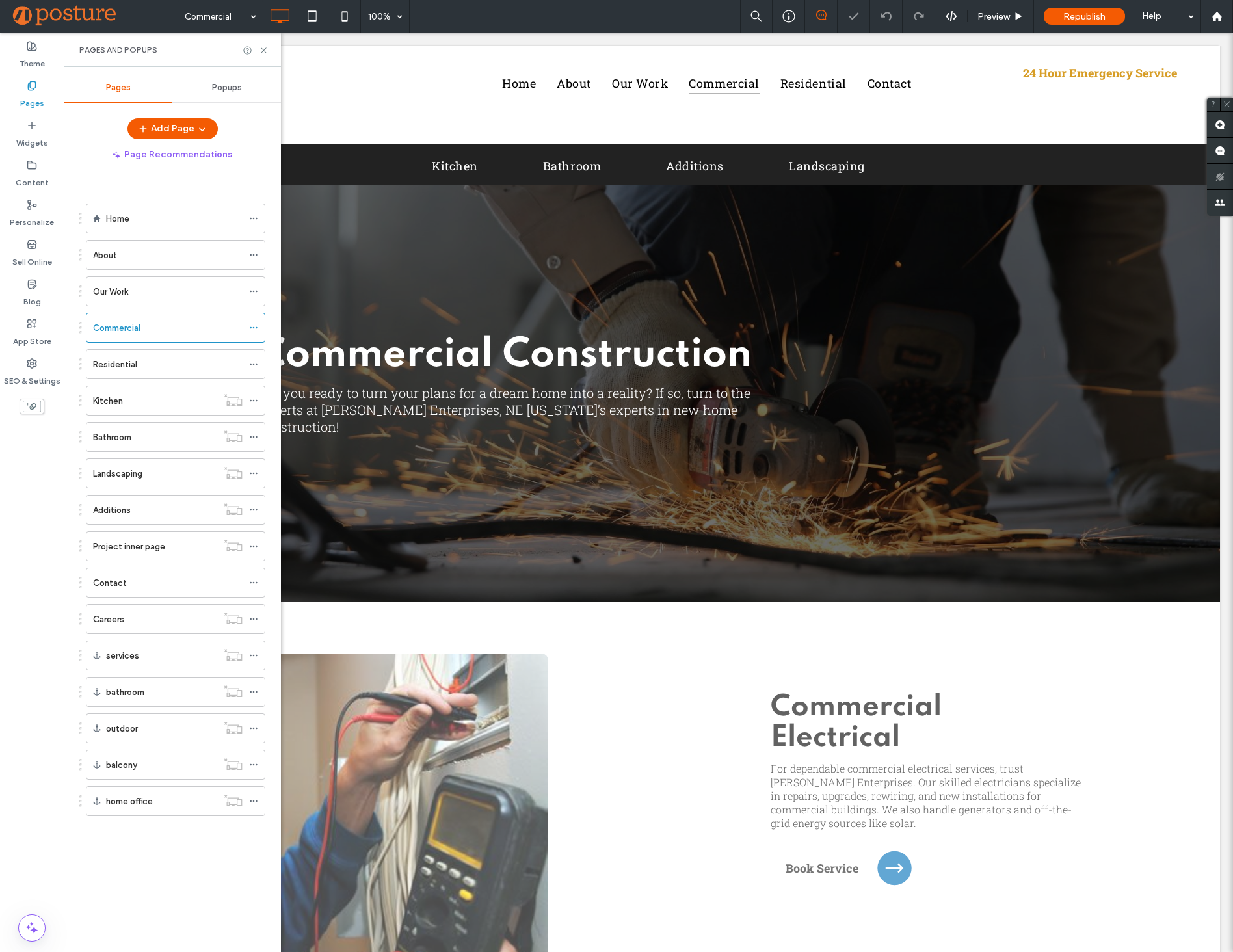
click at [173, 307] on ol "Home About Our Work Commercial Residential Kitchen Bathroom Landscaping Additio…" at bounding box center [167, 509] width 196 height 612
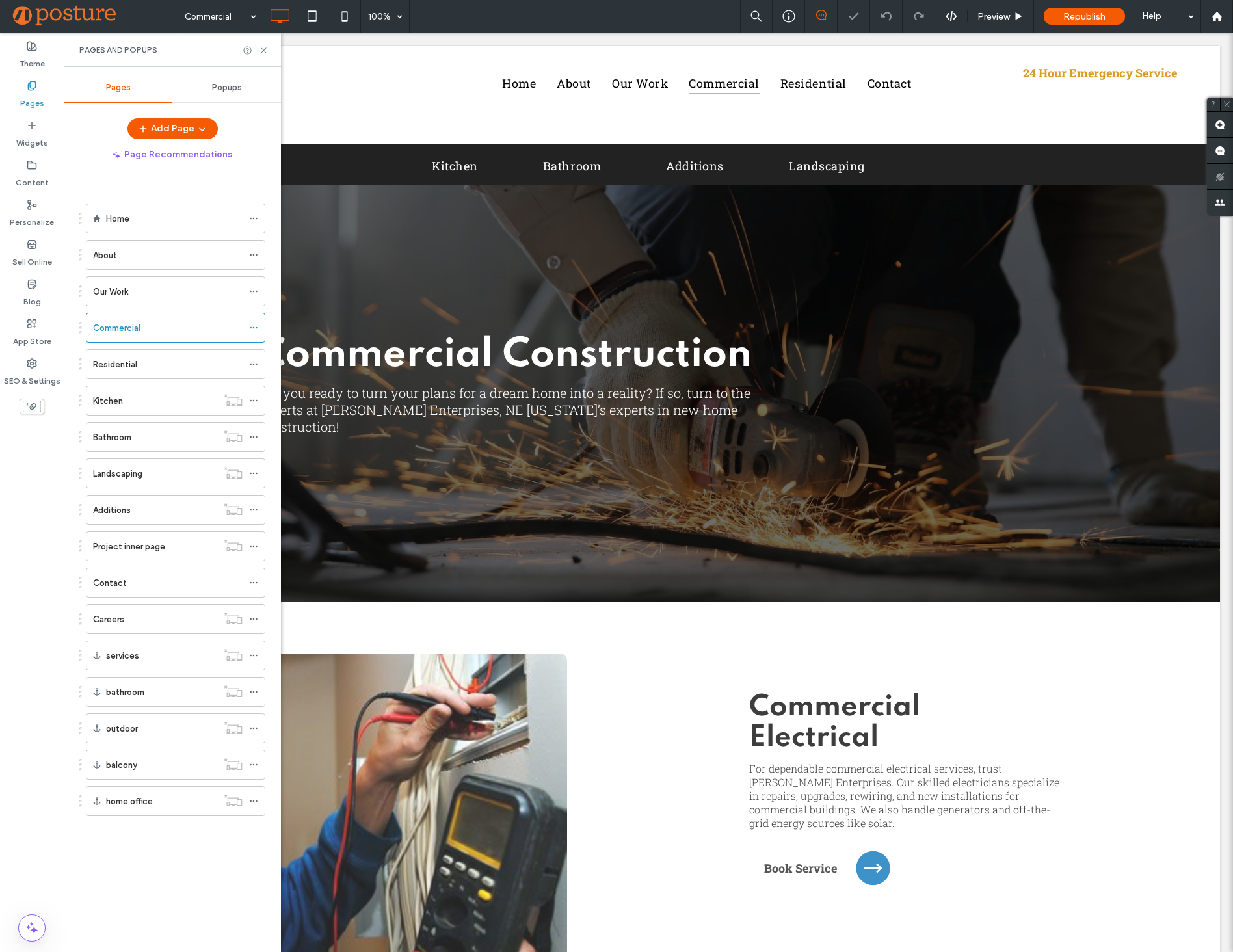
click at [173, 307] on ol "Home About Our Work Commercial Residential Kitchen Bathroom Landscaping Additio…" at bounding box center [167, 509] width 196 height 612
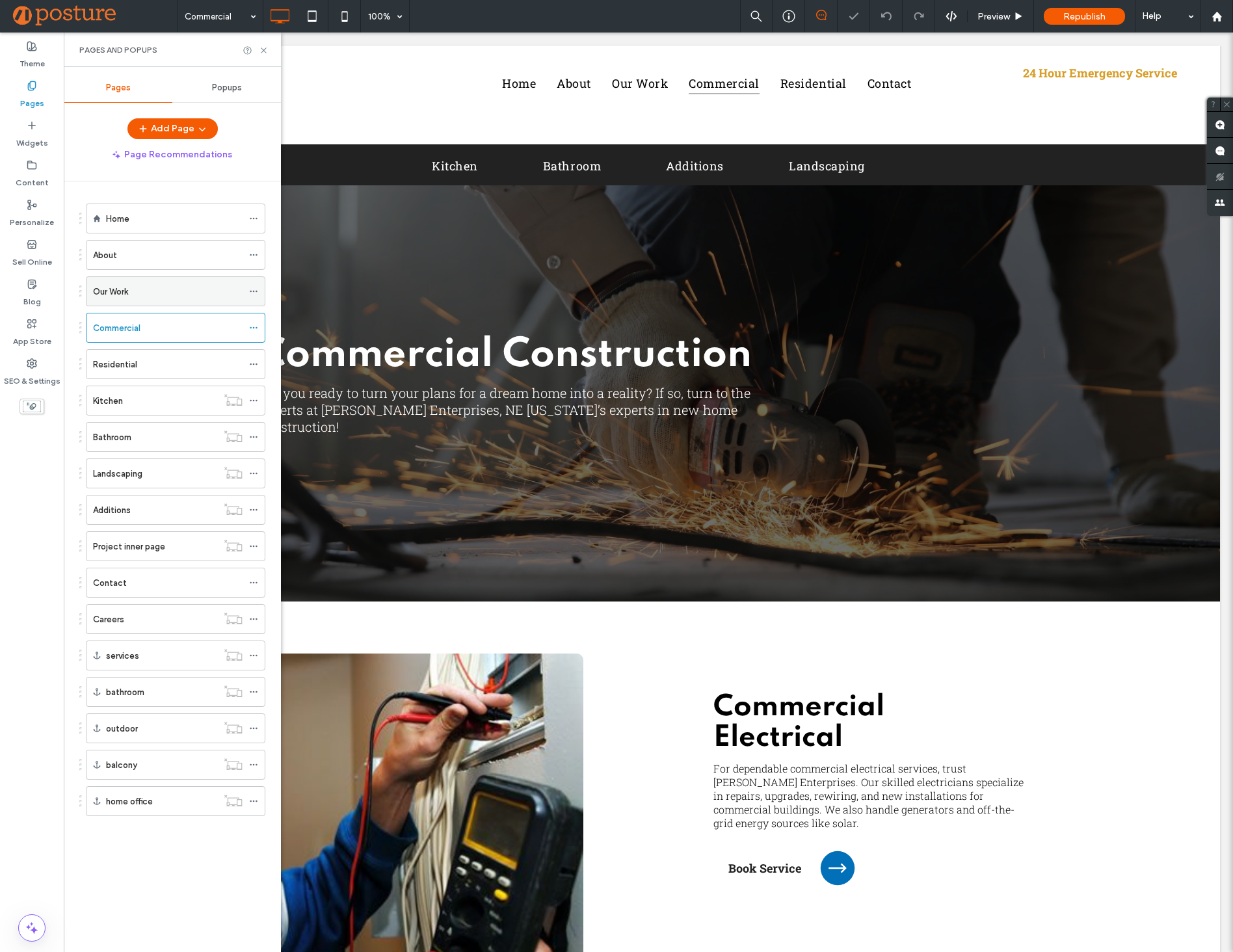
click at [172, 295] on div "Our Work" at bounding box center [167, 292] width 150 height 14
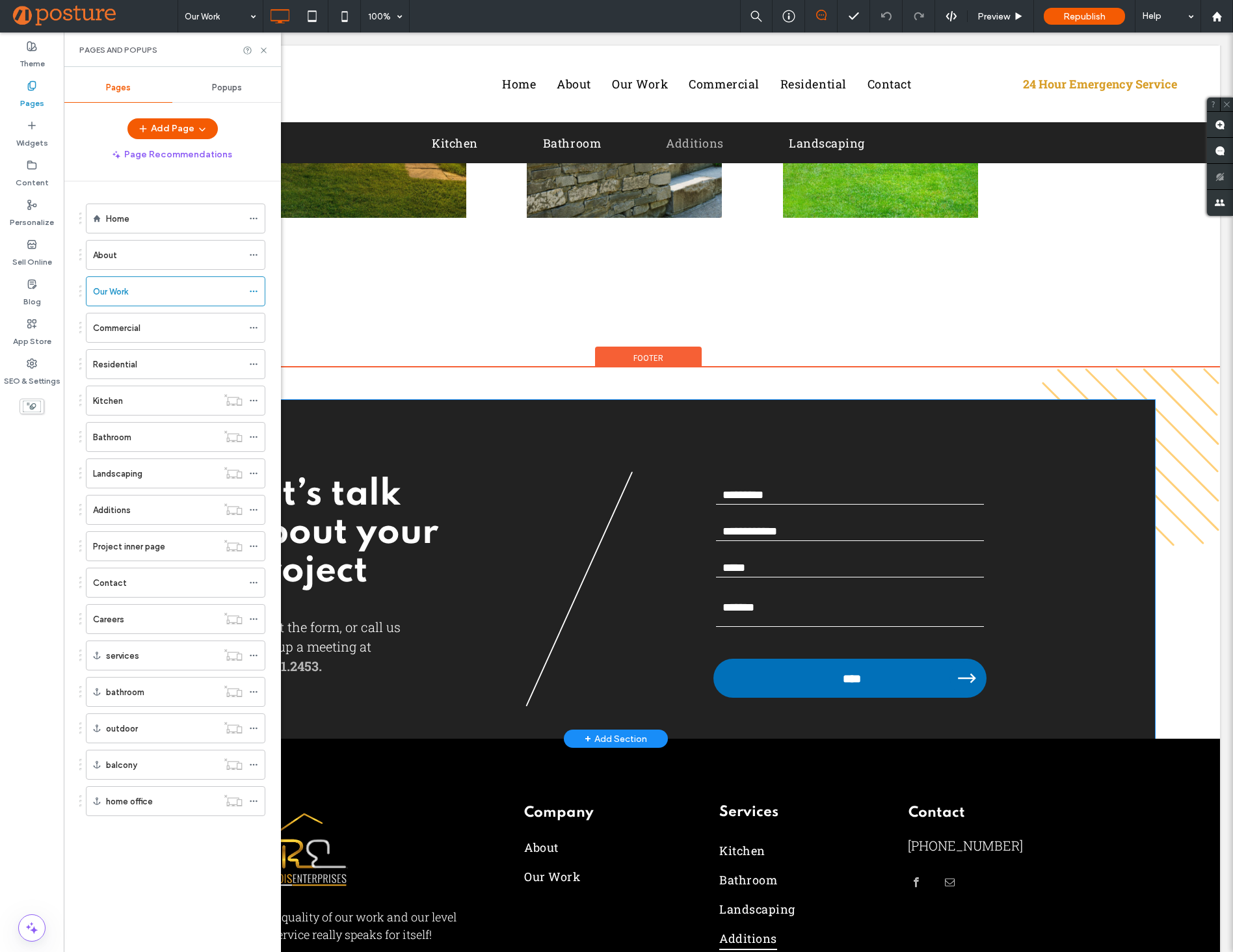
scroll to position [1882, 0]
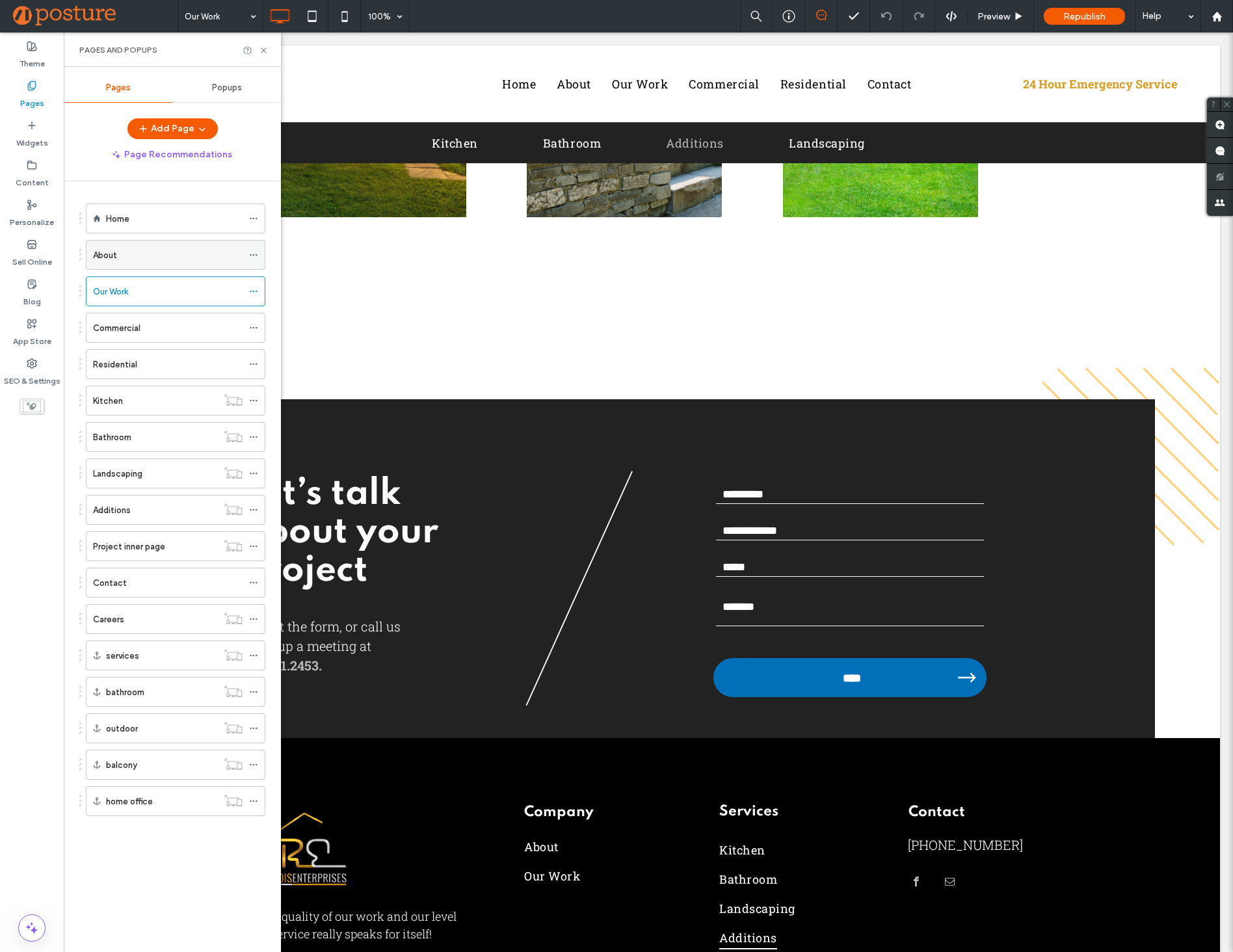
click at [189, 264] on div "About" at bounding box center [167, 254] width 150 height 29
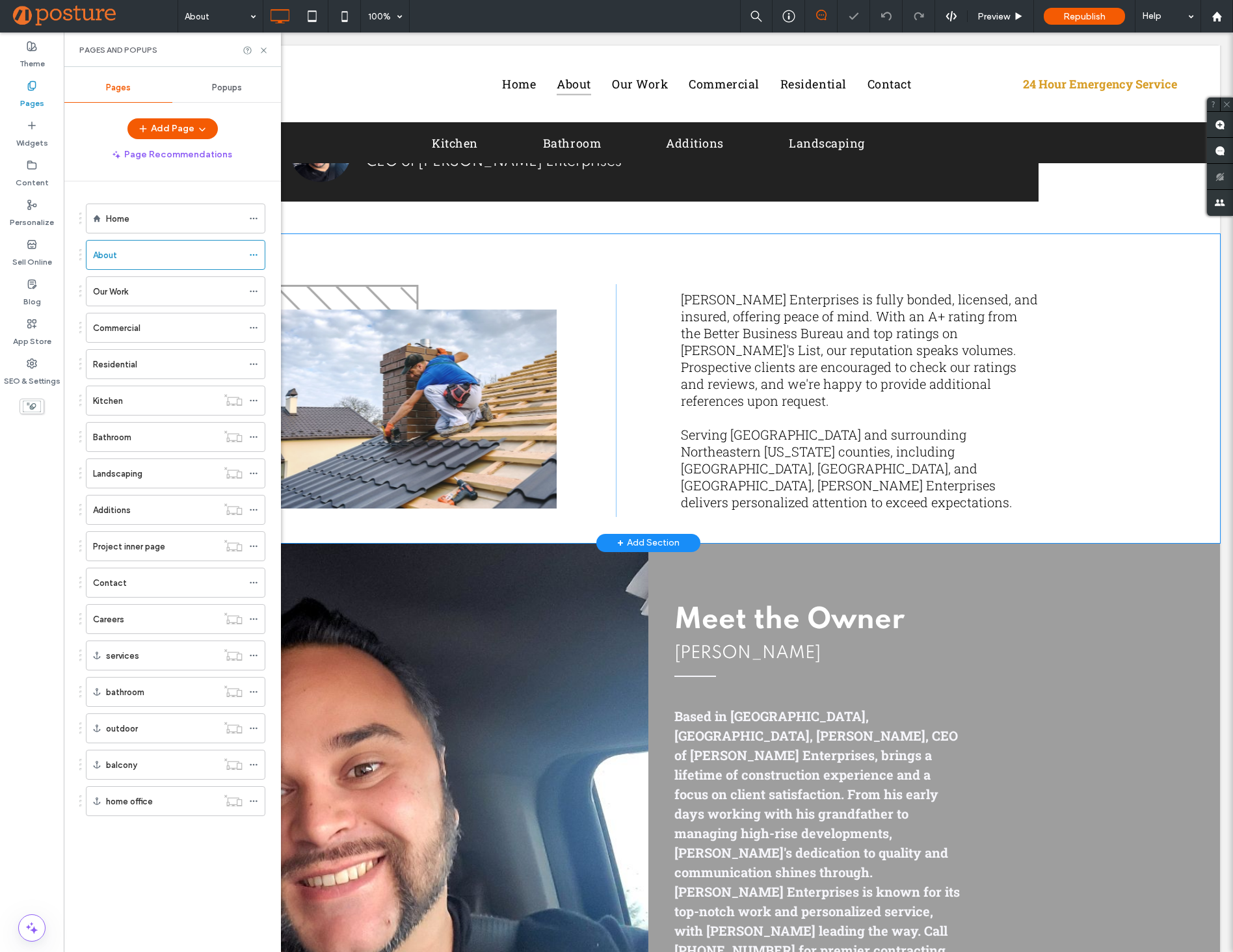
scroll to position [836, 0]
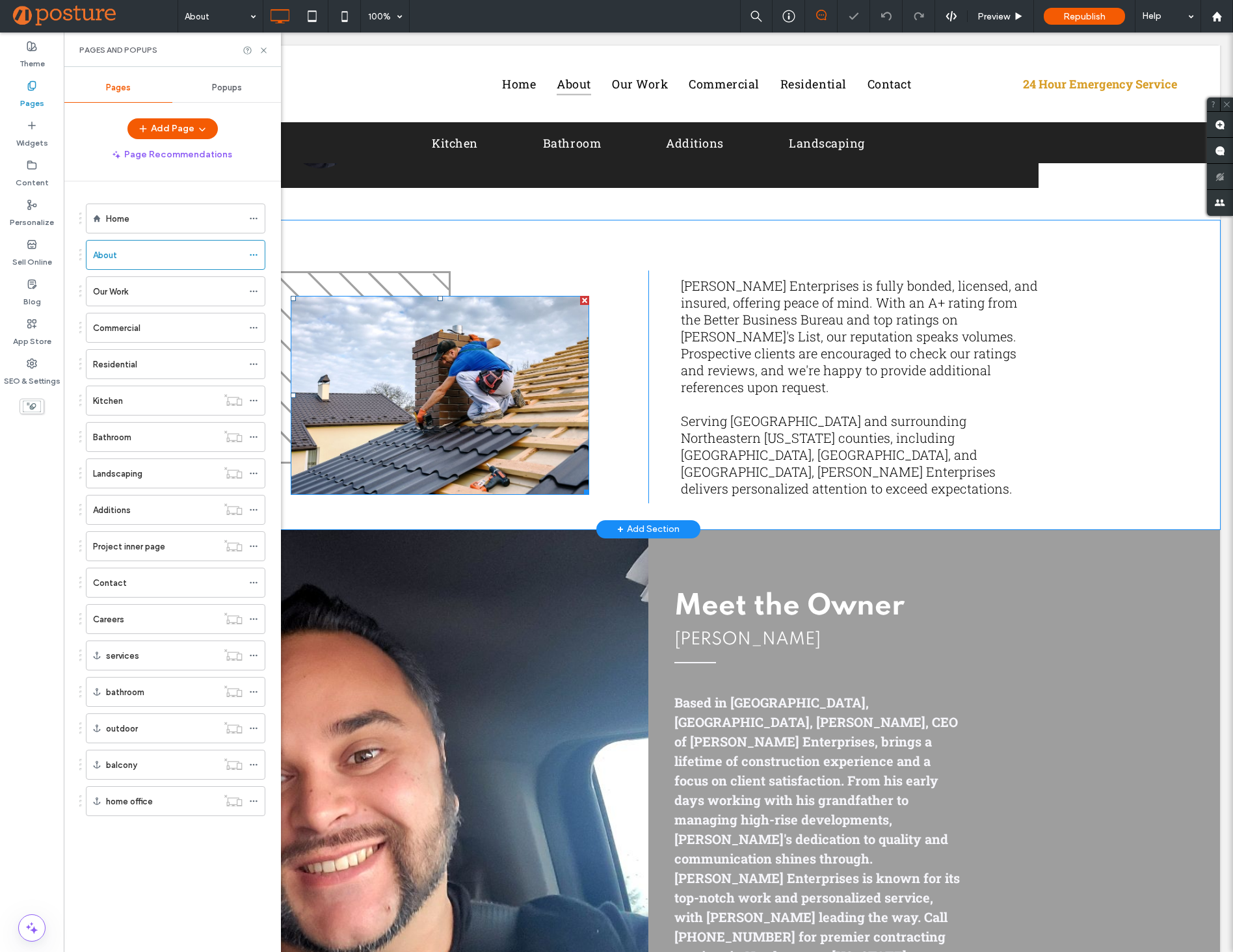
click at [442, 409] on img at bounding box center [439, 394] width 298 height 199
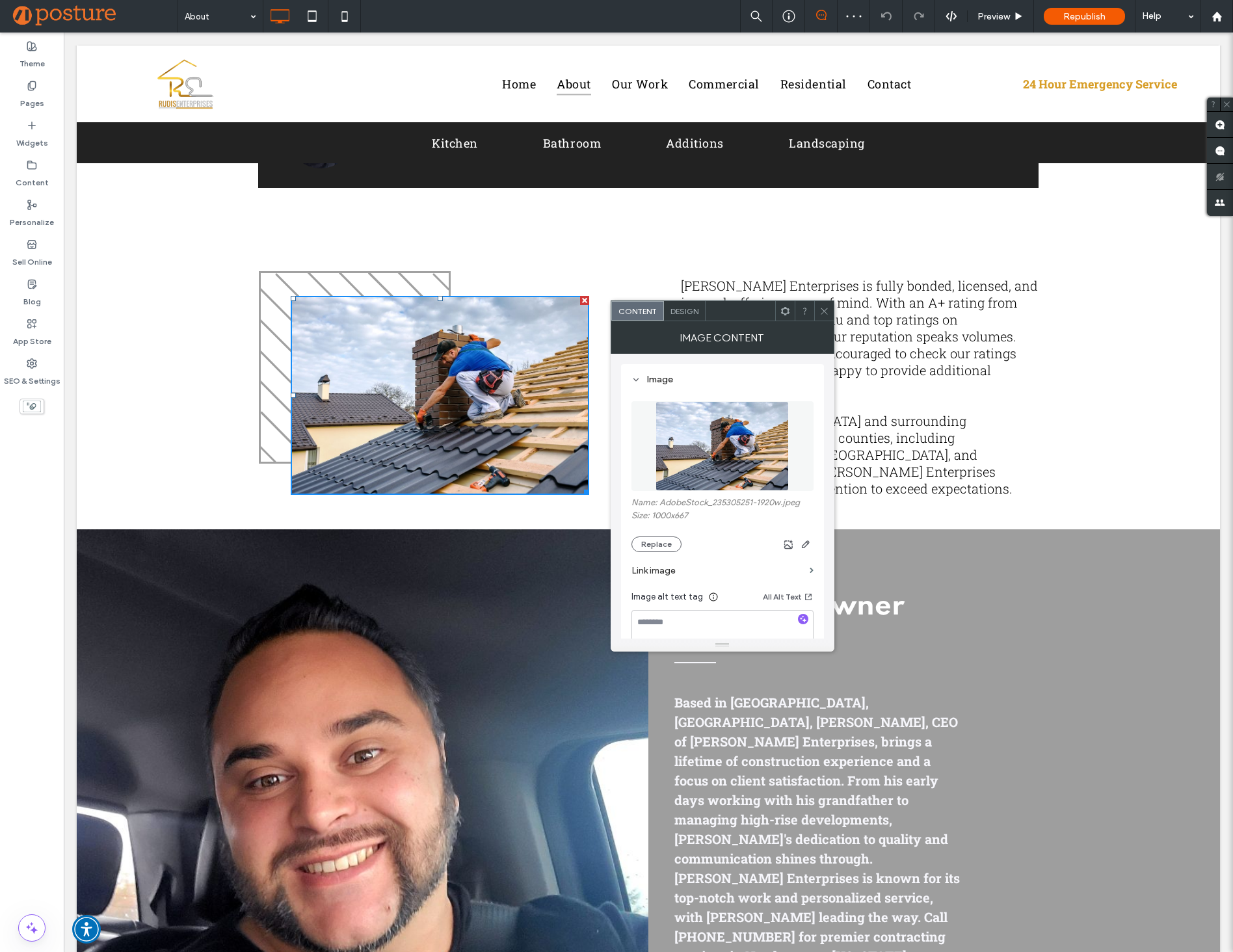
click at [736, 457] on img at bounding box center [722, 445] width 134 height 89
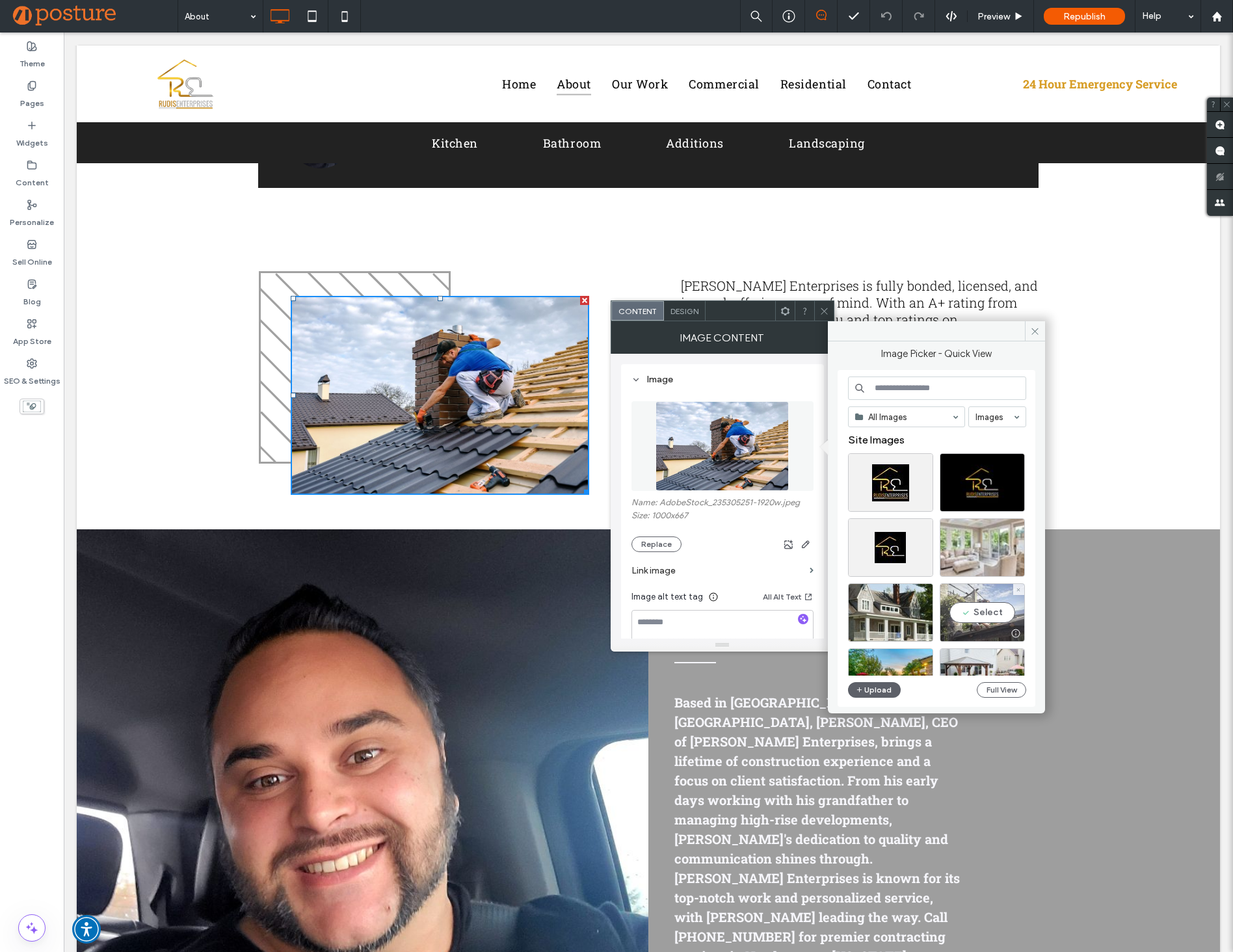
click at [987, 622] on div "Select" at bounding box center [981, 612] width 85 height 59
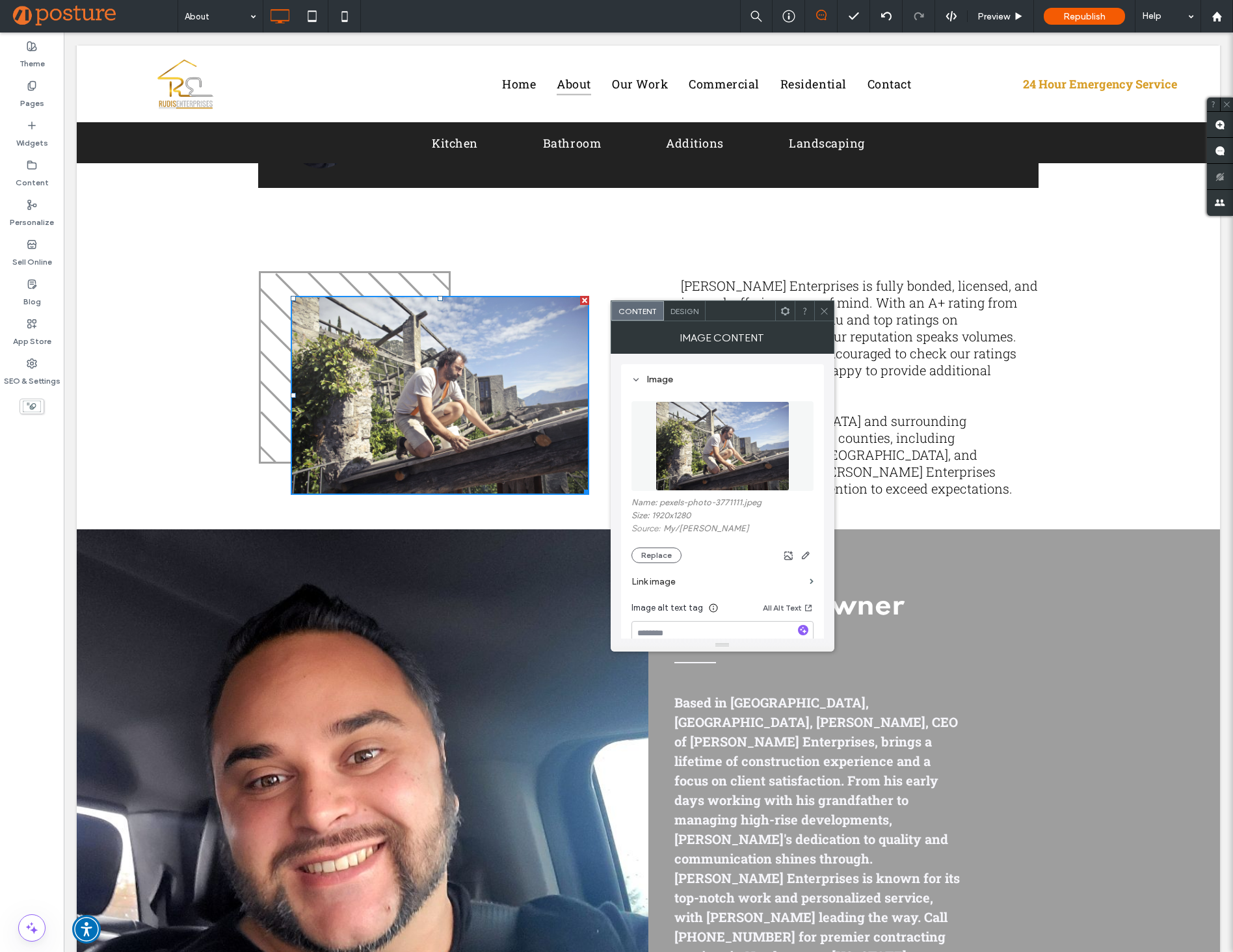
click at [722, 465] on img at bounding box center [722, 445] width 134 height 89
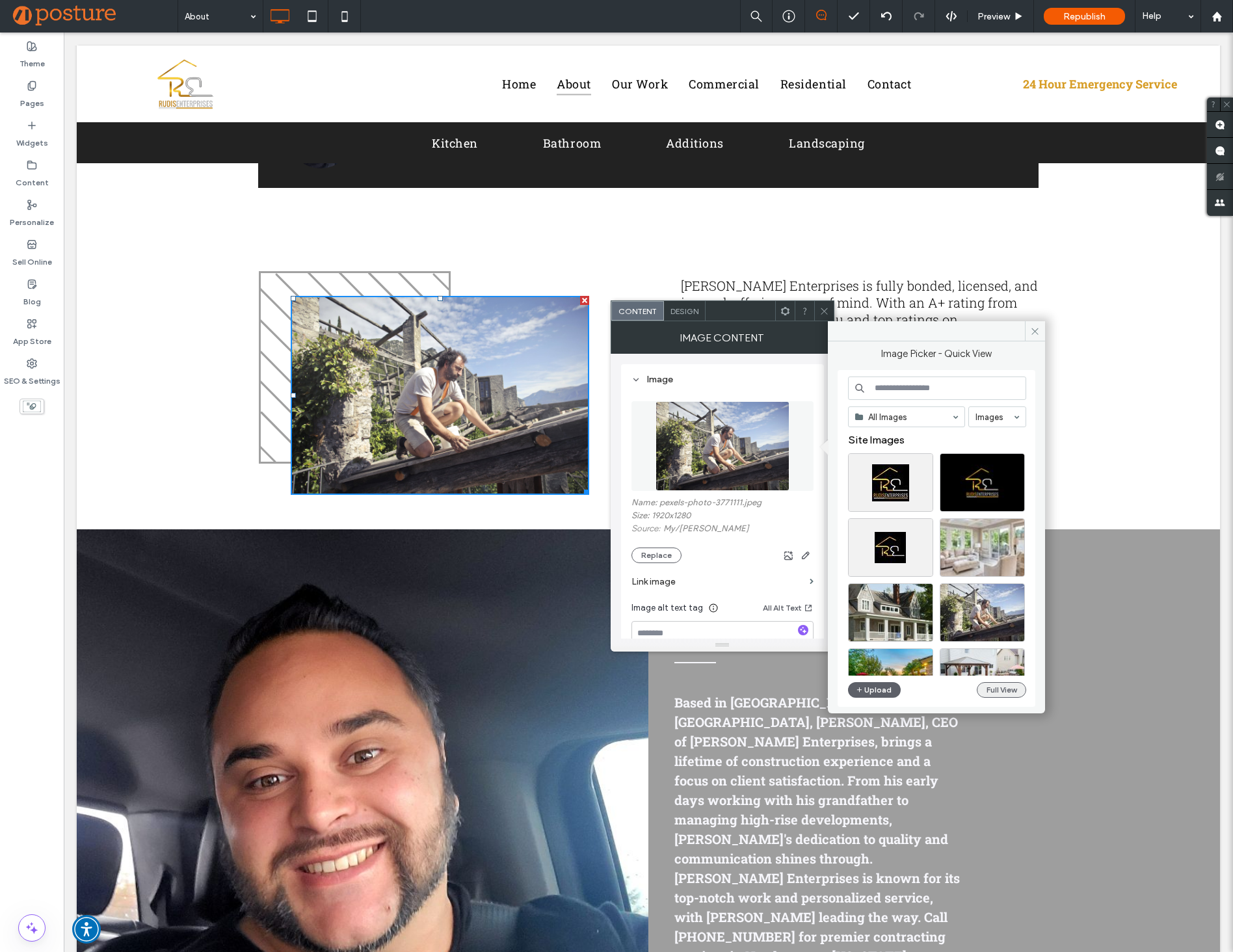
click at [1001, 689] on button "Full View" at bounding box center [1001, 690] width 49 height 16
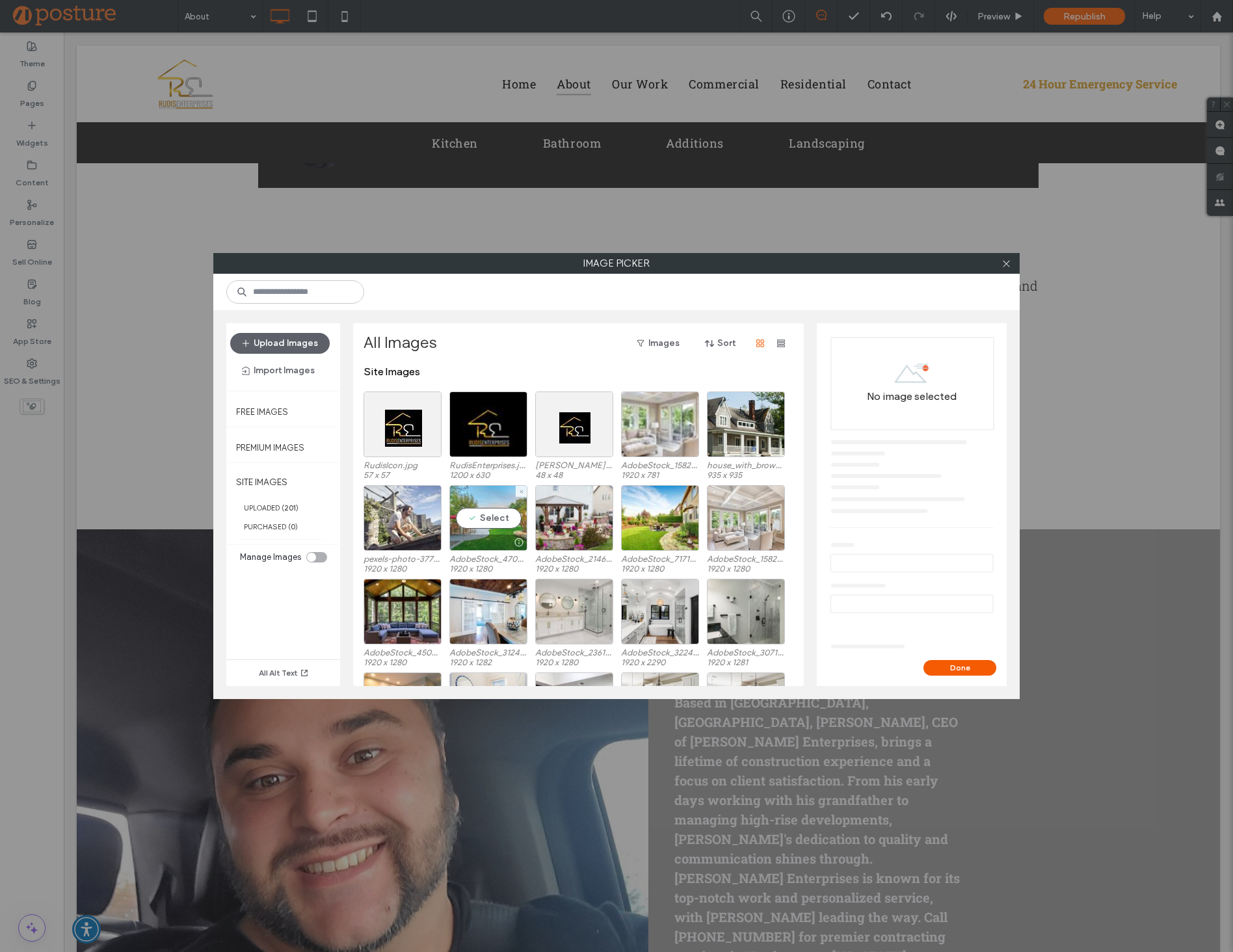
click at [517, 523] on div "Select" at bounding box center [488, 517] width 78 height 66
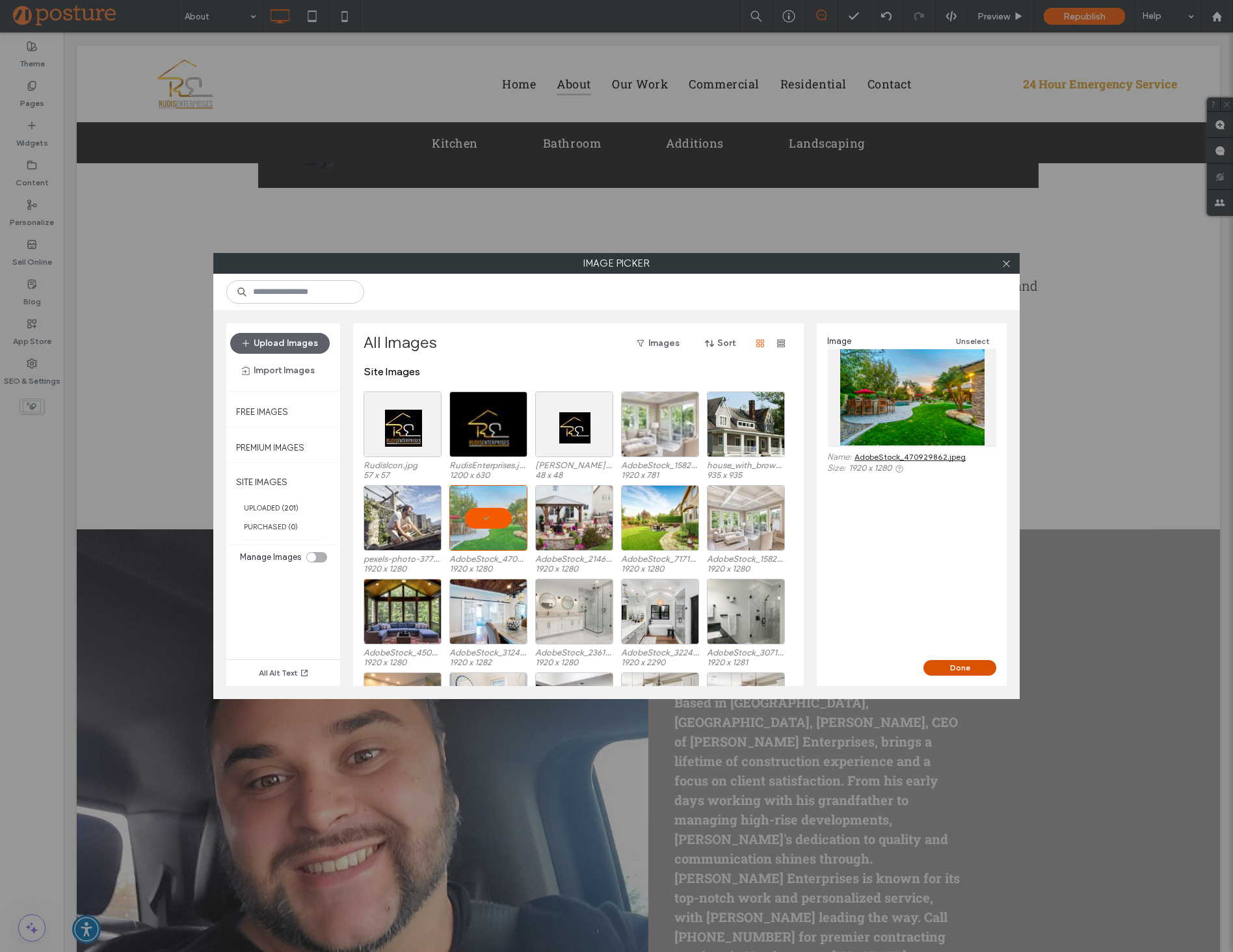
click at [954, 667] on button "Done" at bounding box center [959, 668] width 73 height 16
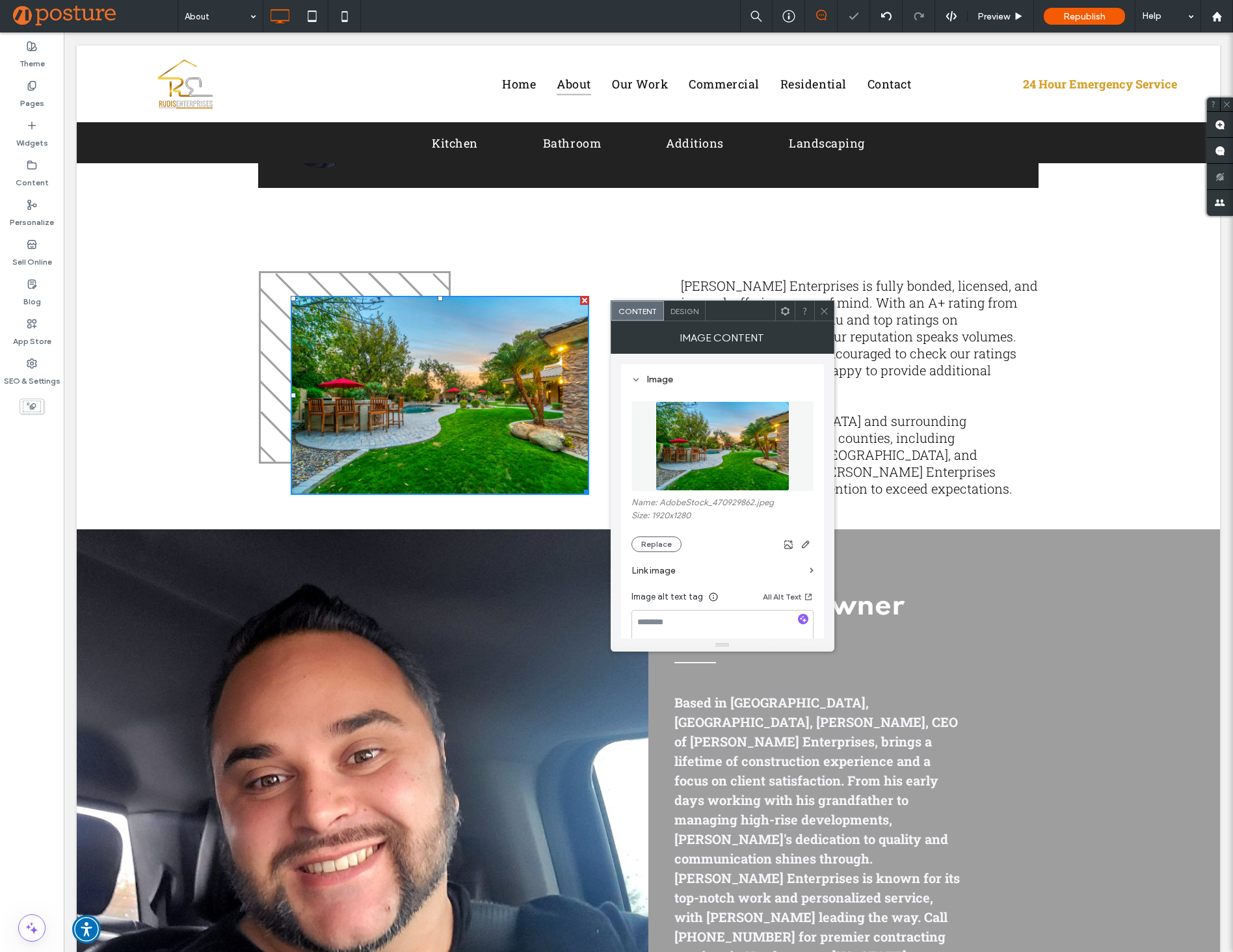
click at [818, 330] on div "Image Content" at bounding box center [722, 337] width 224 height 32
click at [830, 311] on div at bounding box center [824, 310] width 19 height 19
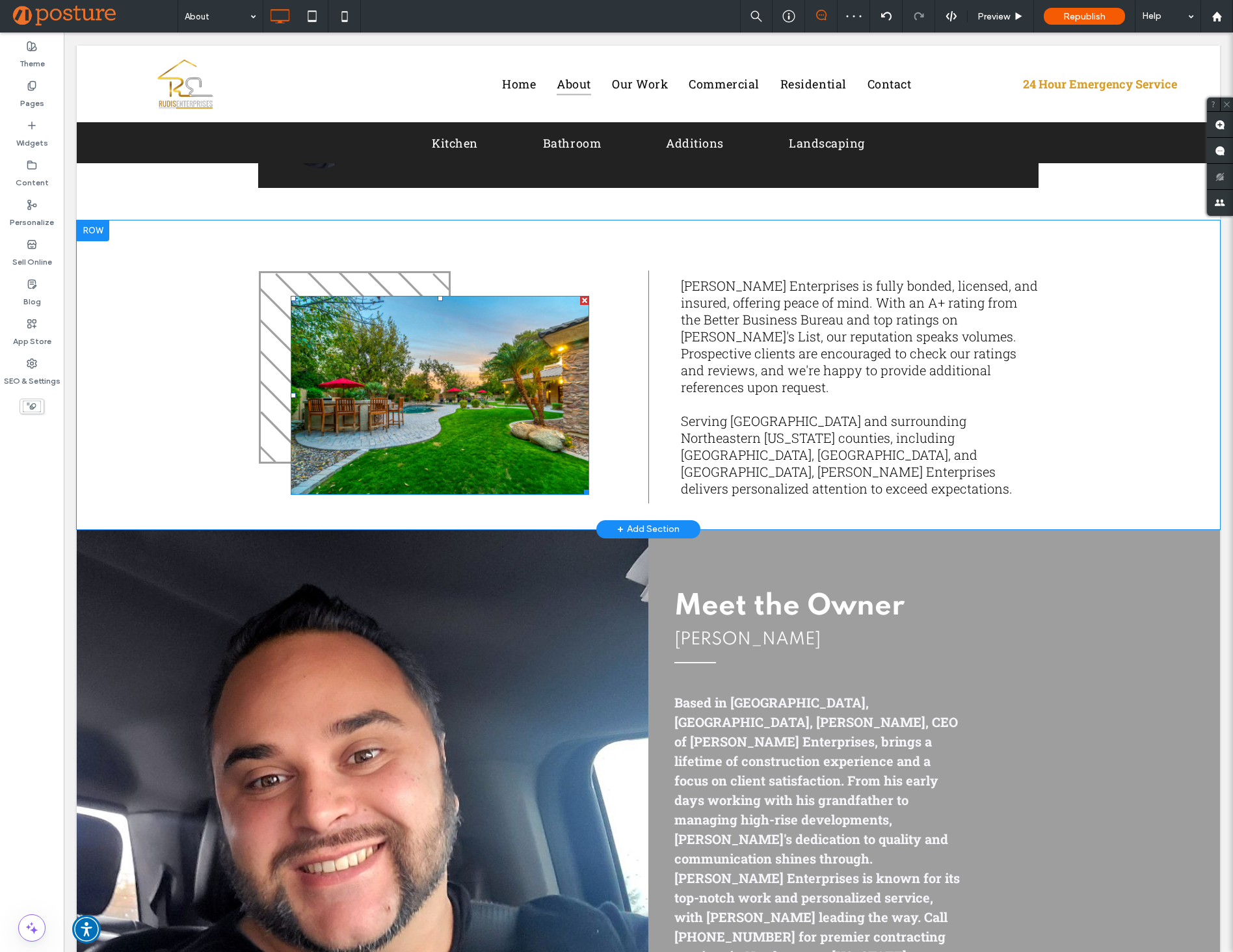
click at [496, 331] on img at bounding box center [439, 394] width 298 height 199
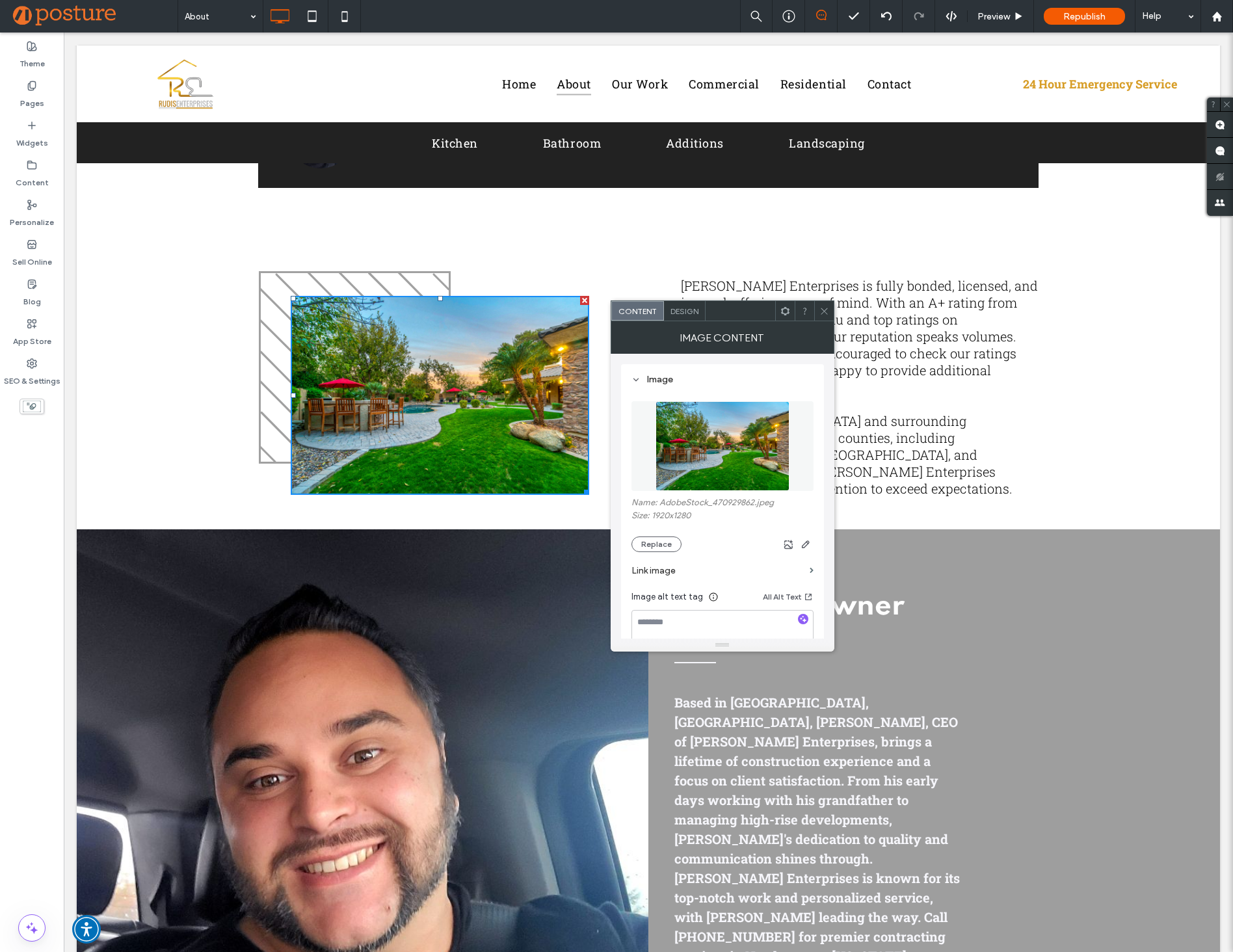
click at [772, 421] on img at bounding box center [722, 445] width 134 height 89
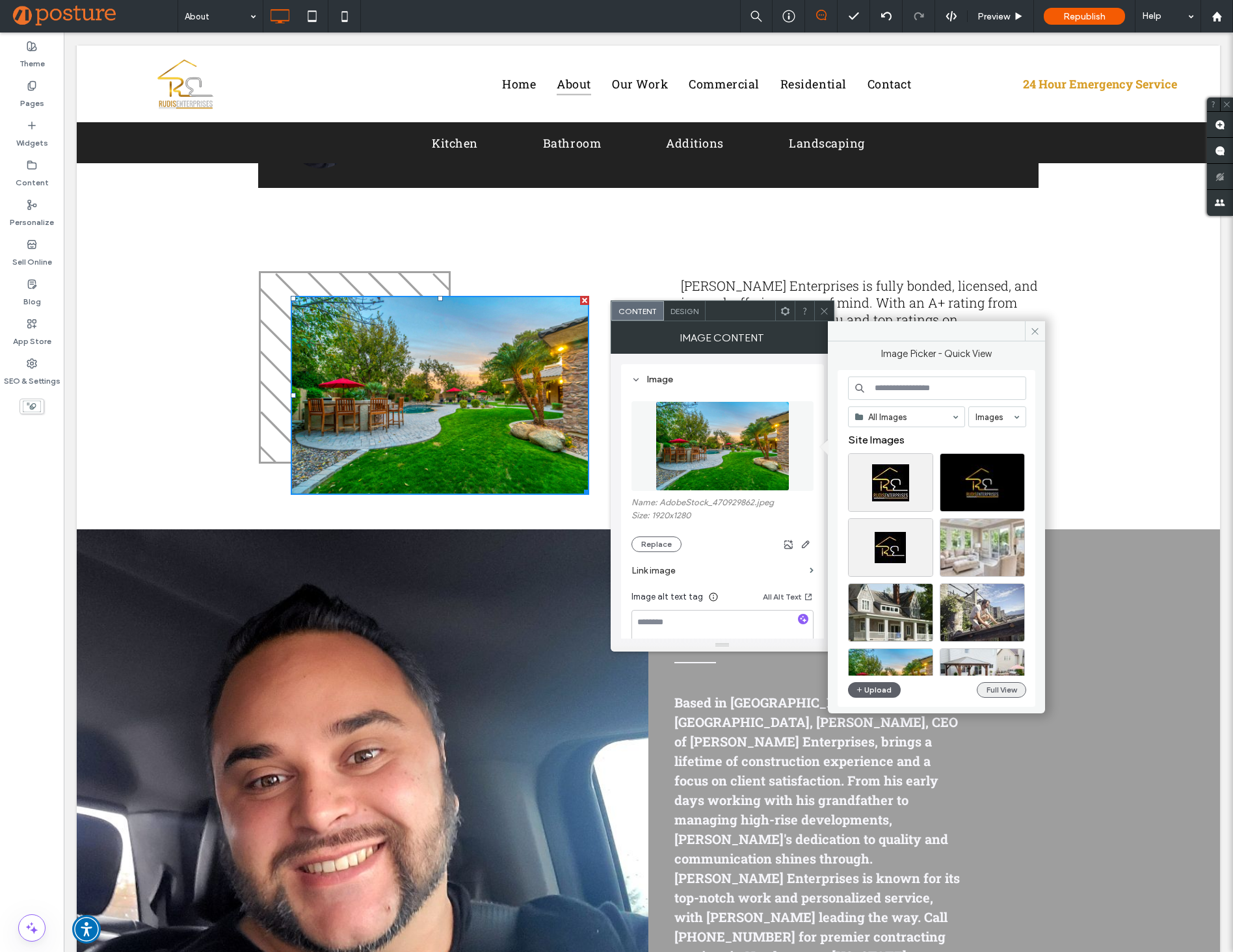
click at [1008, 687] on button "Full View" at bounding box center [1001, 690] width 49 height 16
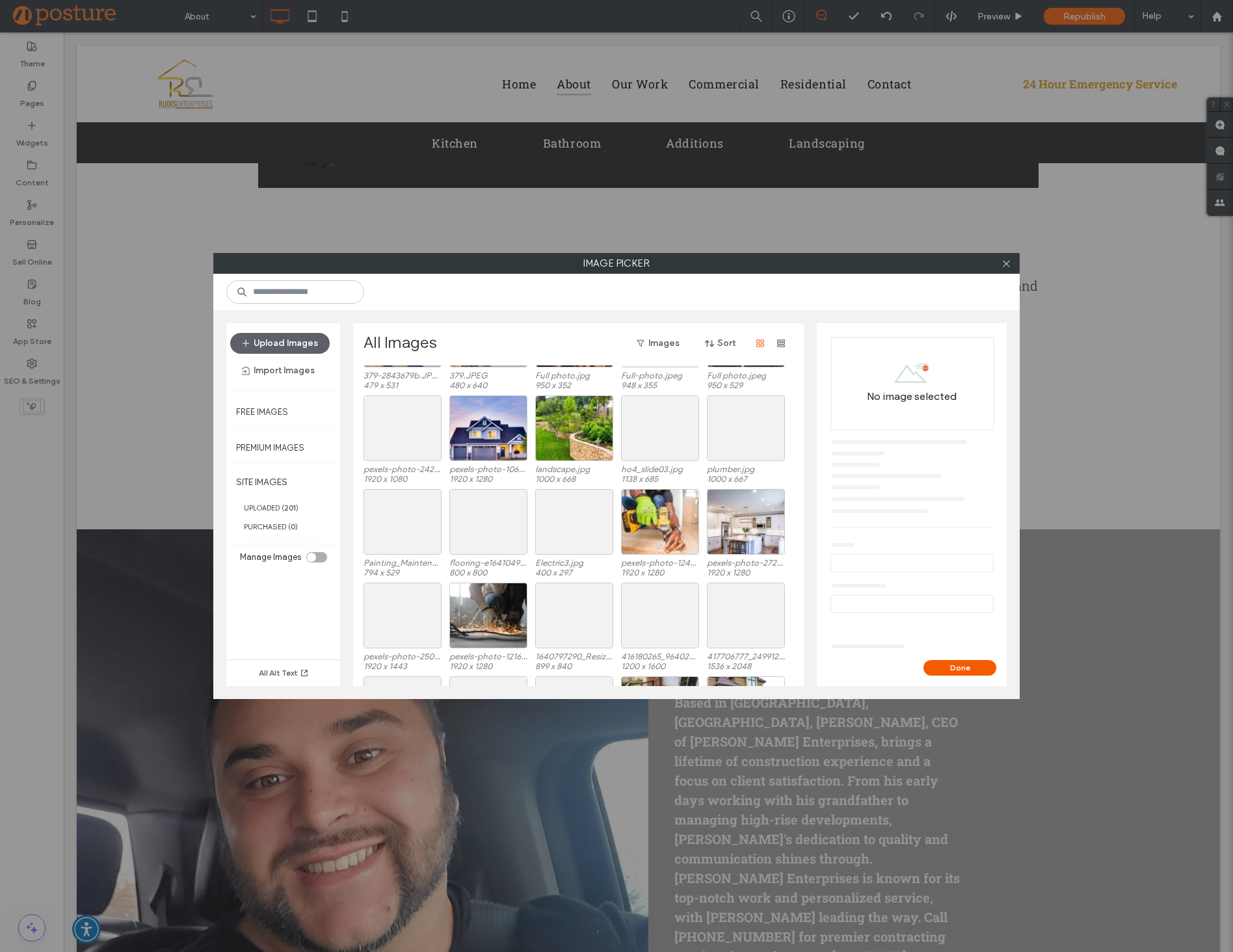
scroll to position [1307, 0]
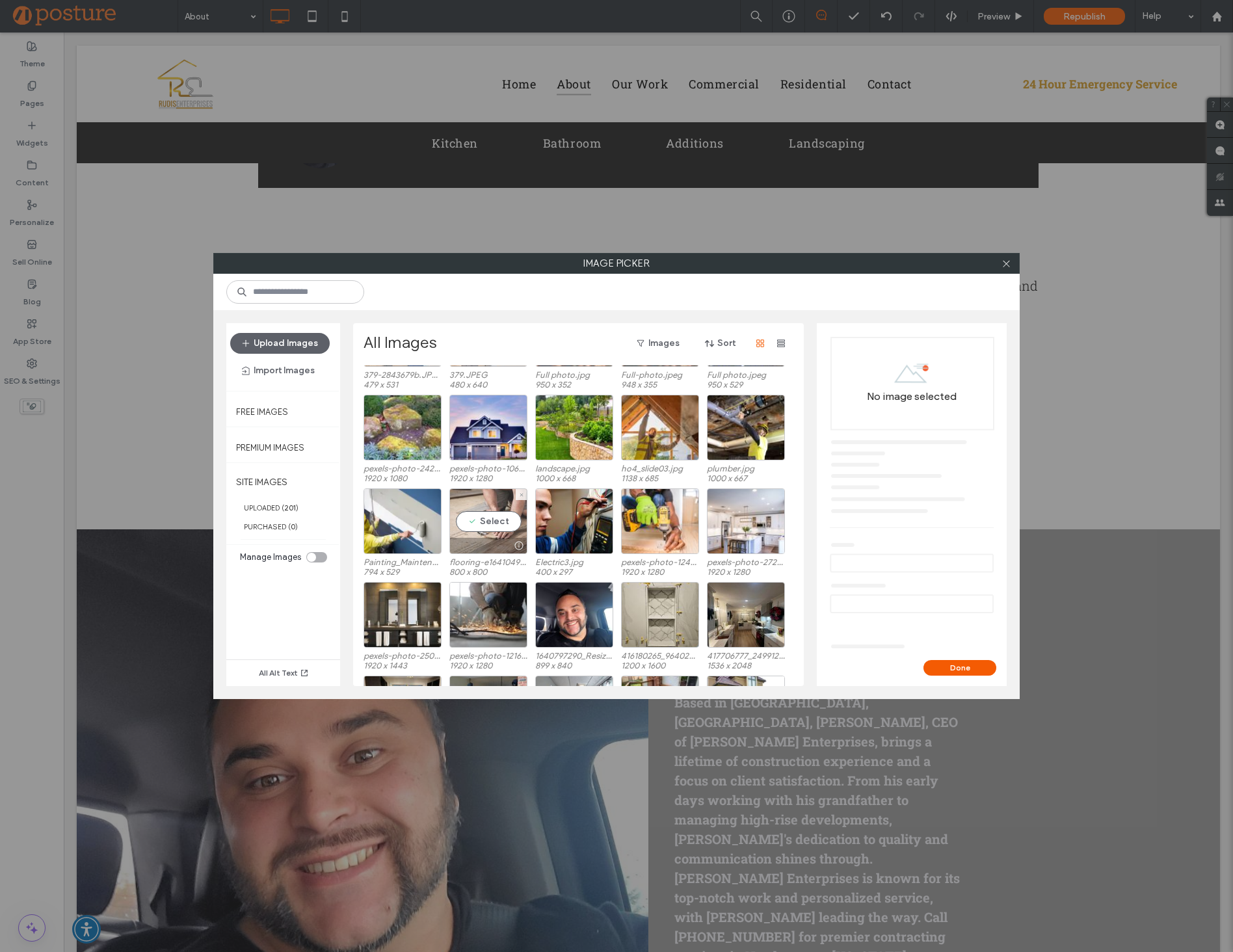
click at [499, 516] on div "Select" at bounding box center [488, 521] width 78 height 66
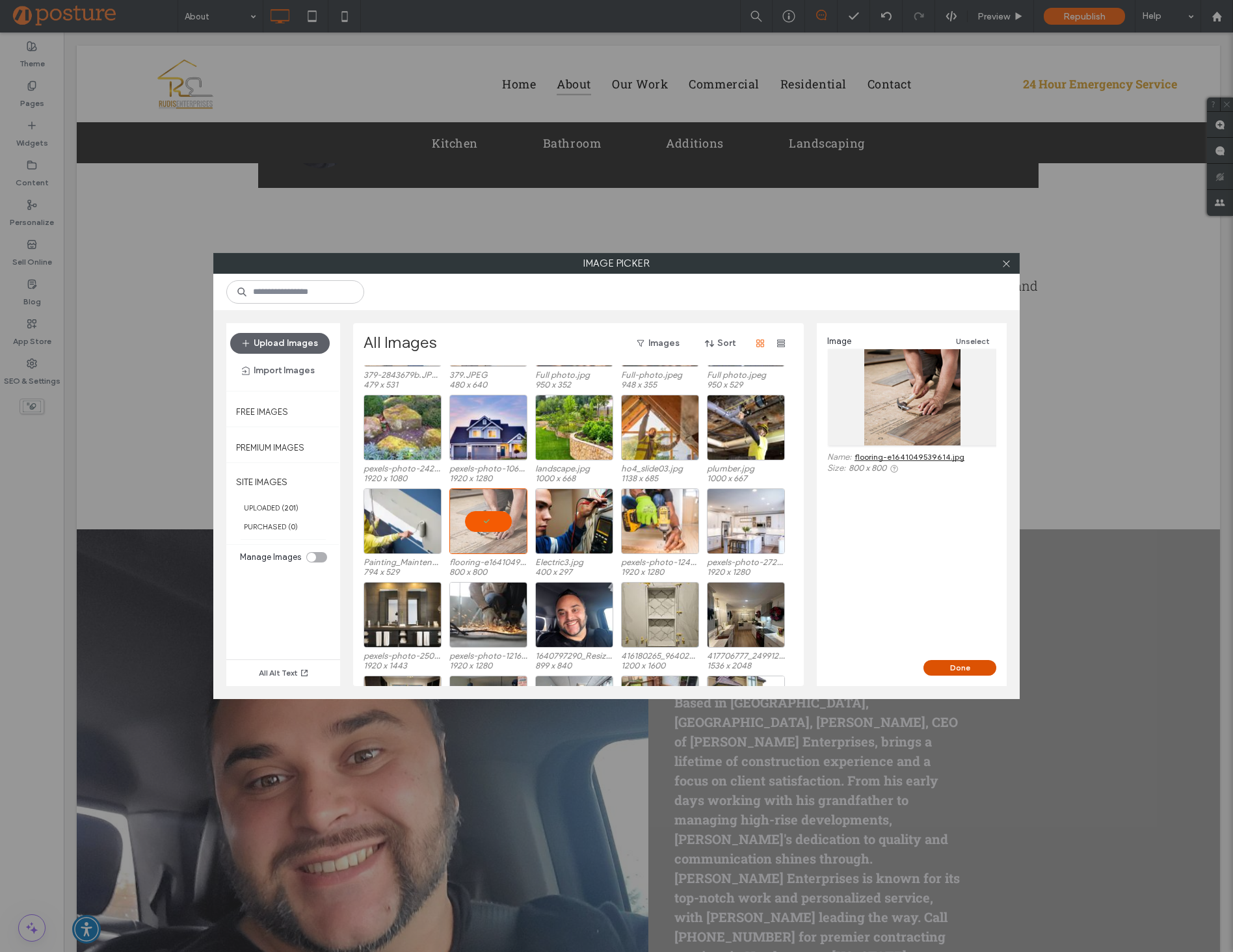
click at [966, 670] on button "Done" at bounding box center [959, 668] width 73 height 16
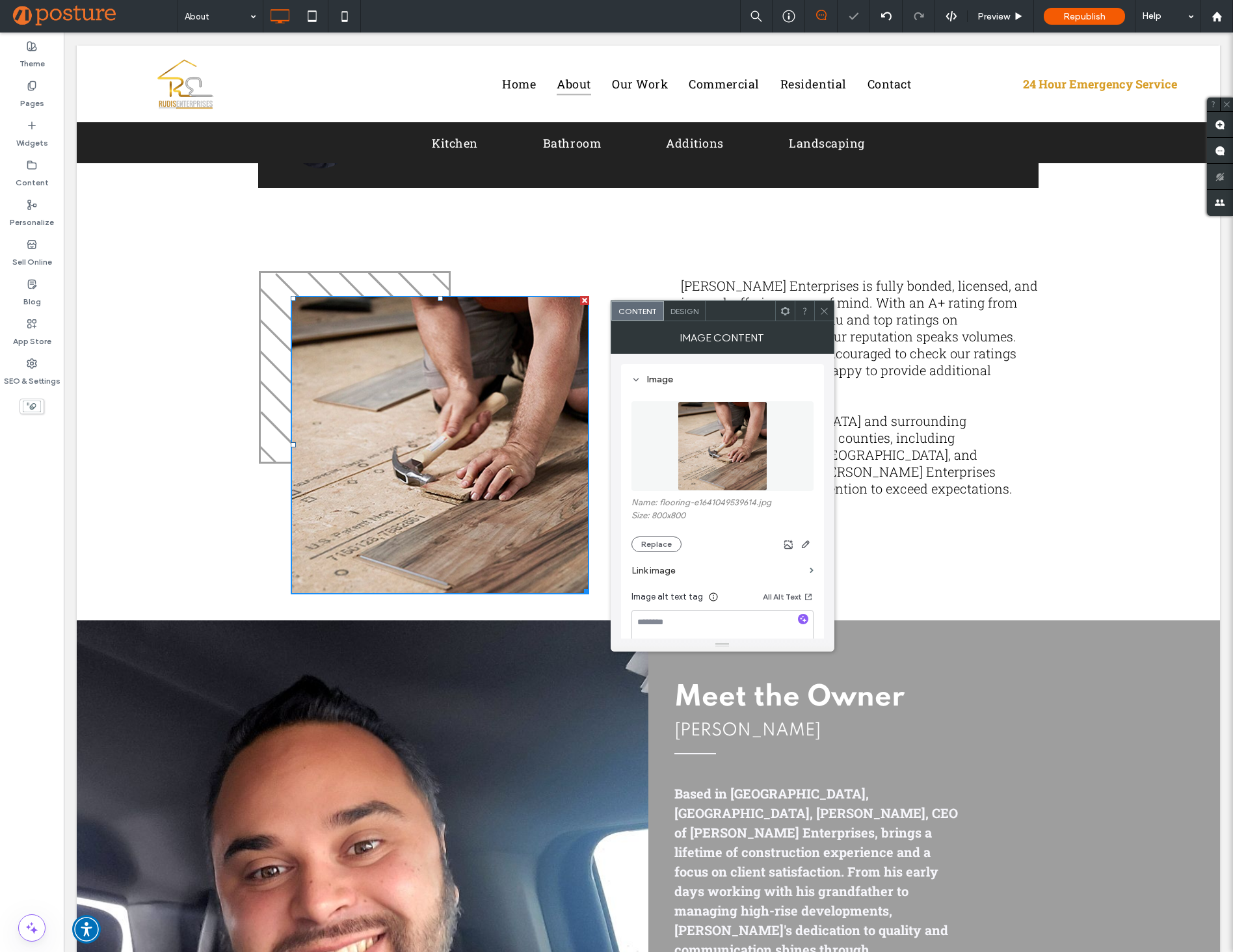
click at [826, 316] on icon at bounding box center [823, 310] width 10 height 10
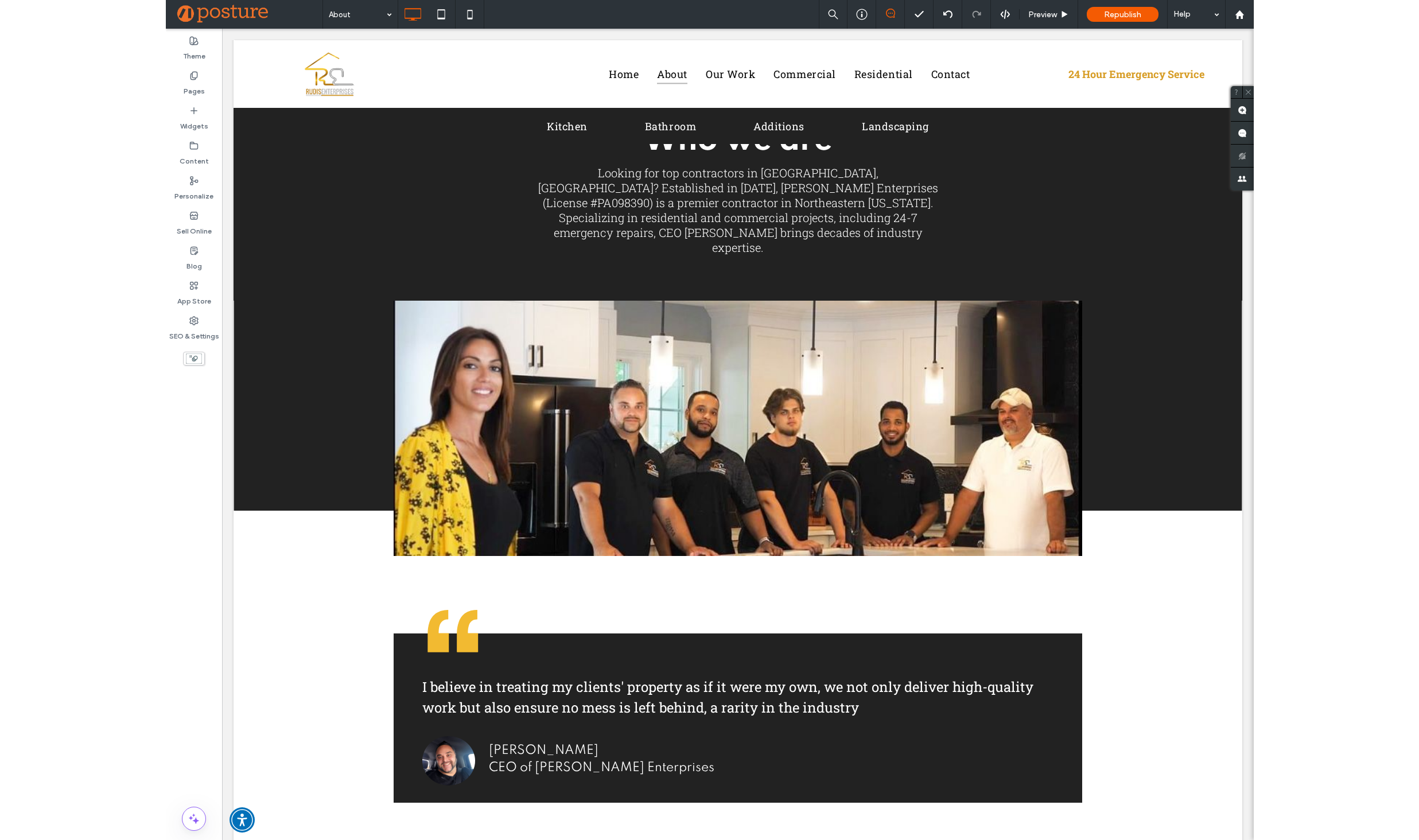
scroll to position [0, 0]
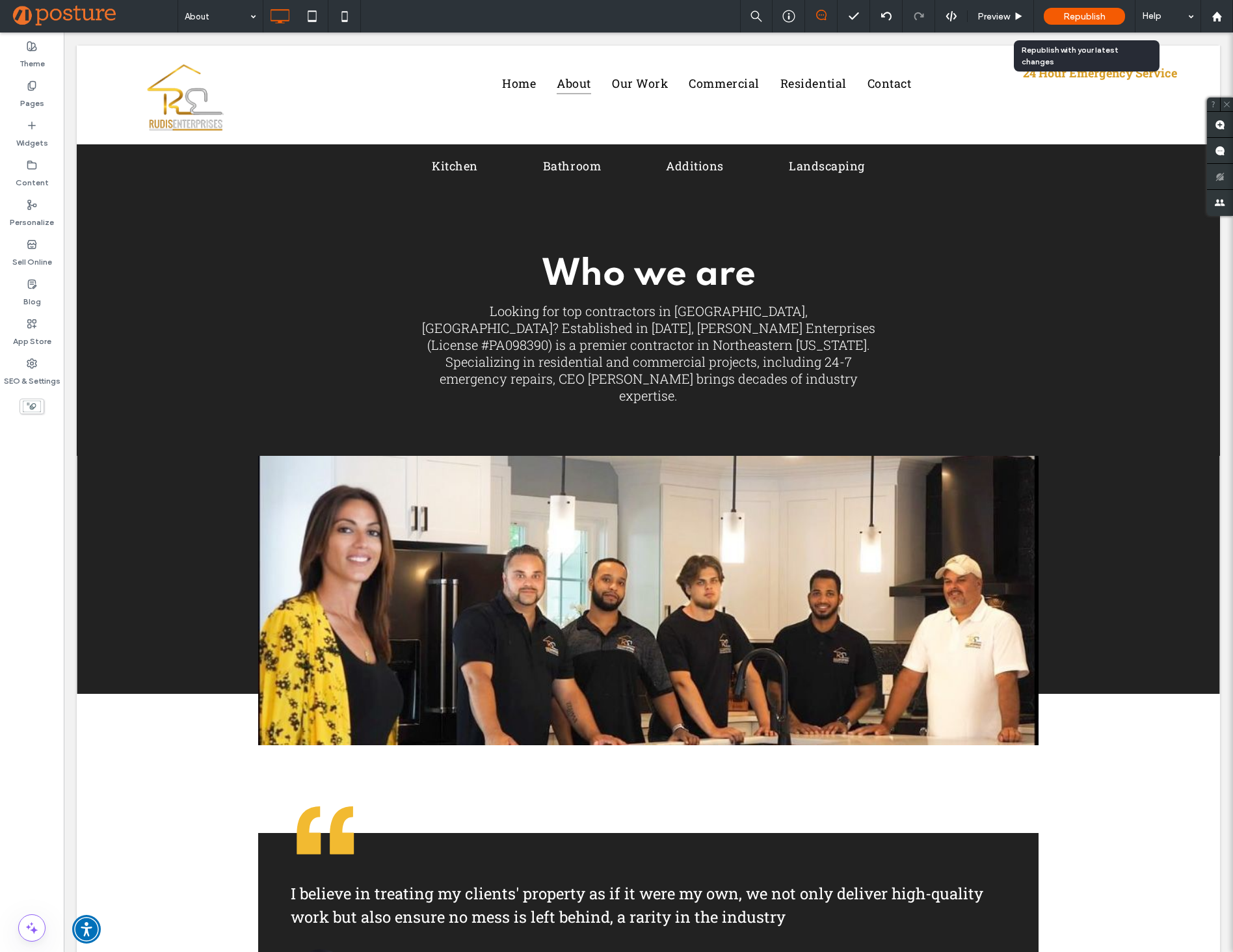
click at [1090, 19] on span "Republish" at bounding box center [1084, 17] width 42 height 11
